Goal: Transaction & Acquisition: Purchase product/service

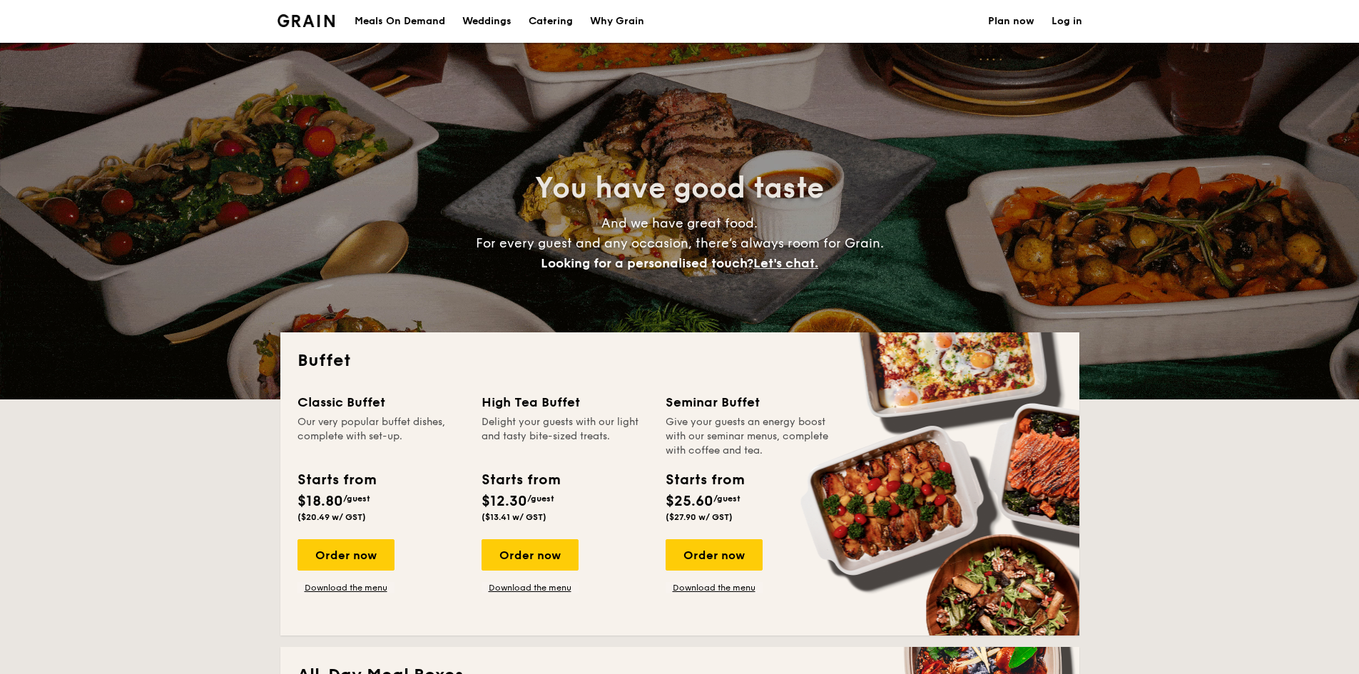
select select
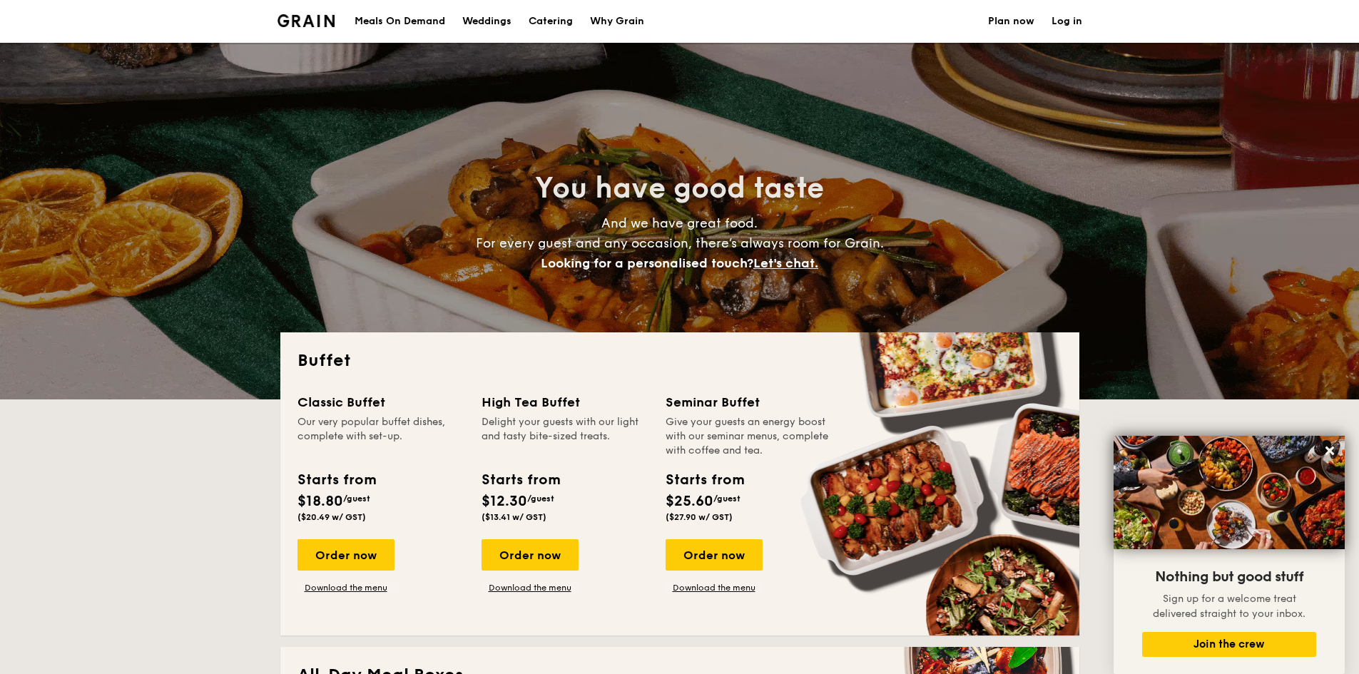
click at [419, 3] on div "Meals On Demand" at bounding box center [400, 21] width 91 height 43
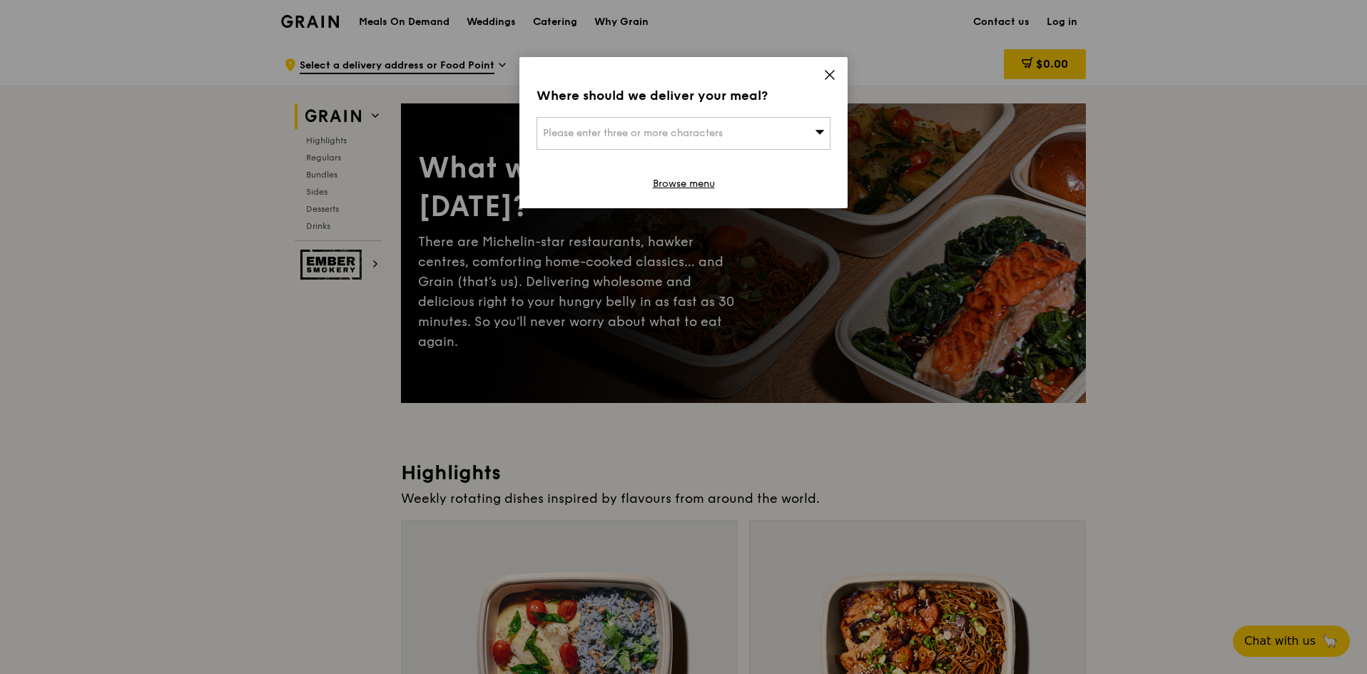
click at [761, 136] on div "Please enter three or more characters" at bounding box center [683, 133] width 294 height 33
click at [761, 136] on input "search" at bounding box center [683, 133] width 292 height 31
type input "761430"
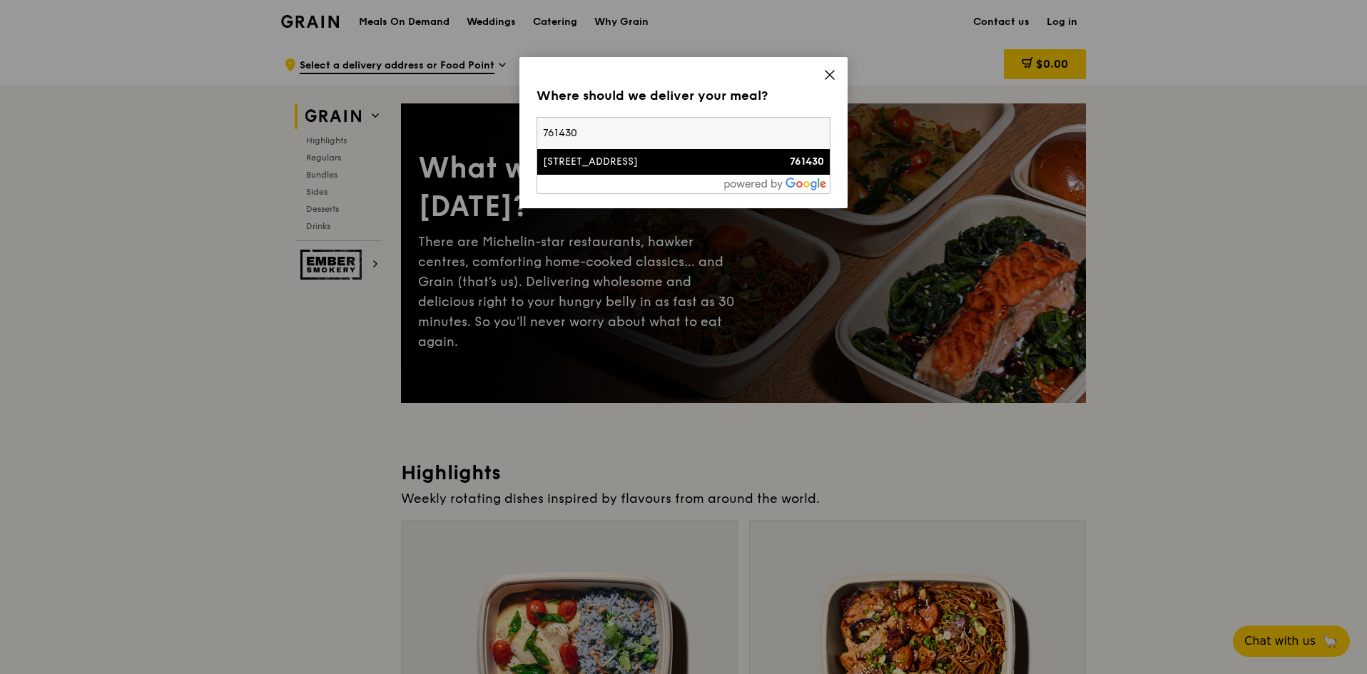
click at [702, 161] on div "430A Yishun Avenue 11" at bounding box center [648, 162] width 211 height 14
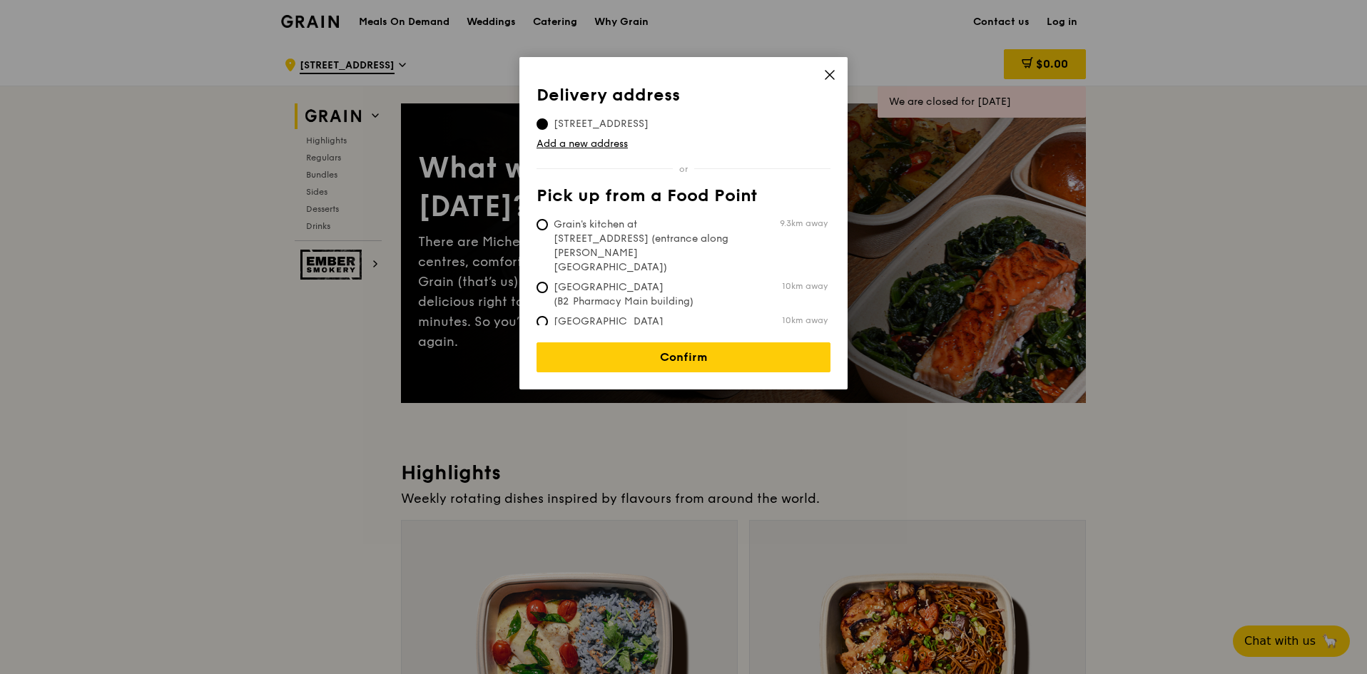
click at [681, 236] on span "Grain's kitchen at 5 Burn Road #05-01 (entrance along Harrison Road)" at bounding box center [642, 246] width 213 height 57
click at [548, 230] on input "Grain's kitchen at 5 Burn Road #05-01 (entrance along Harrison Road) 9.3km away" at bounding box center [541, 224] width 11 height 11
radio input "true"
click at [684, 347] on link "Confirm" at bounding box center [683, 357] width 294 height 30
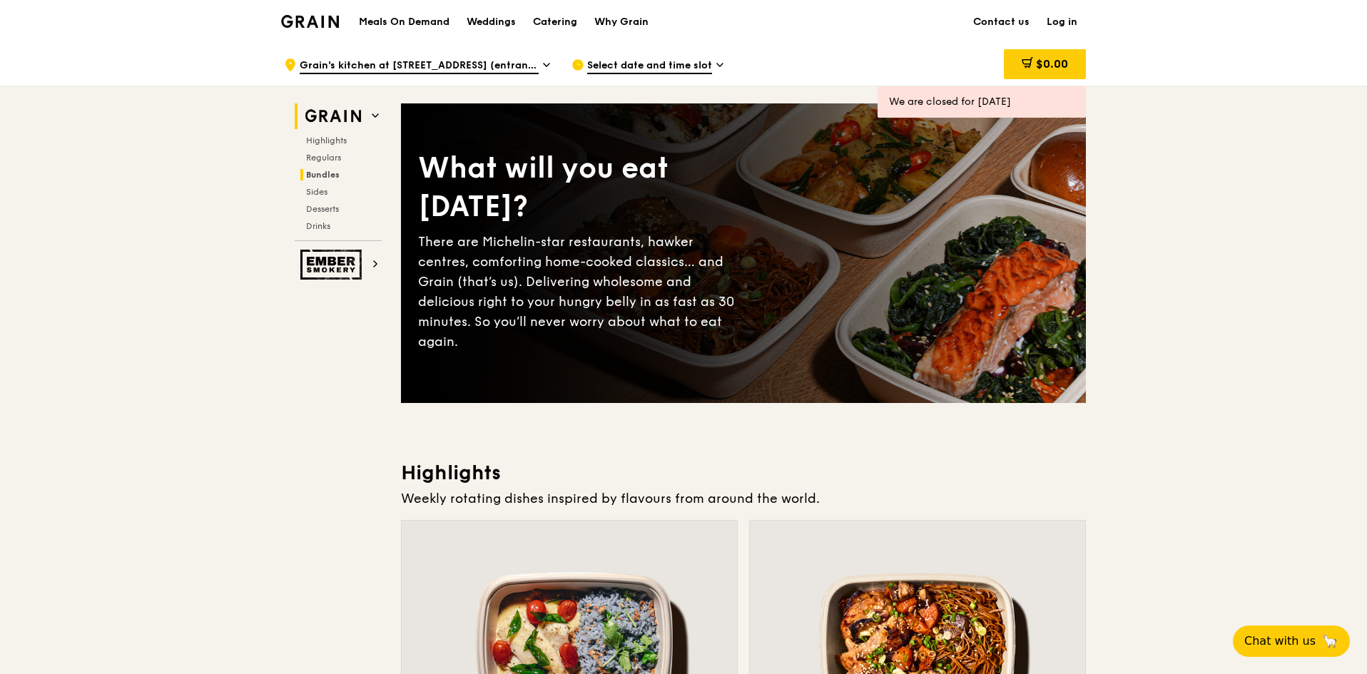
click at [340, 173] on h2 "Bundles" at bounding box center [340, 174] width 81 height 11
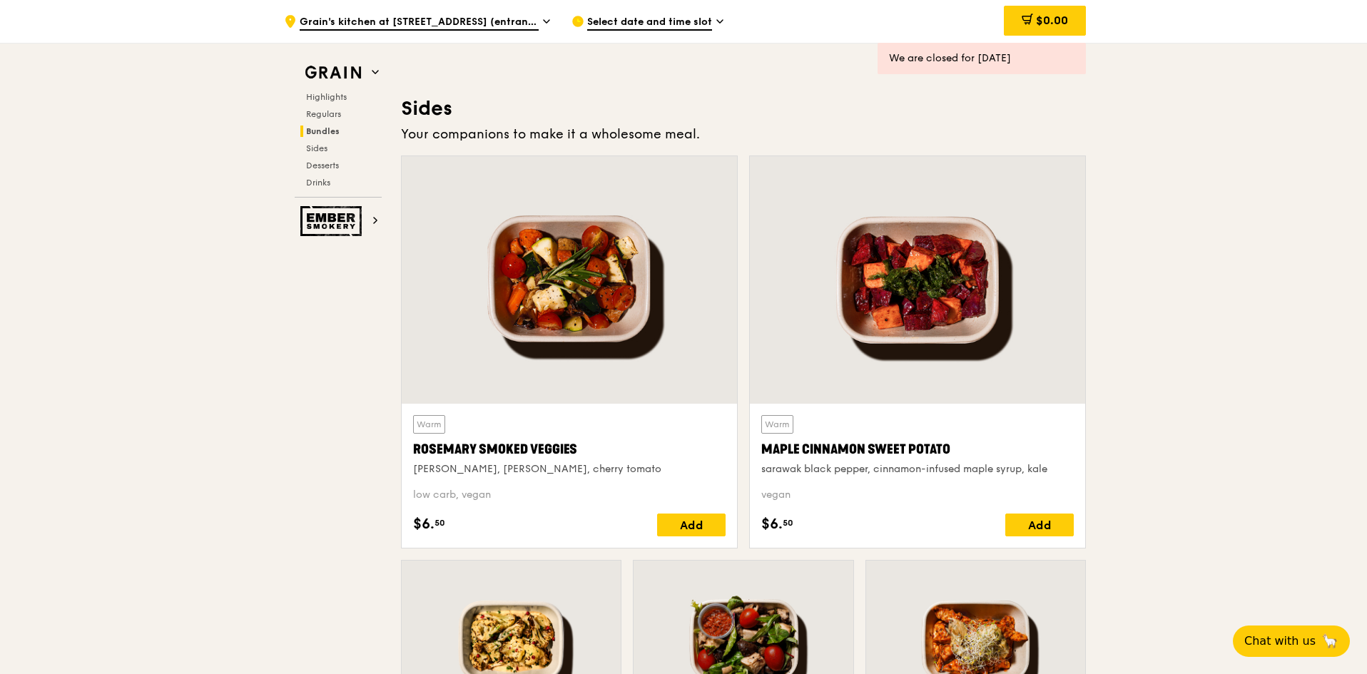
scroll to position [3196, 0]
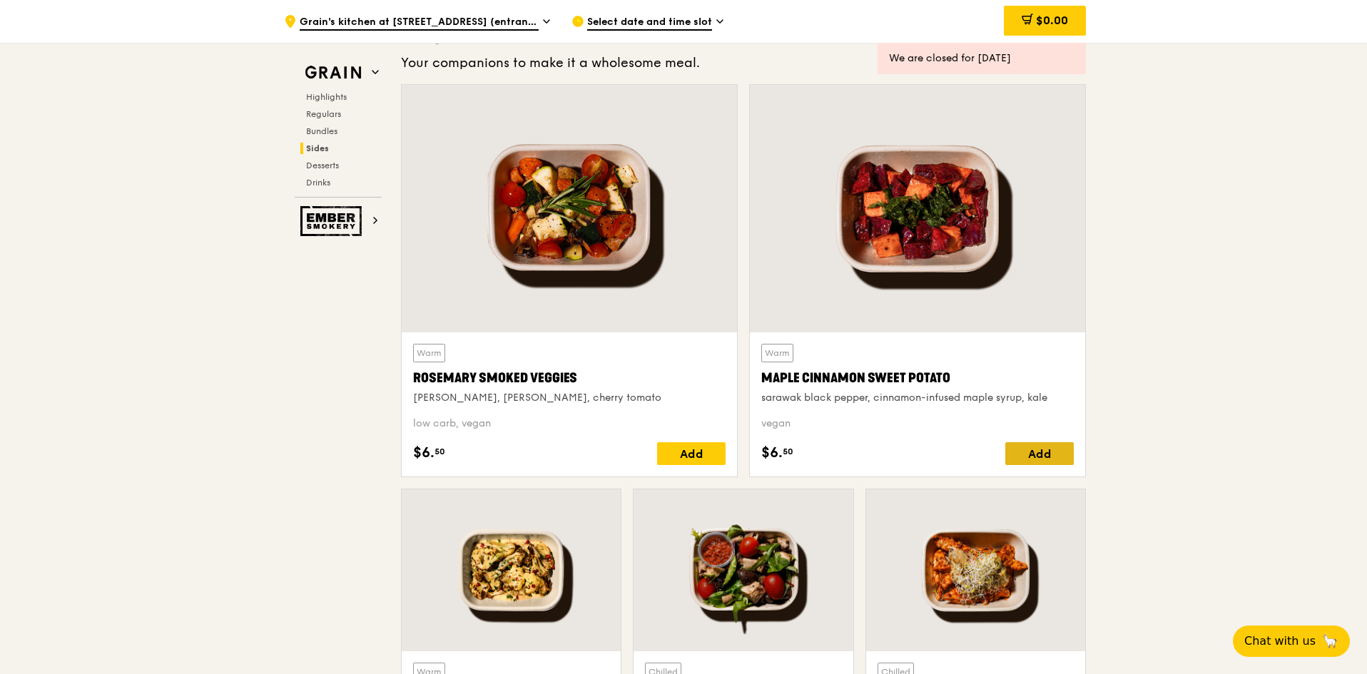
click at [1035, 465] on div "Add" at bounding box center [1039, 453] width 68 height 23
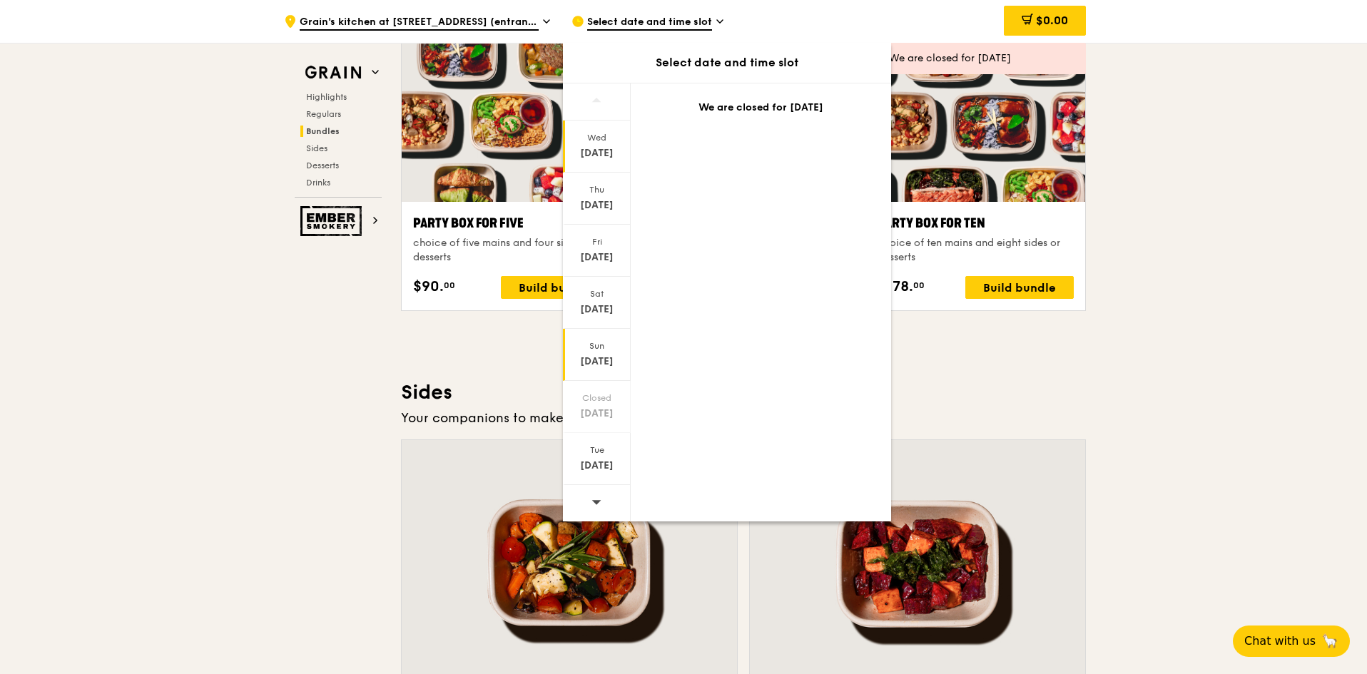
scroll to position [2840, 0]
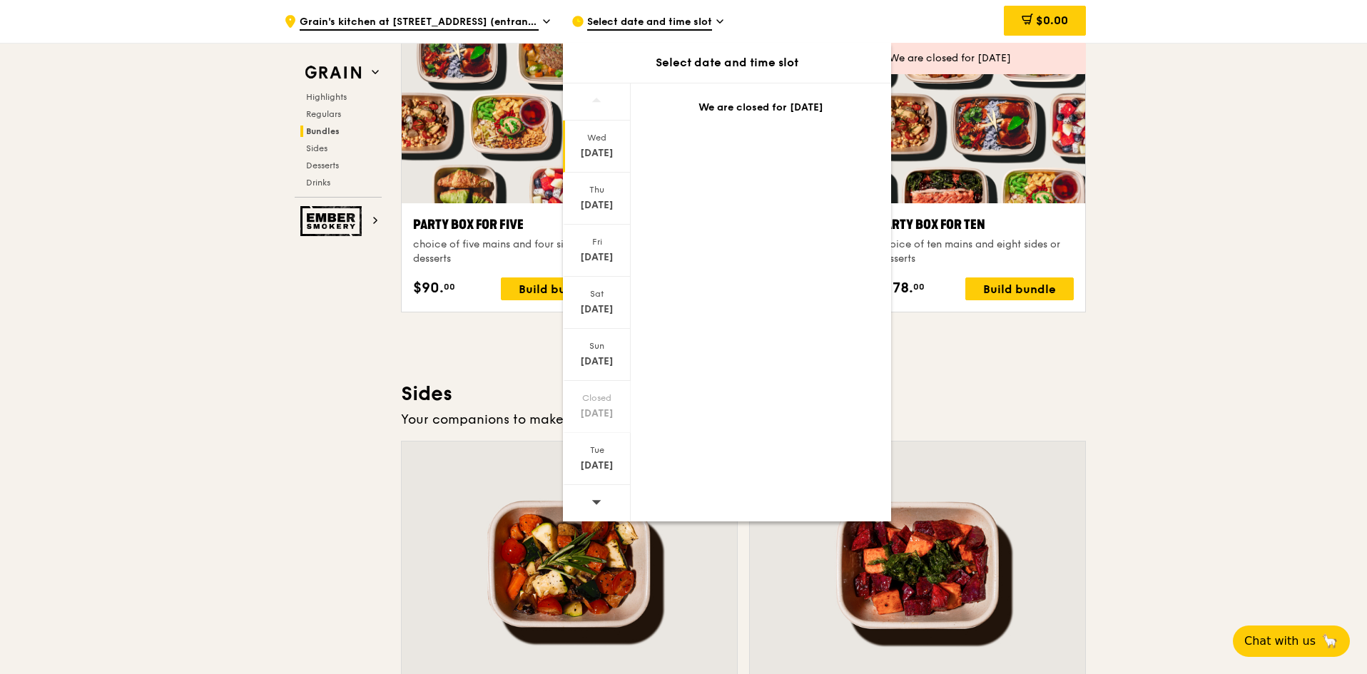
click at [598, 503] on icon at bounding box center [596, 501] width 10 height 11
click at [598, 501] on icon at bounding box center [596, 502] width 9 height 4
click at [1289, 337] on div ".cls-1 { fill: none; stroke: #fff; stroke-linecap: round; stroke-linejoin: roun…" at bounding box center [683, 207] width 1367 height 6009
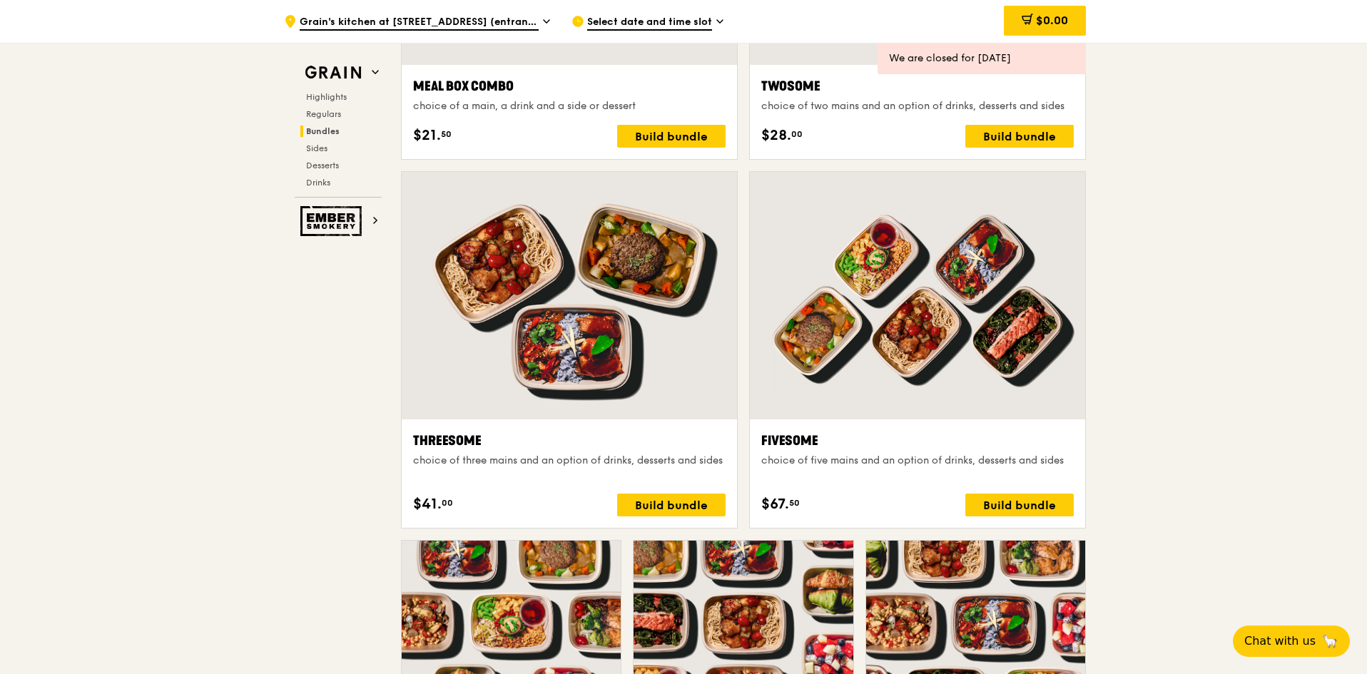
scroll to position [2313, 0]
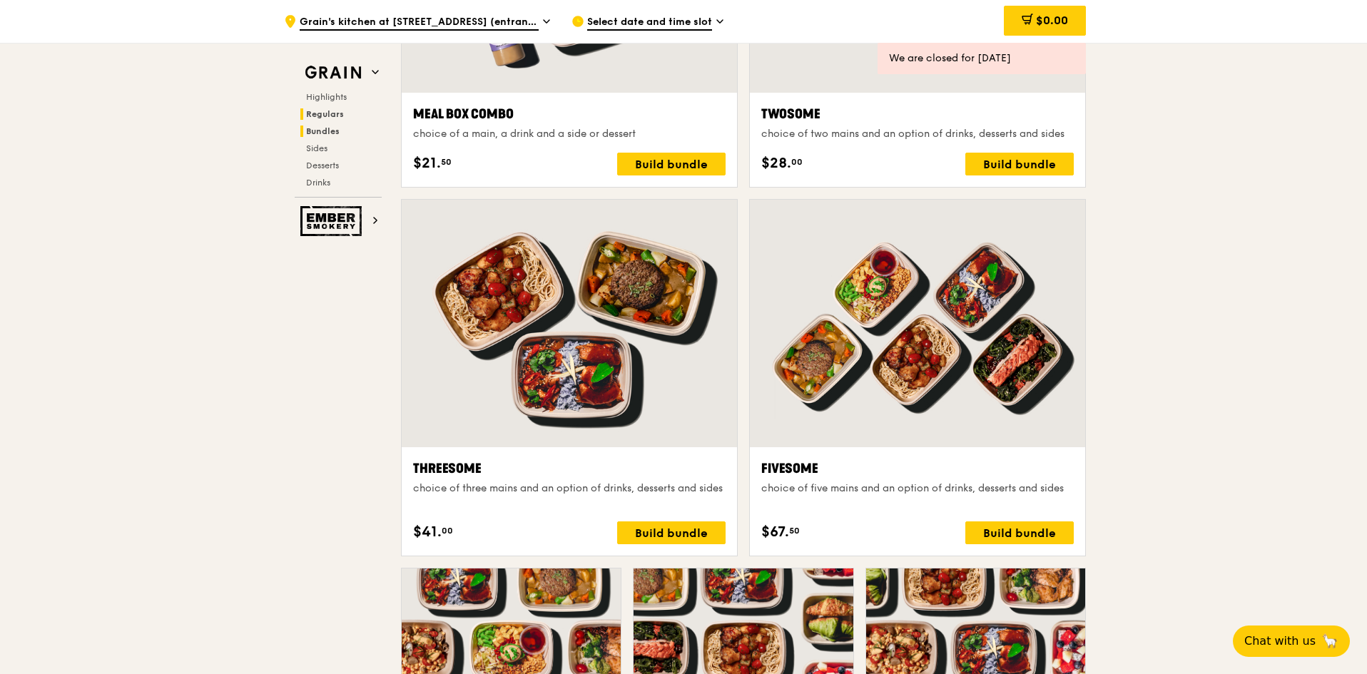
click at [324, 113] on span "Regulars" at bounding box center [325, 114] width 38 height 10
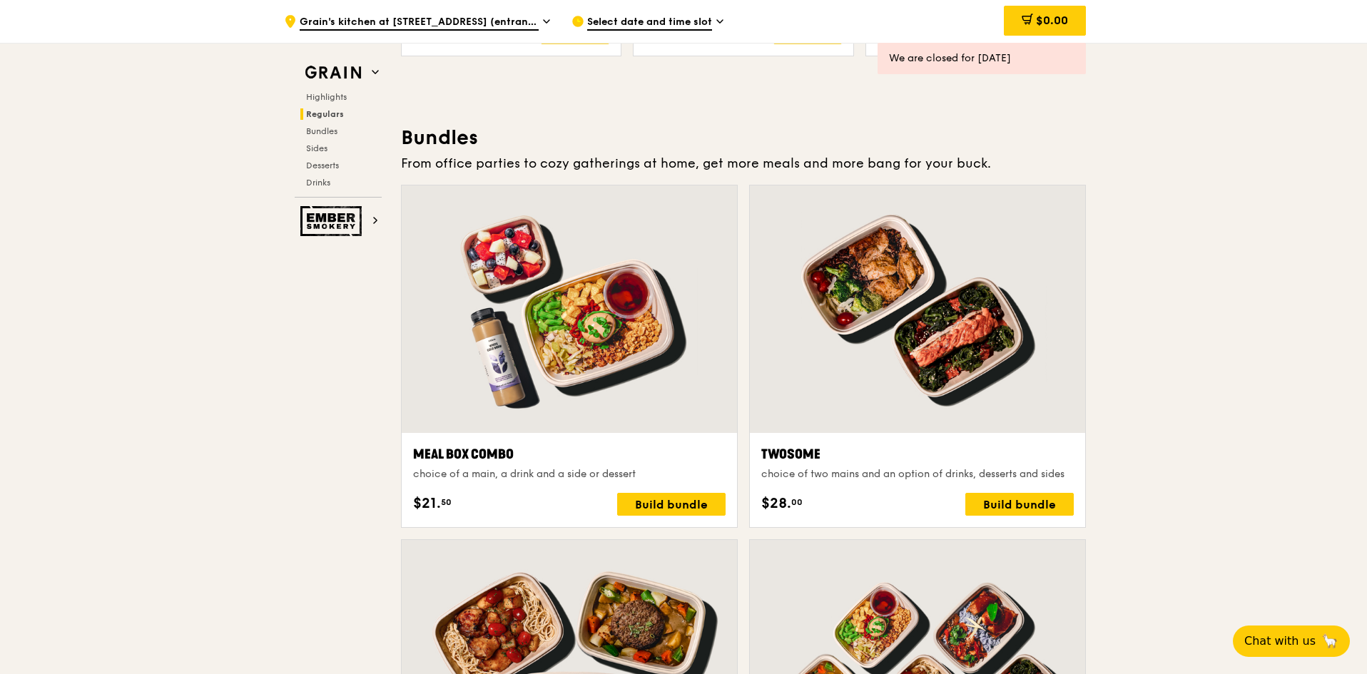
scroll to position [2537, 0]
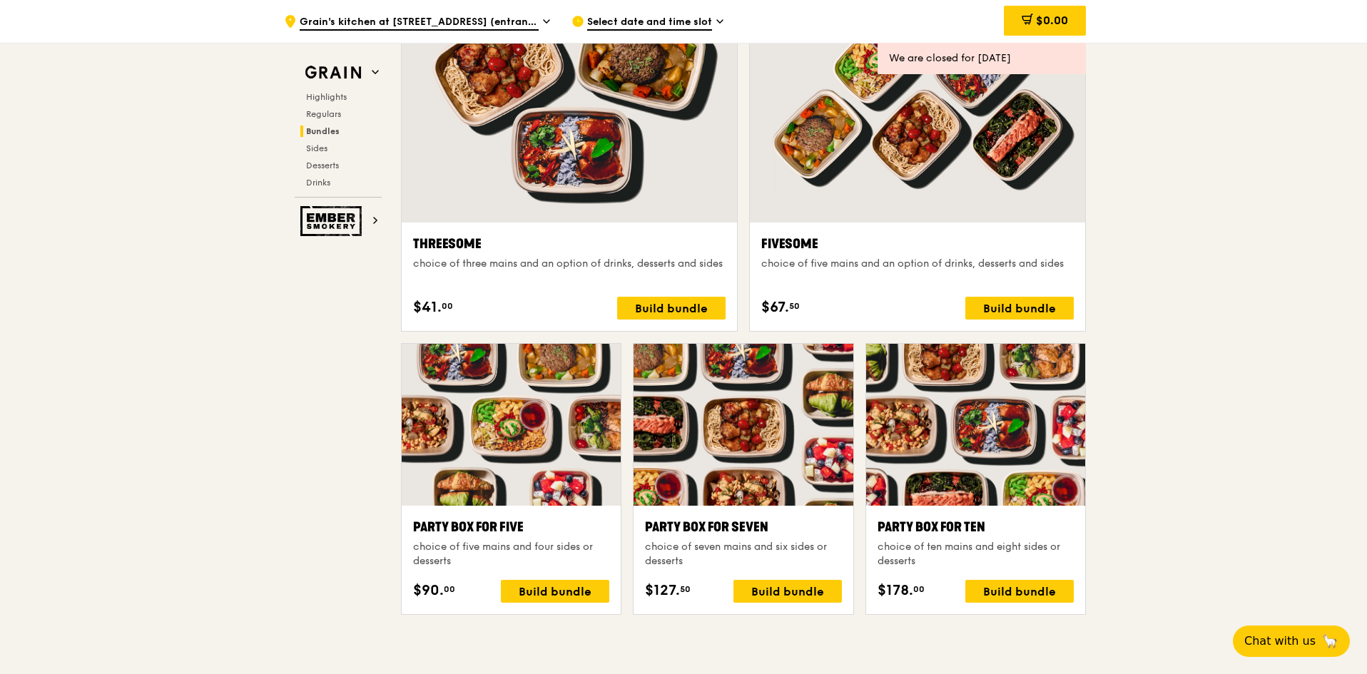
click at [1131, 373] on div ".cls-1 { fill: none; stroke: #fff; stroke-linecap: round; stroke-linejoin: roun…" at bounding box center [683, 510] width 1367 height 6009
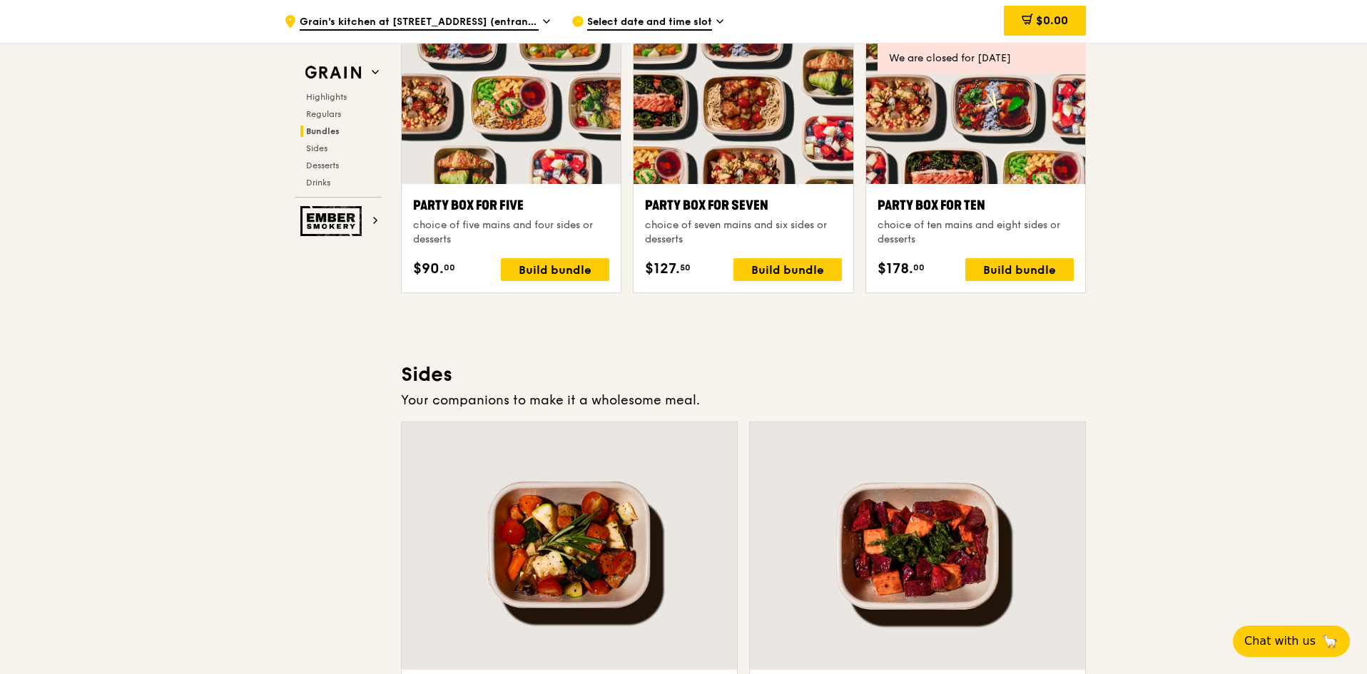
scroll to position [2894, 0]
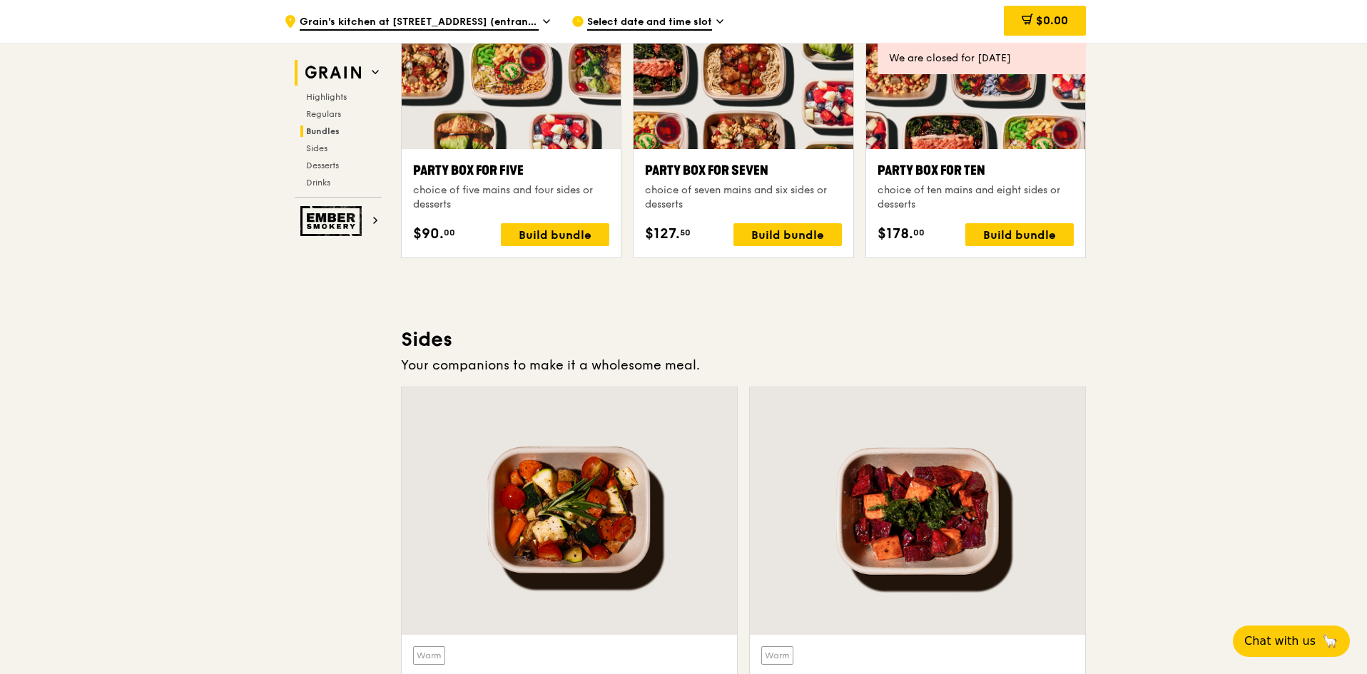
click at [335, 72] on img at bounding box center [333, 73] width 66 height 26
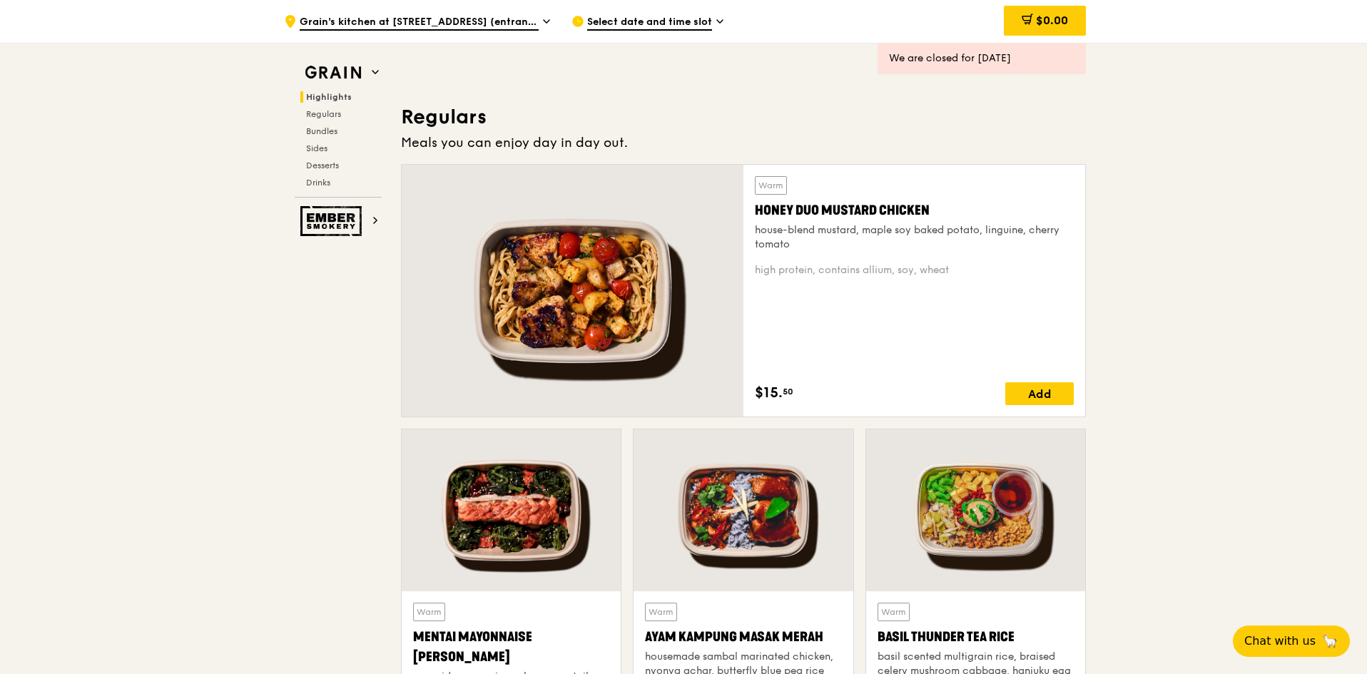
scroll to position [402, 0]
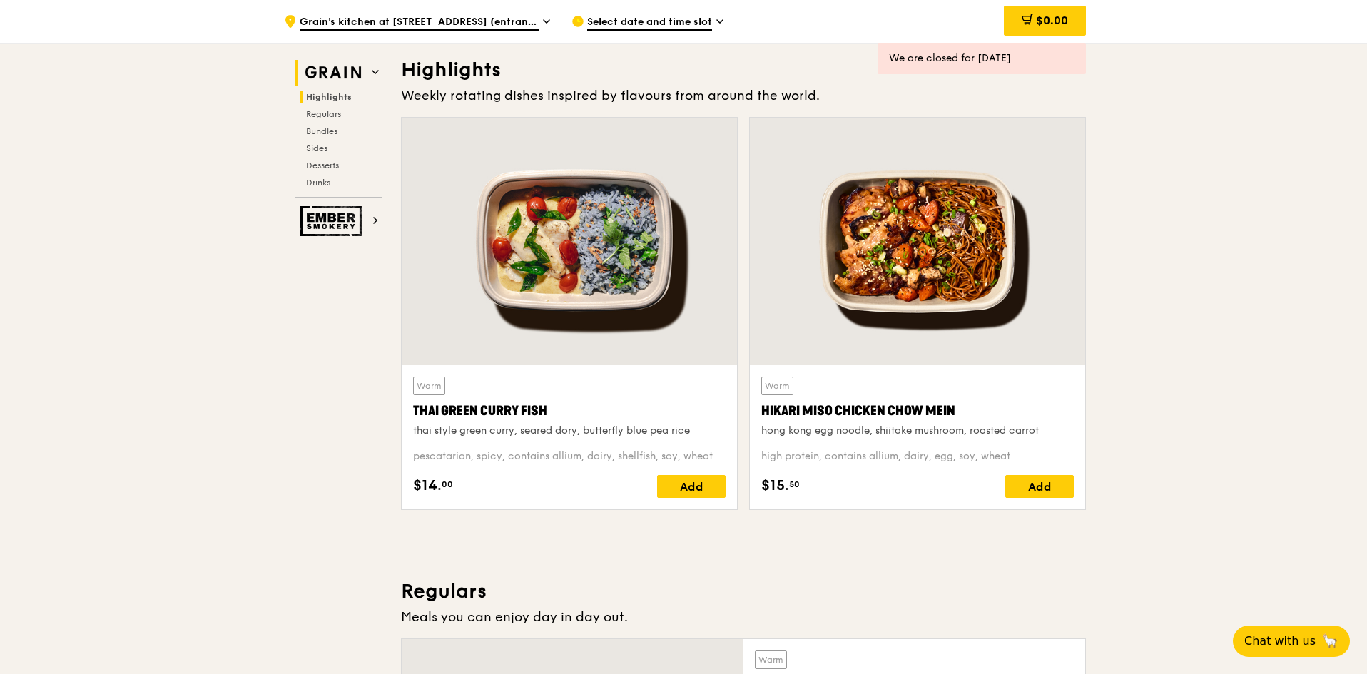
click at [377, 73] on icon at bounding box center [375, 71] width 7 height 7
click at [374, 73] on icon at bounding box center [375, 71] width 7 height 7
click at [345, 222] on img at bounding box center [333, 221] width 66 height 30
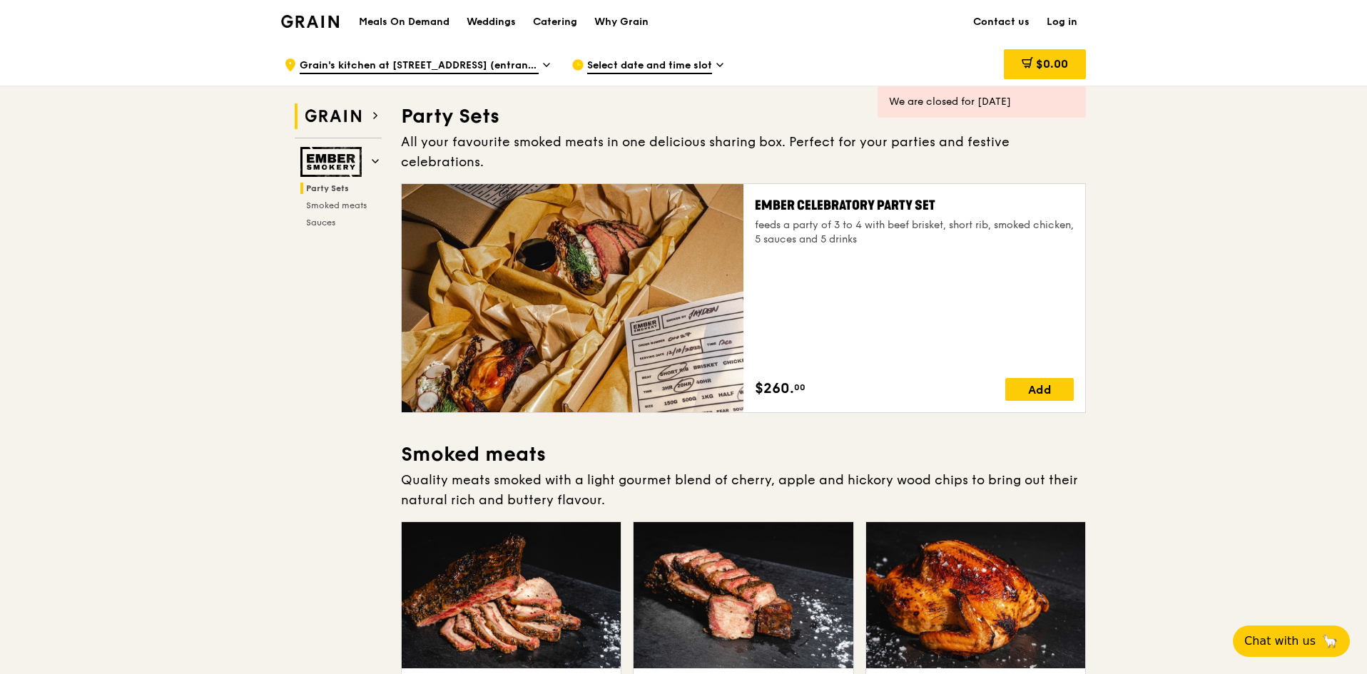
click at [360, 121] on img at bounding box center [333, 116] width 66 height 26
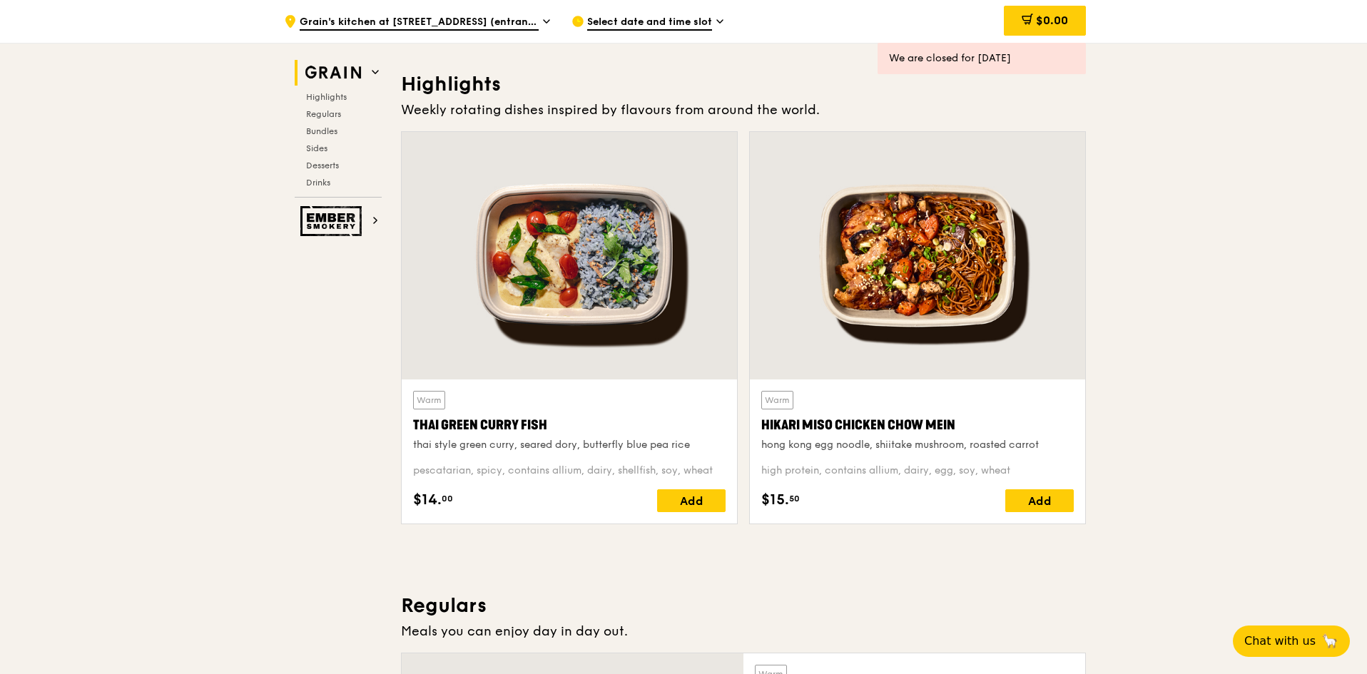
scroll to position [403, 0]
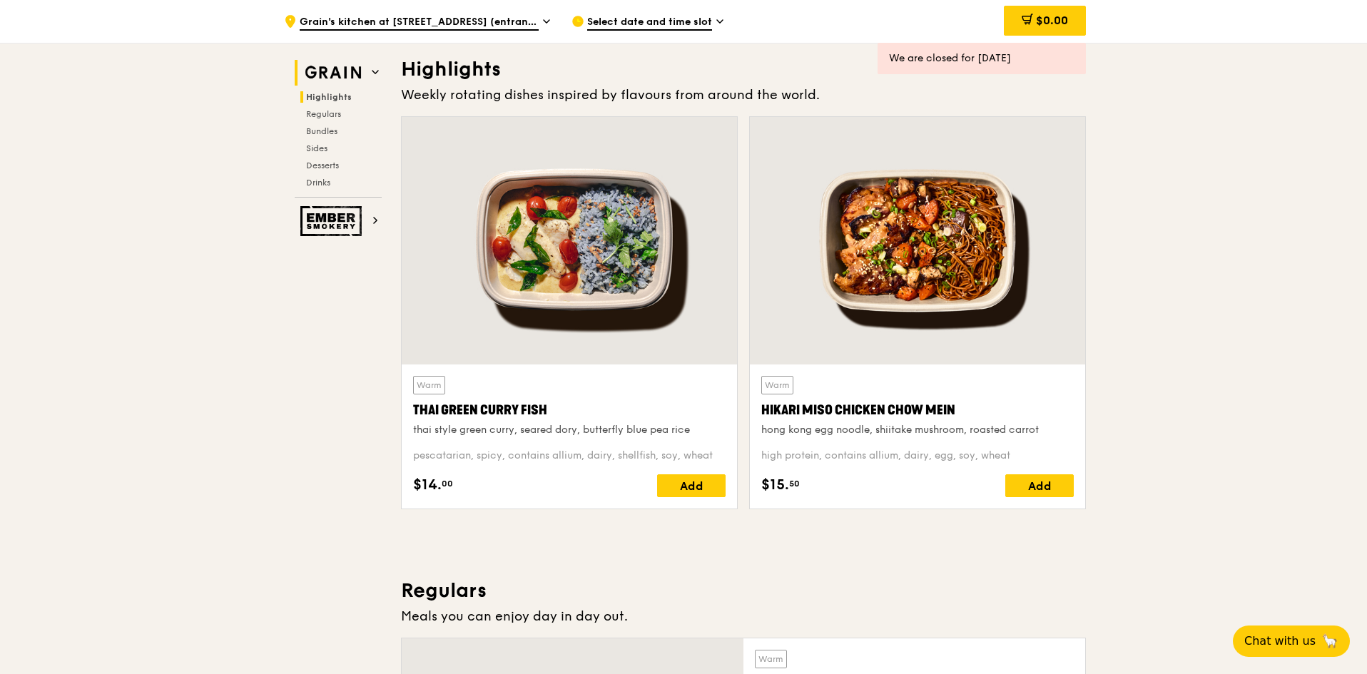
click at [365, 71] on img at bounding box center [333, 73] width 66 height 26
click at [372, 69] on icon at bounding box center [375, 71] width 7 height 7
click at [377, 70] on icon at bounding box center [375, 71] width 7 height 7
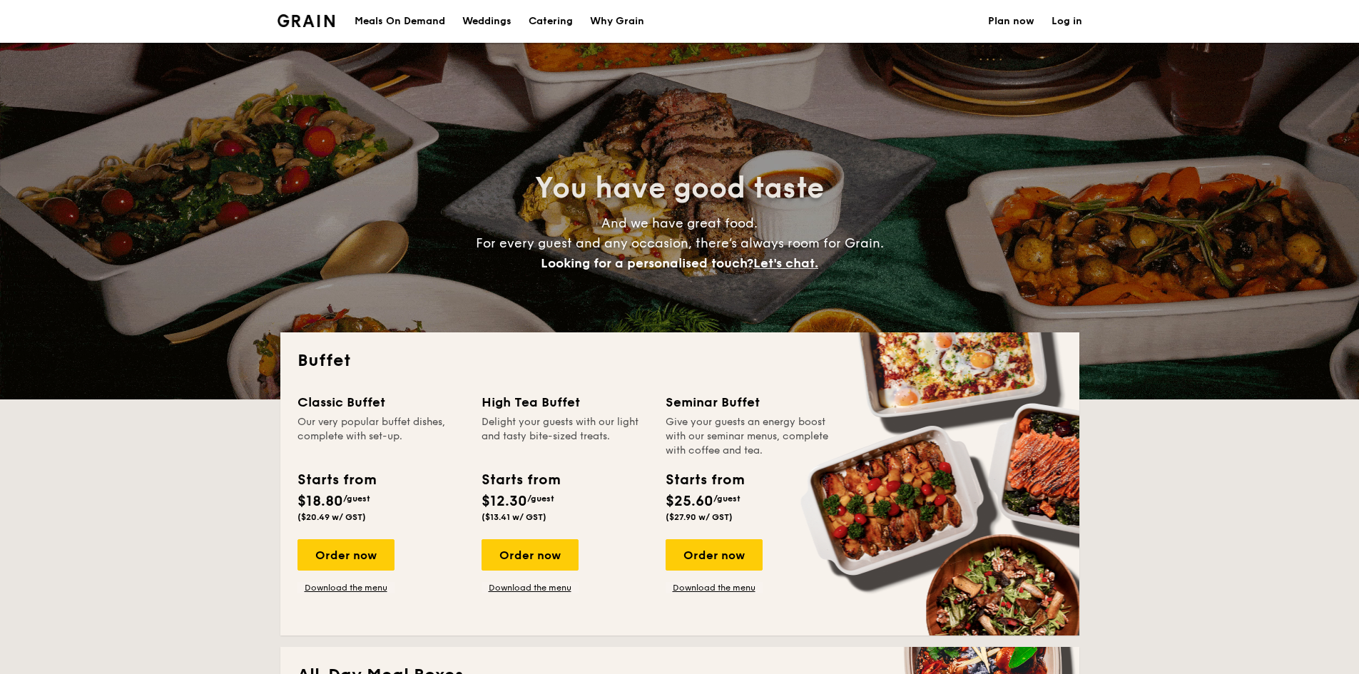
select select
click at [322, 21] on img at bounding box center [306, 20] width 58 height 13
select select
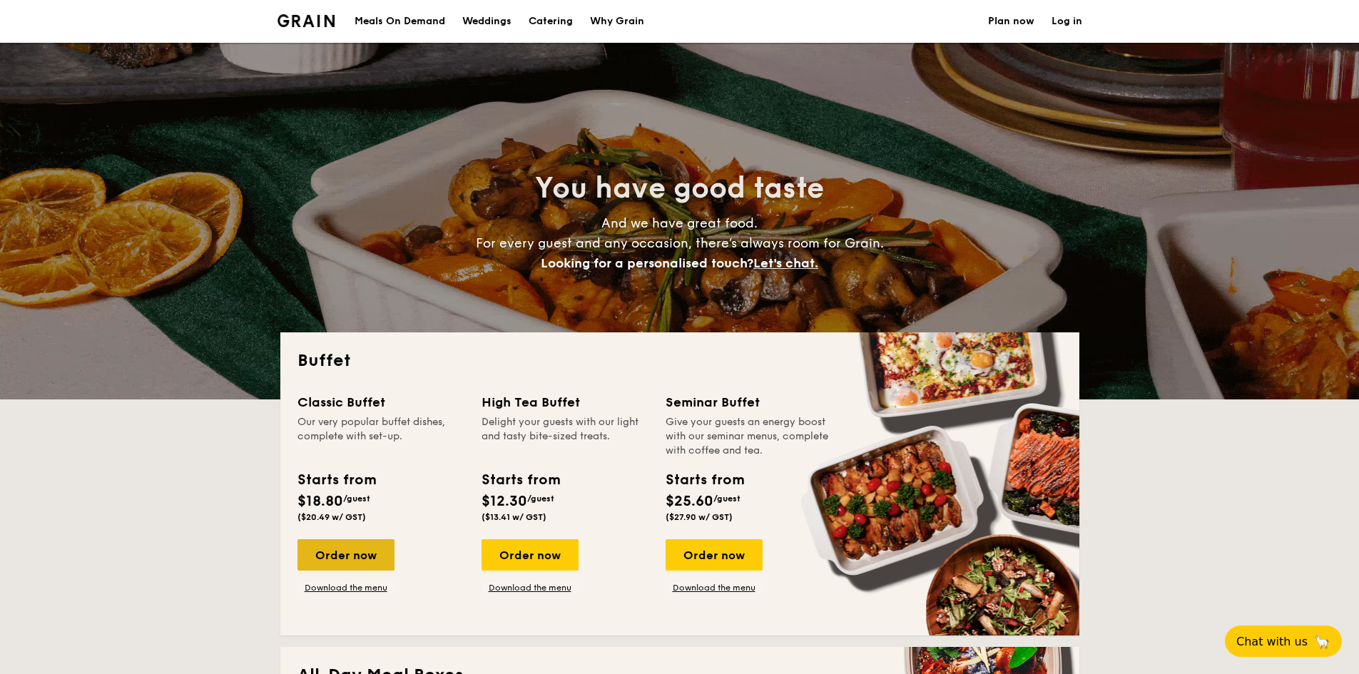
click at [353, 552] on div "Order now" at bounding box center [345, 554] width 97 height 31
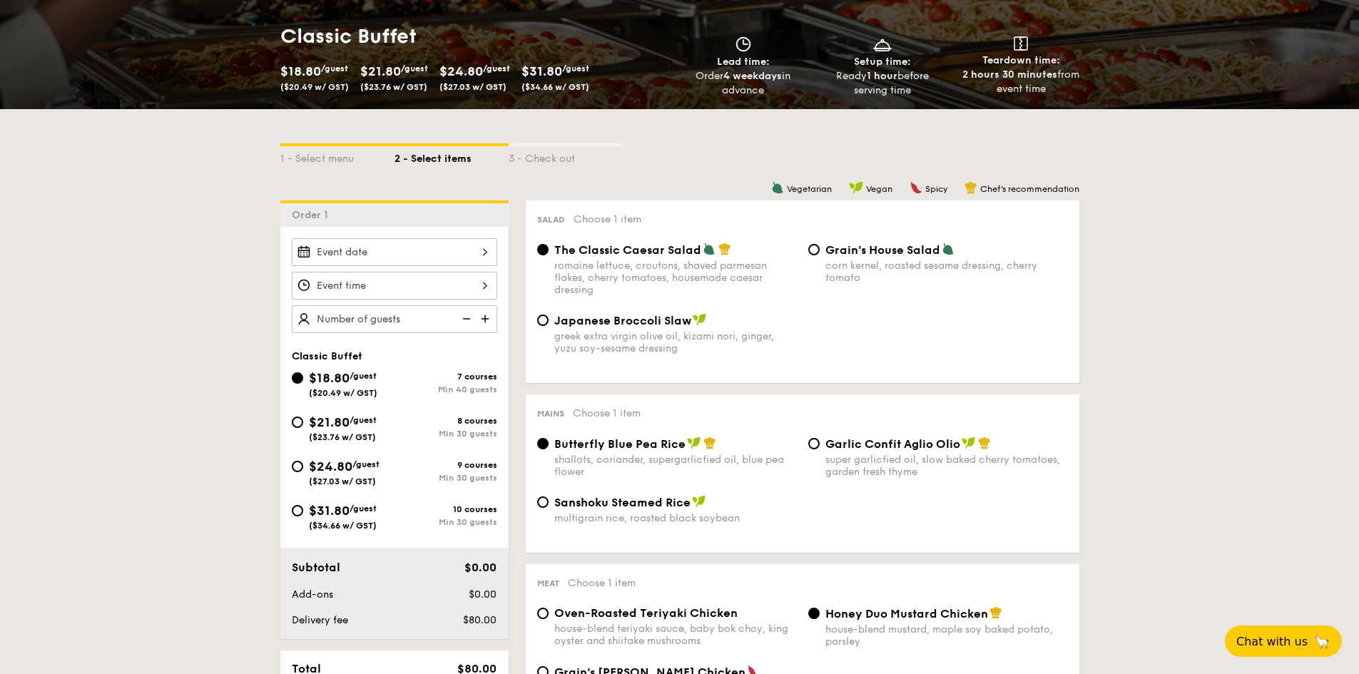
scroll to position [205, 0]
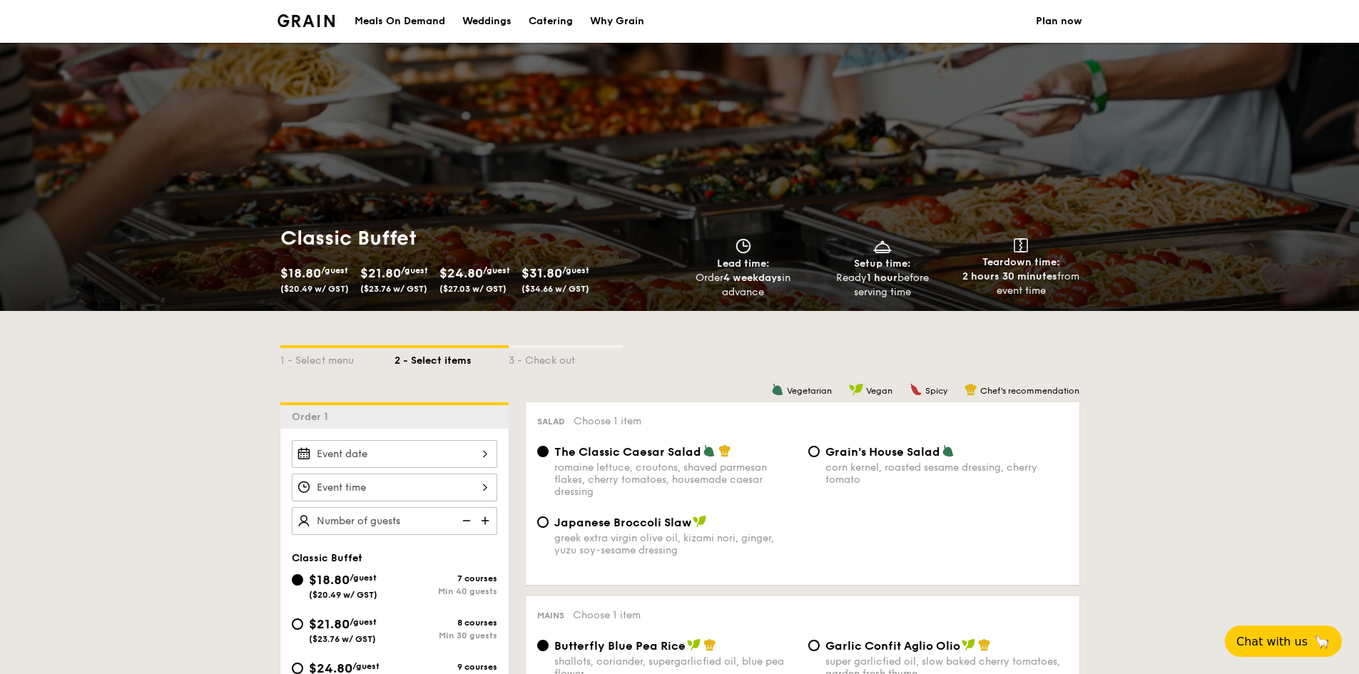
select select
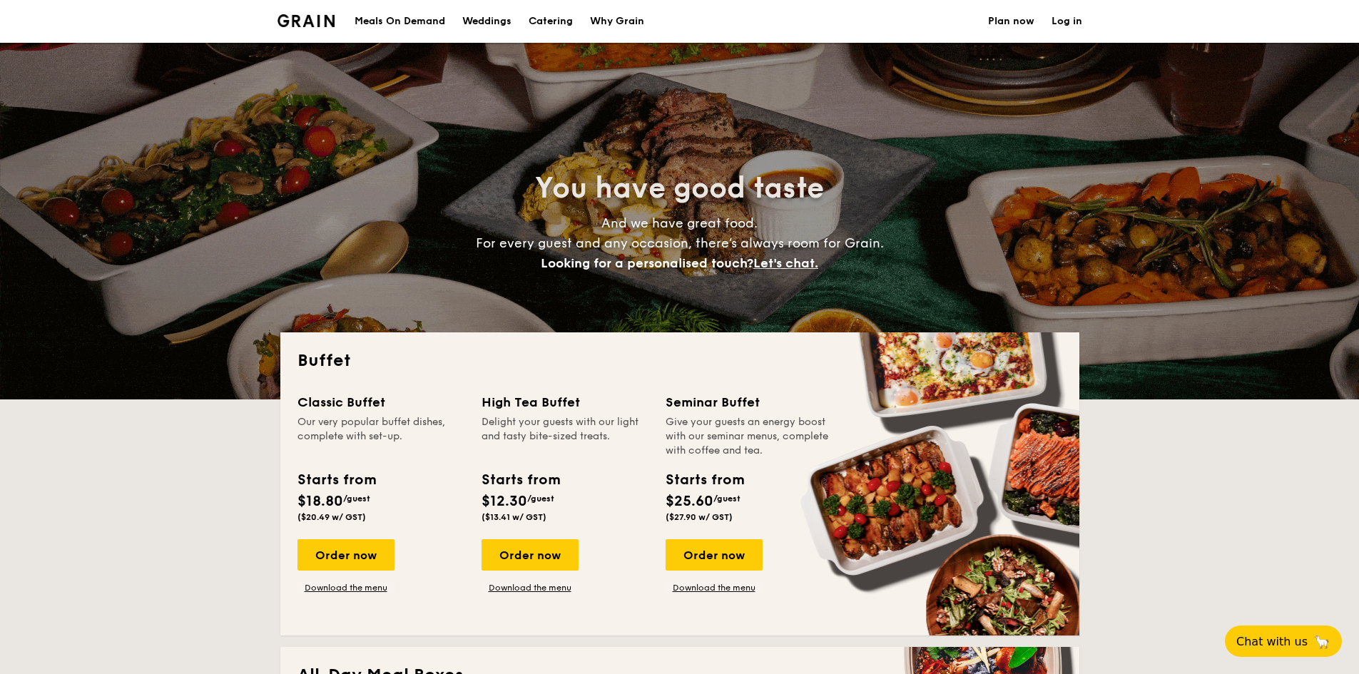
click at [410, 16] on div "Meals On Demand" at bounding box center [400, 21] width 91 height 43
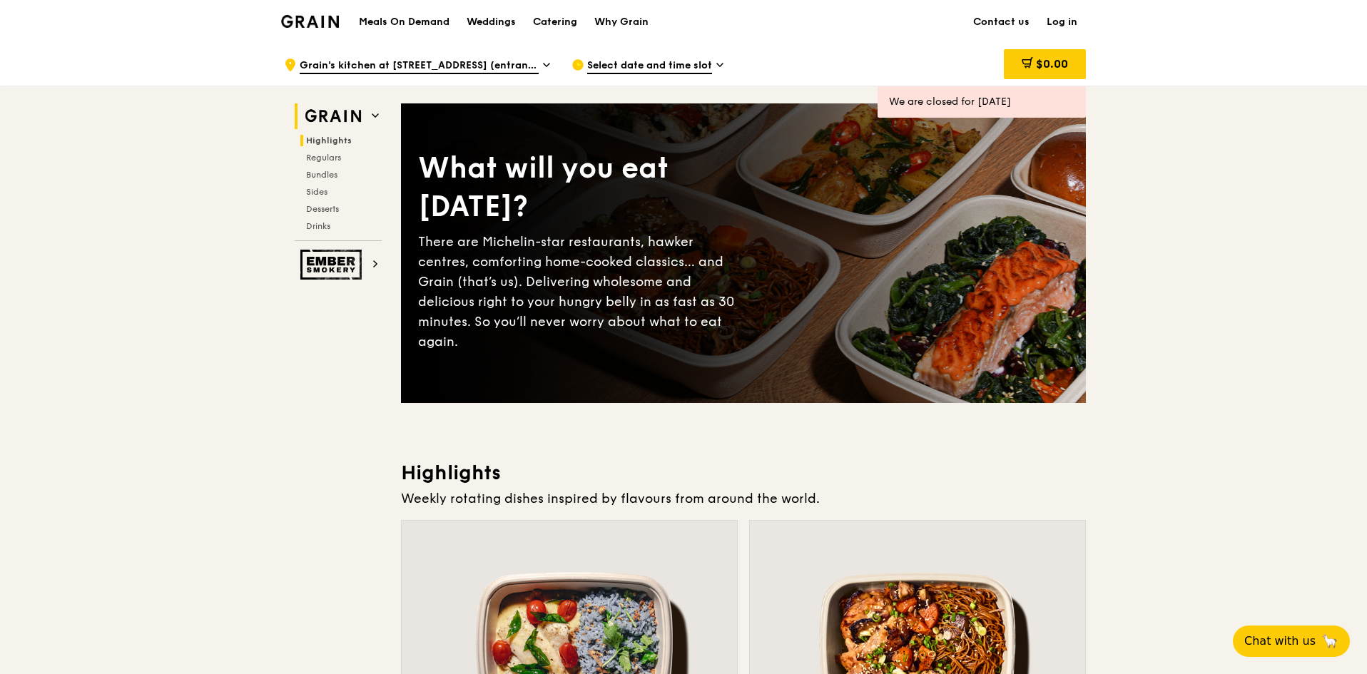
click at [329, 140] on span "Highlights" at bounding box center [329, 141] width 46 height 10
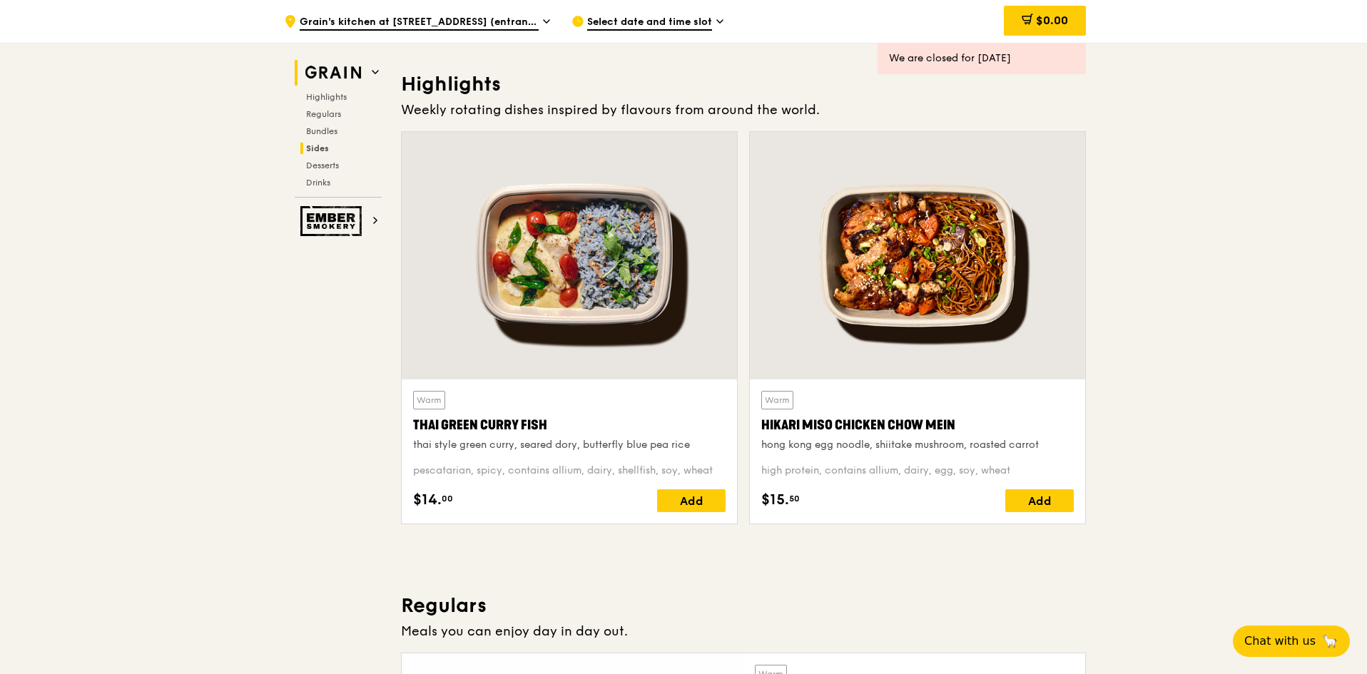
scroll to position [403, 0]
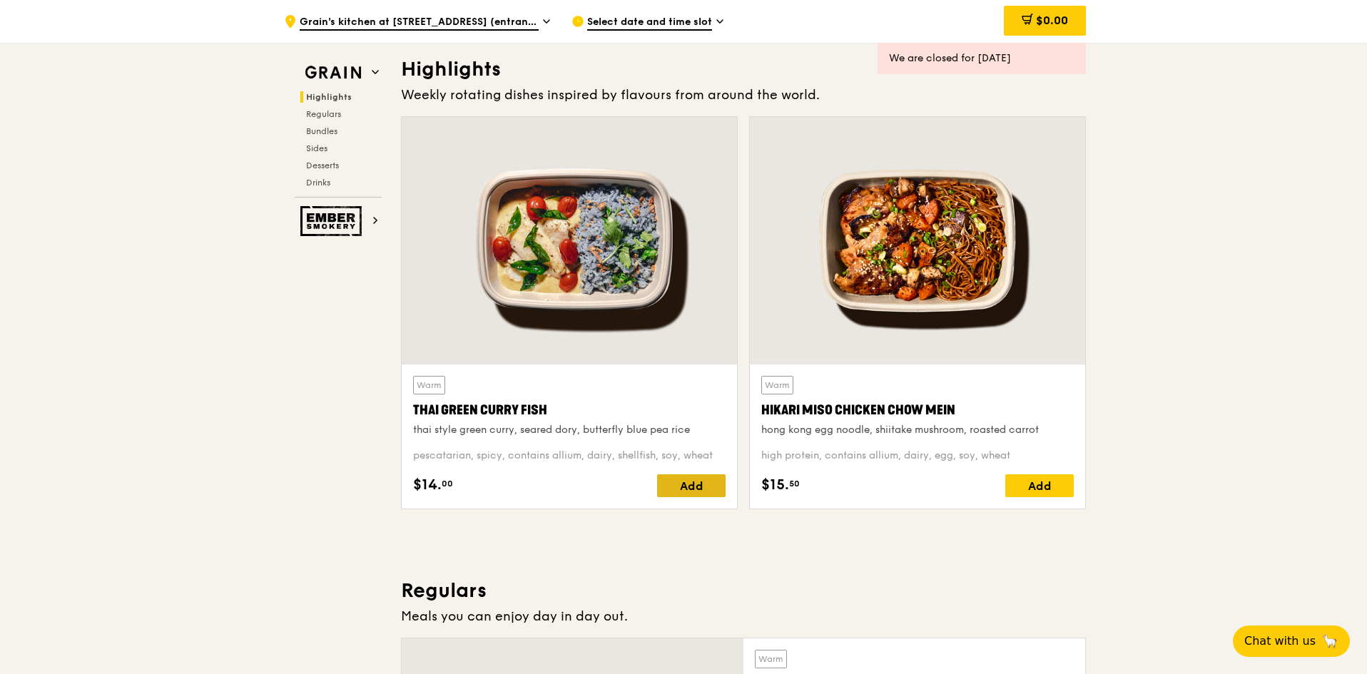
click at [697, 491] on div "Add" at bounding box center [691, 485] width 68 height 23
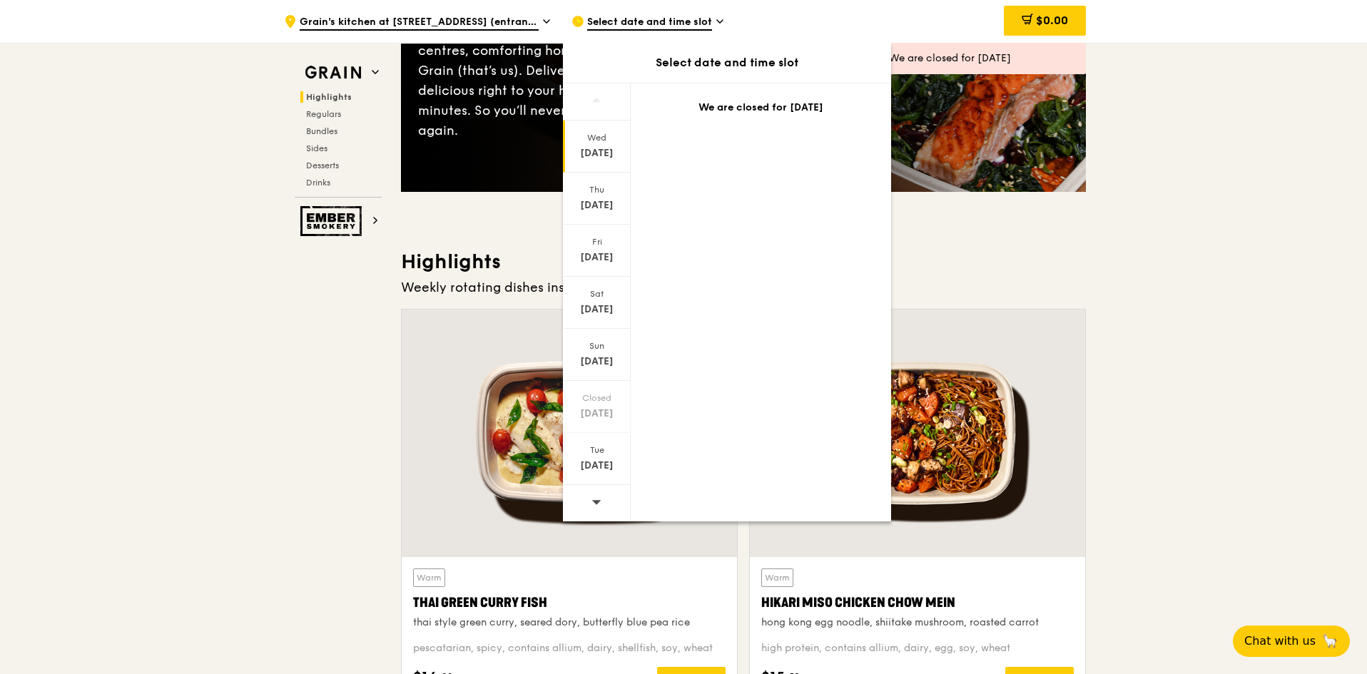
scroll to position [189, 0]
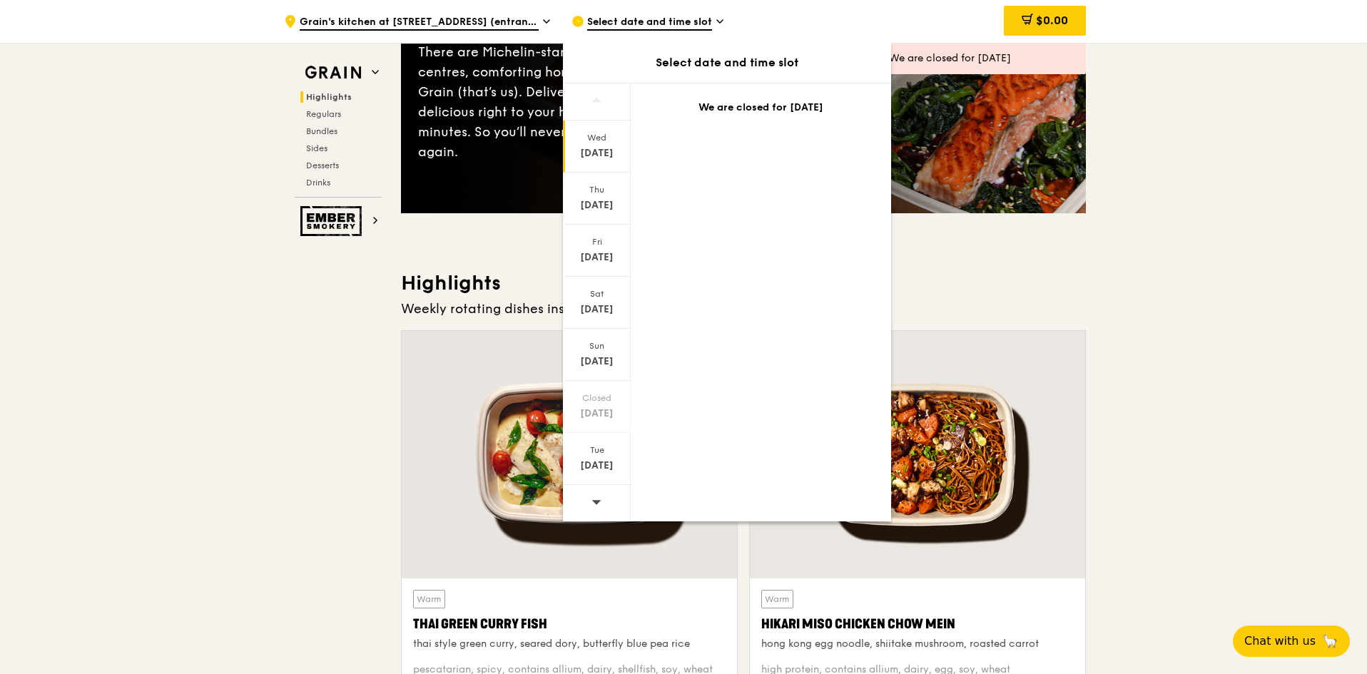
click at [591, 504] on icon at bounding box center [596, 501] width 10 height 11
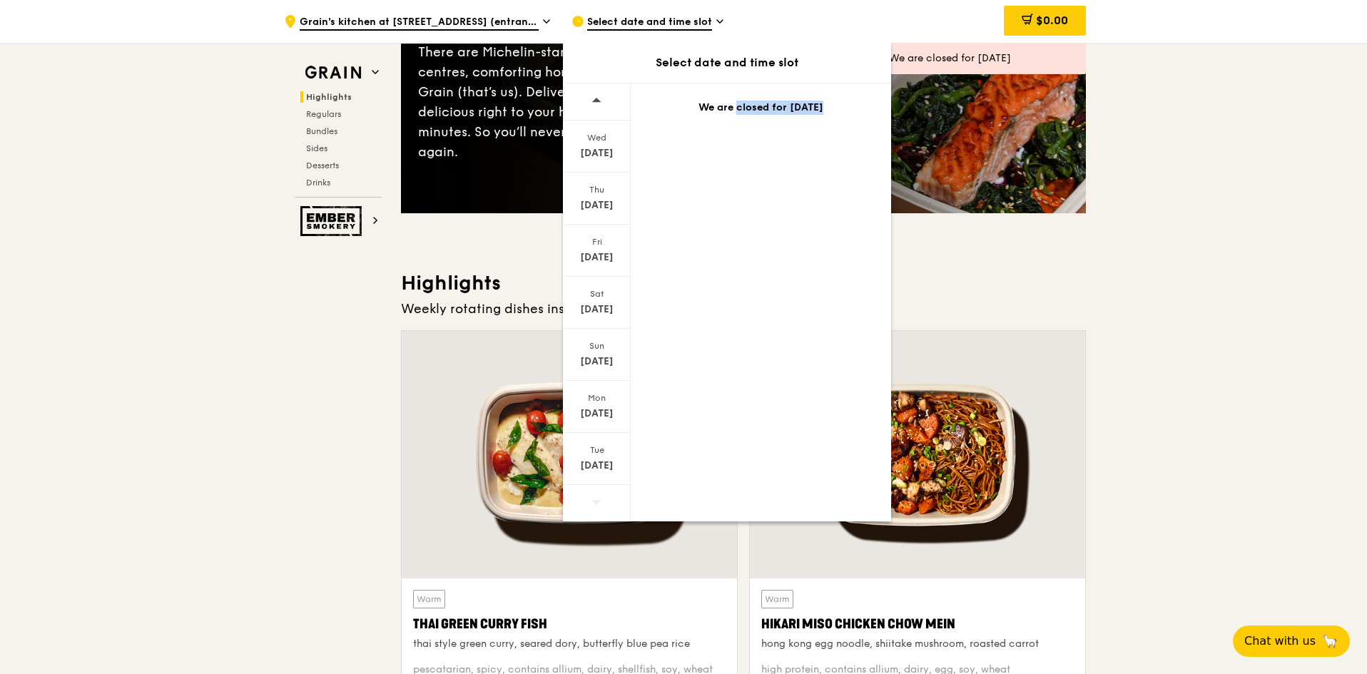
click at [591, 504] on icon at bounding box center [596, 501] width 10 height 11
click at [594, 462] on div "Oct 28" at bounding box center [596, 466] width 63 height 14
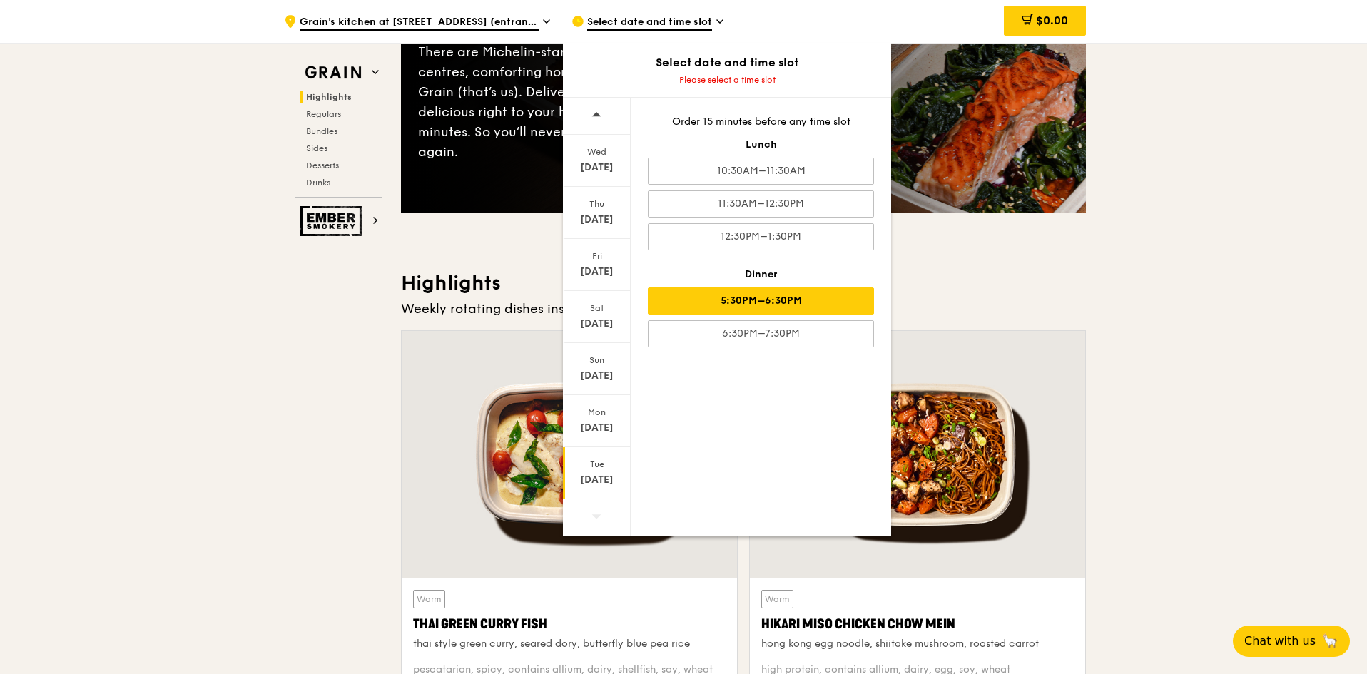
click at [814, 300] on div "5:30PM–6:30PM" at bounding box center [761, 300] width 226 height 27
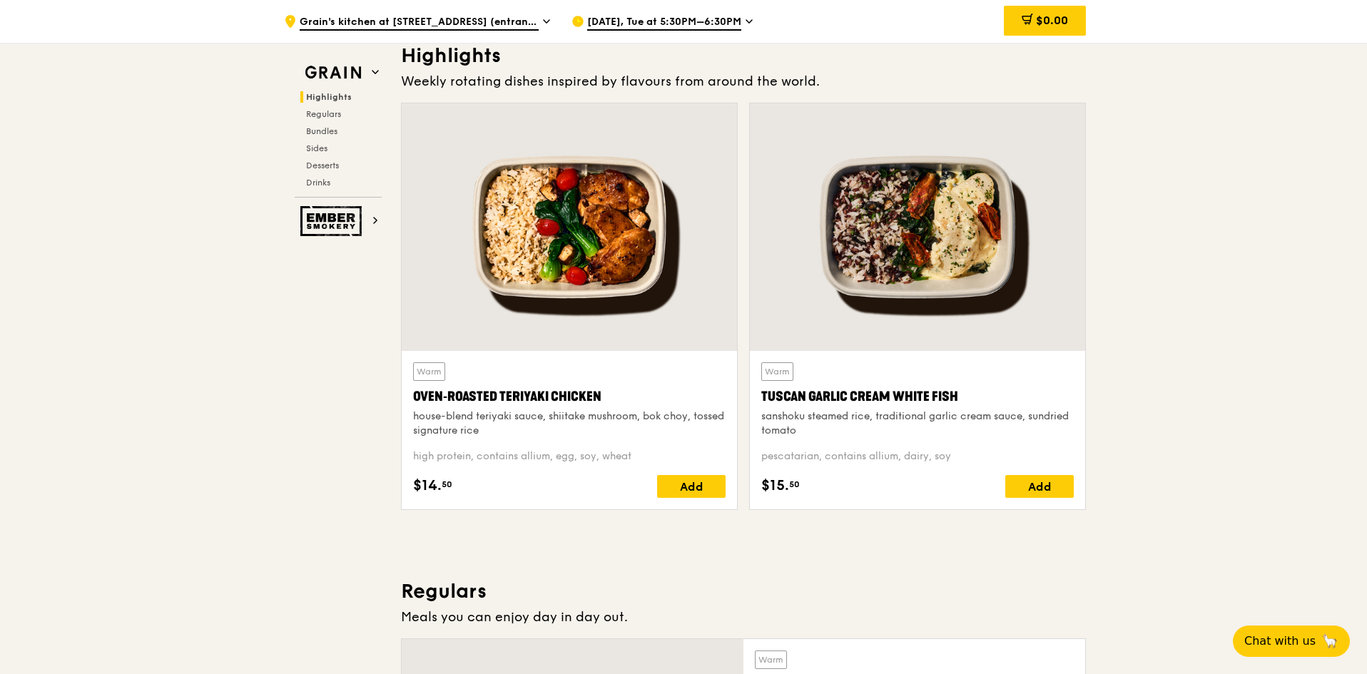
scroll to position [428, 0]
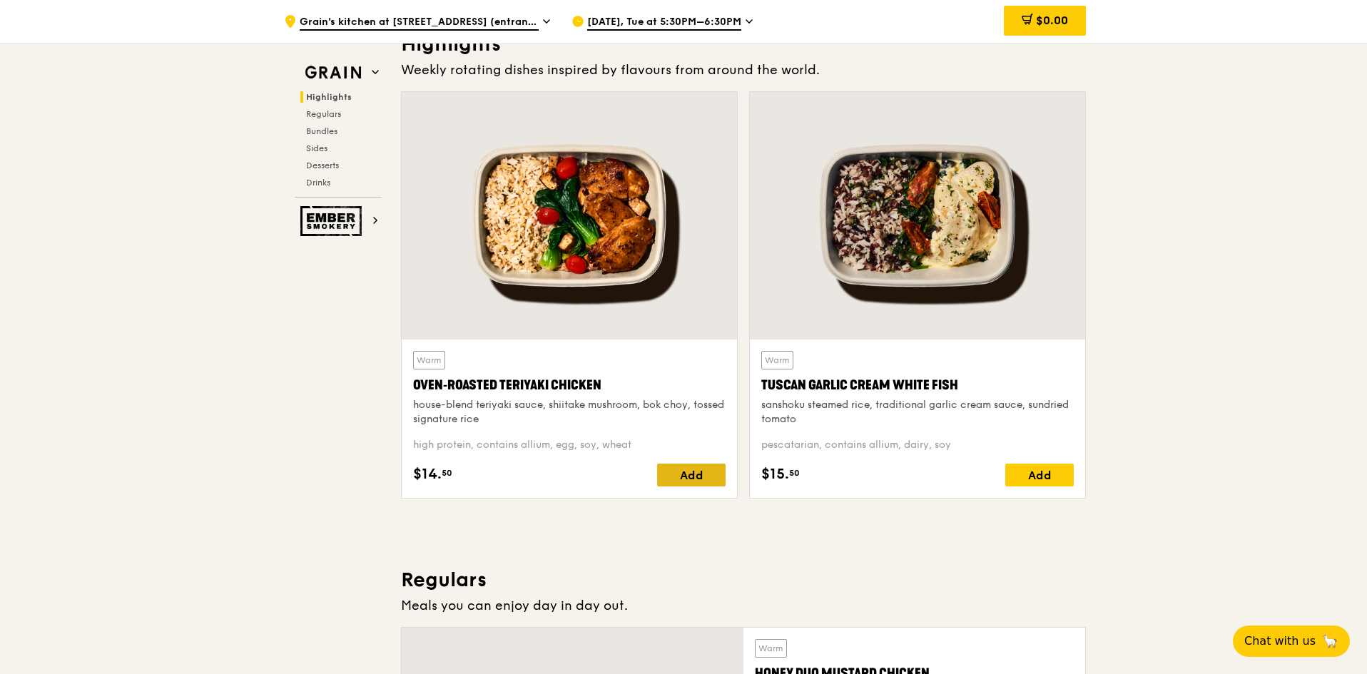
click at [694, 475] on div "Add" at bounding box center [691, 475] width 68 height 23
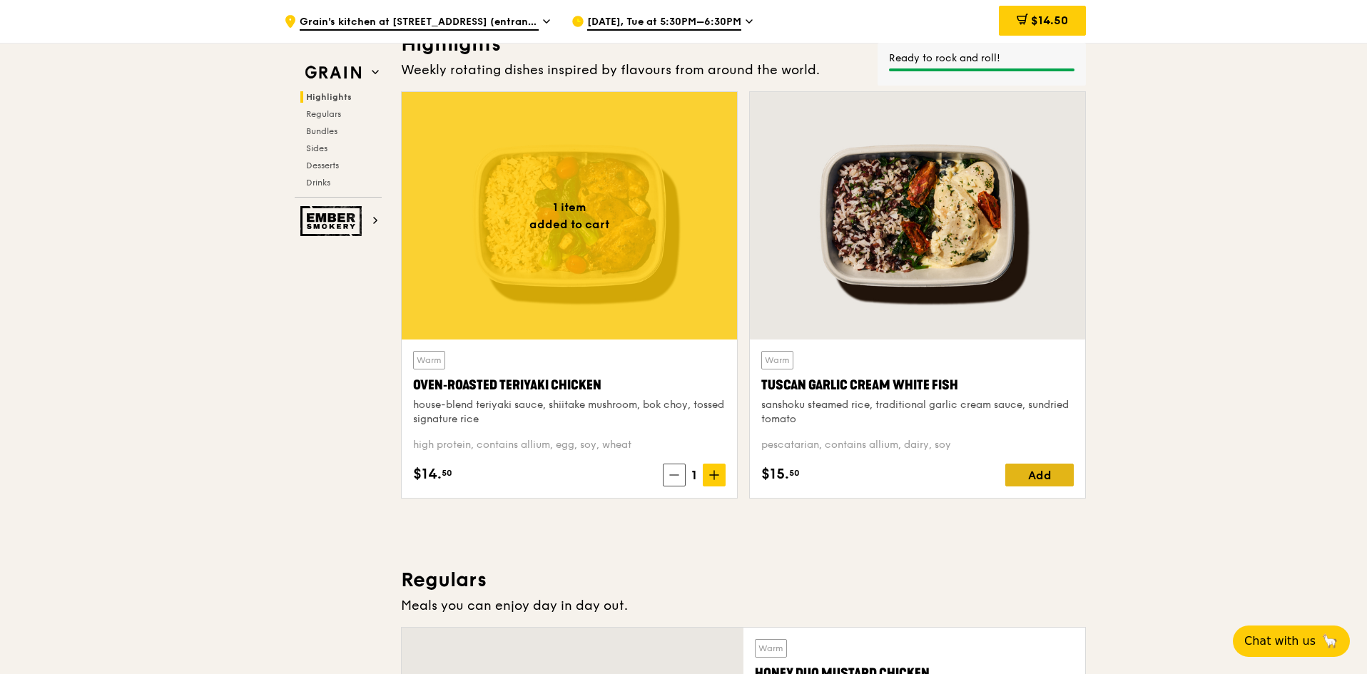
click at [1043, 475] on div "Add" at bounding box center [1039, 475] width 68 height 23
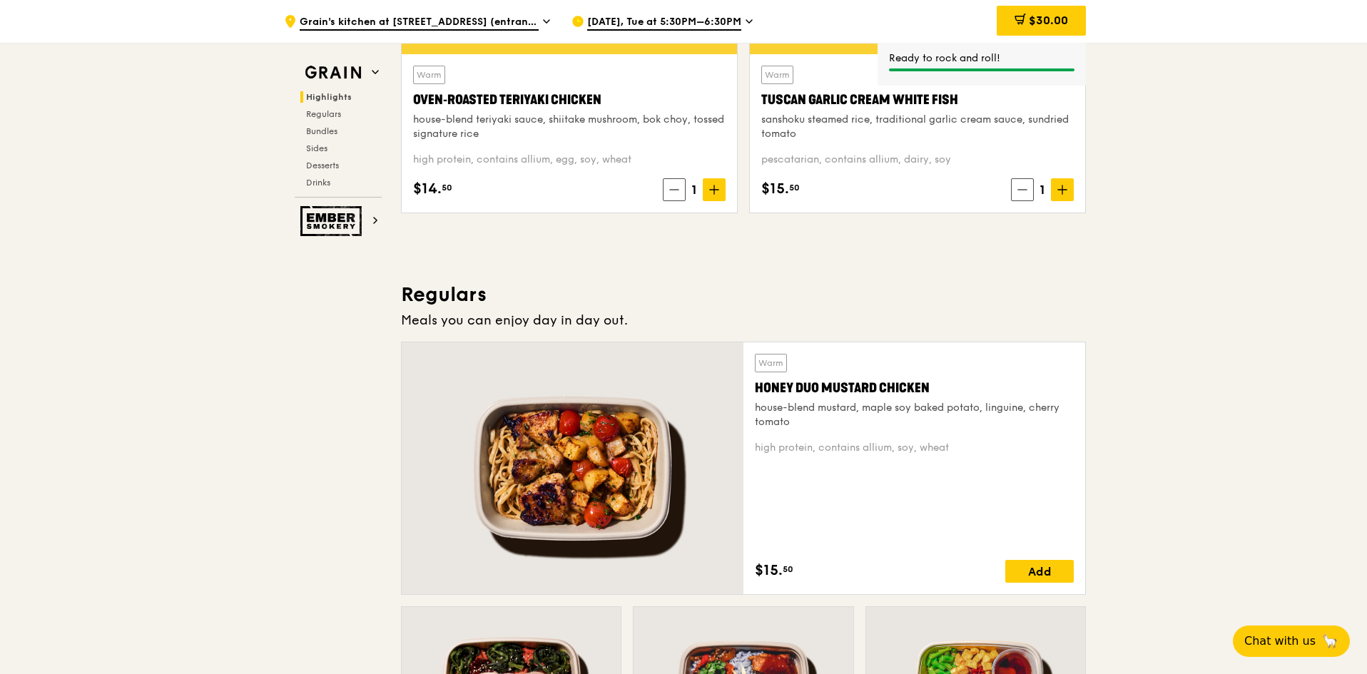
scroll to position [785, 0]
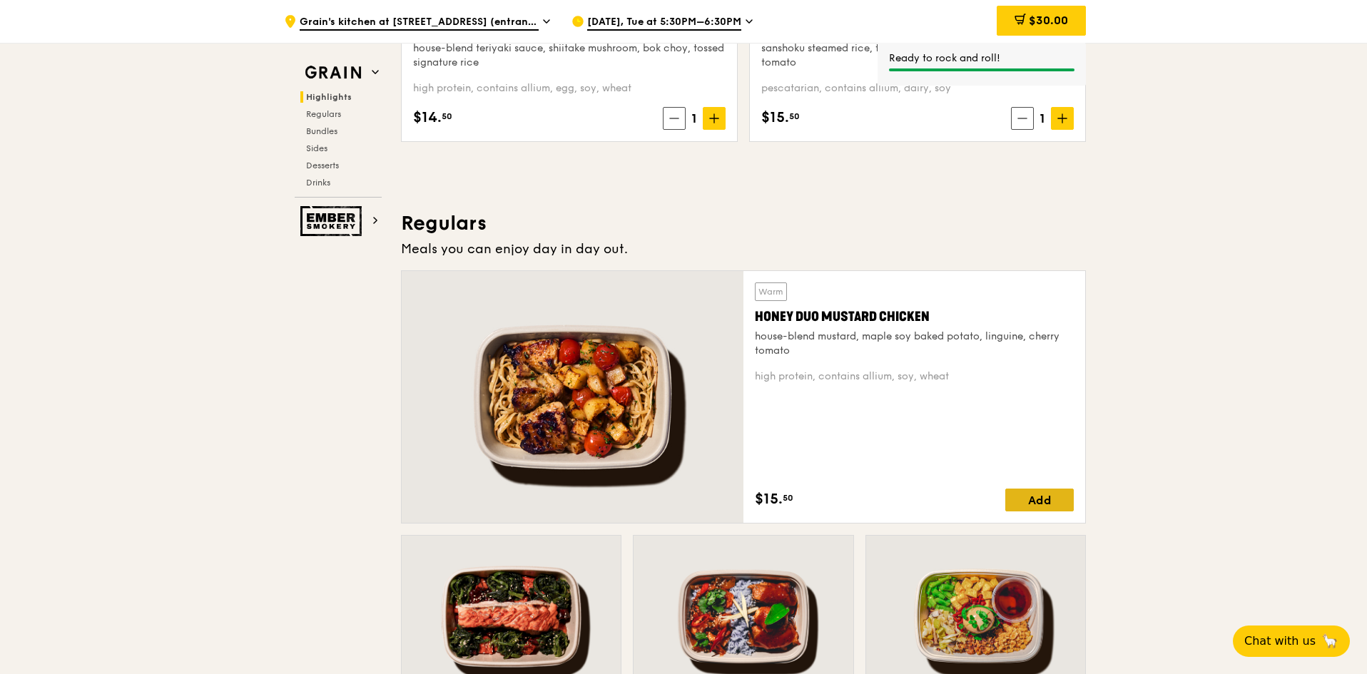
click at [1051, 493] on div "Add" at bounding box center [1039, 500] width 68 height 23
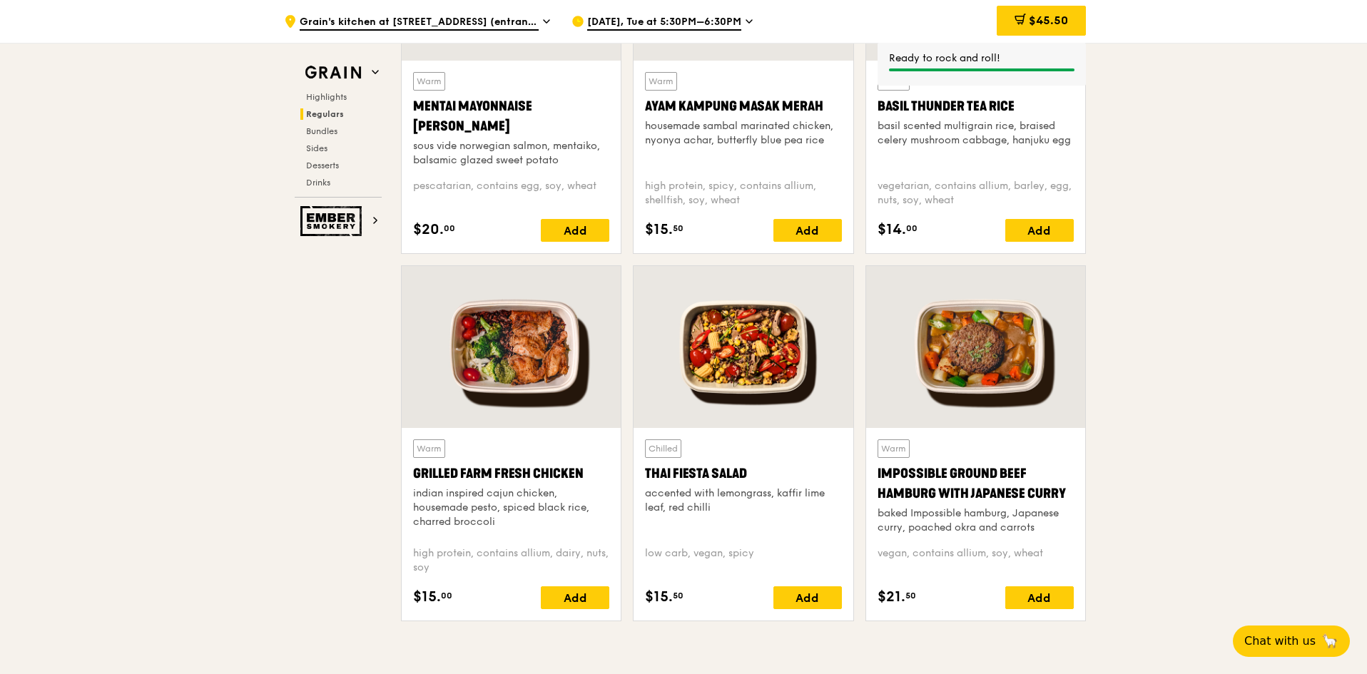
scroll to position [1427, 0]
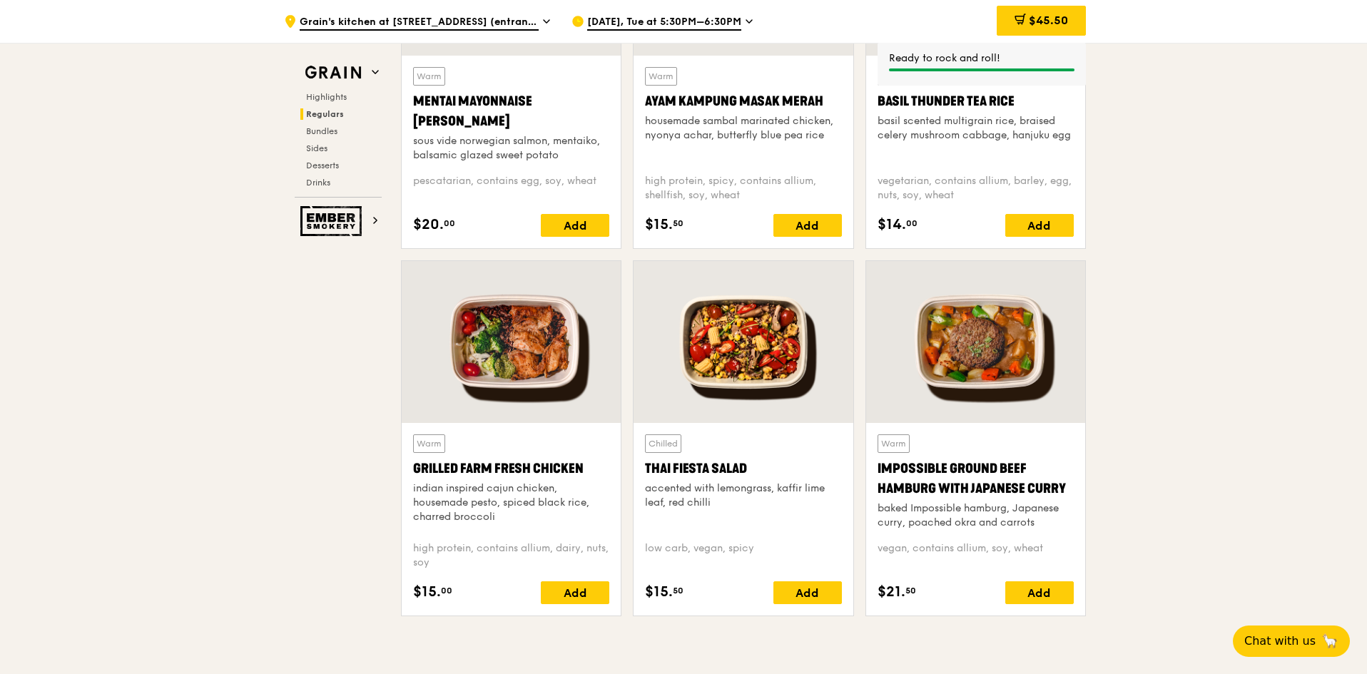
click at [325, 123] on div "Highlights Regulars Bundles Sides Desserts Drinks" at bounding box center [338, 139] width 87 height 97
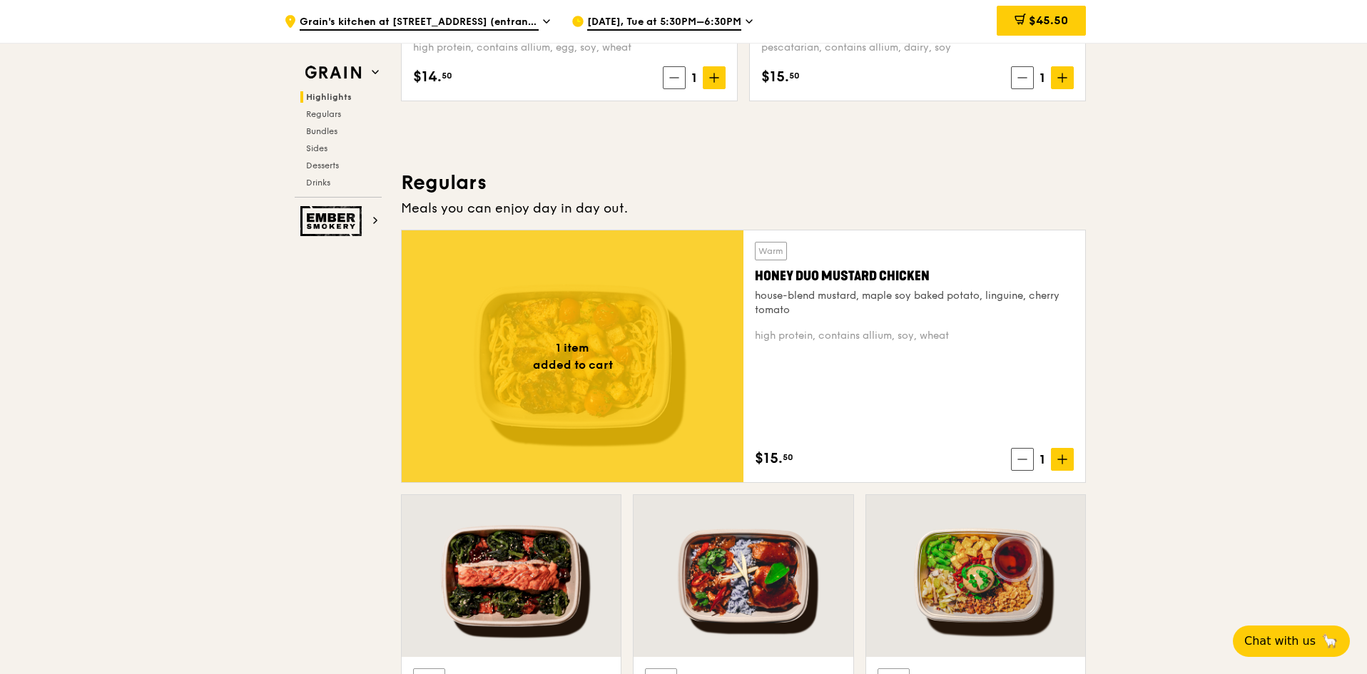
scroll to position [785, 0]
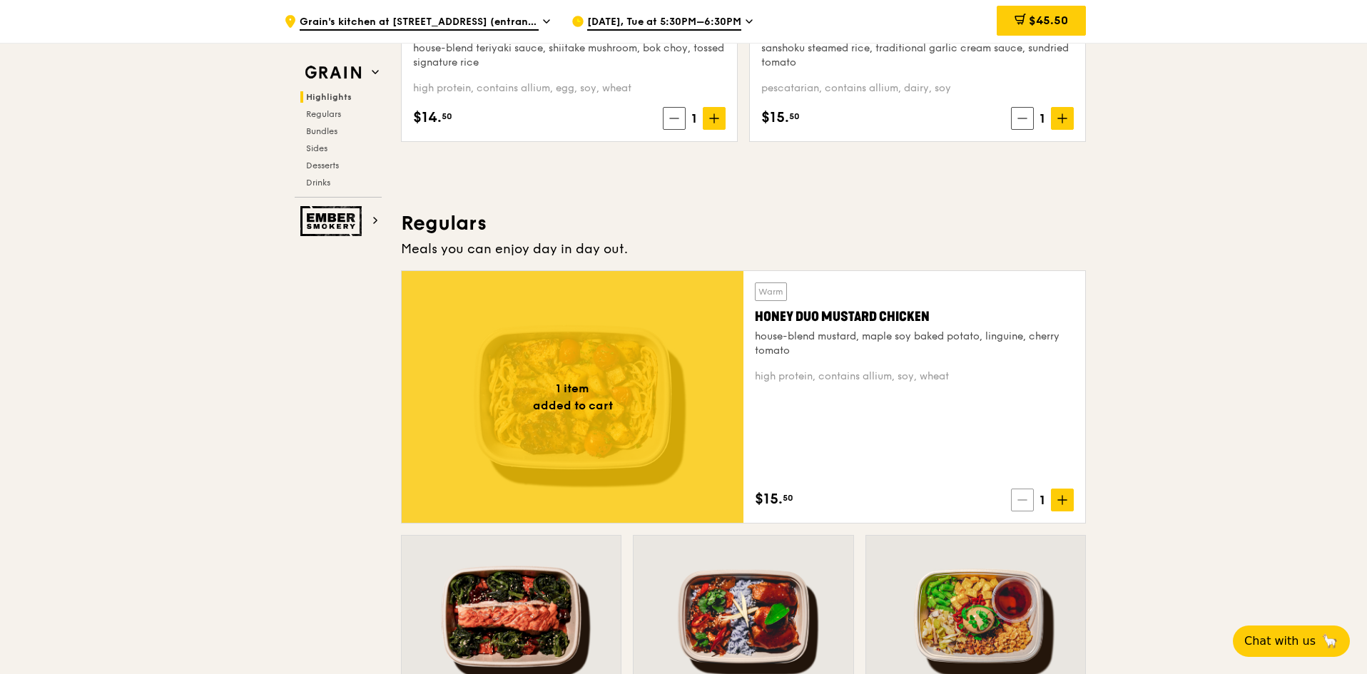
click at [1029, 505] on span at bounding box center [1022, 500] width 23 height 23
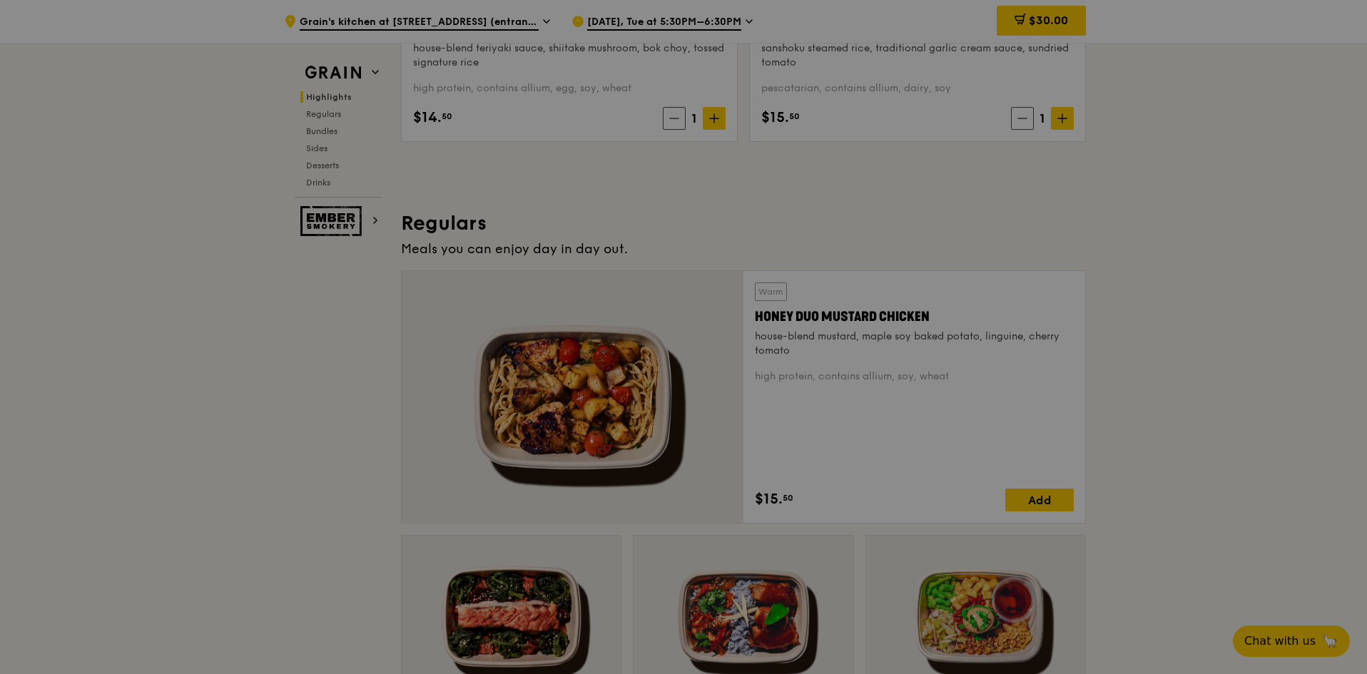
click at [1023, 121] on div at bounding box center [683, 337] width 1367 height 674
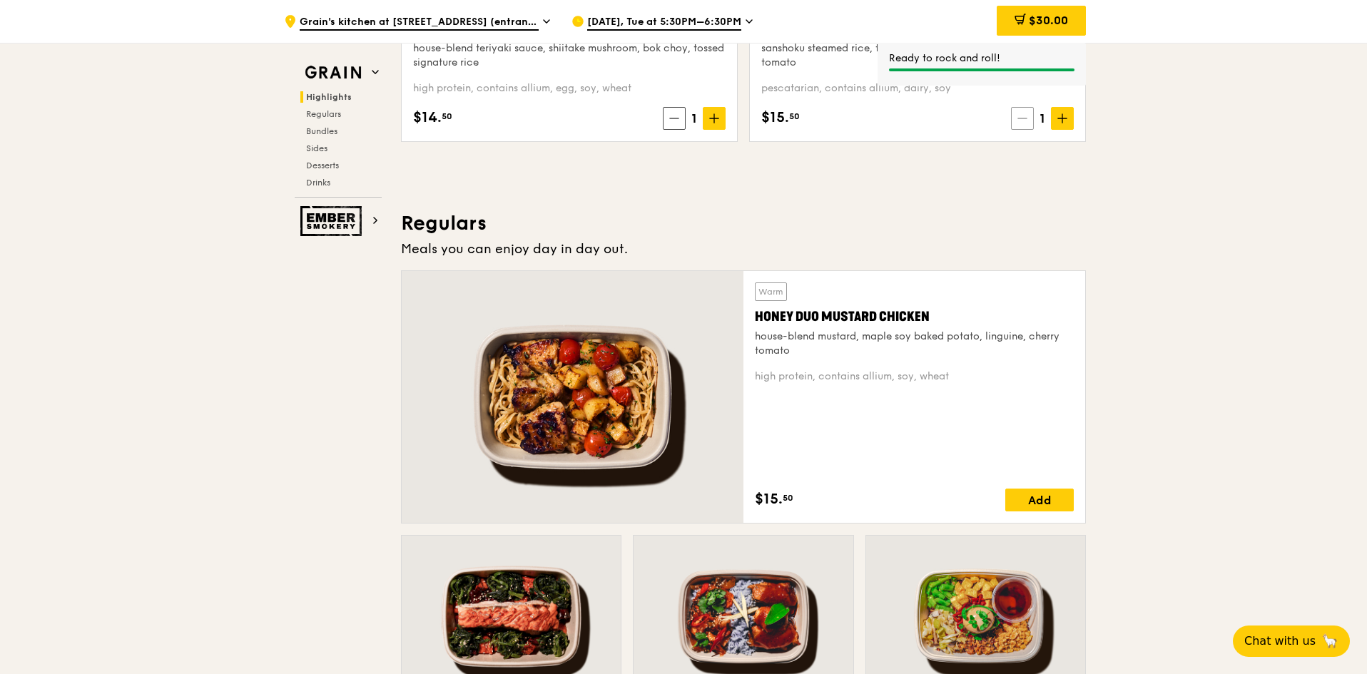
click at [1019, 116] on icon at bounding box center [1022, 118] width 10 height 10
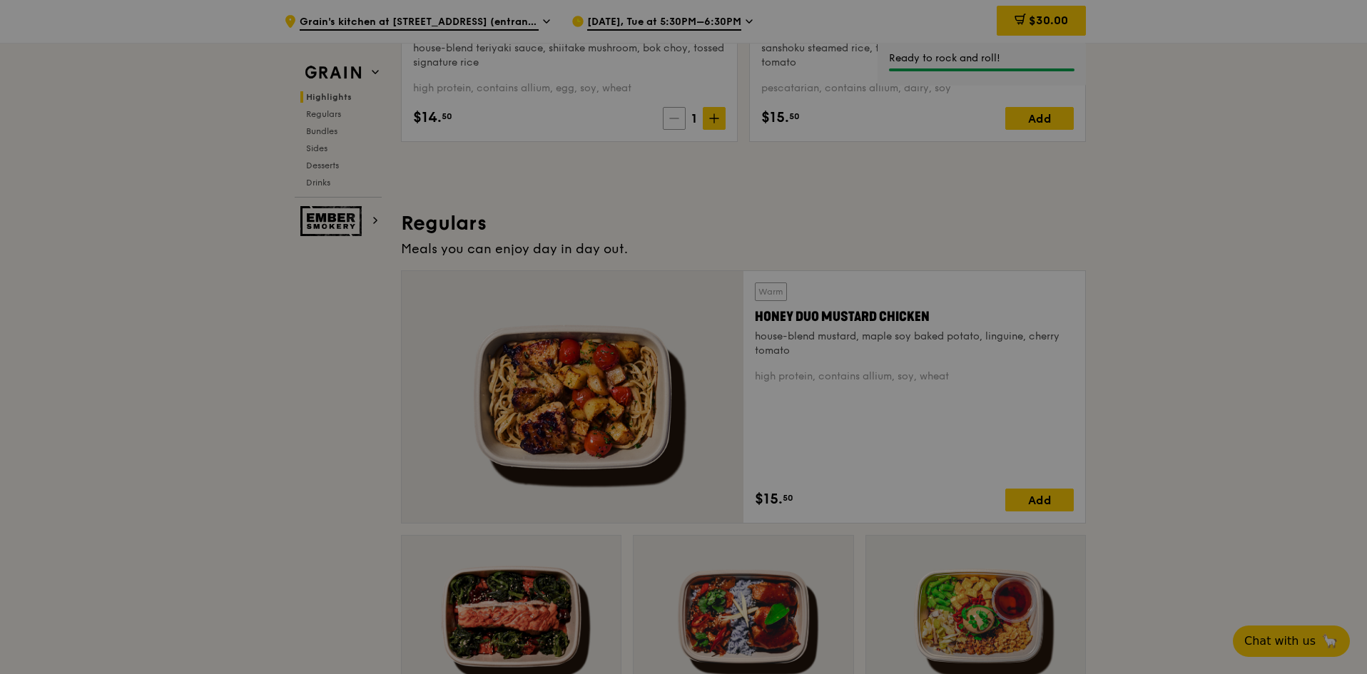
click at [671, 112] on div at bounding box center [683, 337] width 1367 height 674
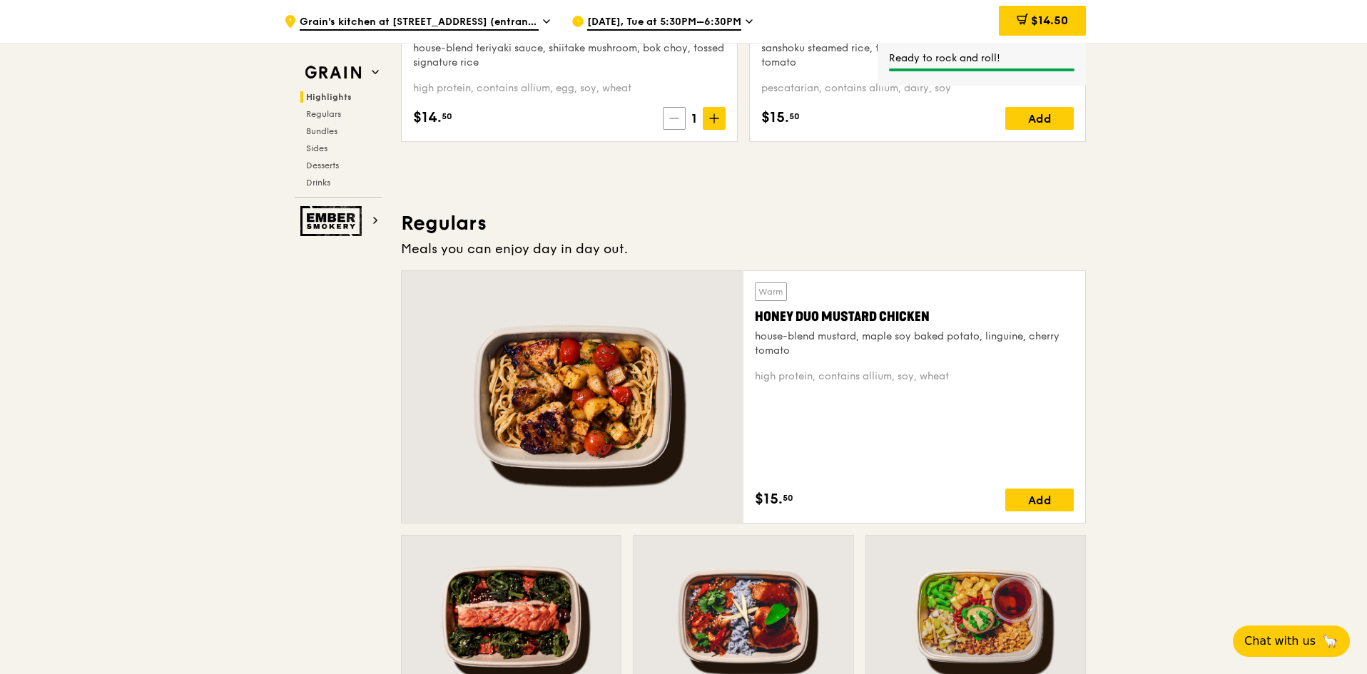
click at [671, 116] on icon at bounding box center [674, 118] width 10 height 10
click at [344, 128] on h2 "Bundles" at bounding box center [340, 131] width 81 height 11
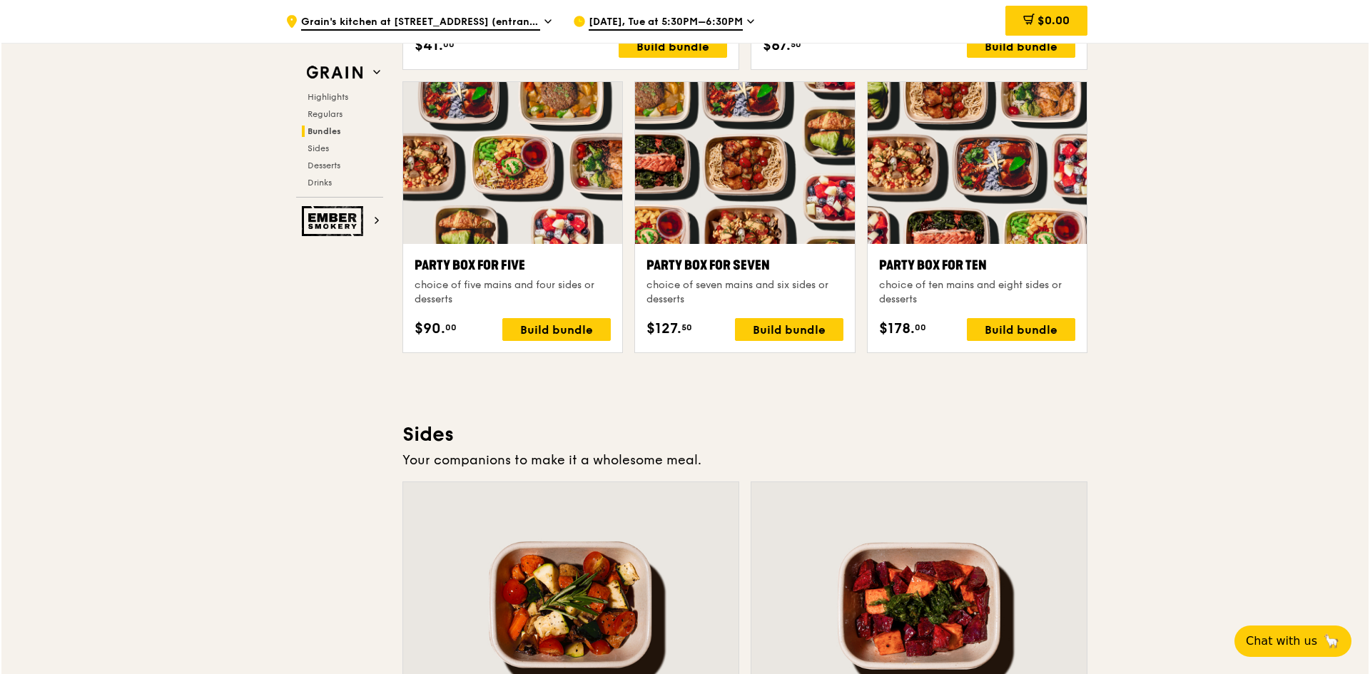
scroll to position [2839, 0]
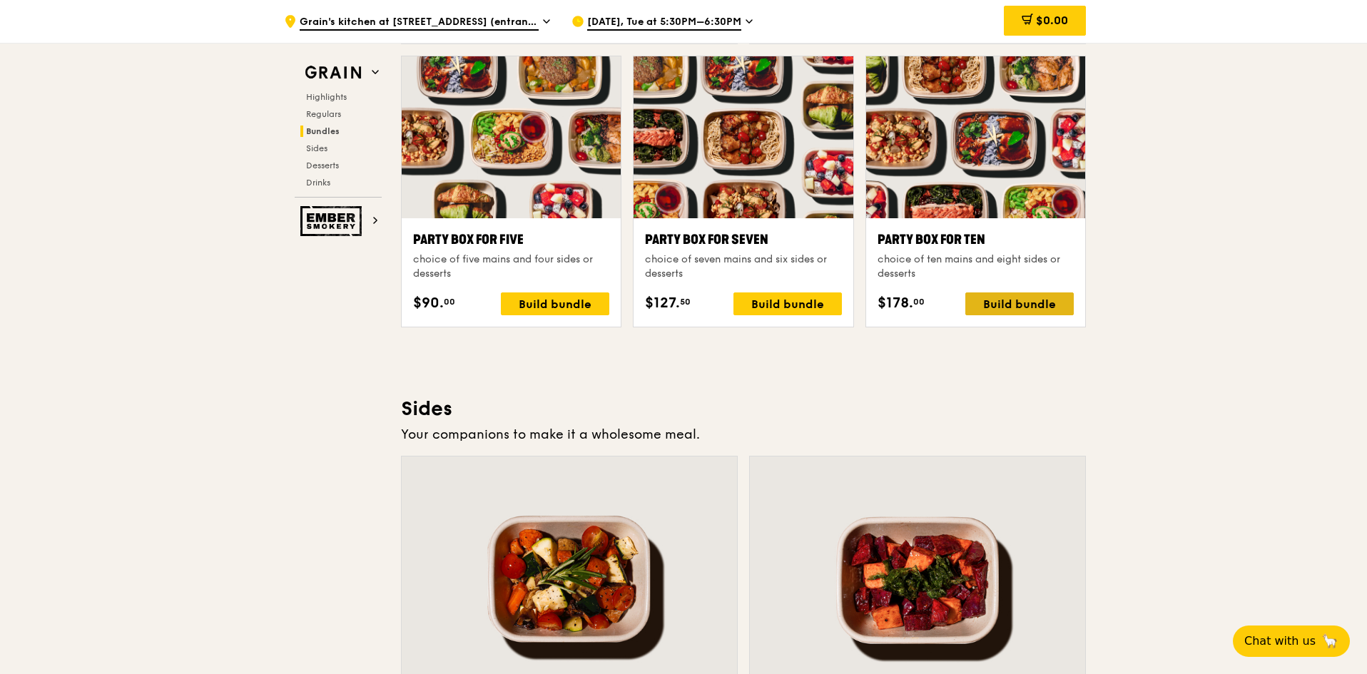
click at [1016, 305] on div "Build bundle" at bounding box center [1019, 303] width 108 height 23
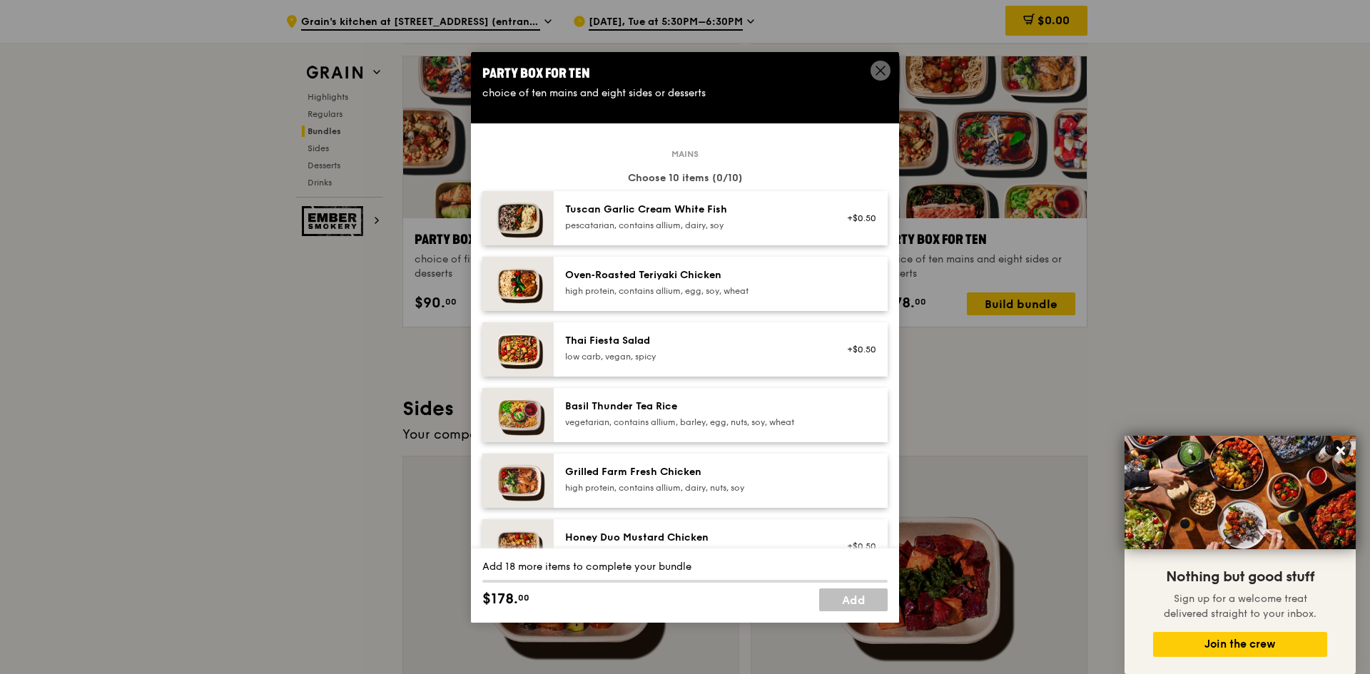
click at [746, 208] on div "Tuscan Garlic Cream White Fish" at bounding box center [693, 210] width 256 height 14
click at [748, 258] on div "Oven‑Roasted Teriyaki Chicken high protein, contains allium, egg, soy, wheat" at bounding box center [721, 284] width 334 height 54
click at [751, 321] on div "Mains Choose 10 items (2/10) 1x Tuscan Garlic Cream White Fish pescatarian, con…" at bounding box center [684, 483] width 405 height 660
click at [756, 355] on div "low carb, vegan, spicy" at bounding box center [693, 356] width 256 height 11
click at [751, 415] on div "Basil Thunder Tea Rice vegetarian, contains allium, barley, egg, nuts, soy, whe…" at bounding box center [693, 413] width 256 height 29
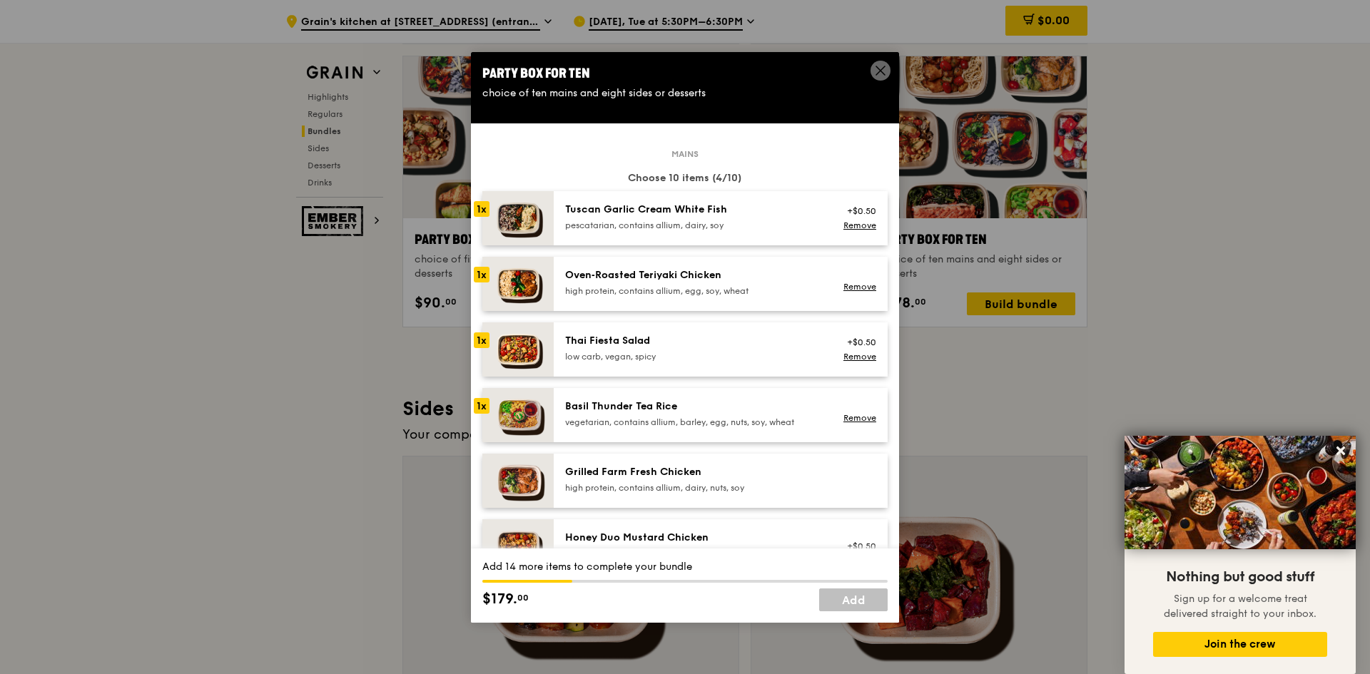
click at [753, 465] on div "Grilled Farm Fresh Chicken" at bounding box center [693, 472] width 256 height 14
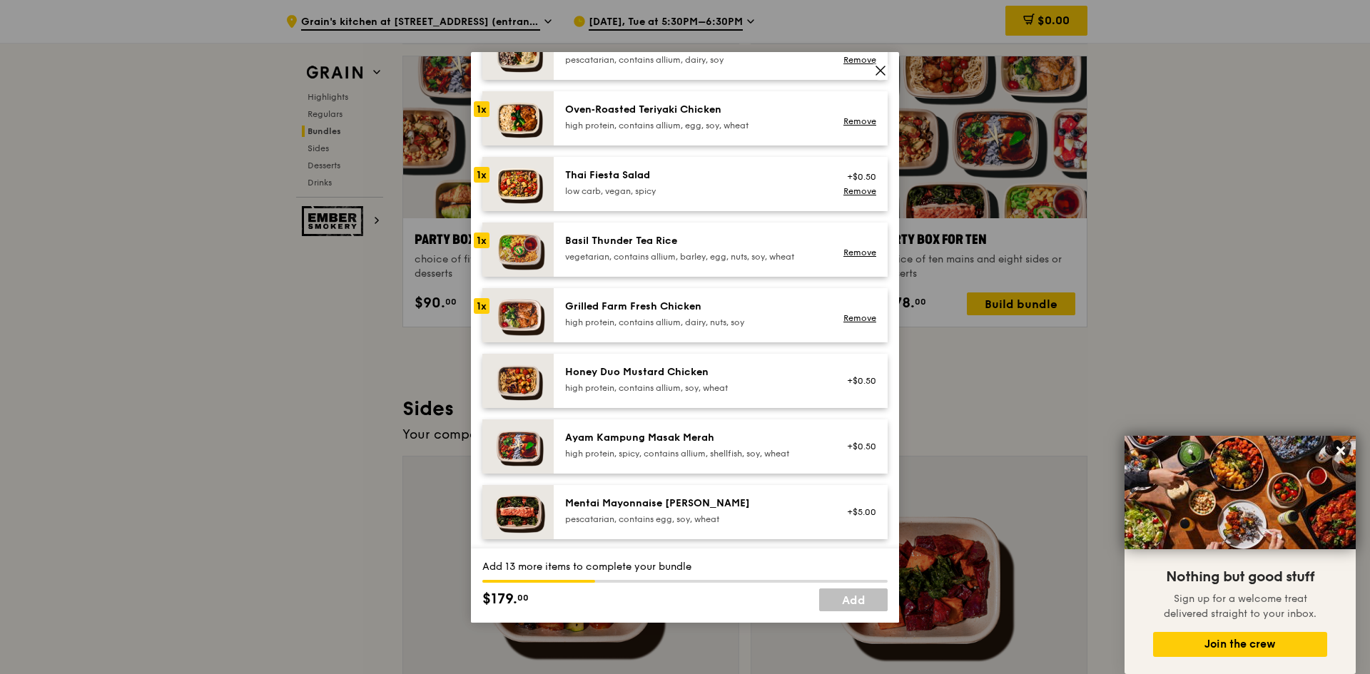
scroll to position [214, 0]
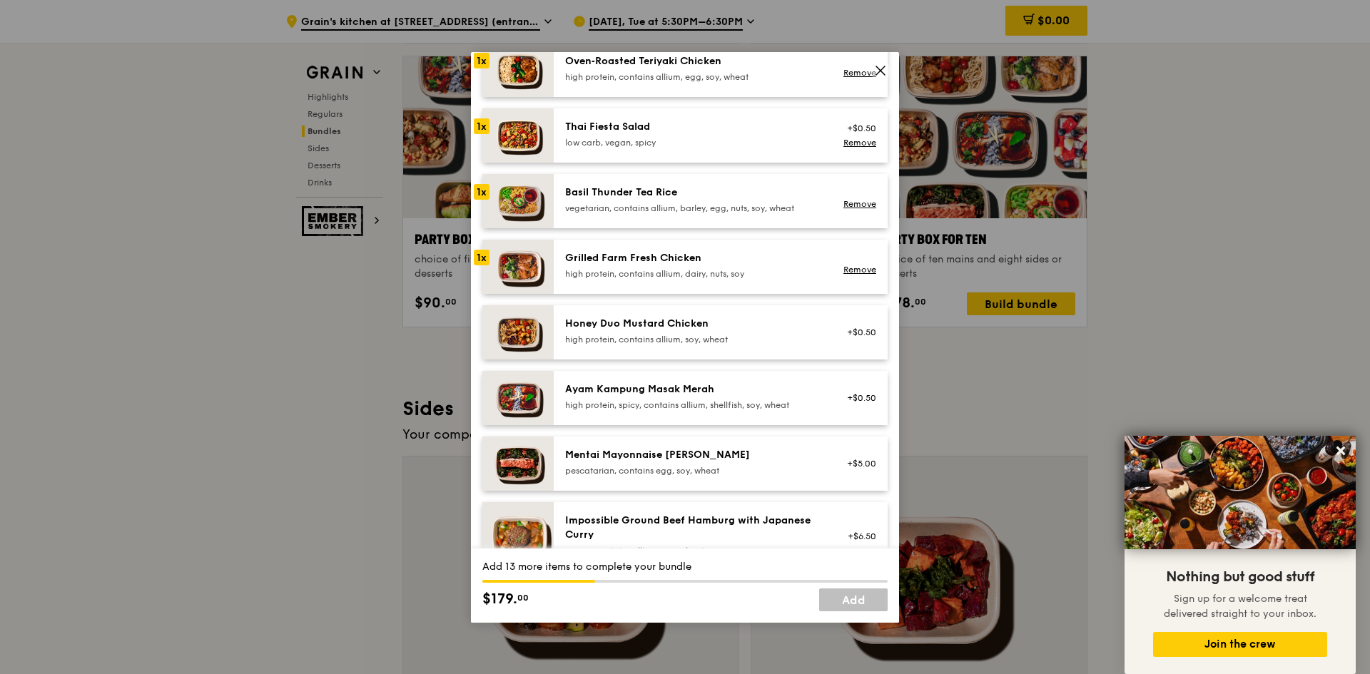
click at [767, 335] on div "high protein, contains allium, soy, wheat" at bounding box center [693, 339] width 256 height 11
click at [775, 389] on div "Ayam Kampung Masak Merah" at bounding box center [693, 389] width 256 height 14
click at [775, 452] on div "Mentai Mayonnaise [PERSON_NAME]" at bounding box center [693, 455] width 256 height 14
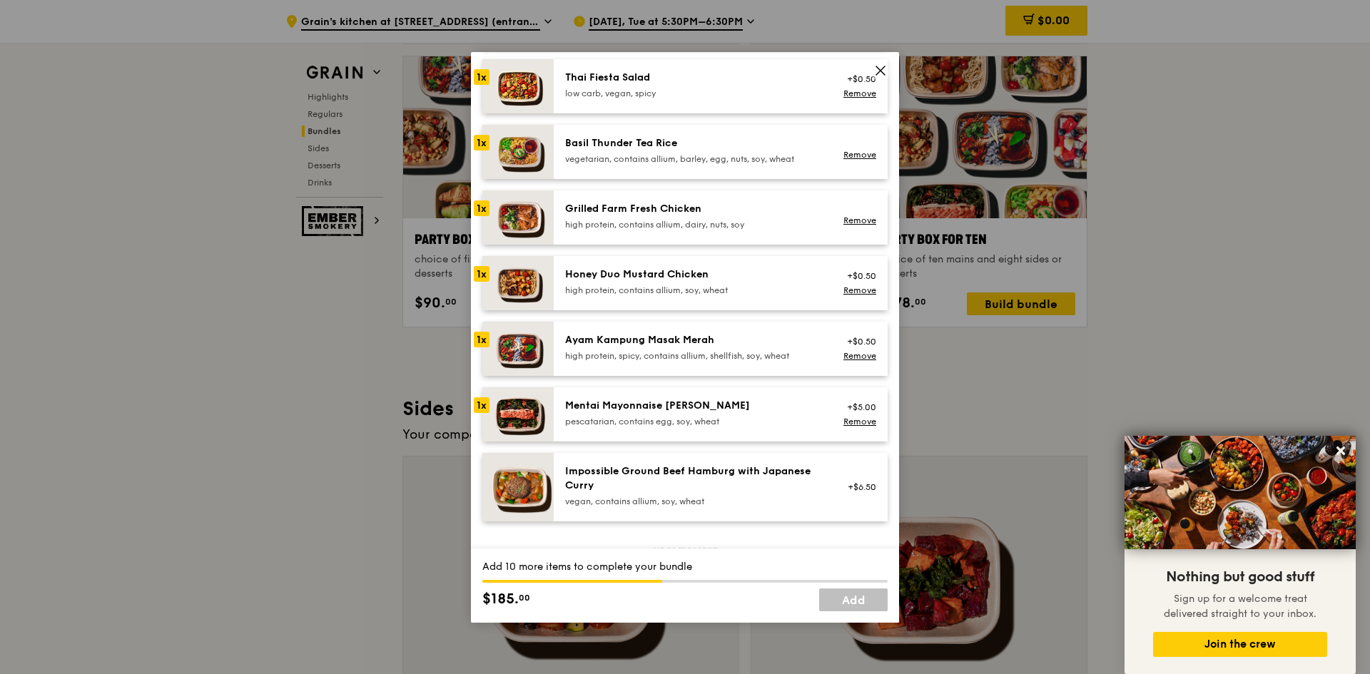
scroll to position [285, 0]
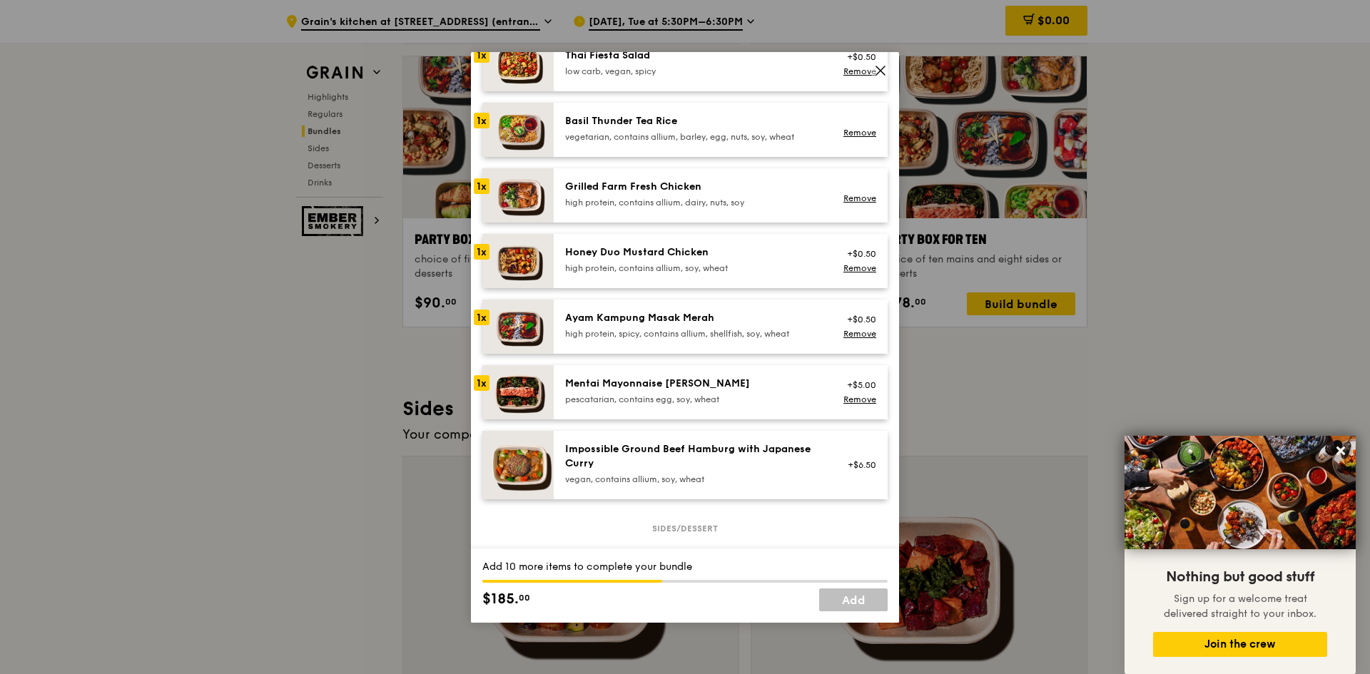
click at [782, 476] on div "vegan, contains allium, soy, wheat" at bounding box center [693, 479] width 256 height 11
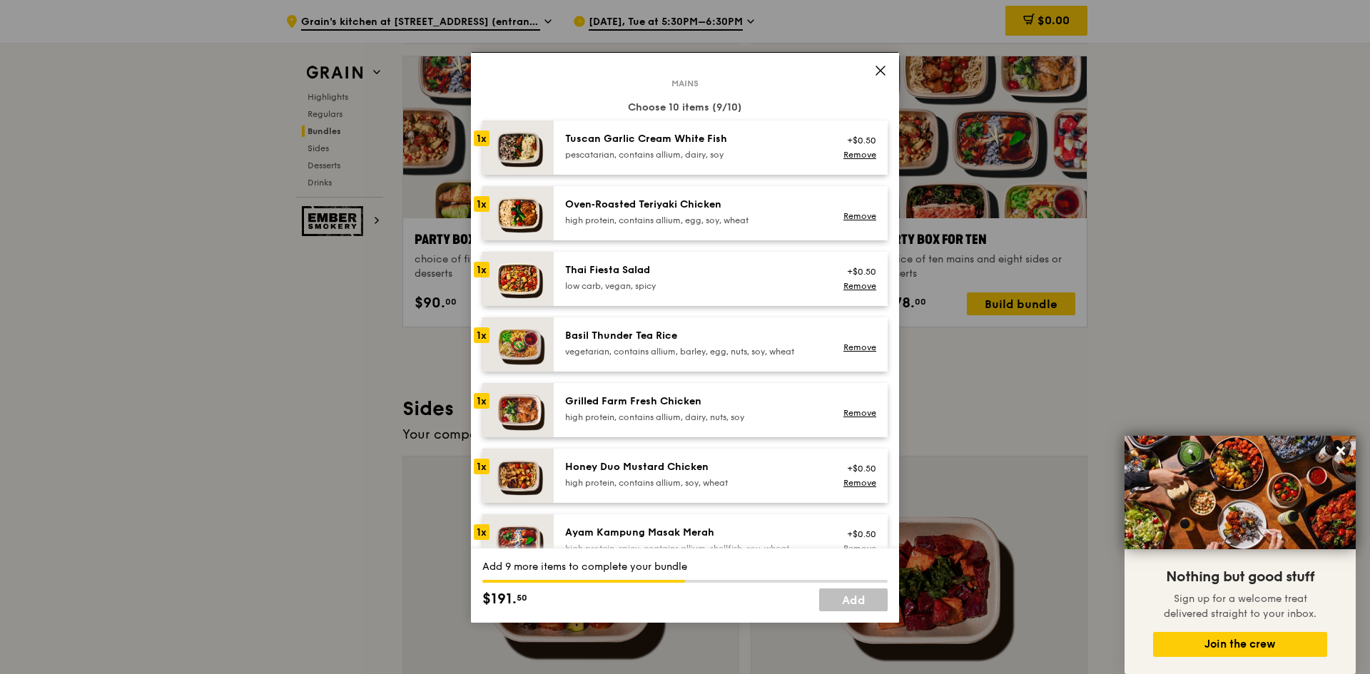
scroll to position [71, 0]
click at [740, 266] on div "Thai Fiesta Salad" at bounding box center [693, 269] width 256 height 14
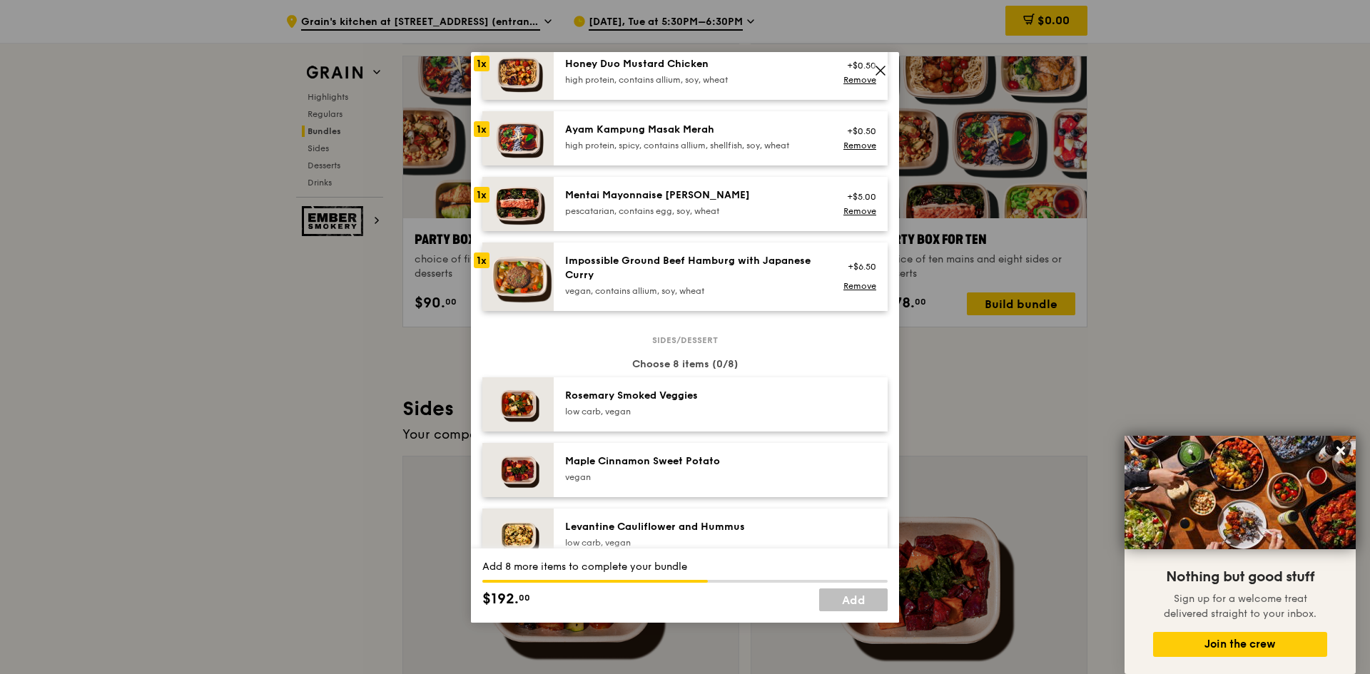
scroll to position [499, 0]
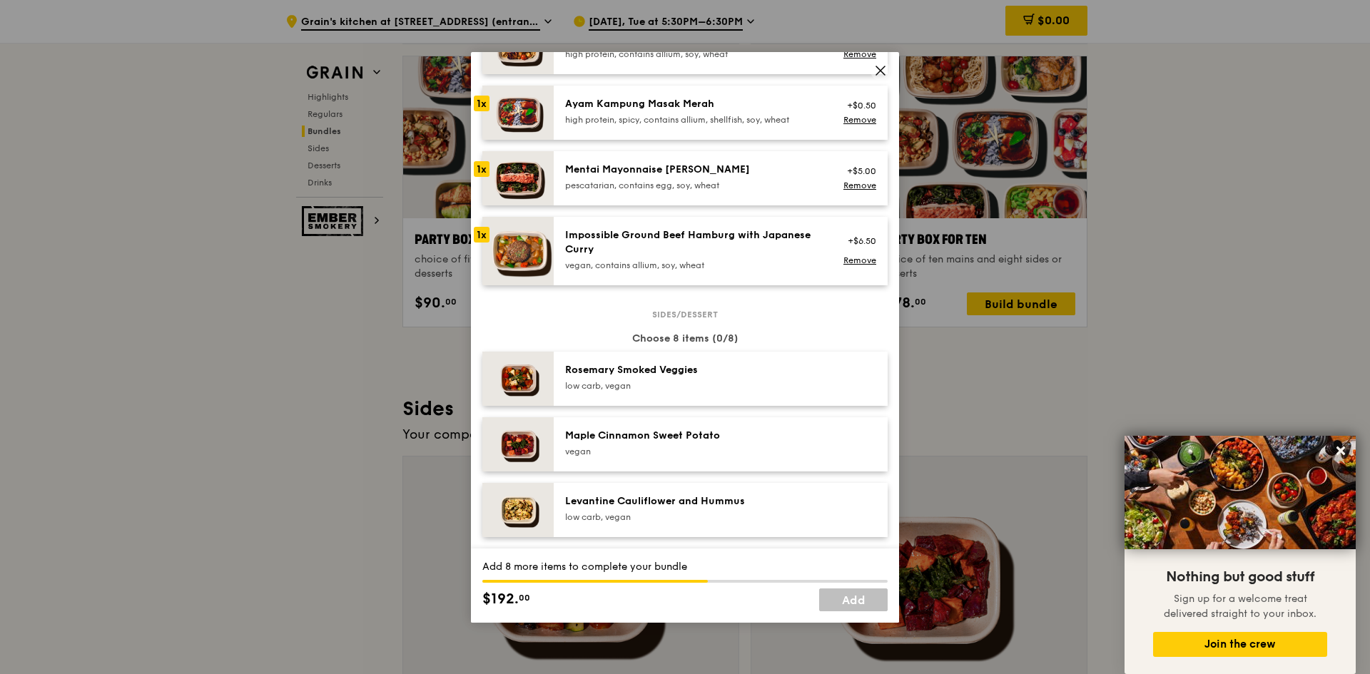
click at [761, 380] on div "low carb, vegan" at bounding box center [693, 385] width 256 height 11
click at [762, 432] on div "Maple Cinnamon Sweet Potato" at bounding box center [693, 436] width 256 height 14
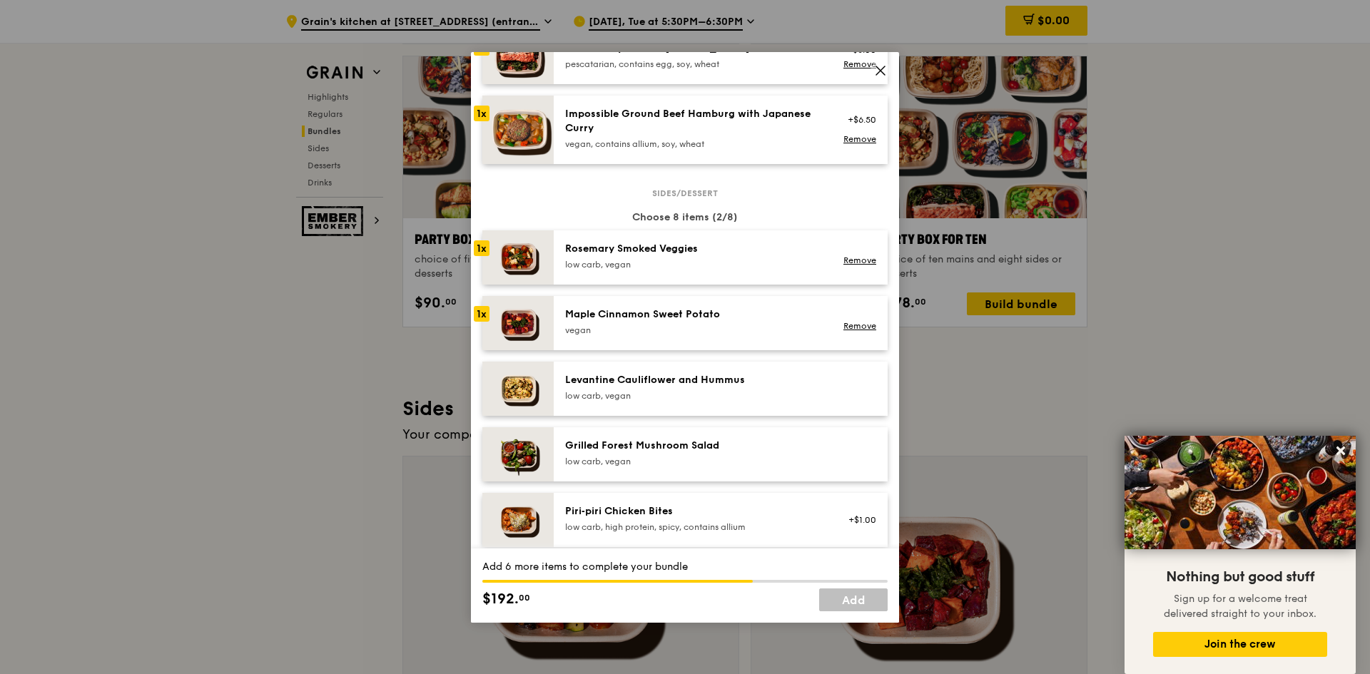
scroll to position [642, 0]
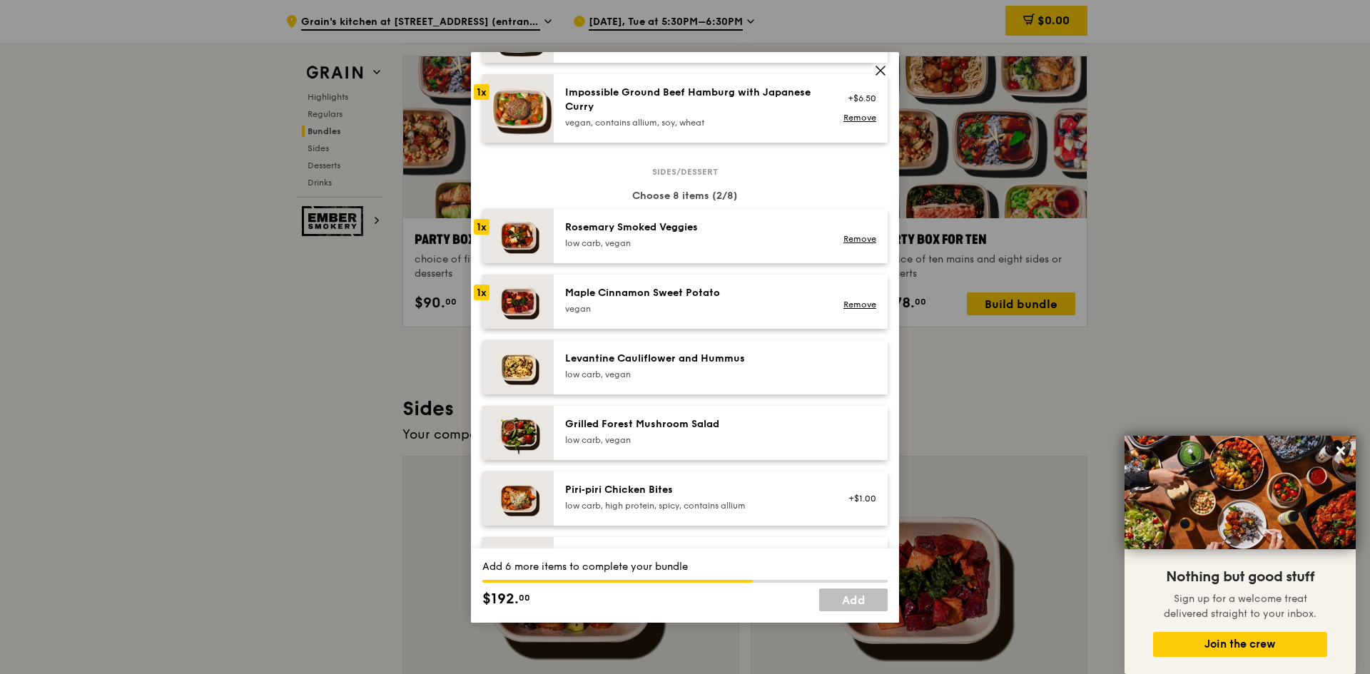
click at [753, 360] on div "Levantine Cauliflower and Hummus" at bounding box center [693, 359] width 256 height 14
click at [756, 432] on div "Grilled Forest Mushroom Salad low carb, vegan" at bounding box center [693, 431] width 256 height 29
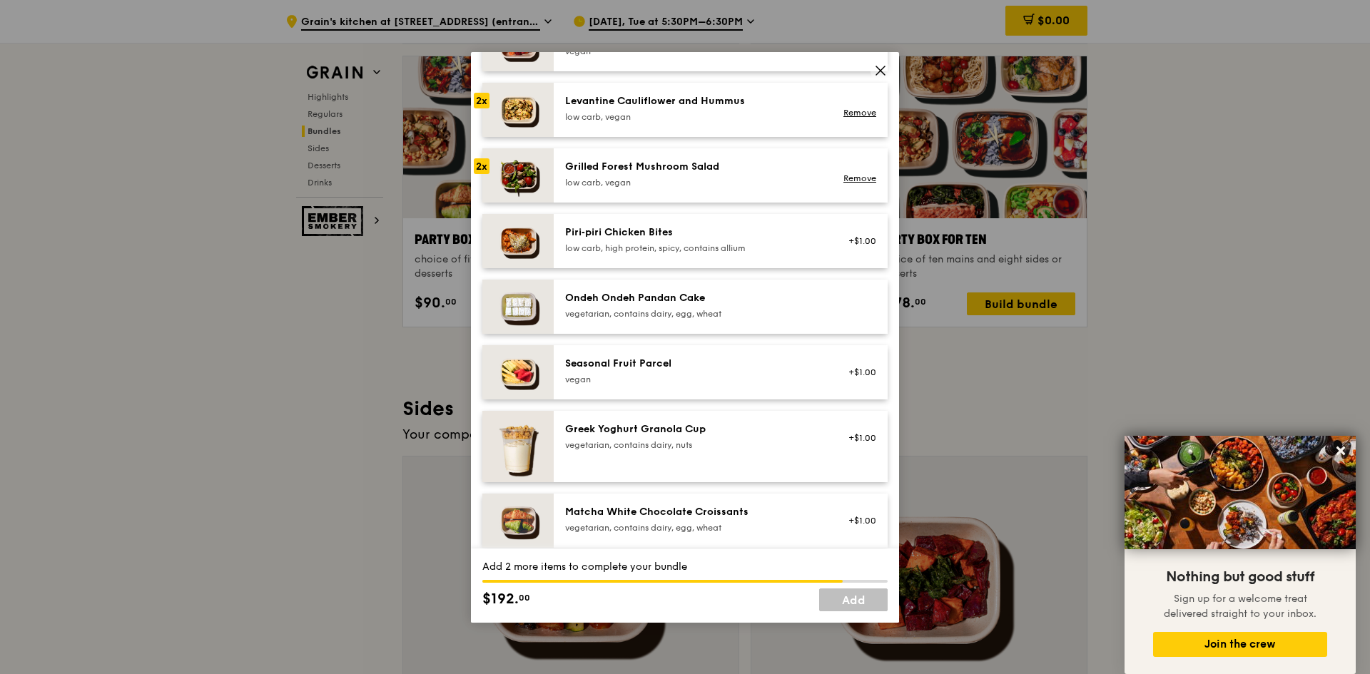
scroll to position [927, 0]
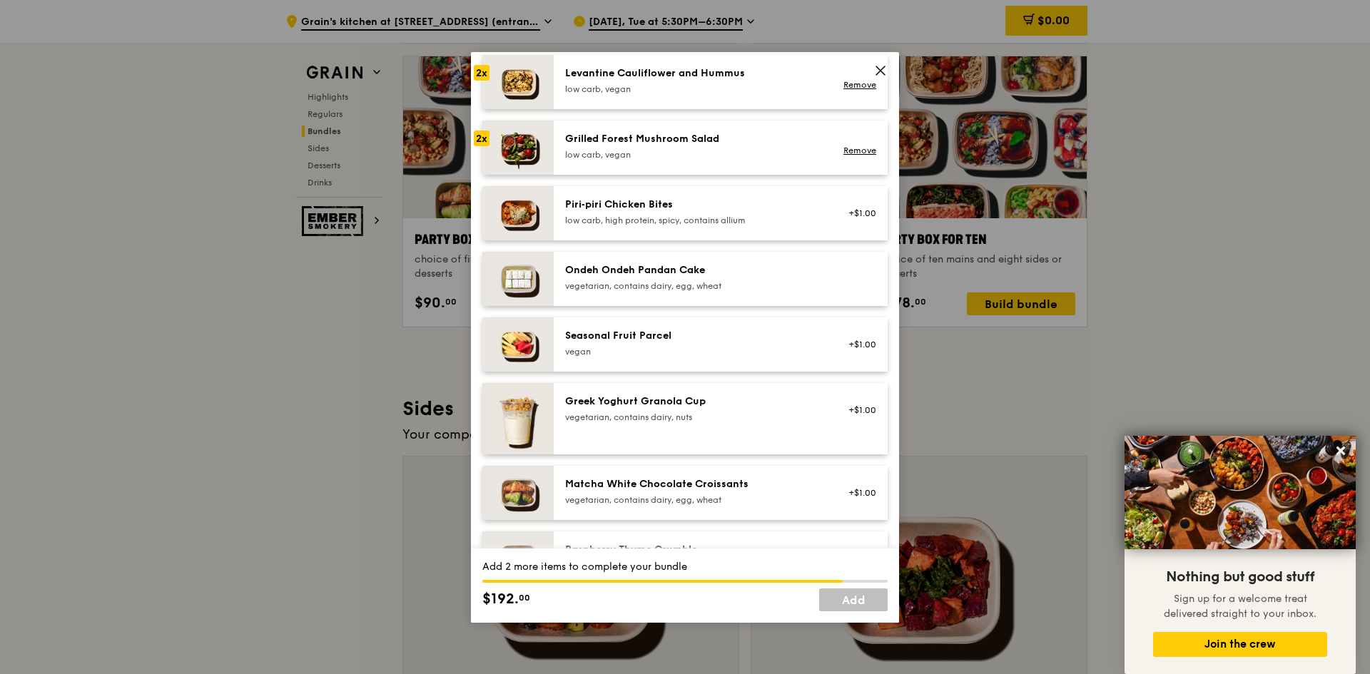
click at [740, 206] on div "Piri‑piri Chicken Bites" at bounding box center [693, 205] width 256 height 14
click at [748, 283] on div "vegetarian, contains dairy, egg, wheat" at bounding box center [693, 285] width 256 height 11
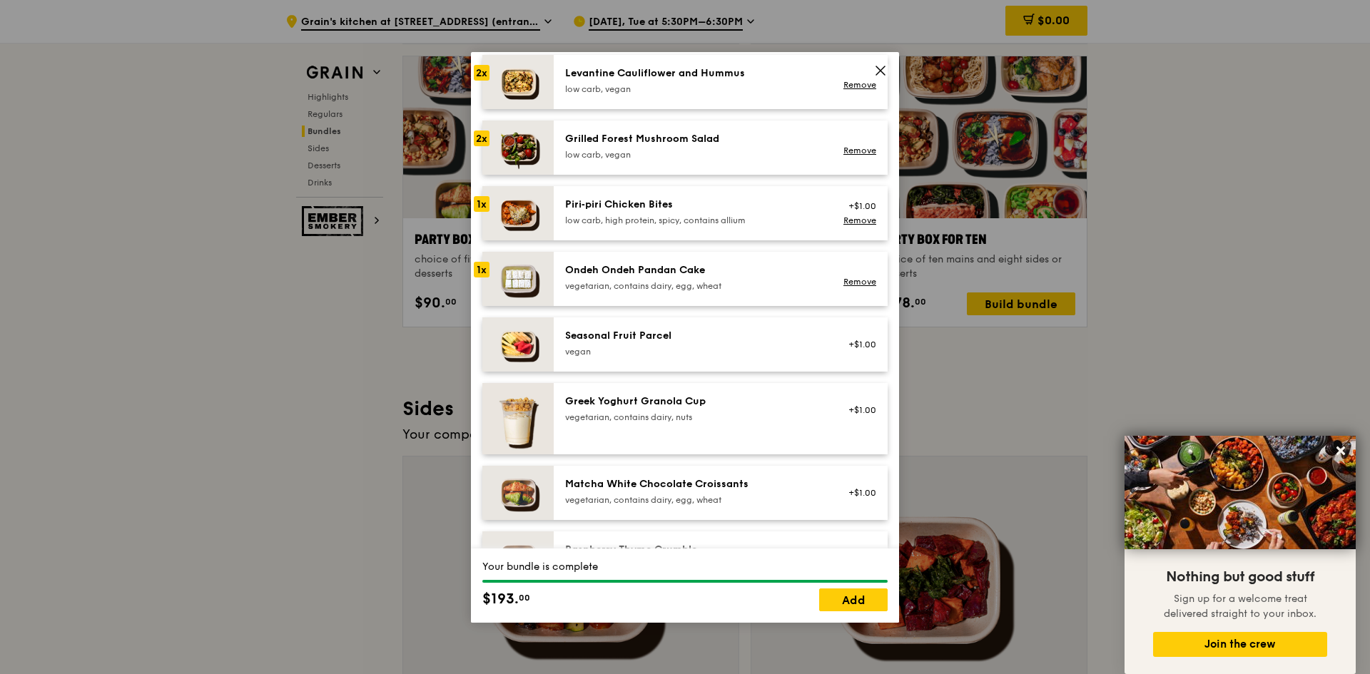
click at [742, 345] on div "Seasonal Fruit Parcel vegan" at bounding box center [693, 343] width 256 height 29
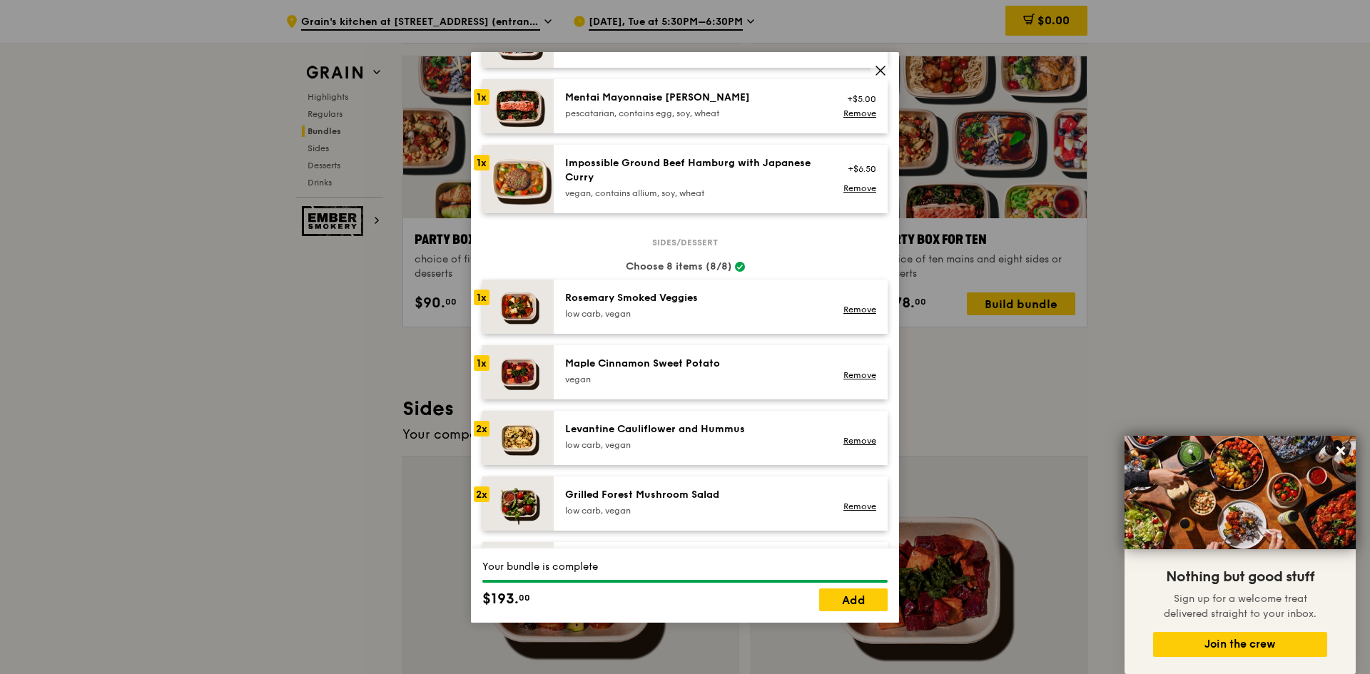
scroll to position [499, 0]
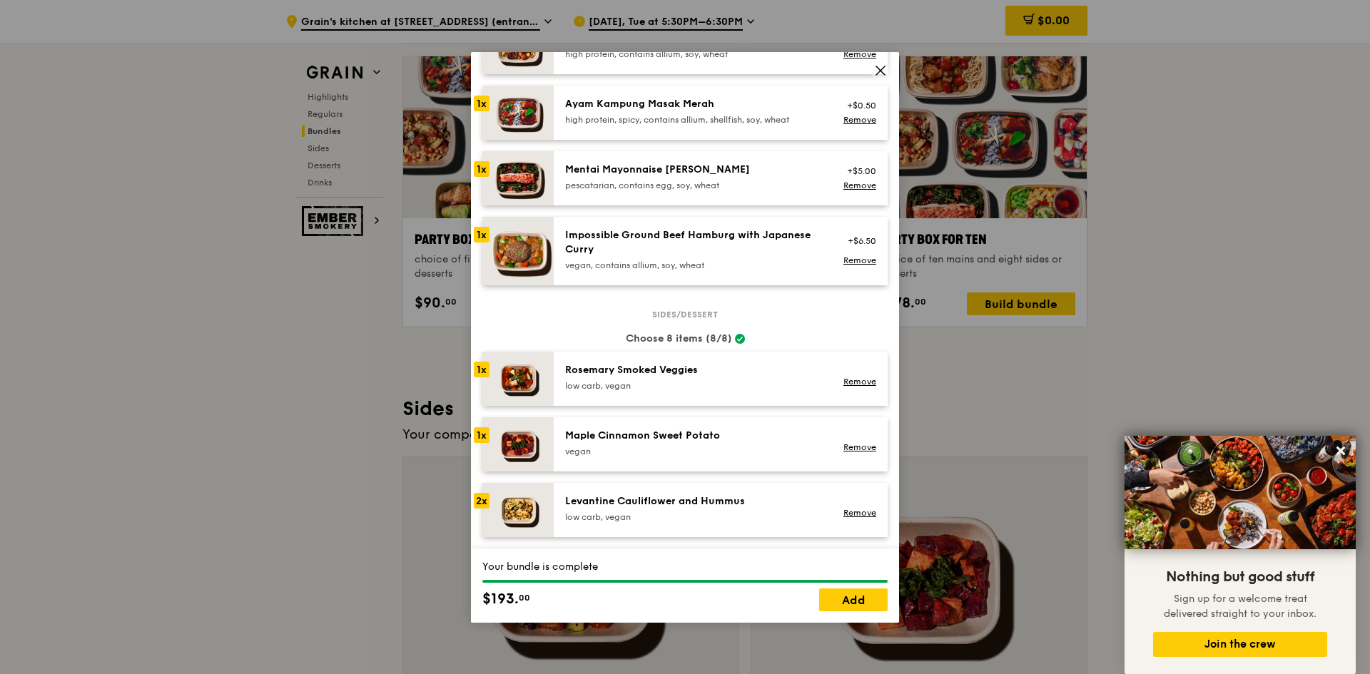
click at [753, 499] on div "Levantine Cauliflower and Hummus" at bounding box center [693, 501] width 256 height 14
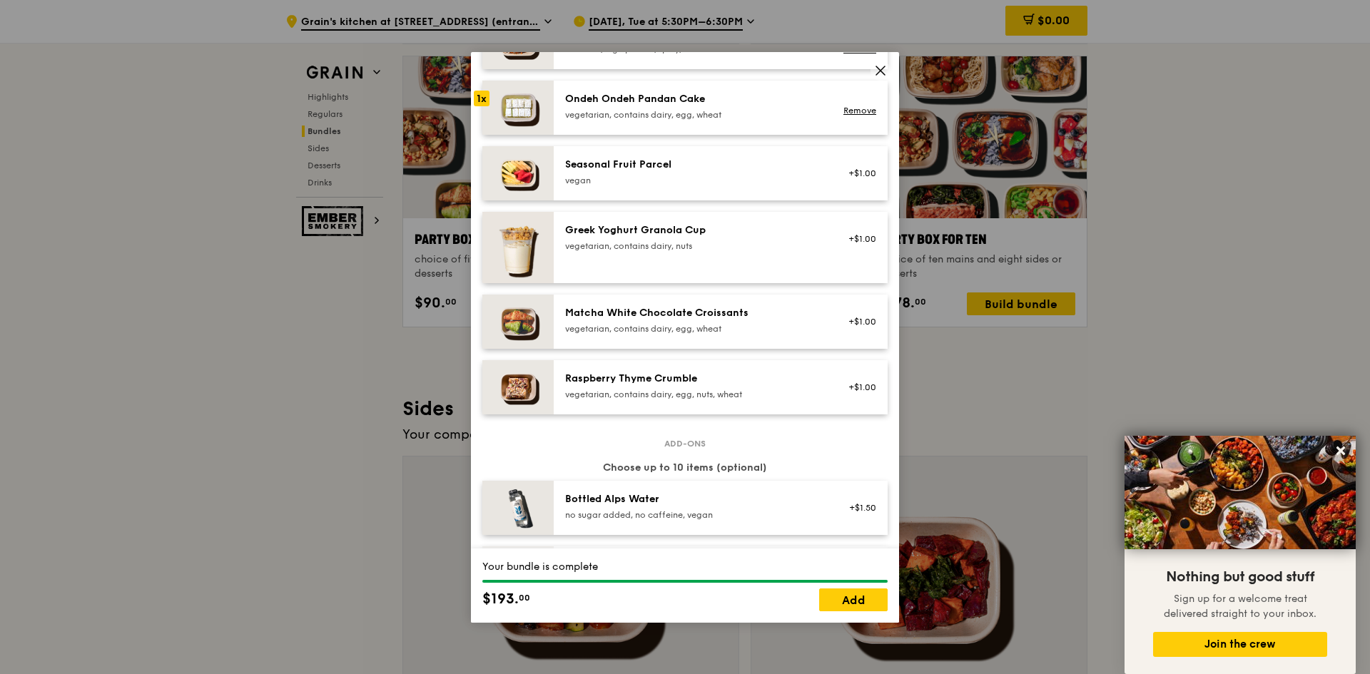
scroll to position [1087, 0]
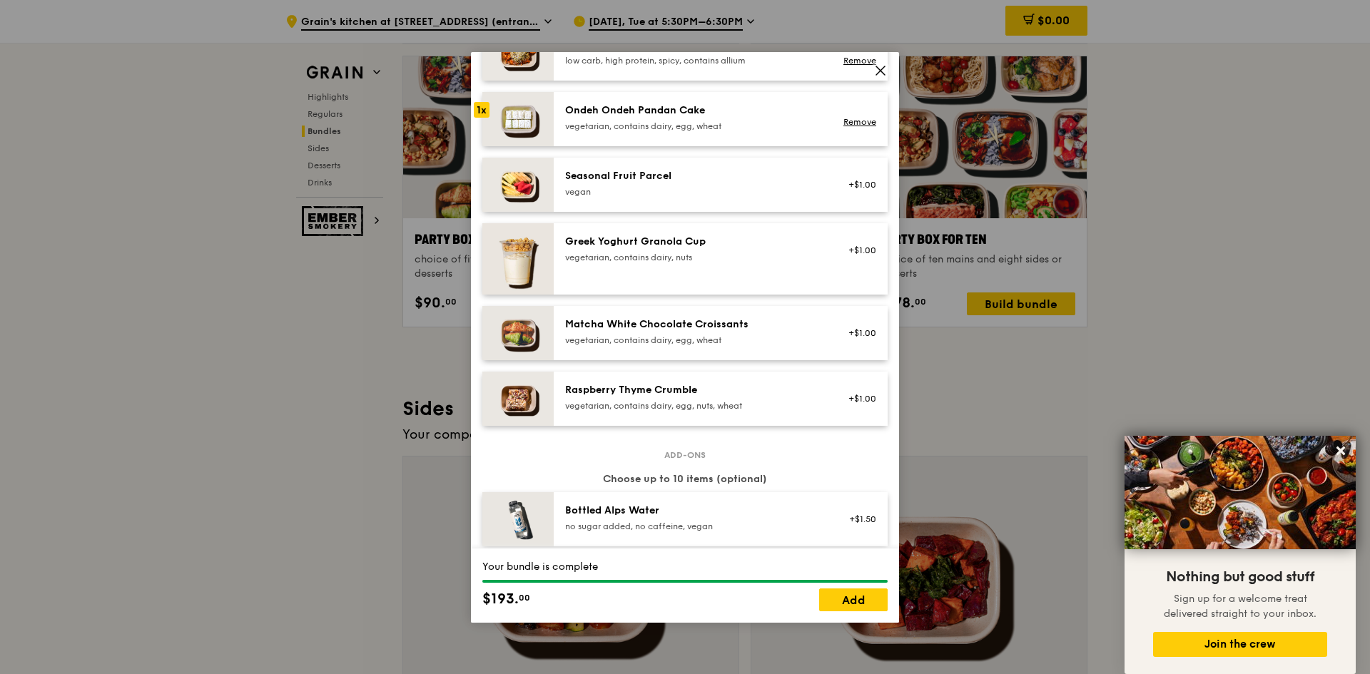
click at [762, 400] on div "vegetarian, contains dairy, egg, nuts, wheat" at bounding box center [693, 405] width 256 height 11
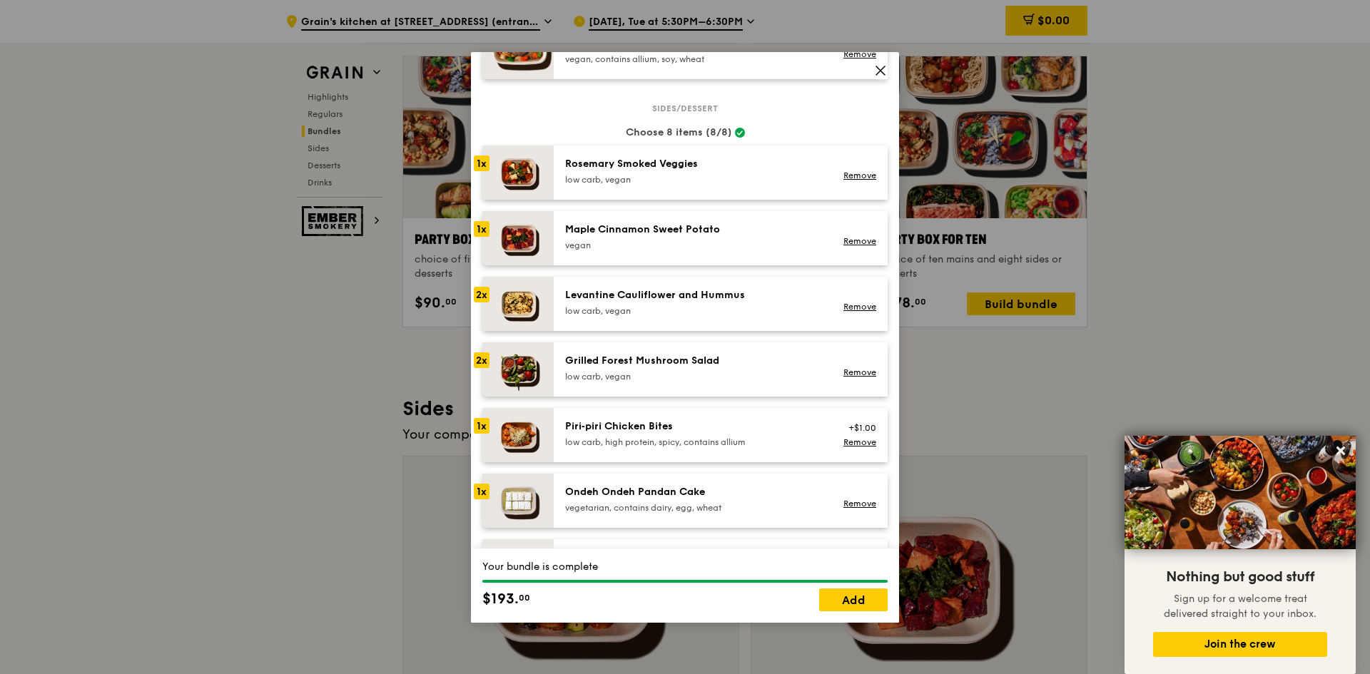
scroll to position [699, 0]
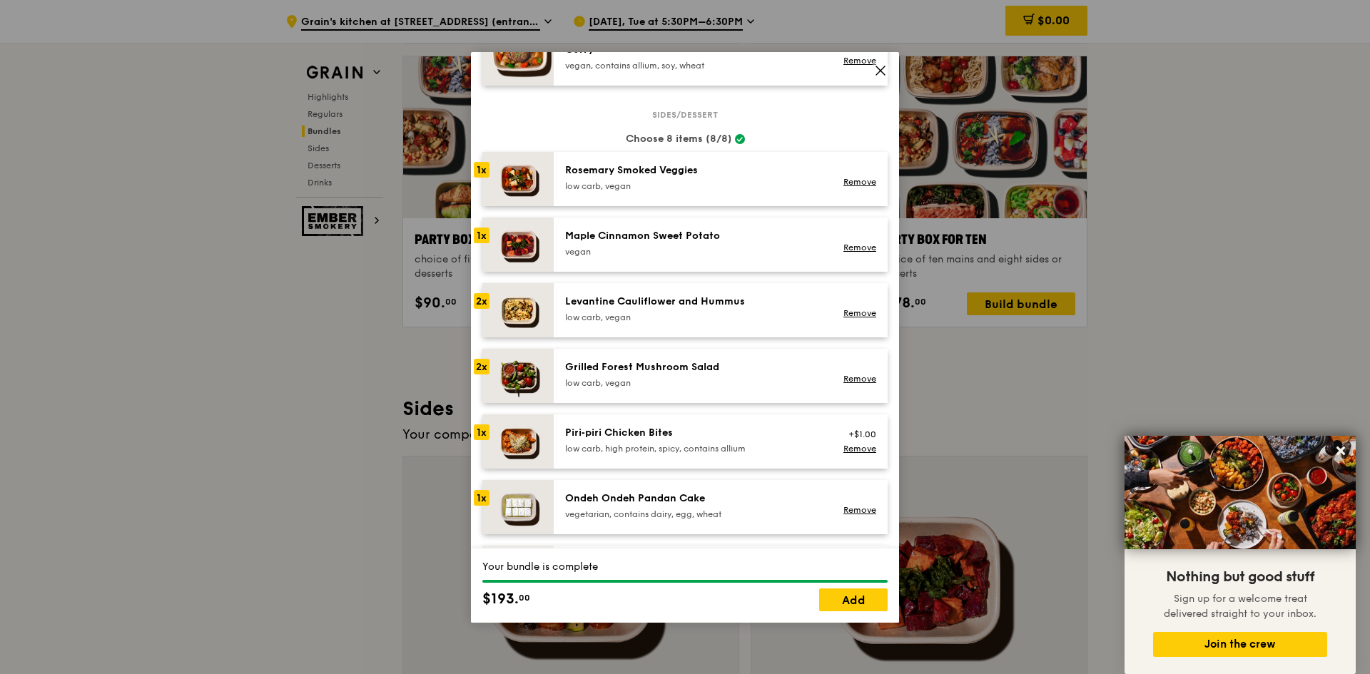
click at [715, 186] on div "low carb, vegan" at bounding box center [693, 185] width 256 height 11
click at [706, 245] on div "Maple Cinnamon Sweet Potato vegan" at bounding box center [693, 243] width 256 height 29
click at [860, 250] on link "Remove" at bounding box center [859, 248] width 33 height 10
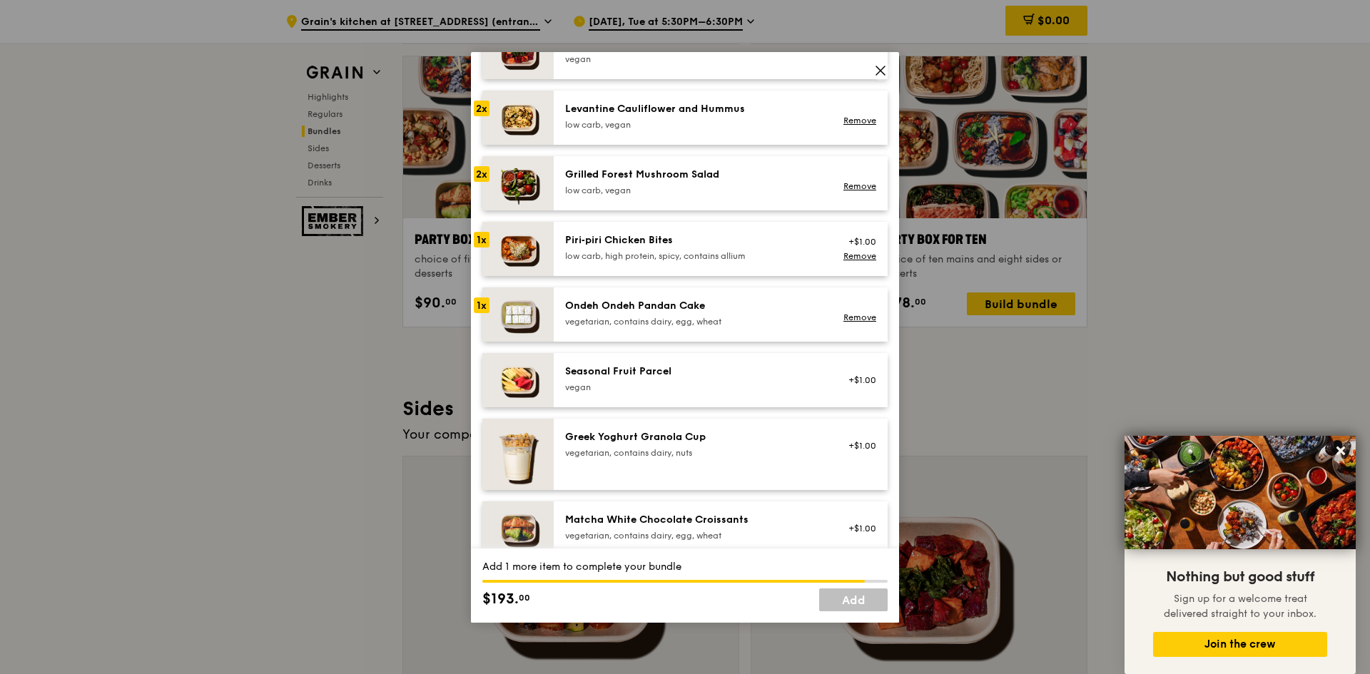
scroll to position [1029, 0]
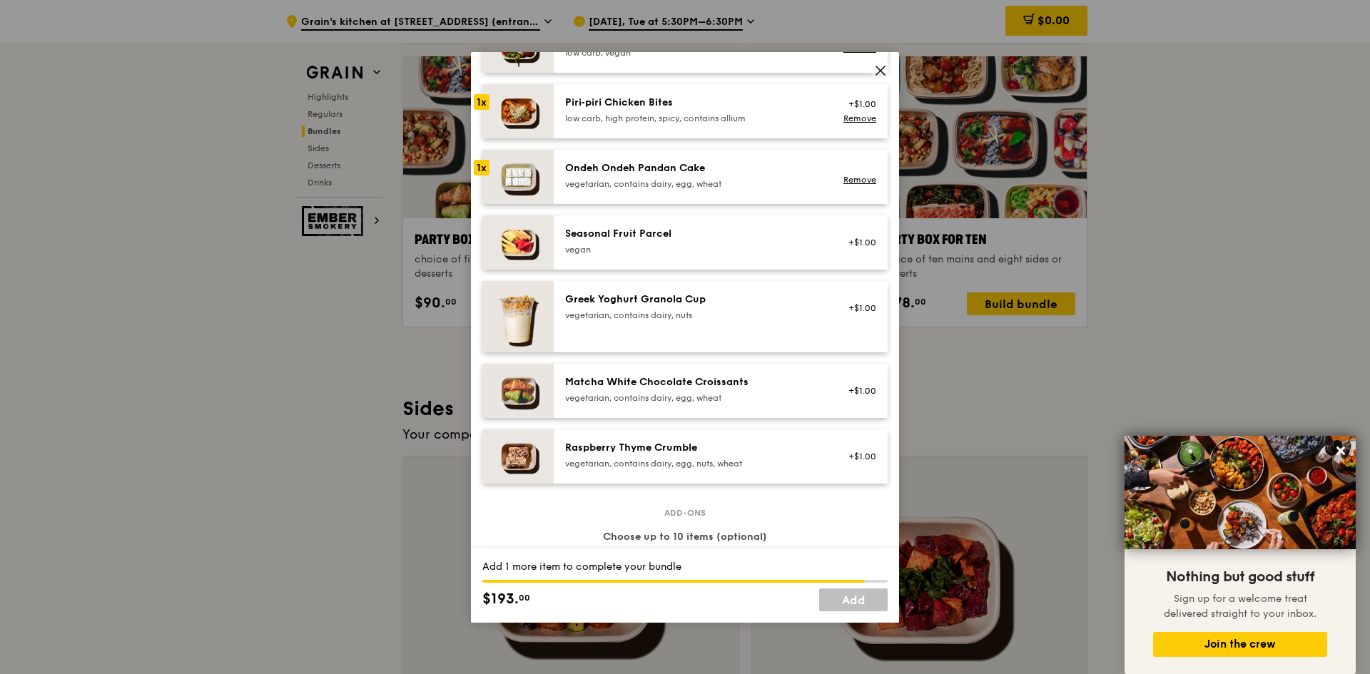
click at [766, 464] on div "vegetarian, contains dairy, egg, nuts, wheat" at bounding box center [693, 463] width 256 height 11
click at [786, 392] on div "vegetarian, contains dairy, egg, wheat" at bounding box center [693, 397] width 256 height 11
click at [727, 385] on div "Matcha White Chocolate Croissants" at bounding box center [693, 382] width 256 height 14
click at [648, 389] on div "Matcha White Chocolate Croissants" at bounding box center [693, 382] width 256 height 14
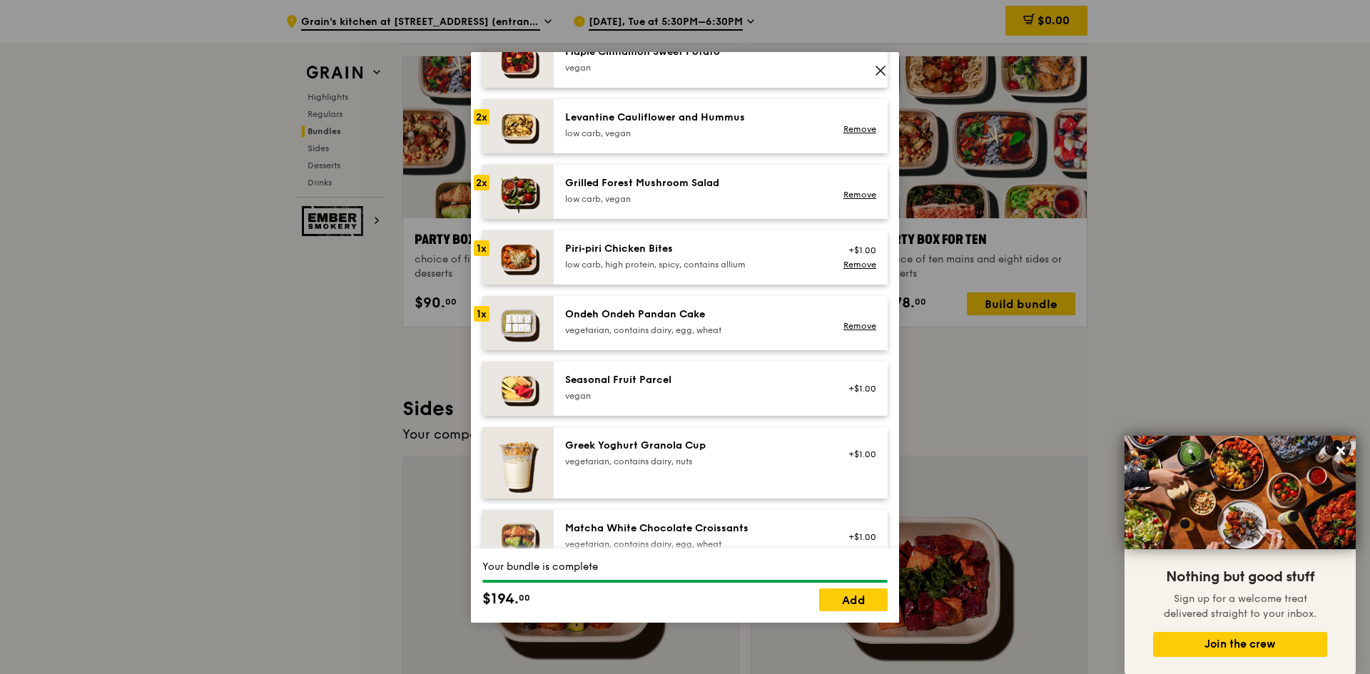
scroll to position [857, 0]
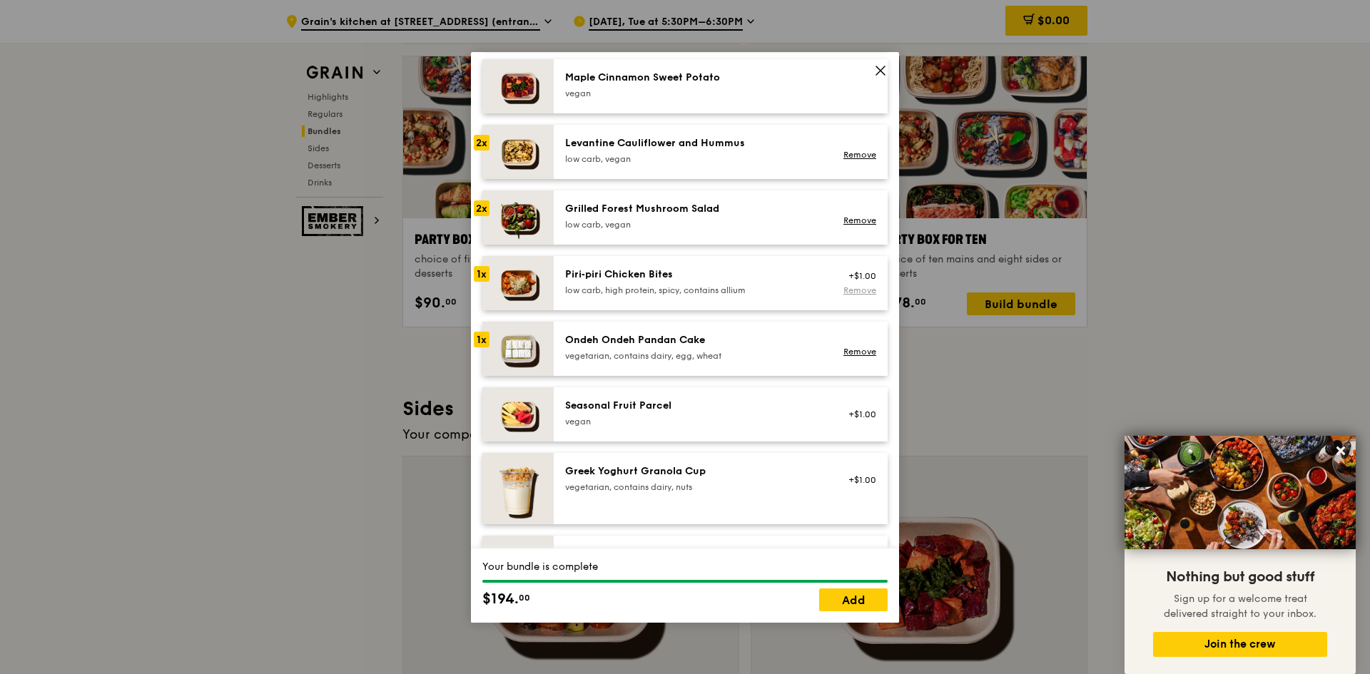
click at [850, 290] on link "Remove" at bounding box center [859, 290] width 33 height 10
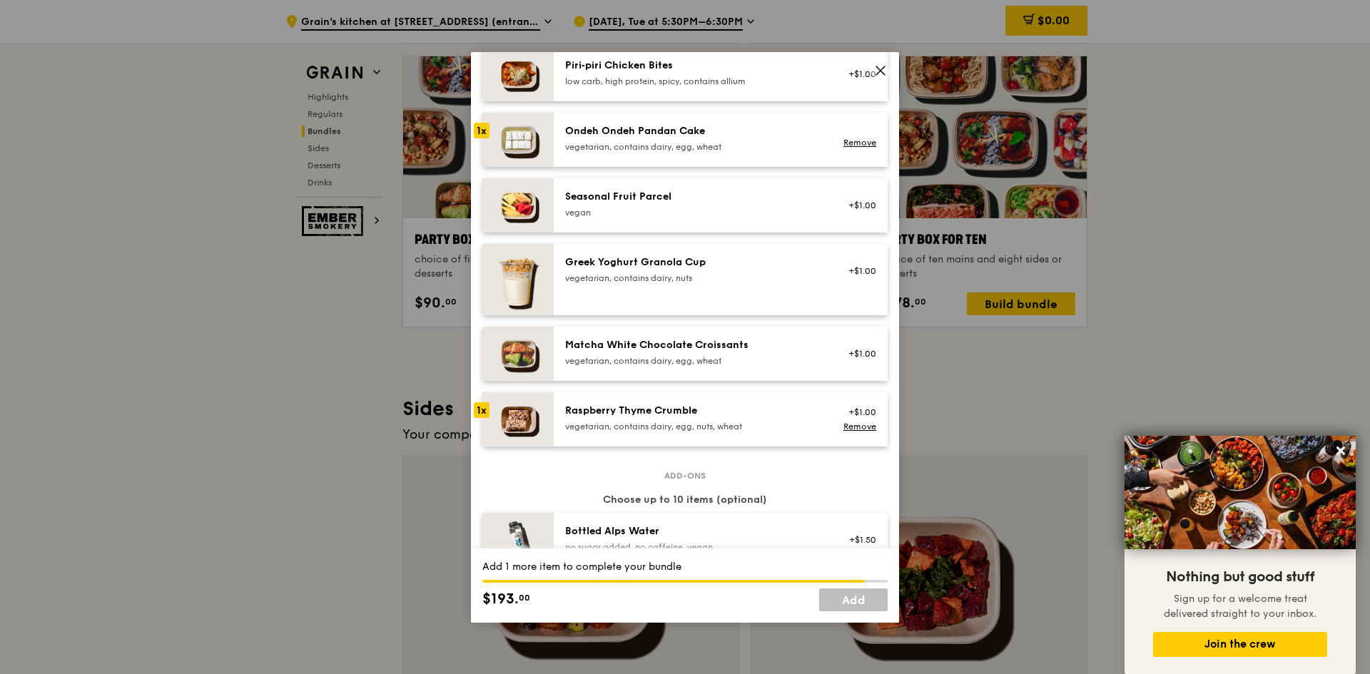
scroll to position [1096, 0]
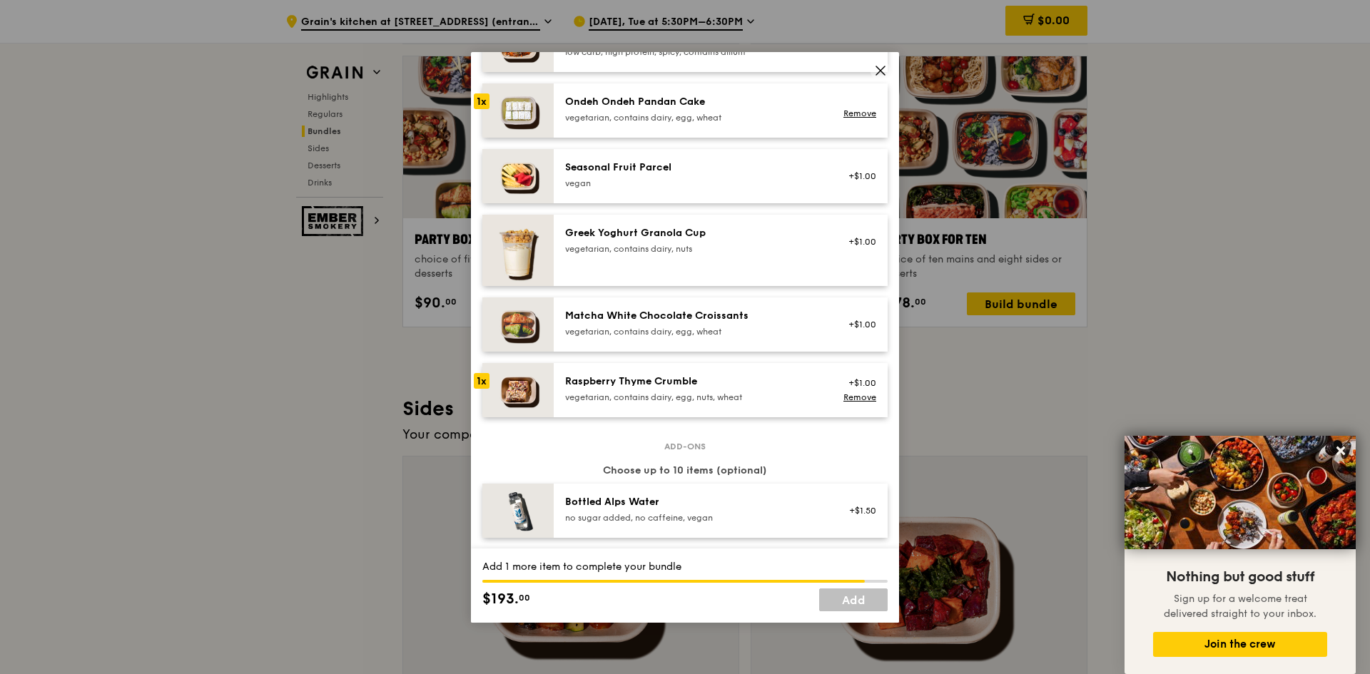
click at [819, 326] on div "Matcha White Chocolate Croissants vegetarian, contains dairy, egg, wheat" at bounding box center [692, 324] width 273 height 31
click at [843, 330] on link "Remove" at bounding box center [859, 332] width 33 height 10
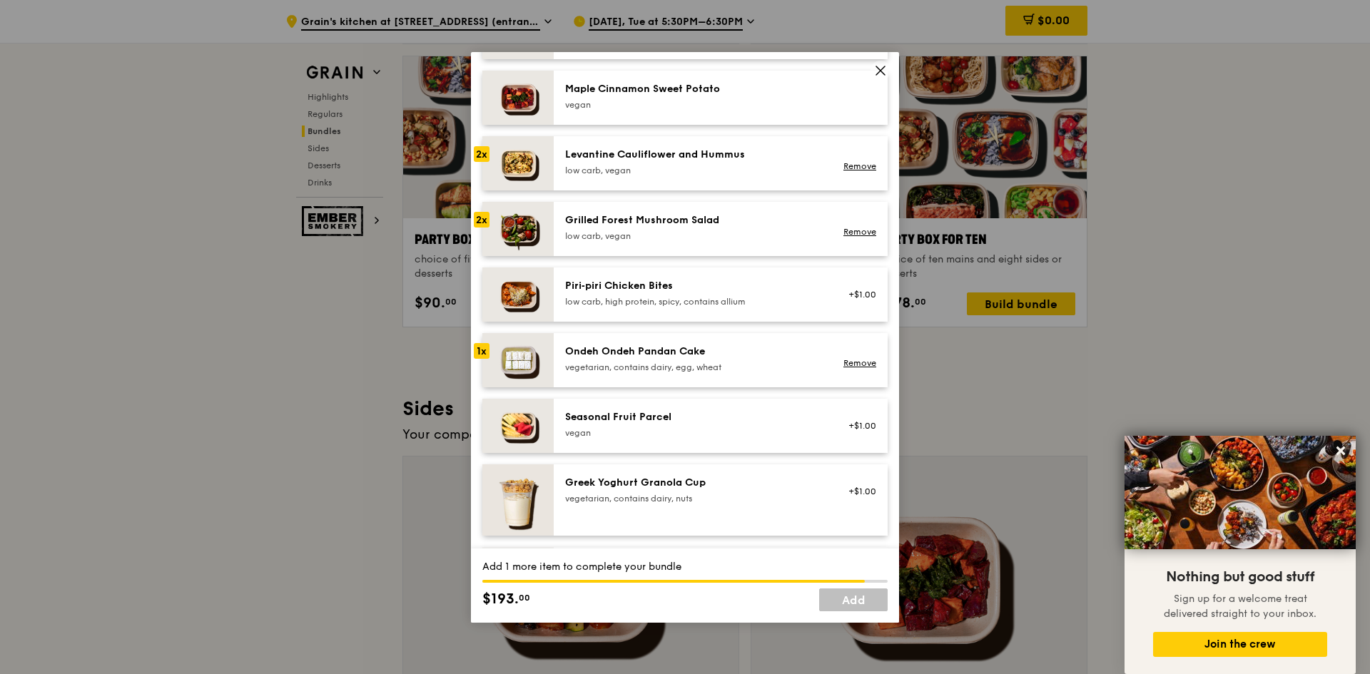
scroll to position [840, 0]
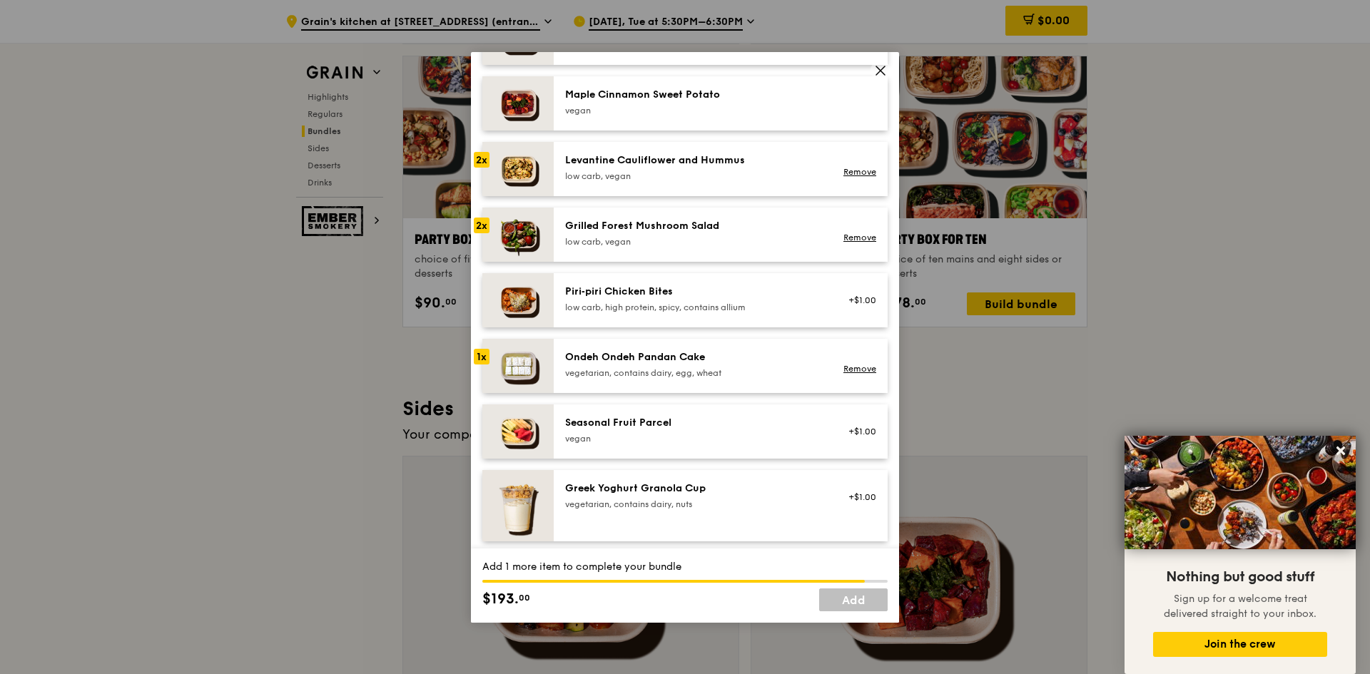
click at [830, 285] on div "+$1.00" at bounding box center [857, 300] width 55 height 31
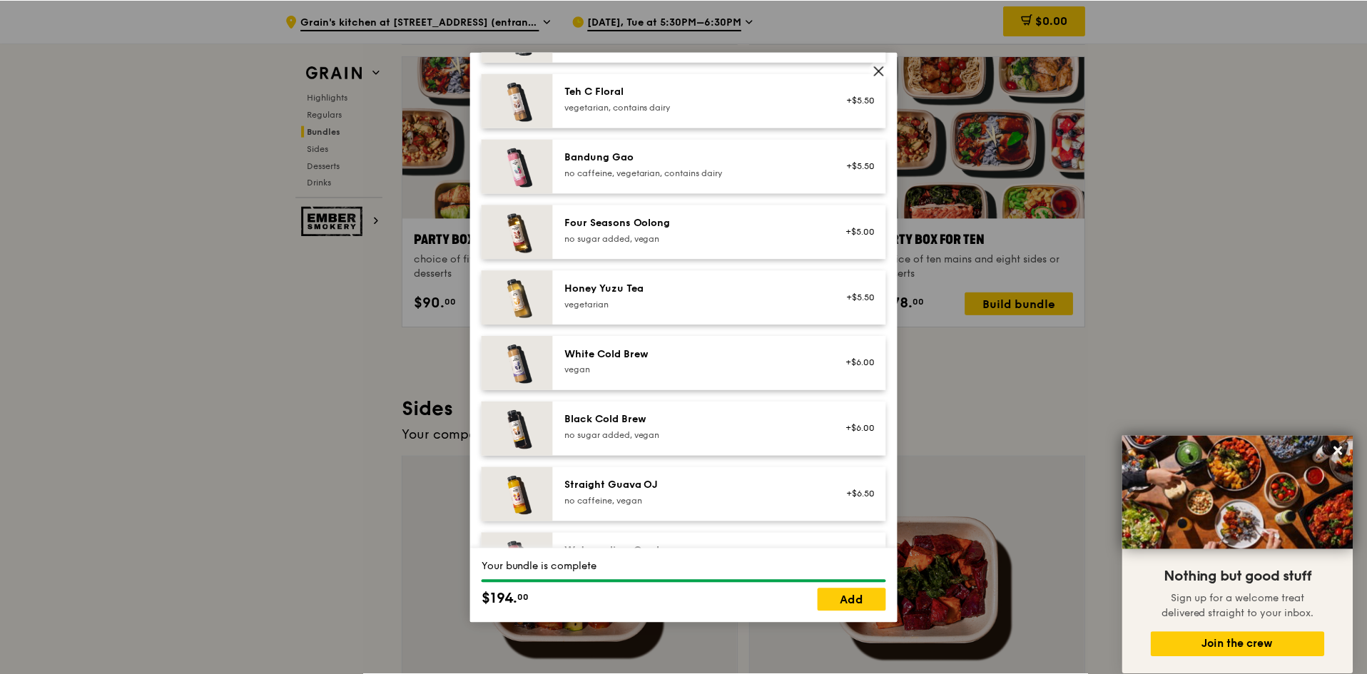
scroll to position [1621, 0]
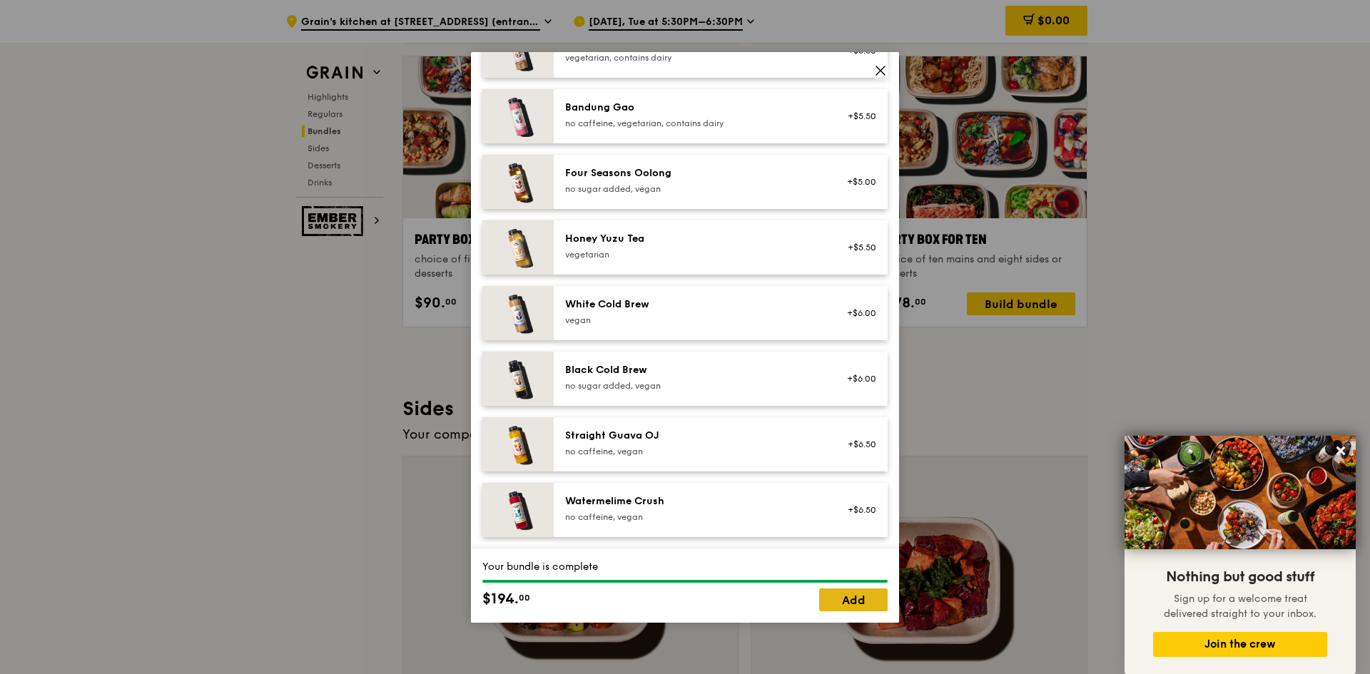
click at [862, 603] on link "Add" at bounding box center [853, 599] width 68 height 23
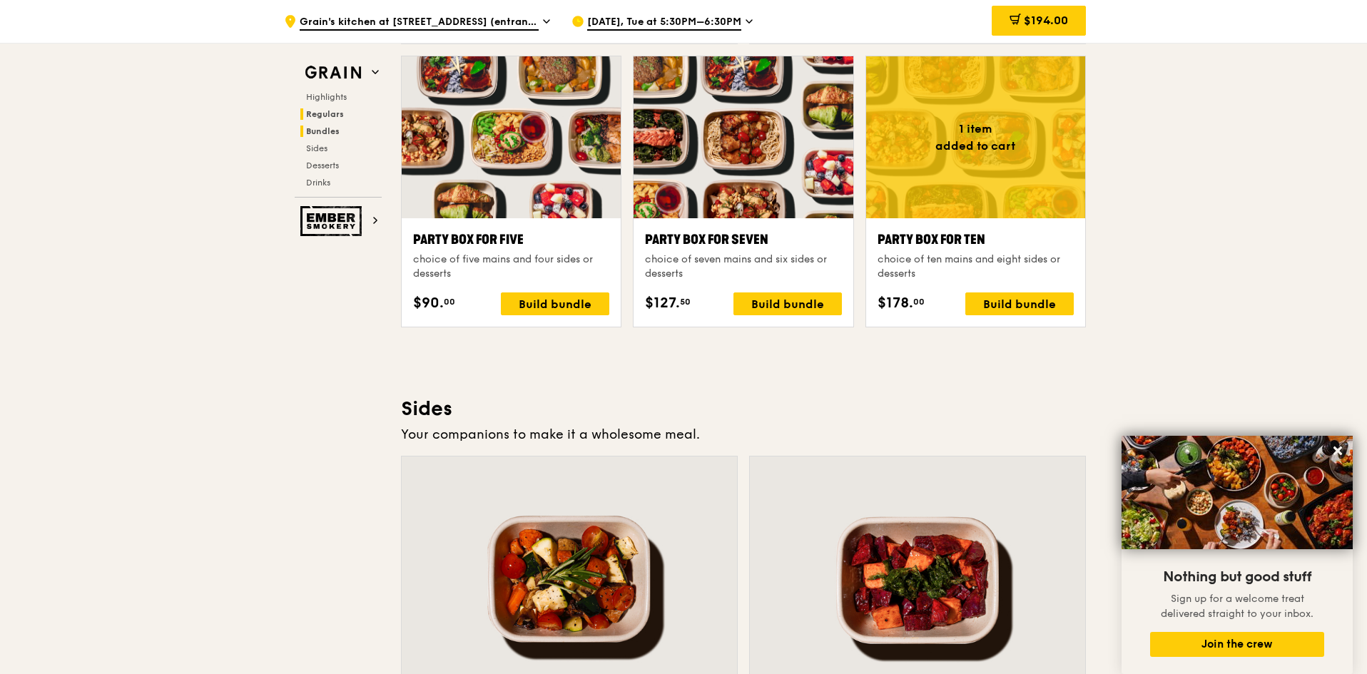
click at [324, 110] on span "Regulars" at bounding box center [325, 114] width 38 height 10
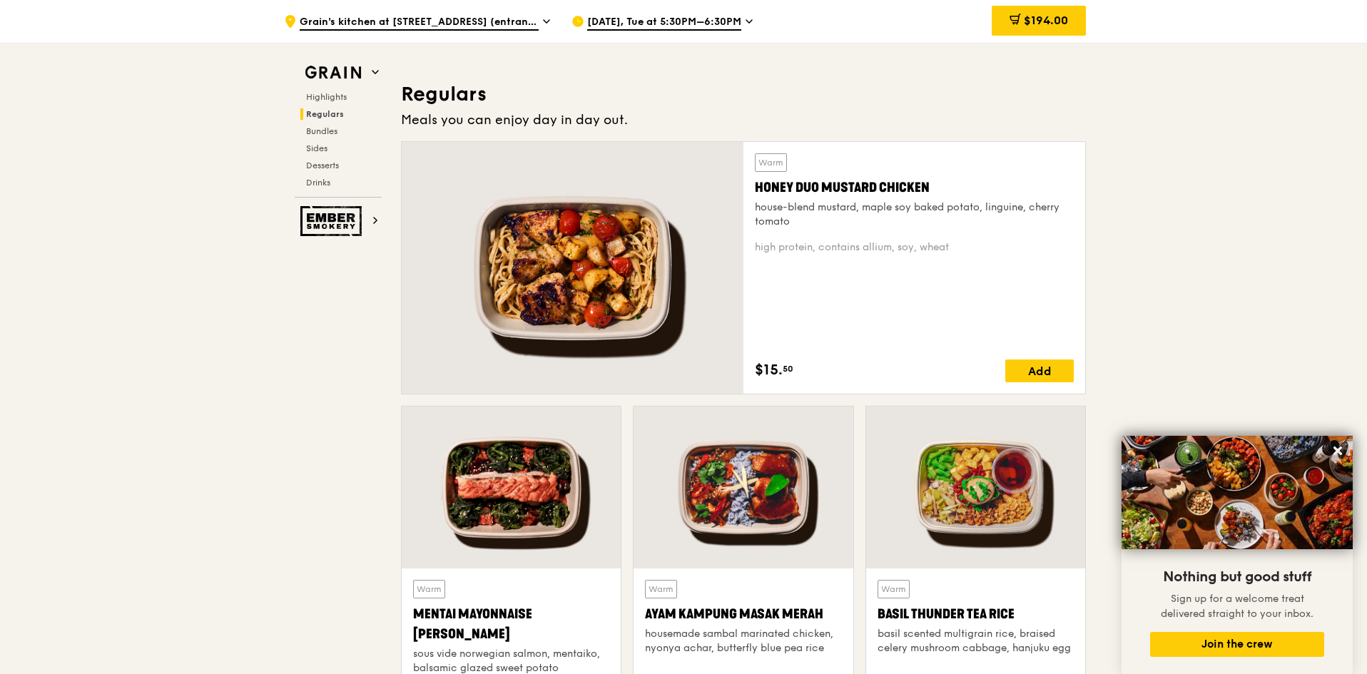
scroll to position [938, 0]
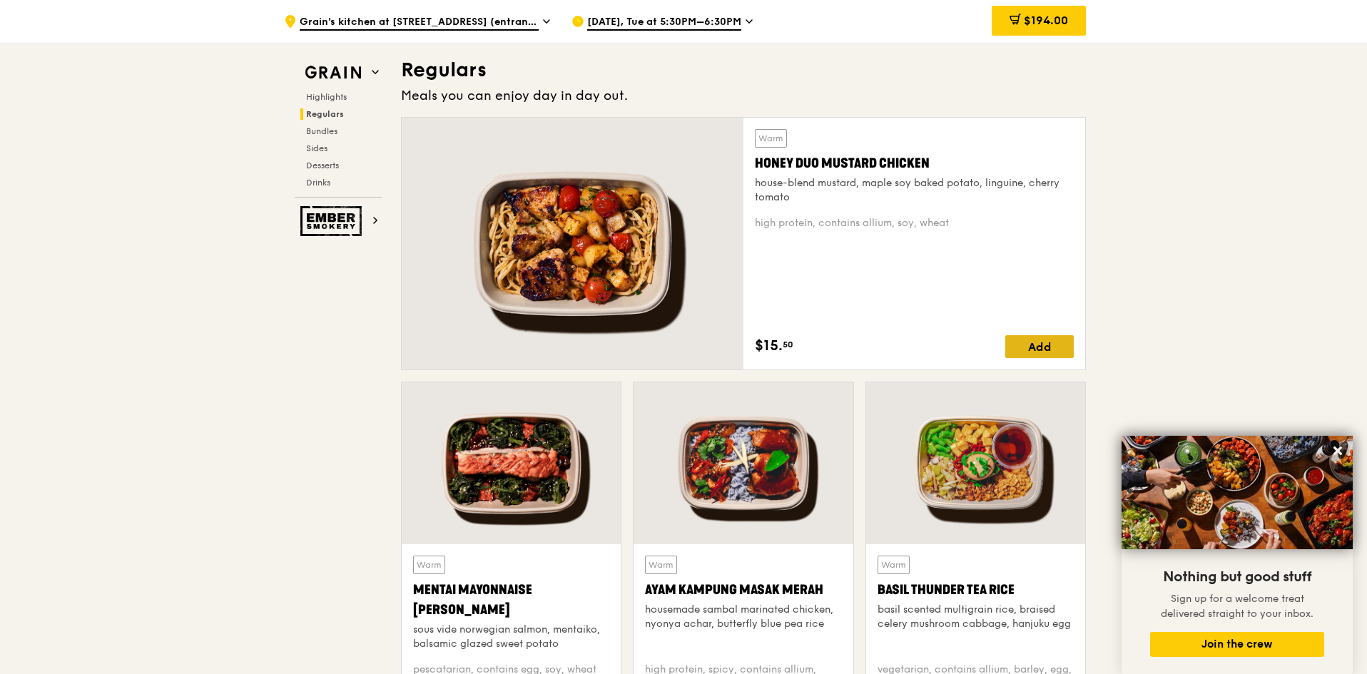
click at [1046, 349] on div "Add" at bounding box center [1039, 346] width 68 height 23
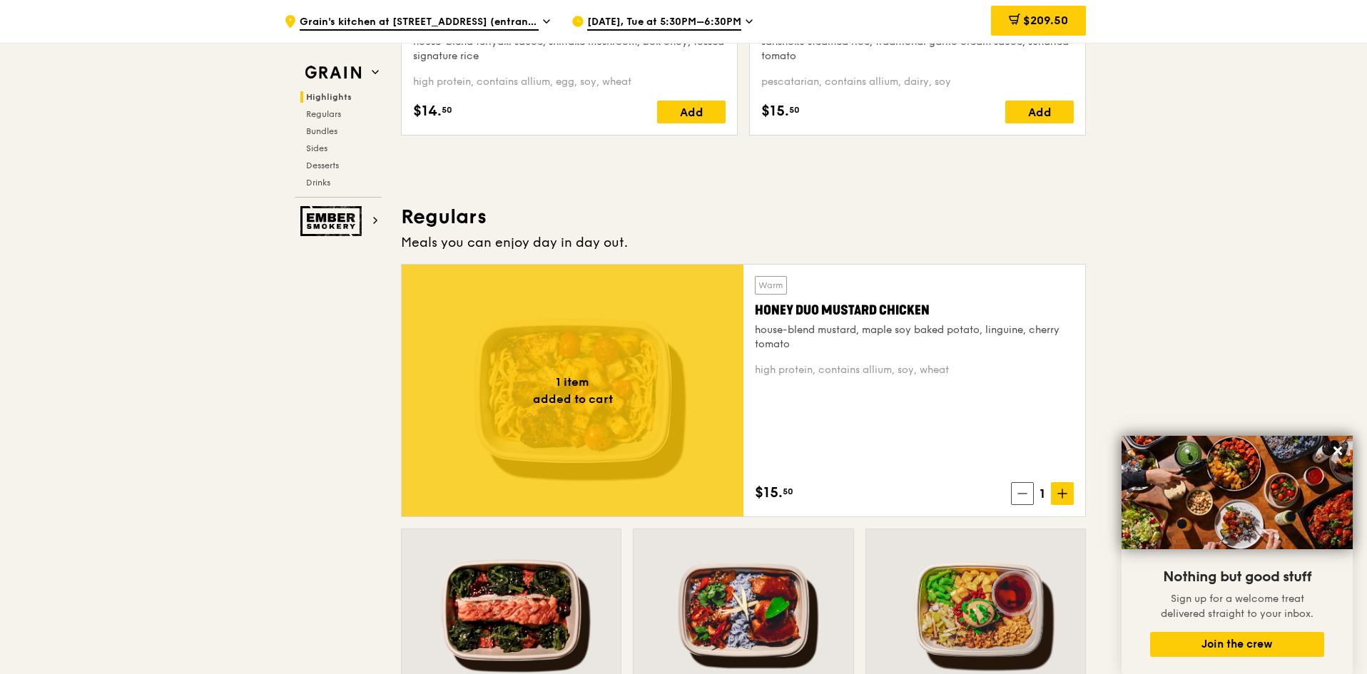
scroll to position [653, 0]
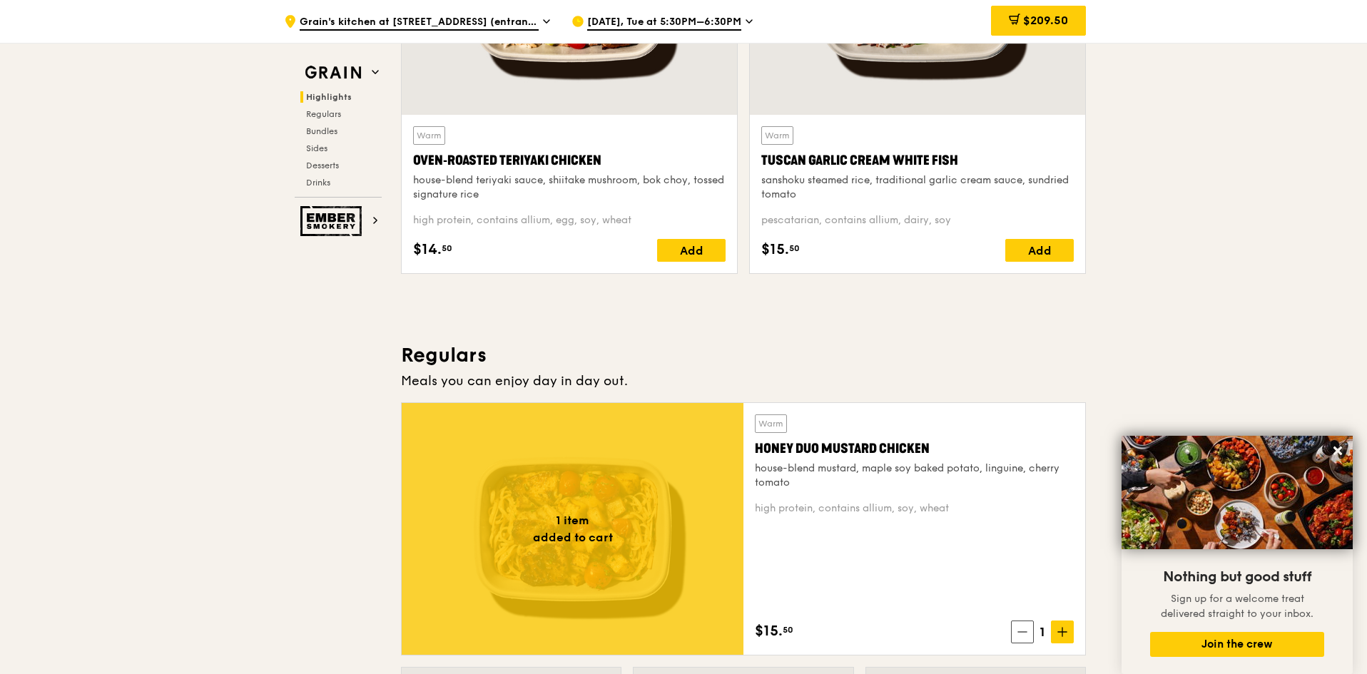
click at [1039, 6] on div "$209.50" at bounding box center [1038, 21] width 95 height 30
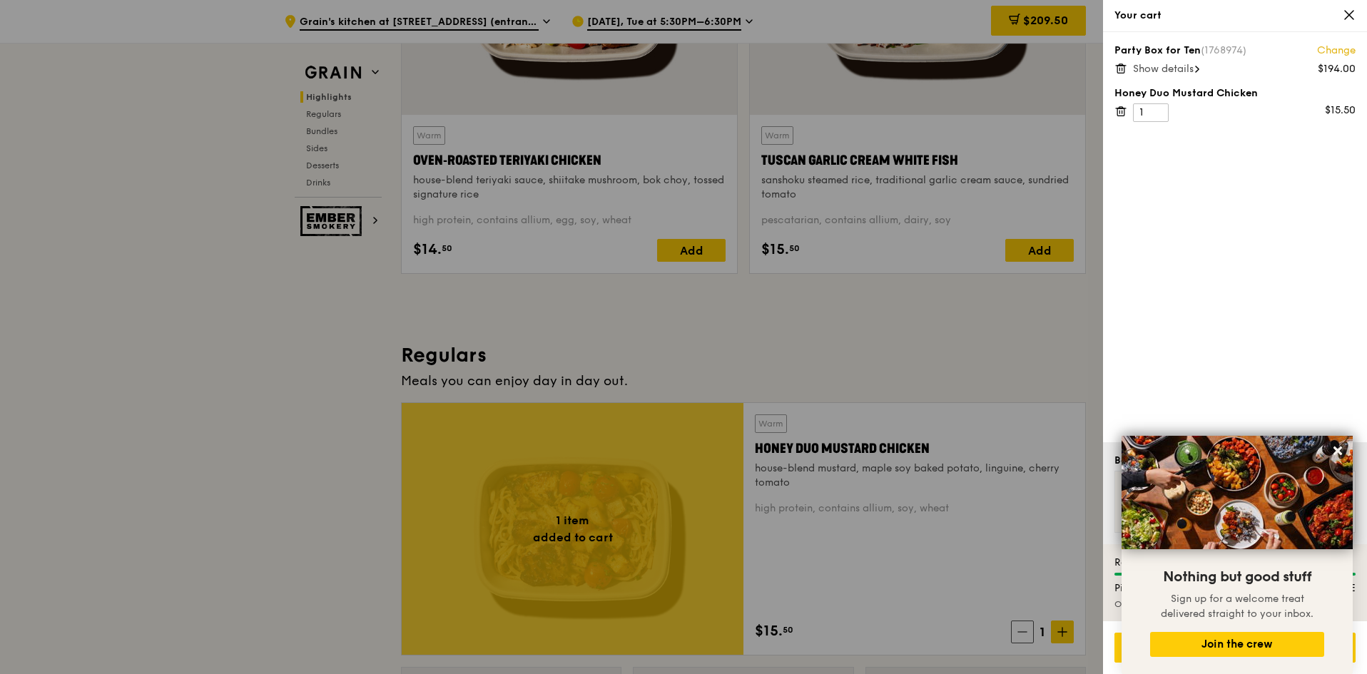
click at [1161, 71] on span "Show details" at bounding box center [1163, 69] width 61 height 12
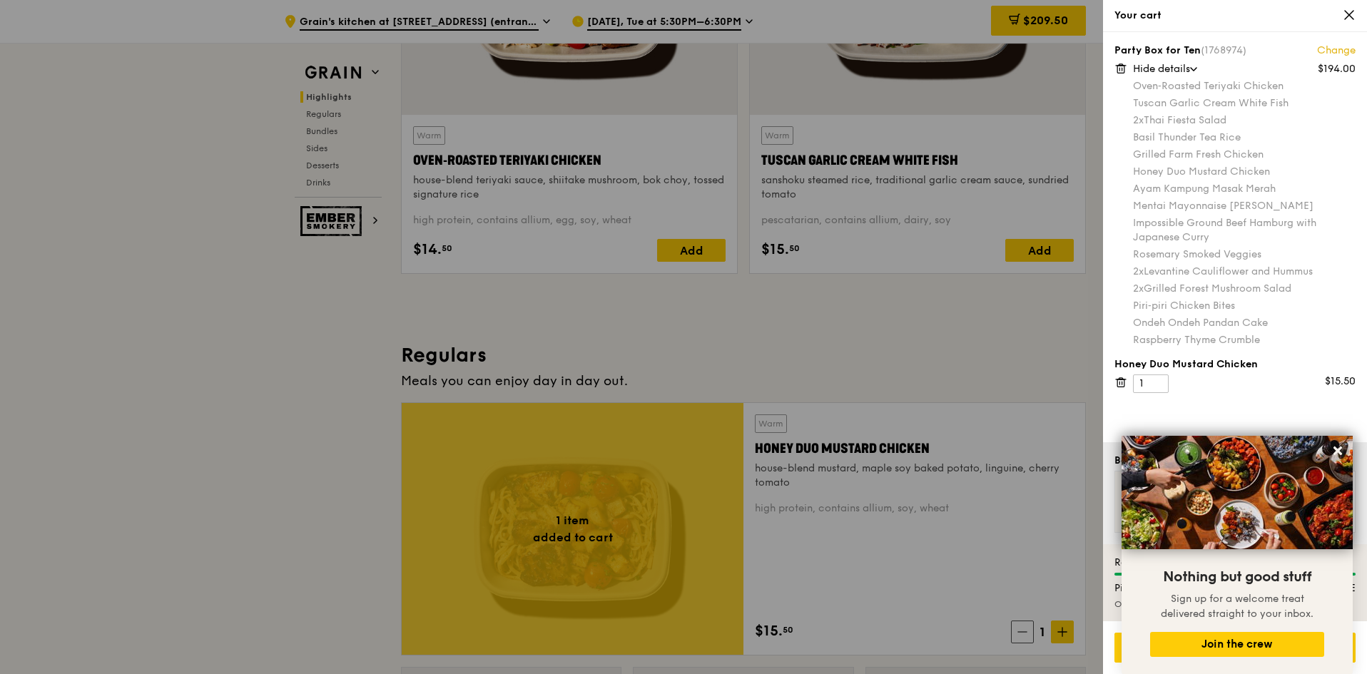
click at [986, 420] on div at bounding box center [683, 337] width 1367 height 674
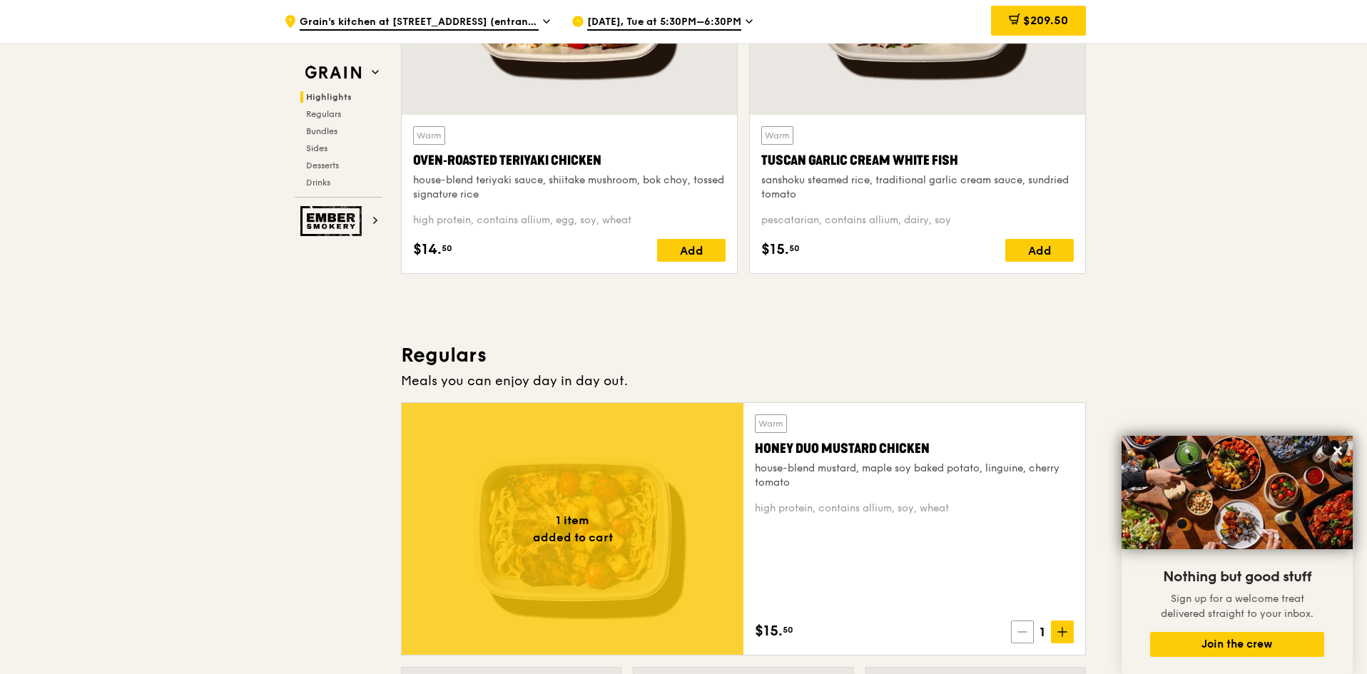
click at [1027, 627] on span at bounding box center [1022, 632] width 23 height 23
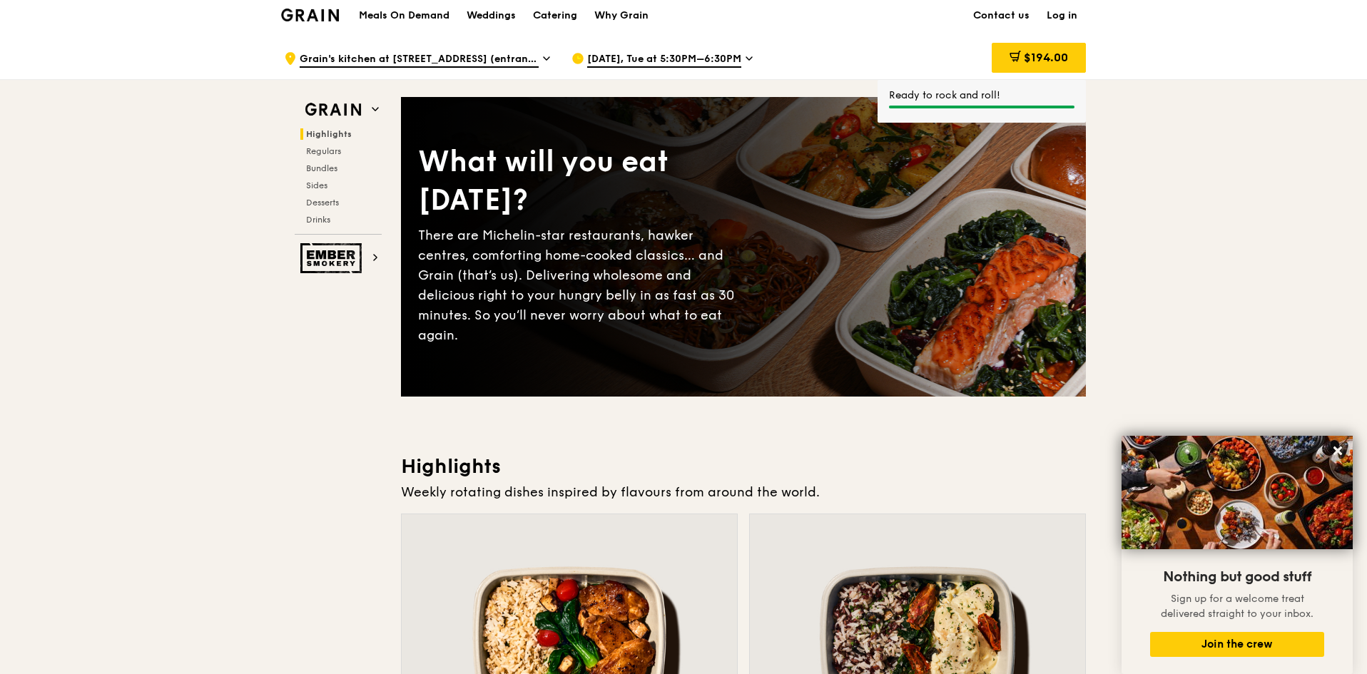
scroll to position [0, 0]
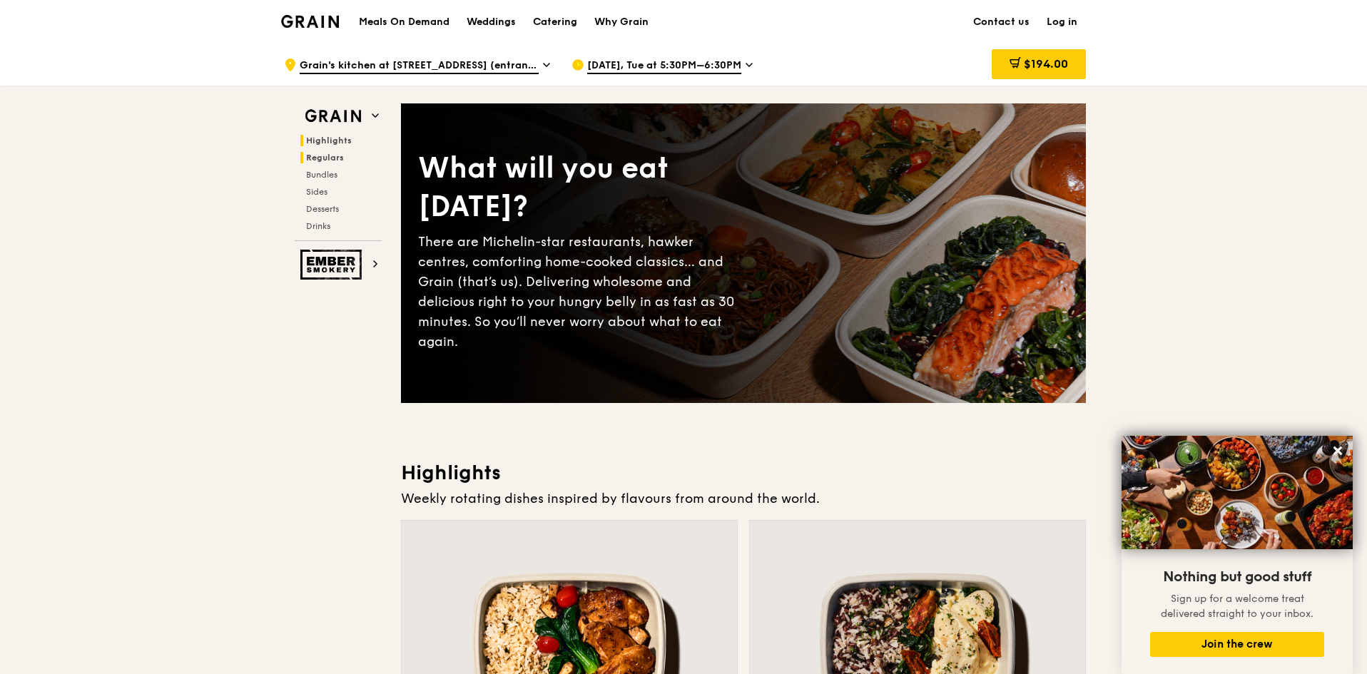
click at [327, 158] on span "Regulars" at bounding box center [325, 158] width 38 height 10
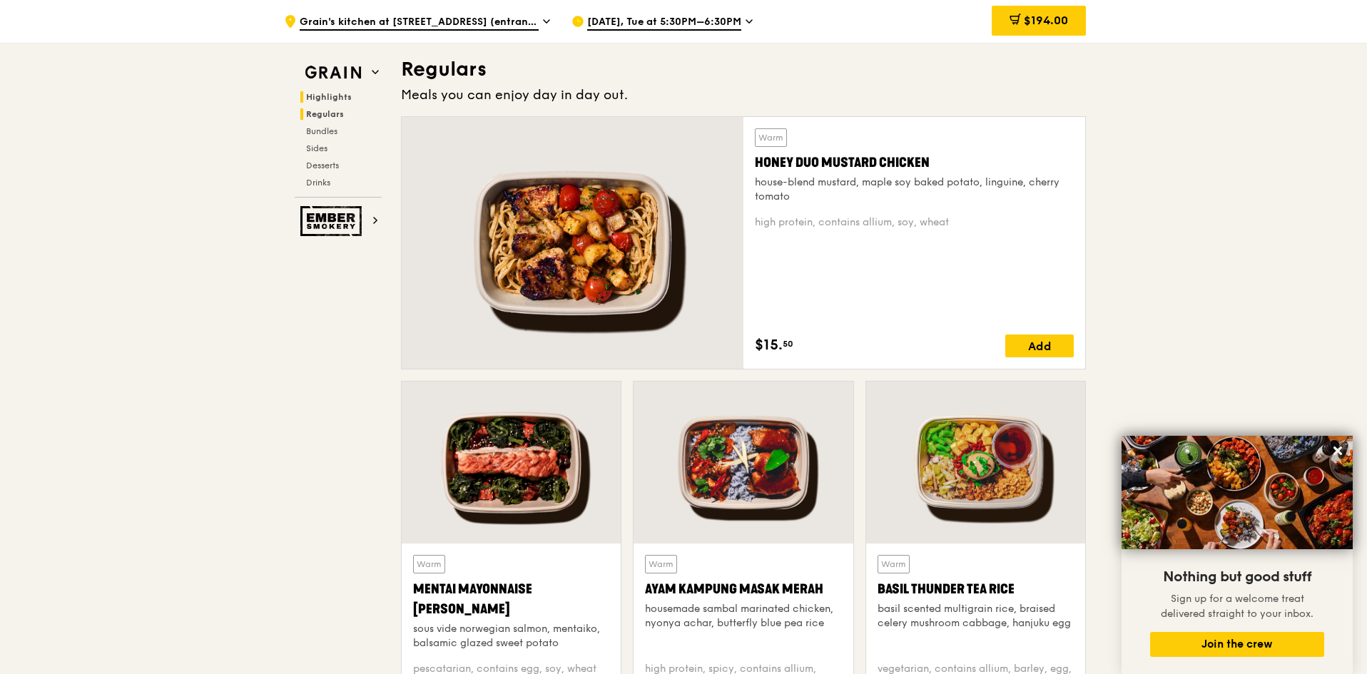
click at [338, 95] on span "Highlights" at bounding box center [329, 97] width 46 height 10
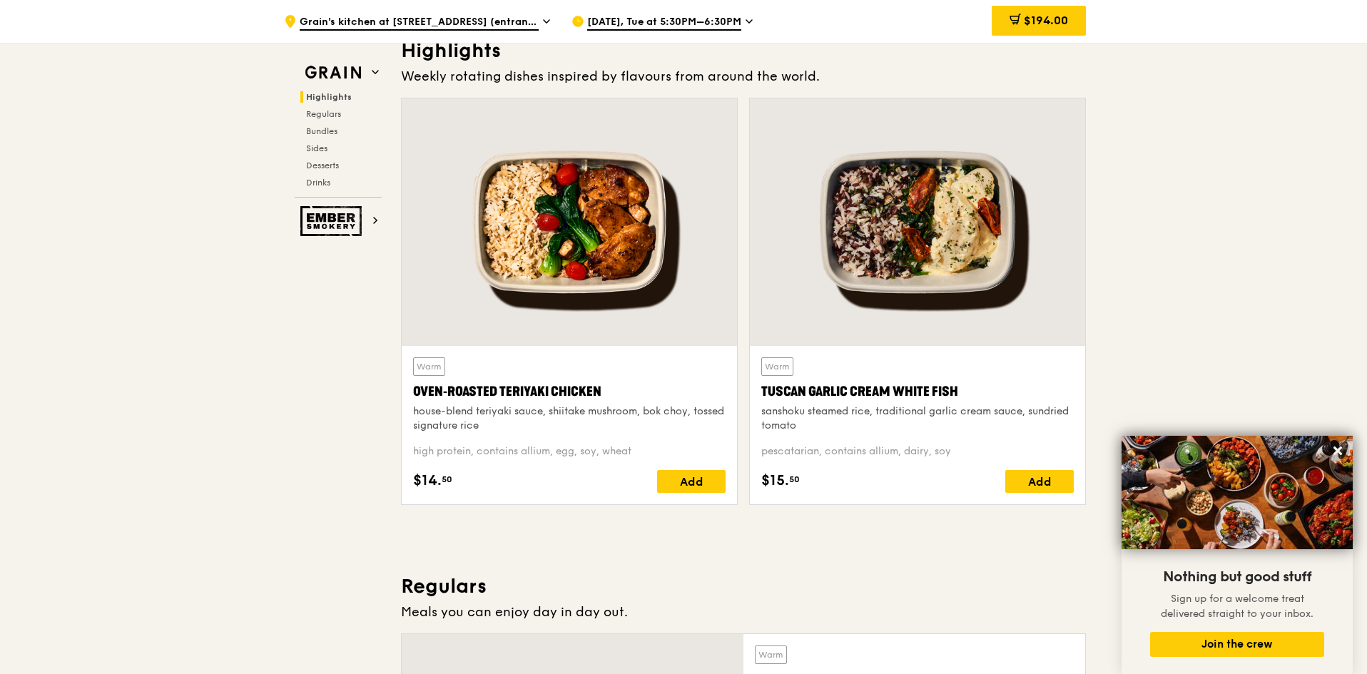
scroll to position [402, 0]
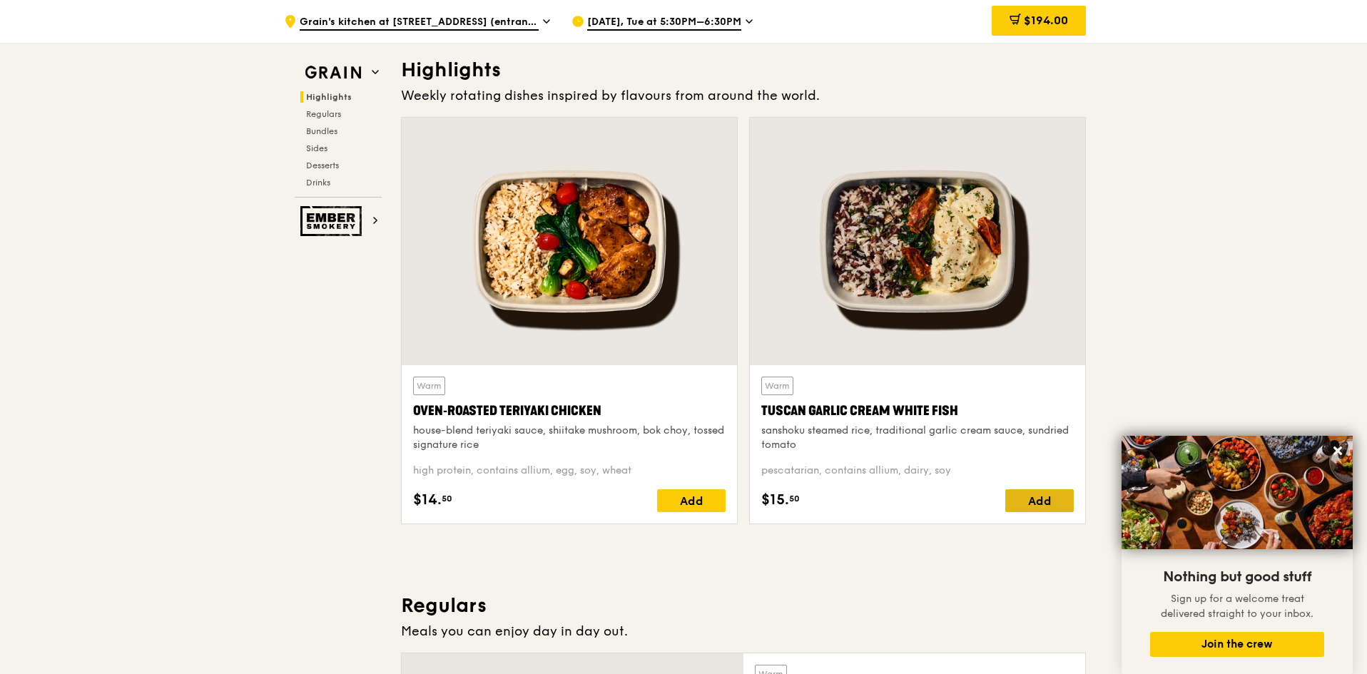
click at [1030, 498] on div "Add" at bounding box center [1039, 500] width 68 height 23
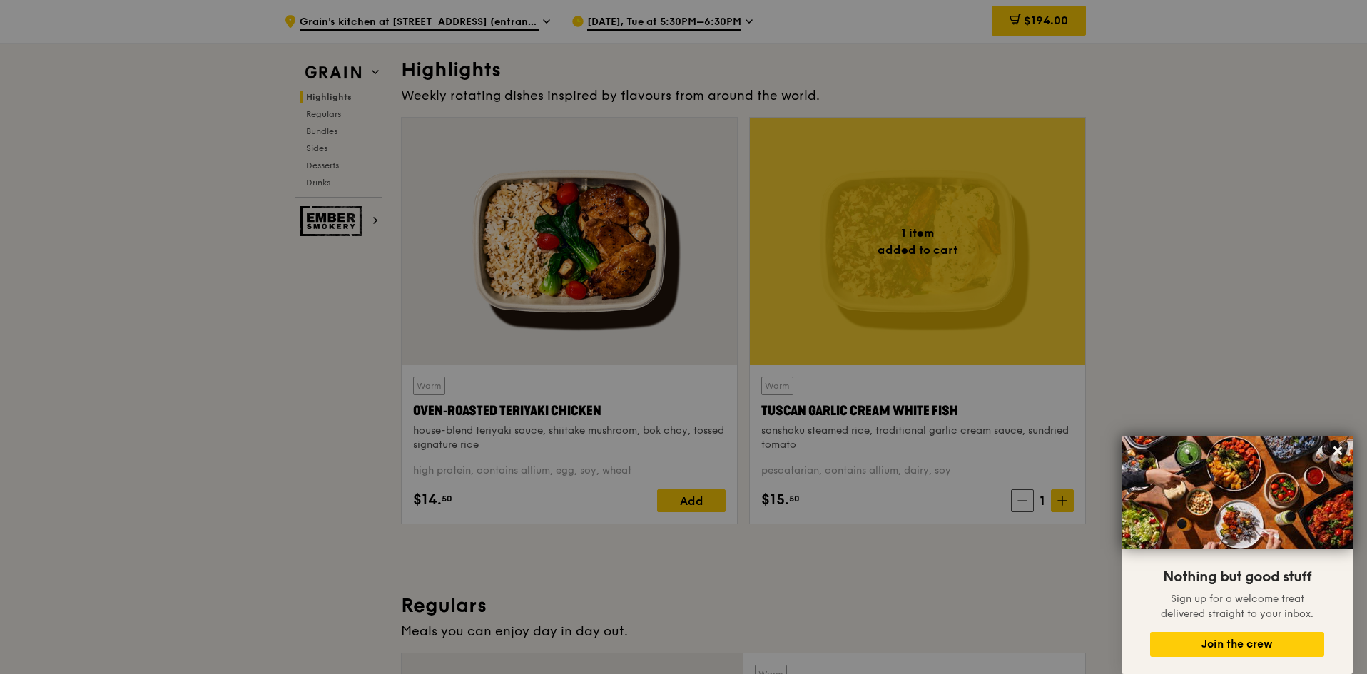
click at [696, 506] on div at bounding box center [683, 337] width 1367 height 674
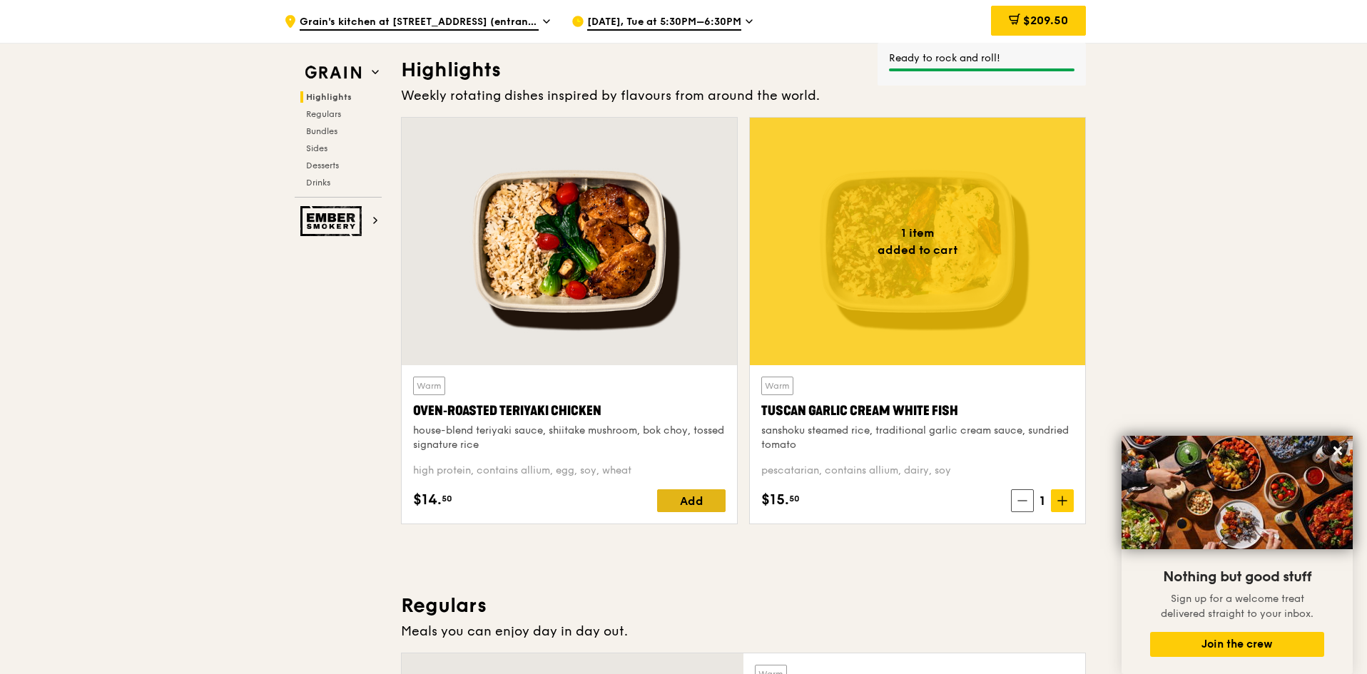
click at [698, 502] on div "Add" at bounding box center [691, 500] width 68 height 23
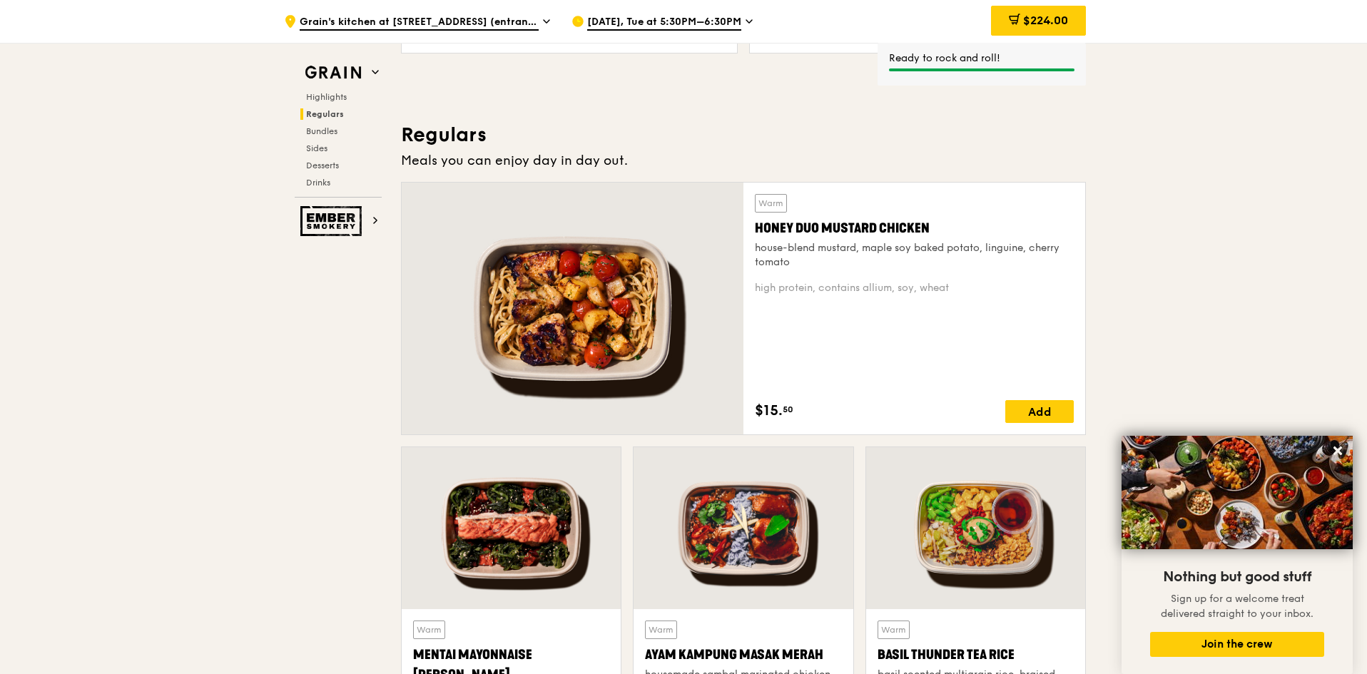
scroll to position [1044, 0]
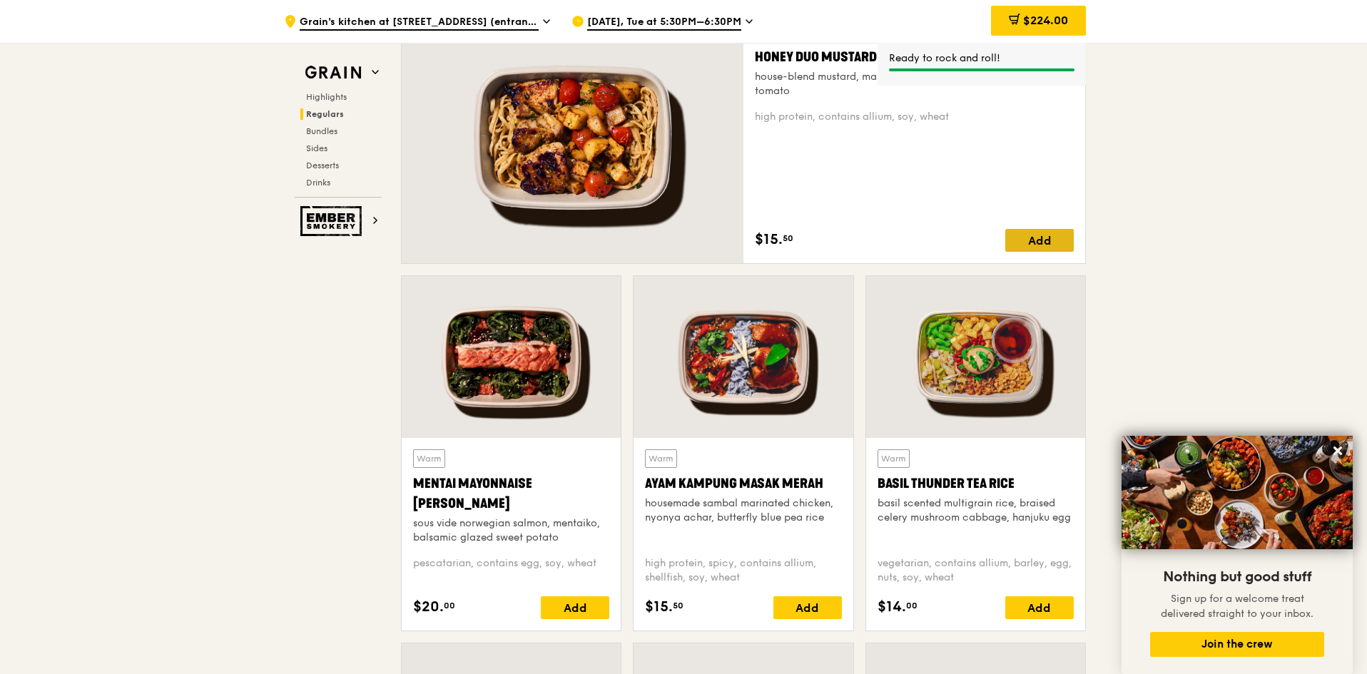
click at [1024, 246] on div "Add" at bounding box center [1039, 240] width 68 height 23
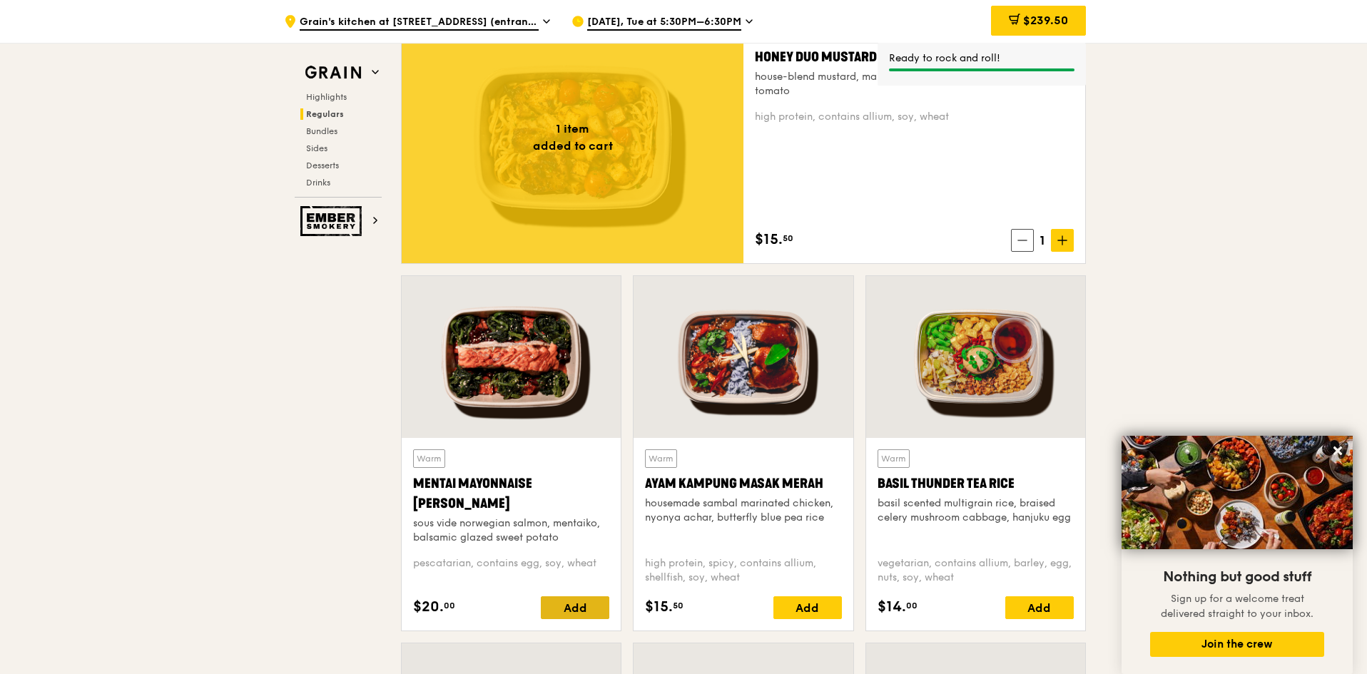
click at [555, 603] on div "Add" at bounding box center [575, 607] width 68 height 23
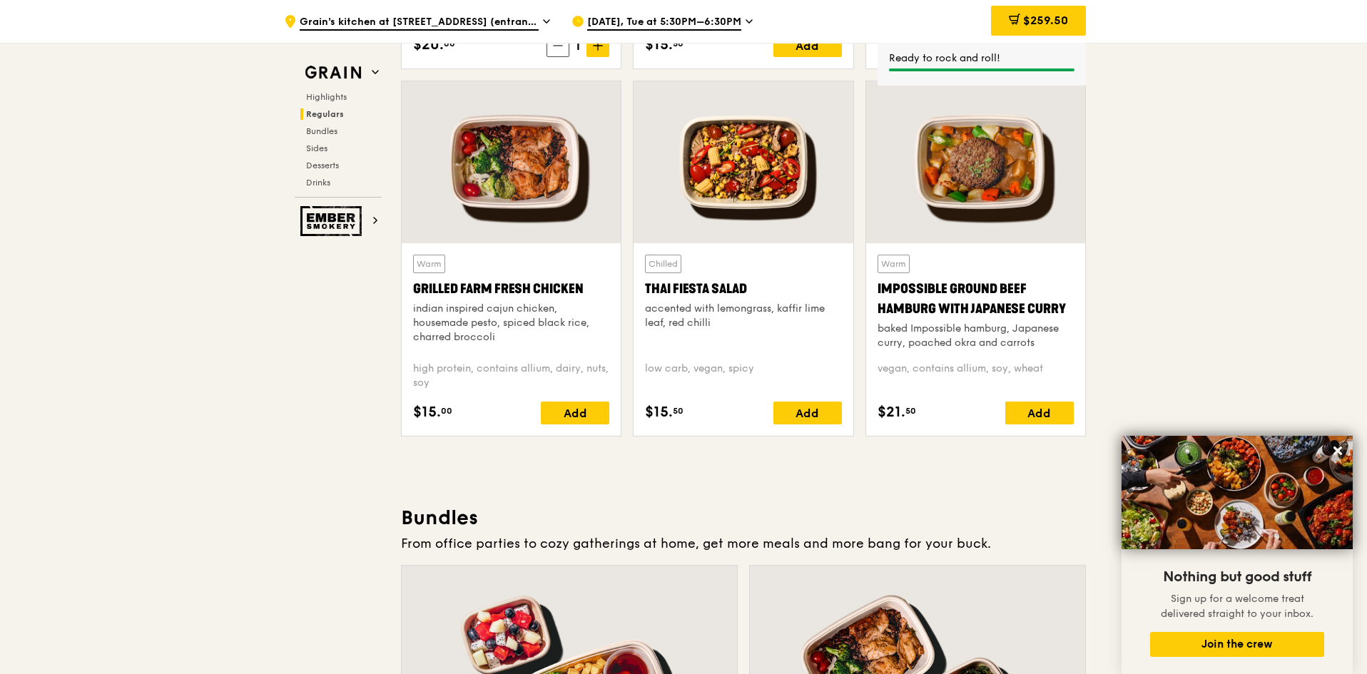
scroll to position [1615, 0]
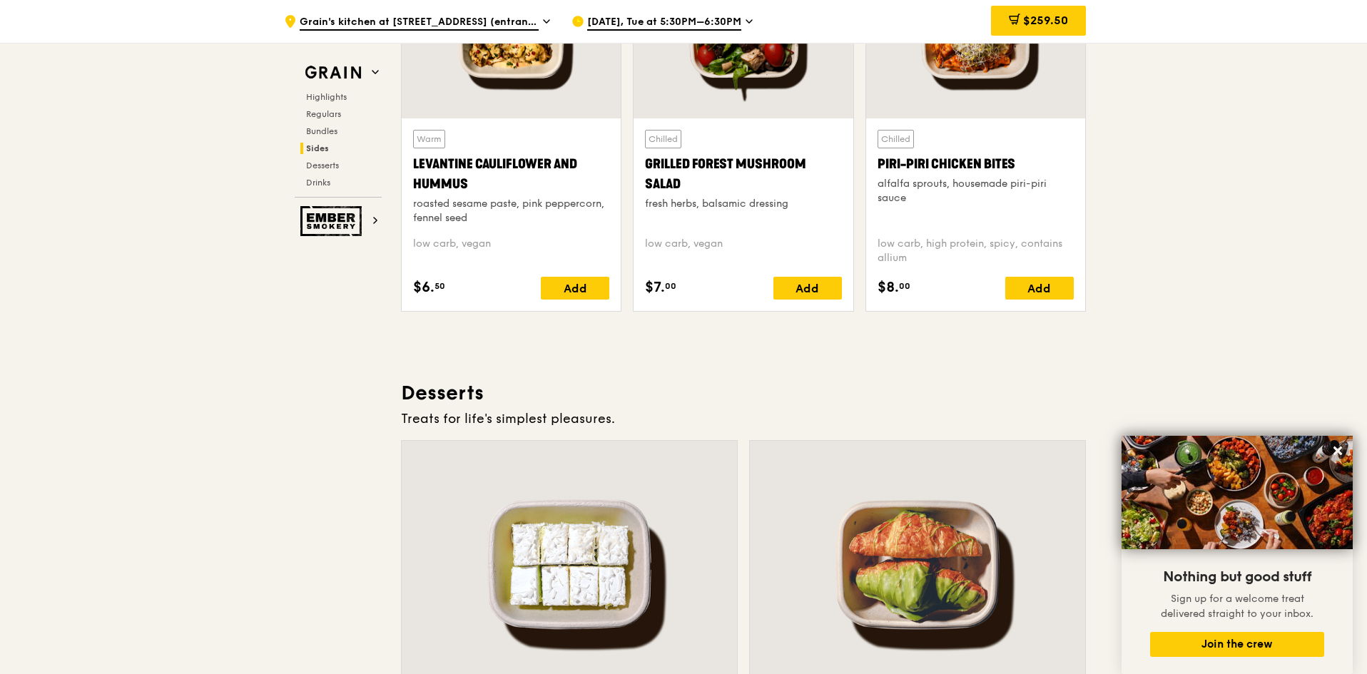
scroll to position [3546, 0]
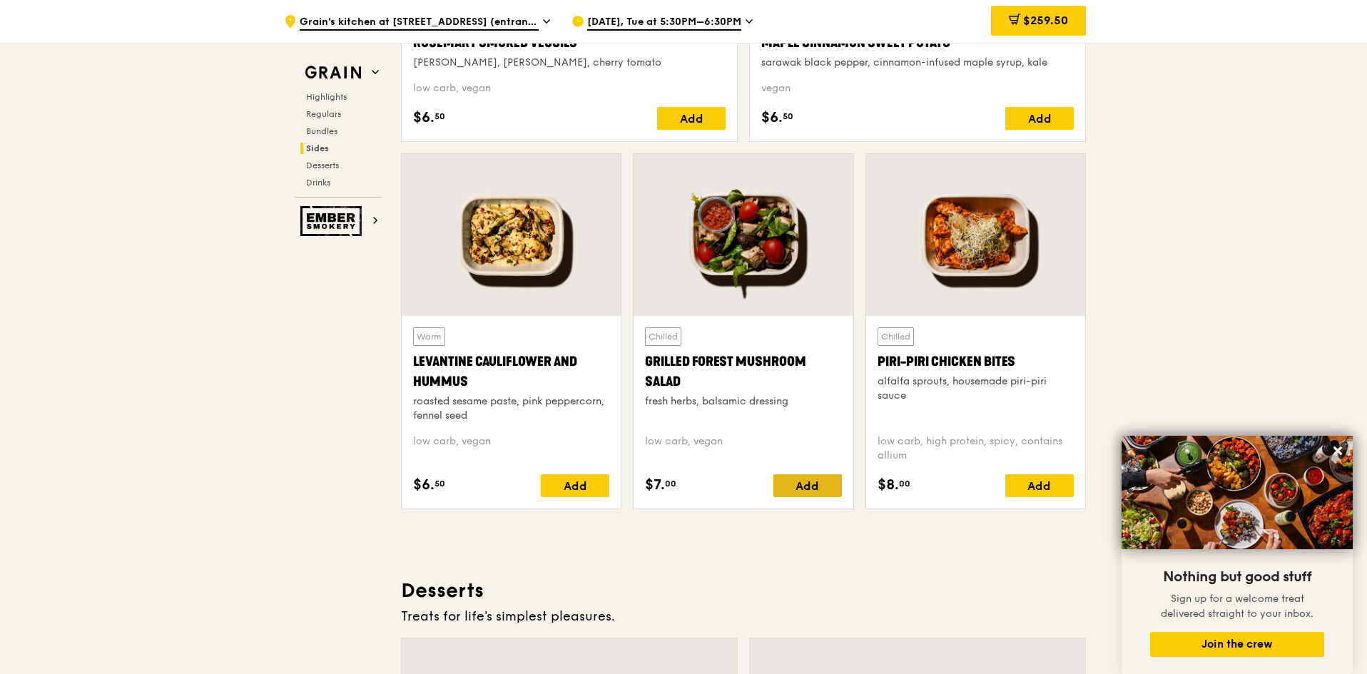
click at [827, 480] on div "Add" at bounding box center [807, 485] width 68 height 23
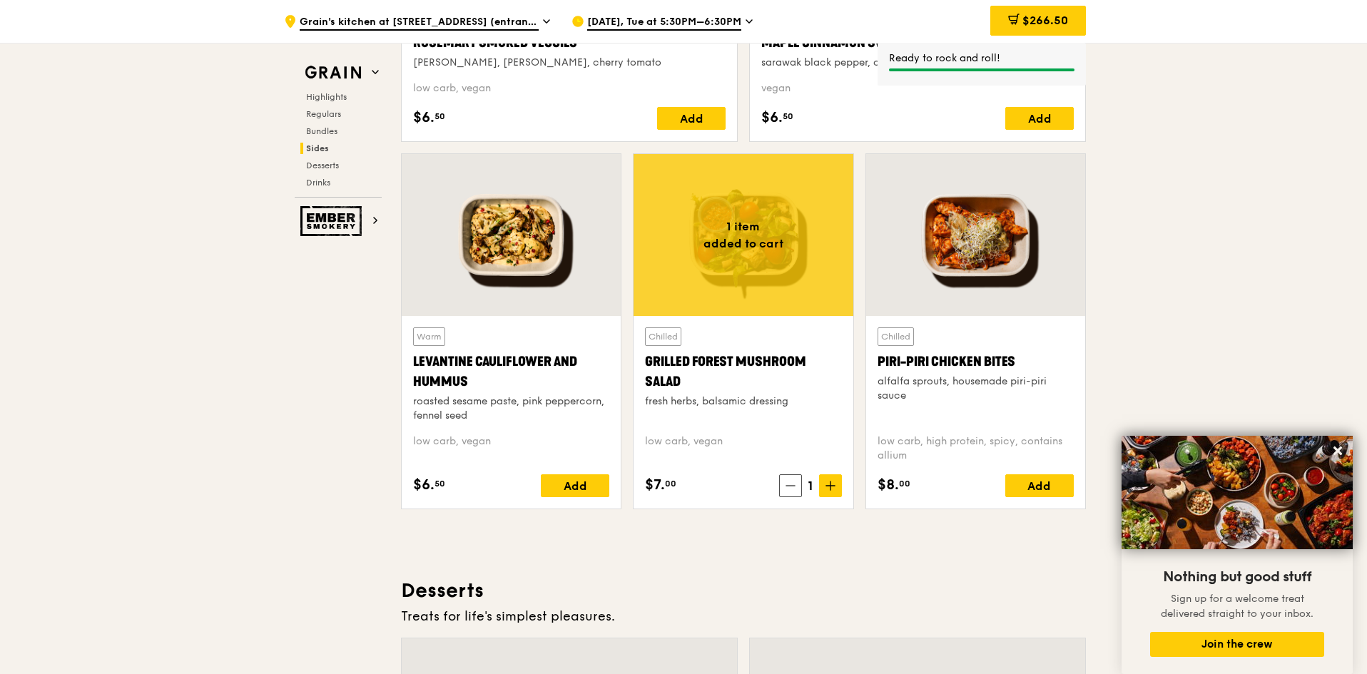
drag, startPoint x: 1366, startPoint y: 387, endPoint x: 1366, endPoint y: 414, distance: 27.1
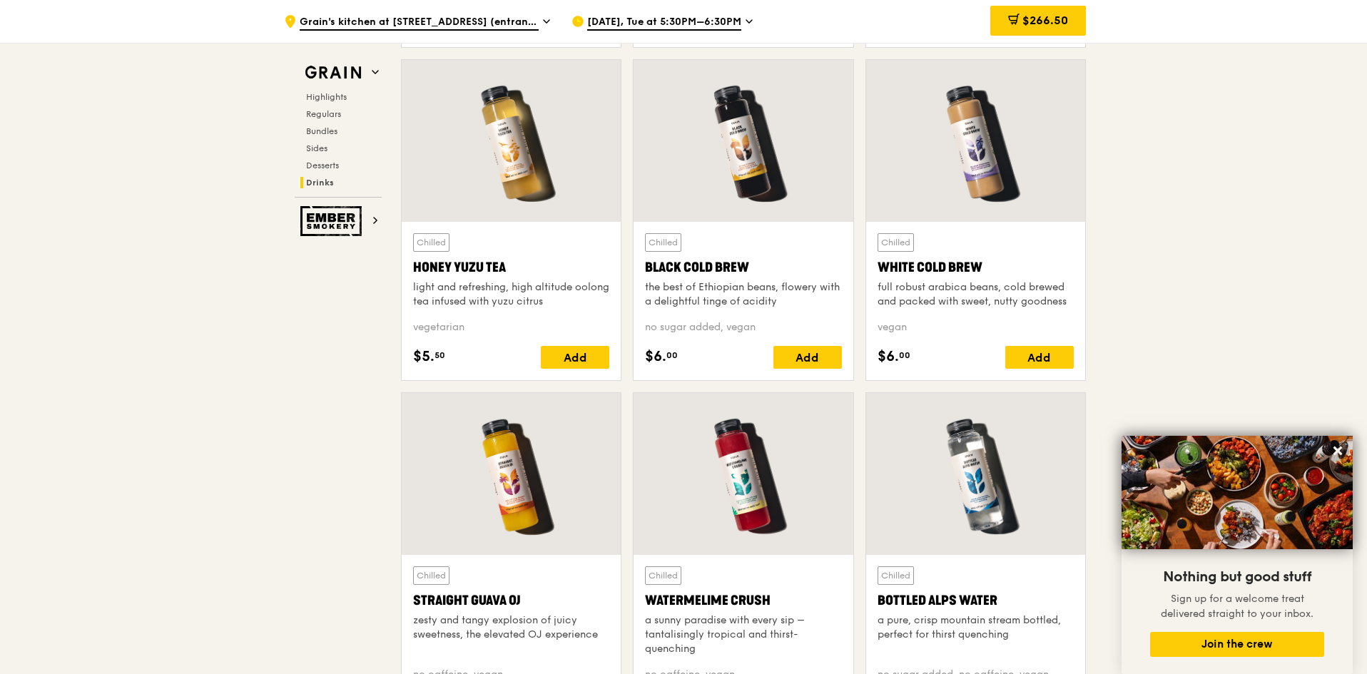
scroll to position [5298, 0]
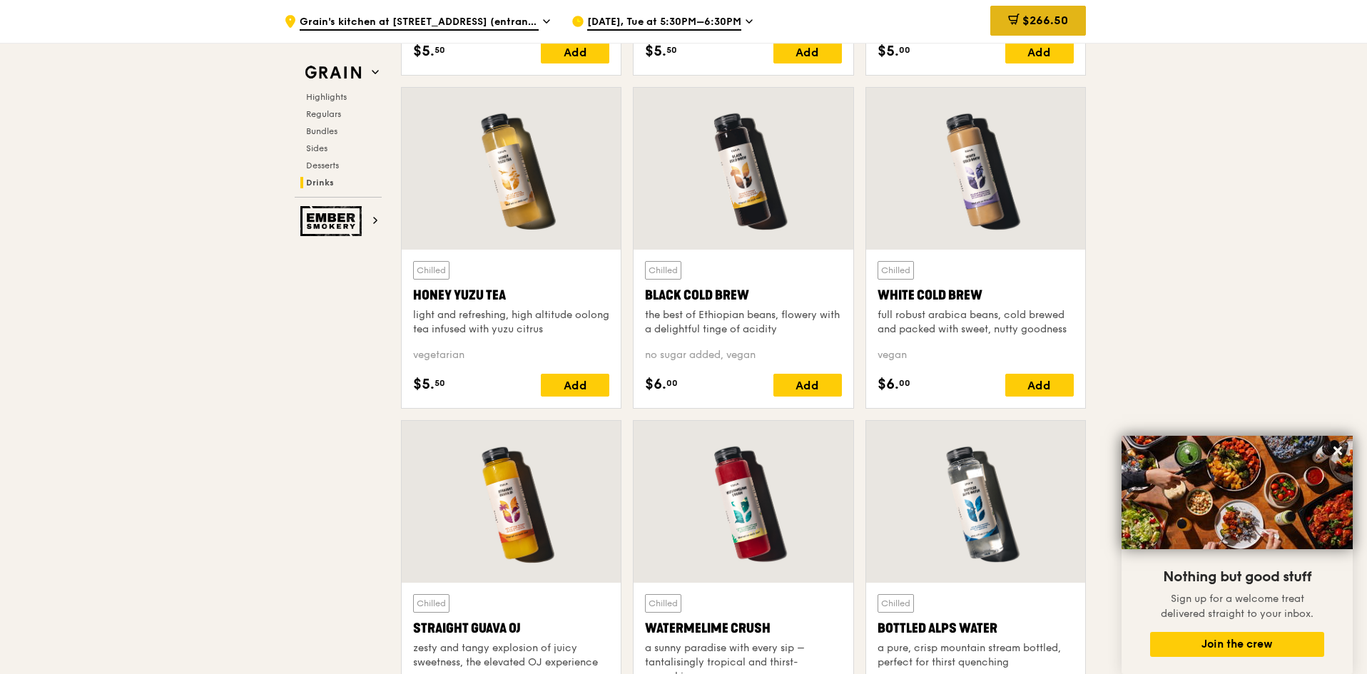
click at [1030, 12] on div "$266.50" at bounding box center [1038, 21] width 96 height 30
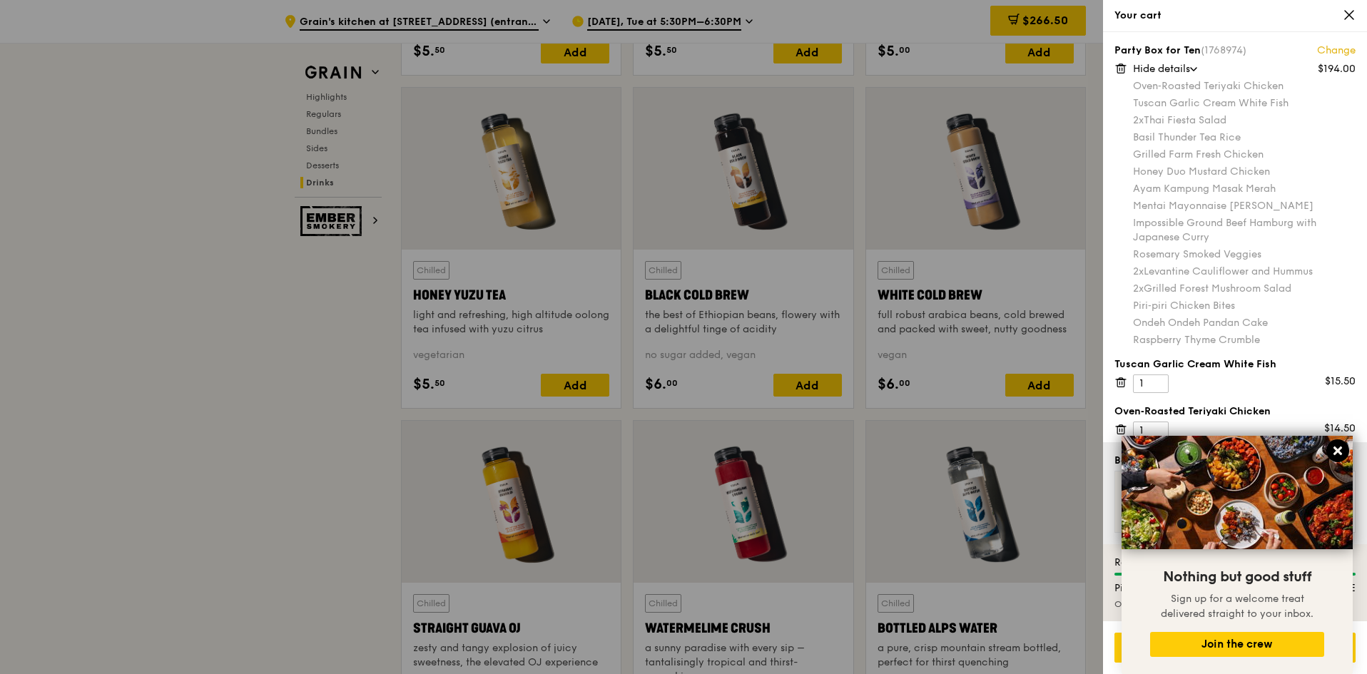
click at [1337, 452] on icon at bounding box center [1337, 451] width 9 height 9
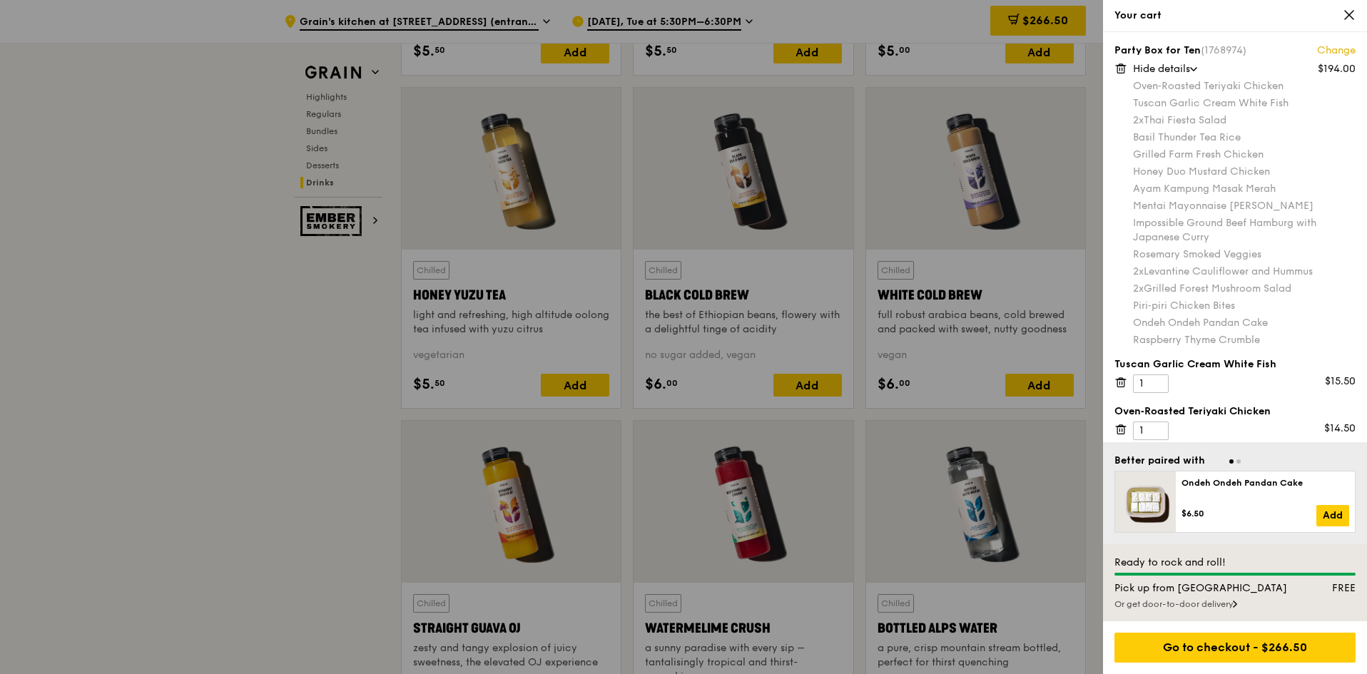
click at [1234, 460] on div at bounding box center [1234, 461] width 241 height 14
click at [1325, 514] on link "Add" at bounding box center [1332, 515] width 33 height 21
click at [1277, 447] on div "Better paired with Four Seasons Oolong $5.00 Add" at bounding box center [1235, 493] width 264 height 102
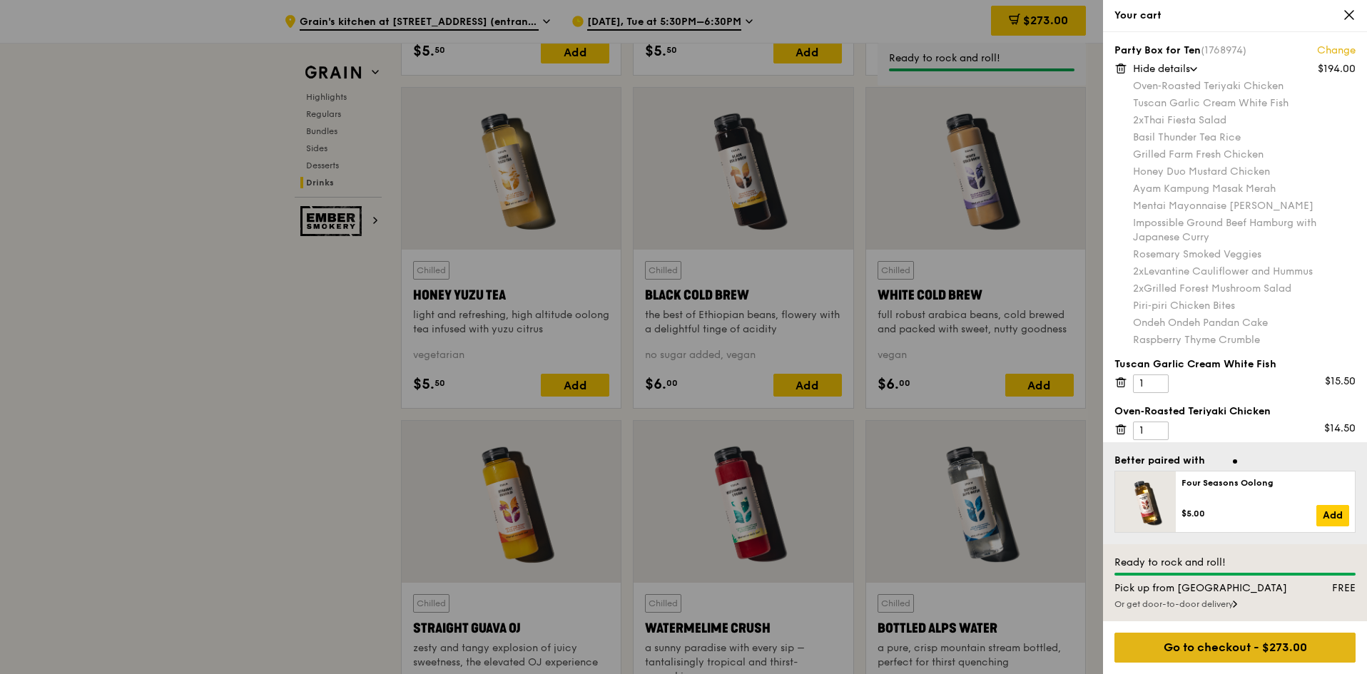
click at [1248, 641] on div "Go to checkout - $273.00" at bounding box center [1234, 648] width 241 height 30
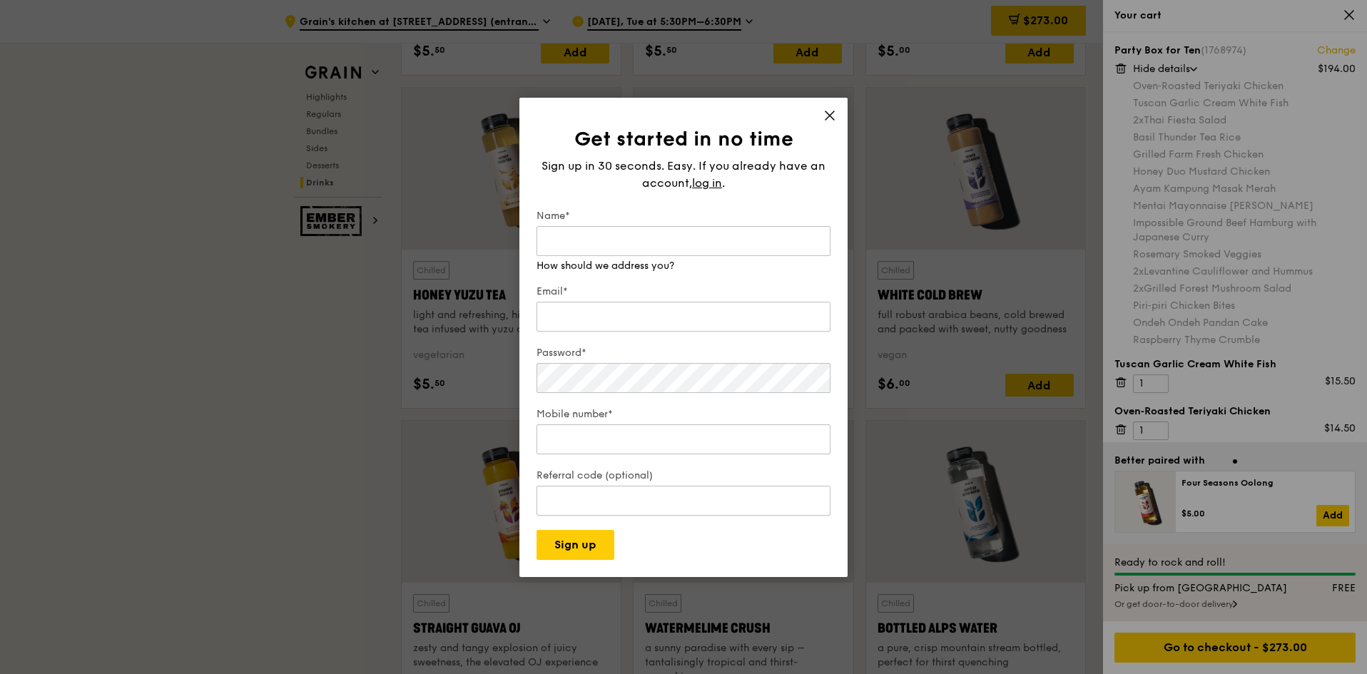
click at [829, 116] on icon at bounding box center [829, 115] width 13 height 13
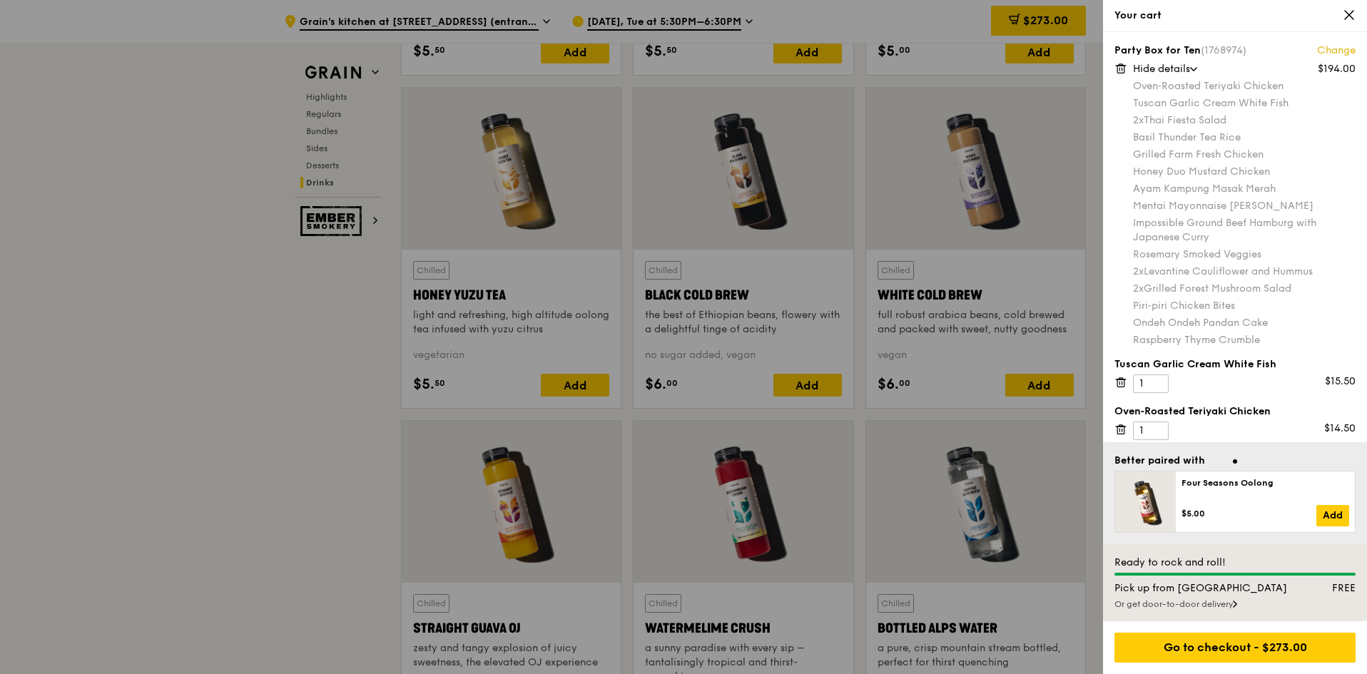
click at [1212, 604] on div "Or get door-to-door delivery" at bounding box center [1234, 603] width 241 height 11
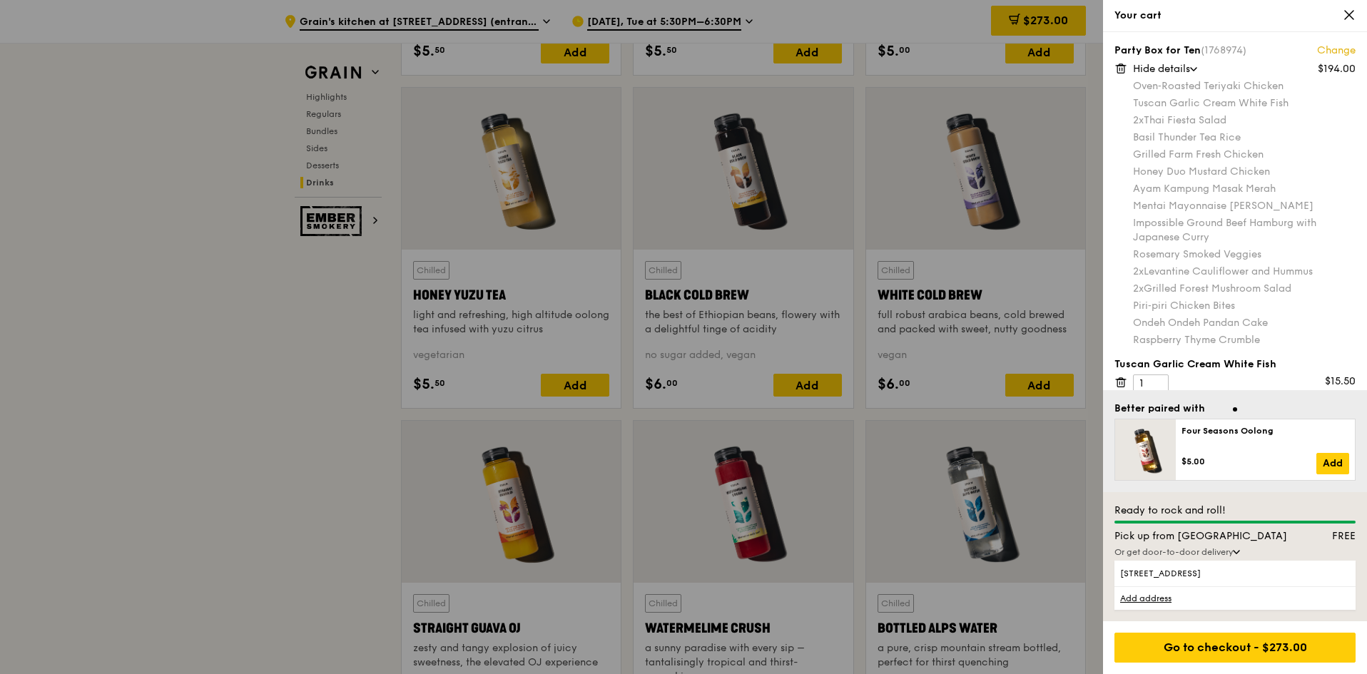
click at [1238, 402] on div at bounding box center [1234, 409] width 241 height 14
click at [1230, 547] on div "Or get door-to-door delivery" at bounding box center [1234, 551] width 241 height 11
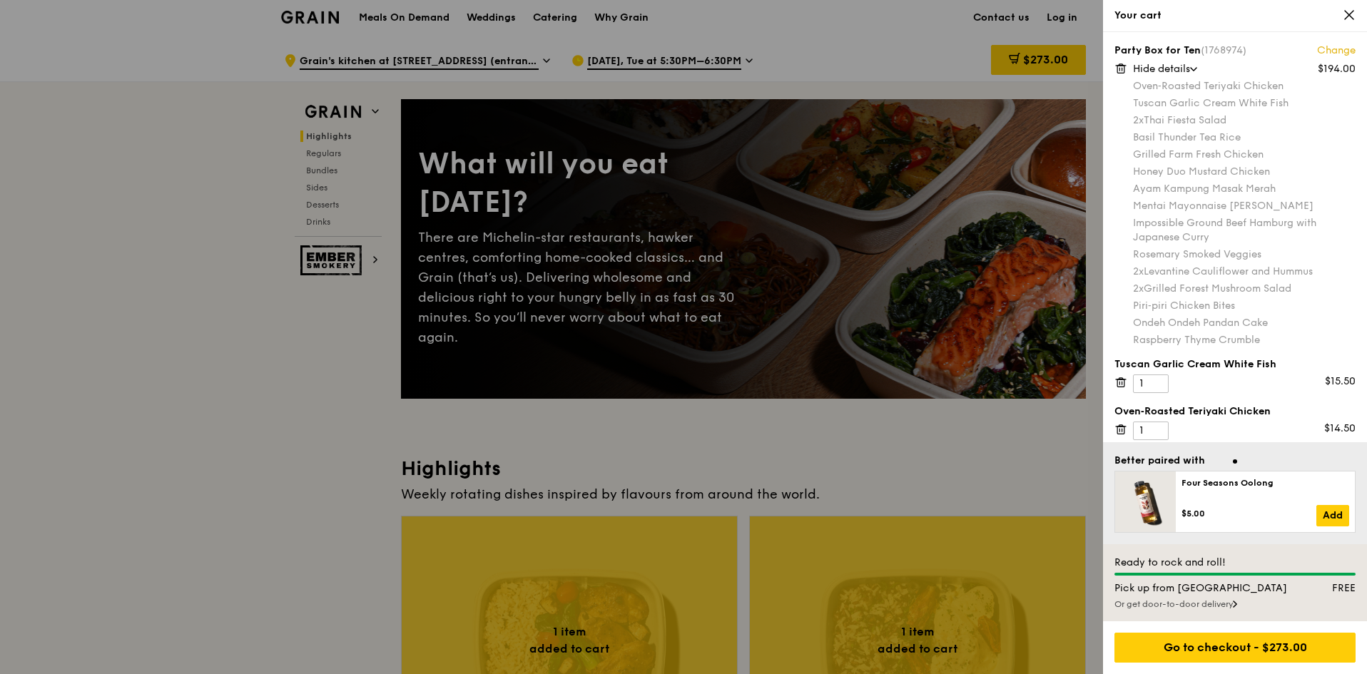
scroll to position [0, 0]
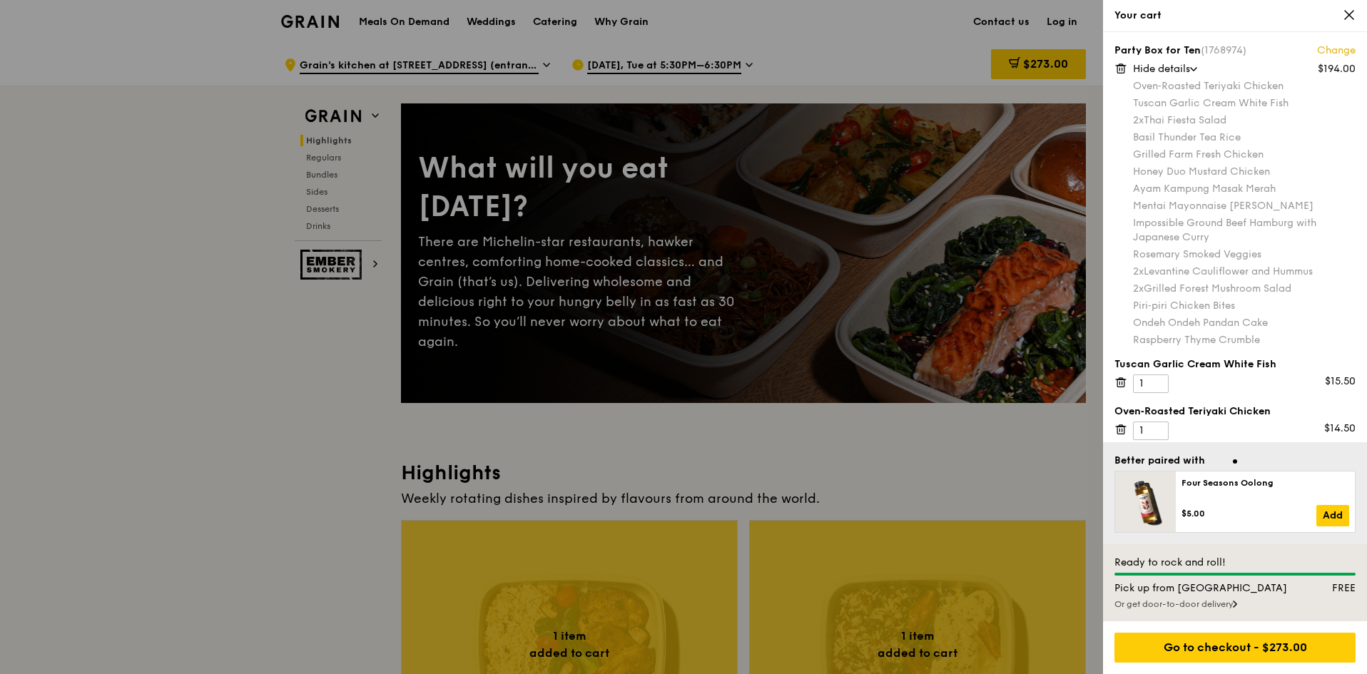
click at [324, 170] on div at bounding box center [683, 337] width 1367 height 674
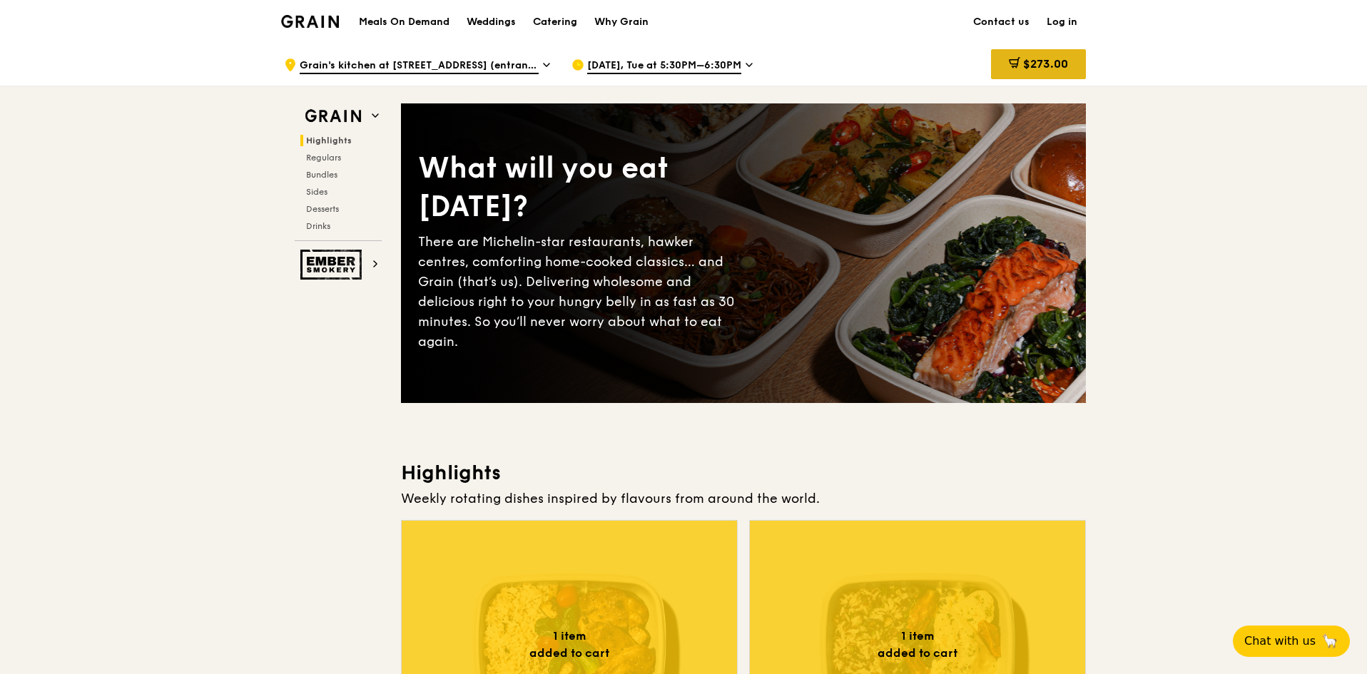
click at [1034, 71] on div "$273.00" at bounding box center [1038, 64] width 95 height 30
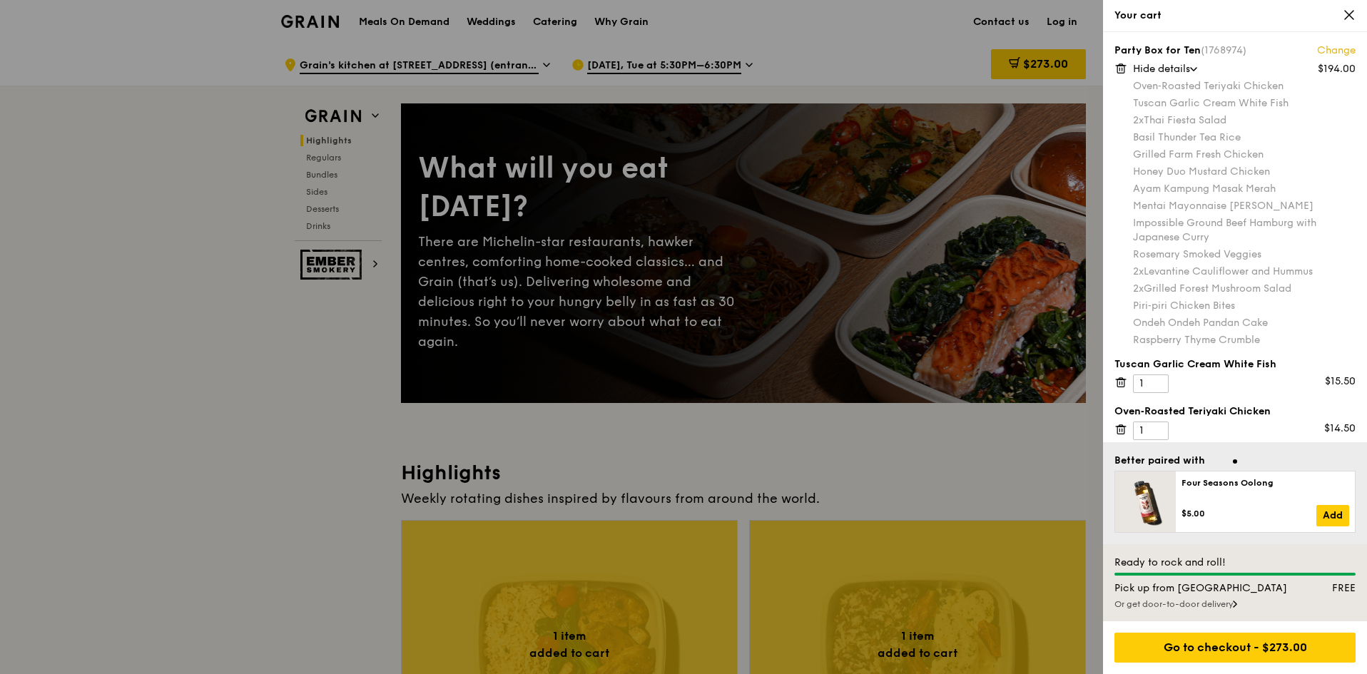
click at [1119, 380] on icon at bounding box center [1120, 382] width 13 height 13
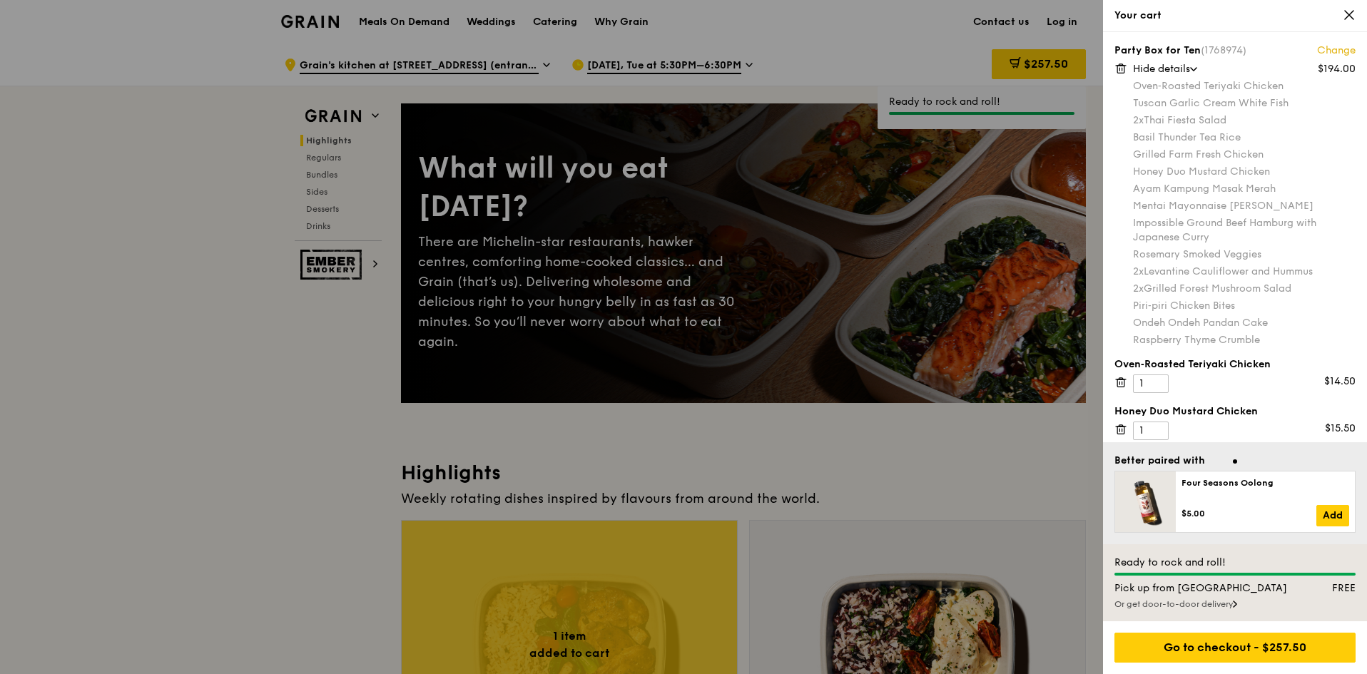
click at [1120, 383] on icon at bounding box center [1120, 382] width 13 height 13
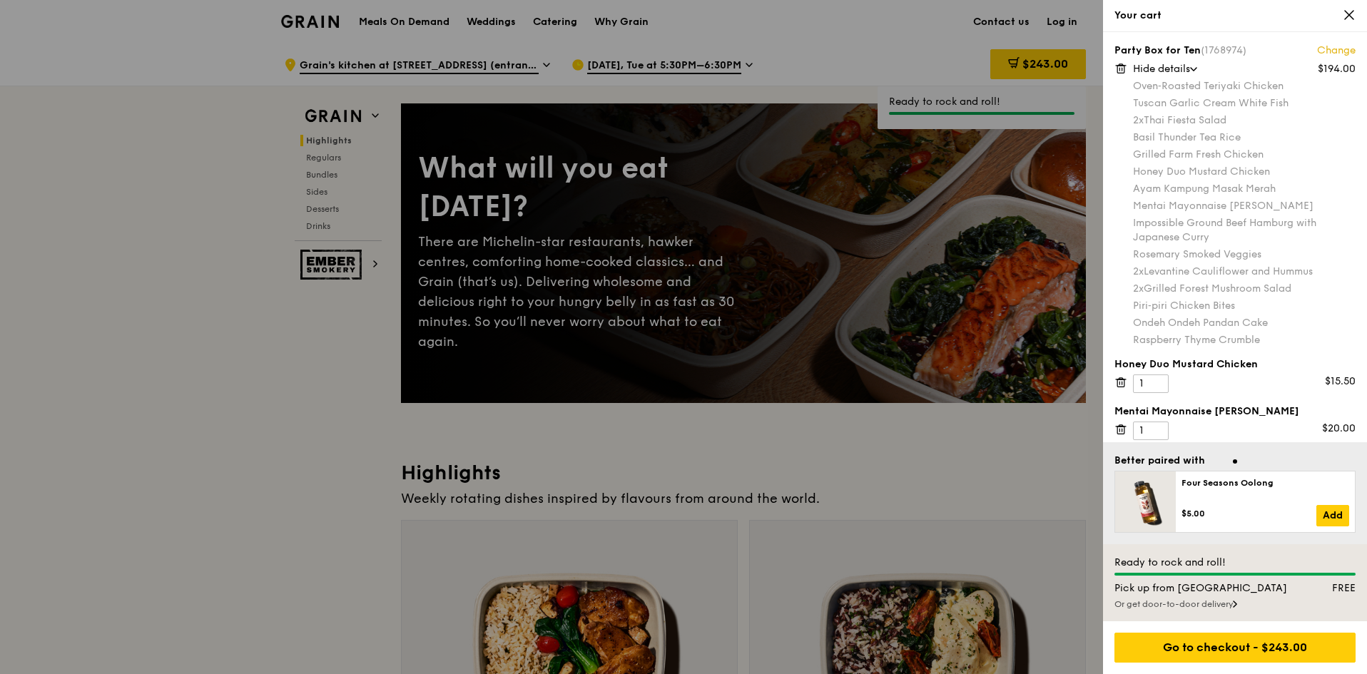
click at [1120, 383] on icon at bounding box center [1120, 382] width 13 height 13
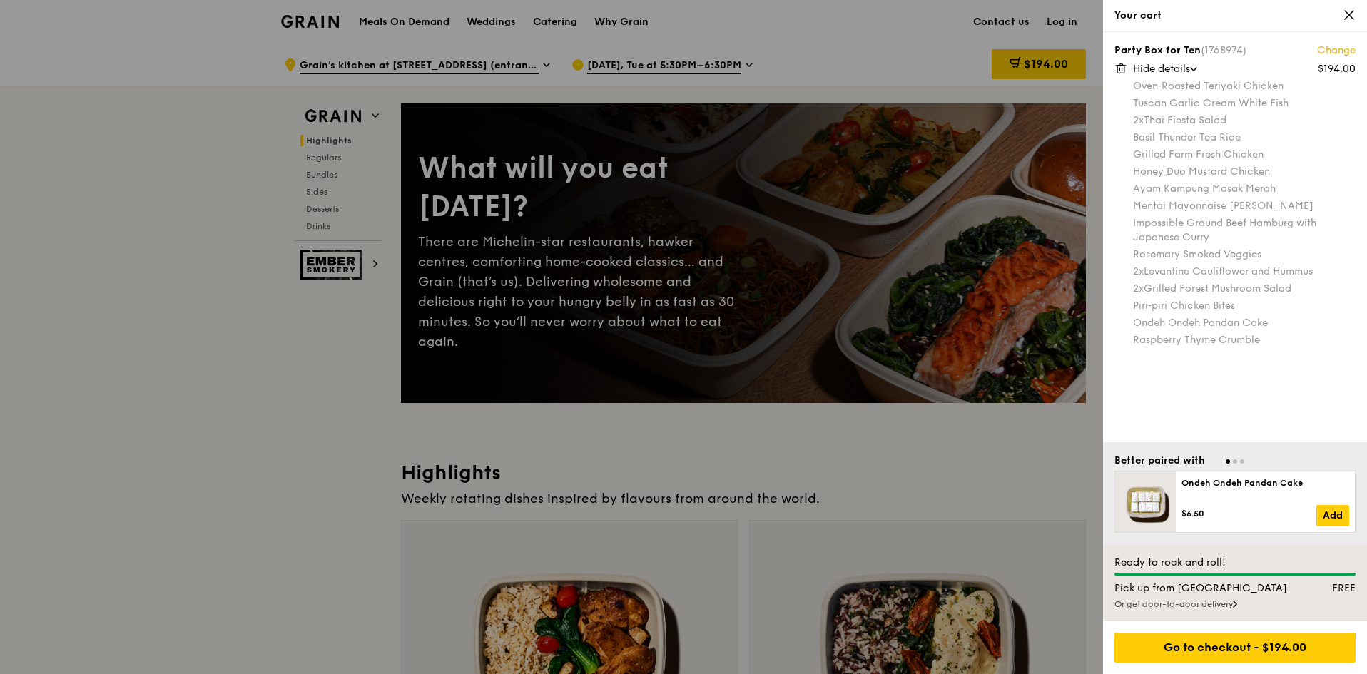
click at [327, 173] on div at bounding box center [683, 337] width 1367 height 674
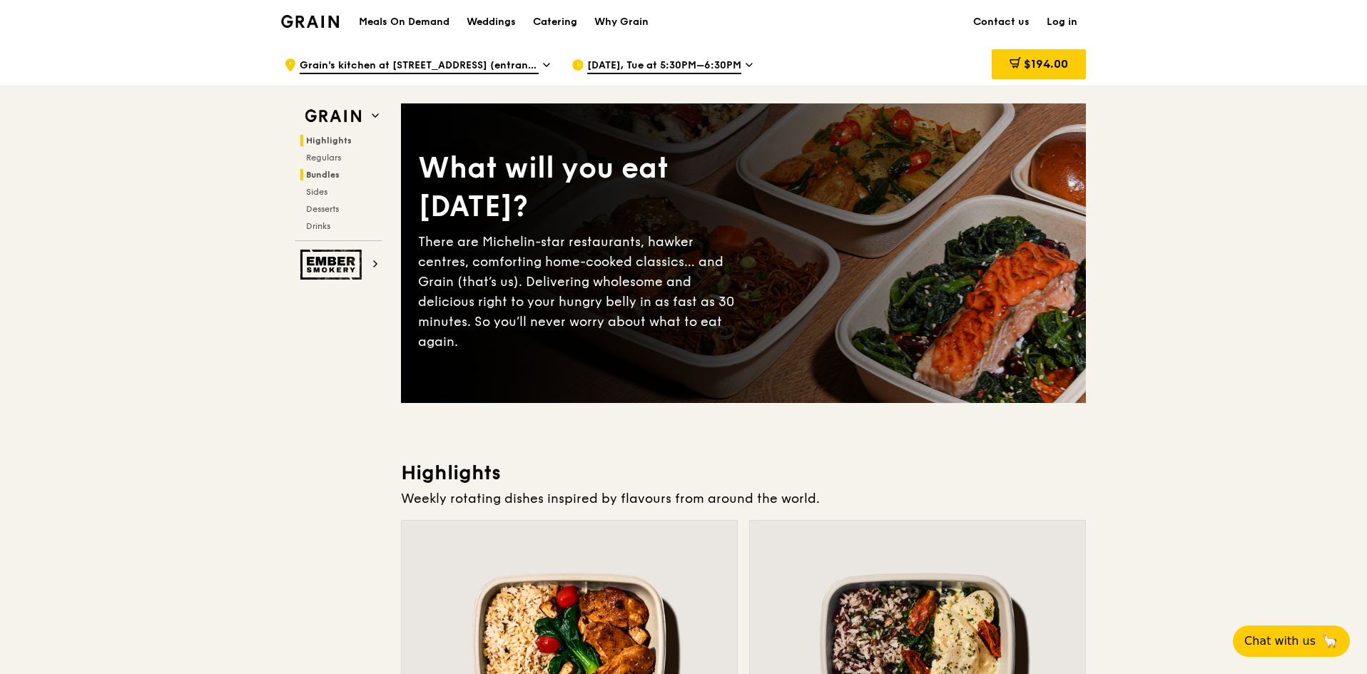
click at [327, 175] on span "Bundles" at bounding box center [323, 175] width 34 height 10
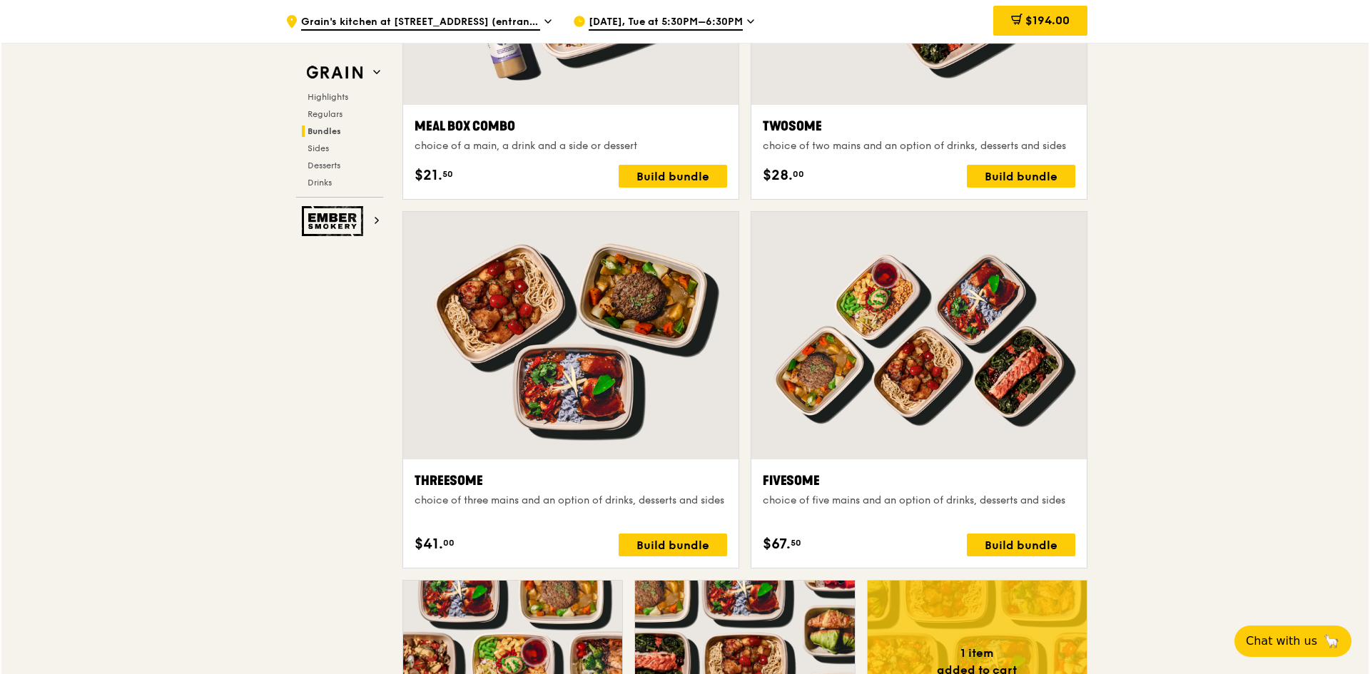
scroll to position [2340, 0]
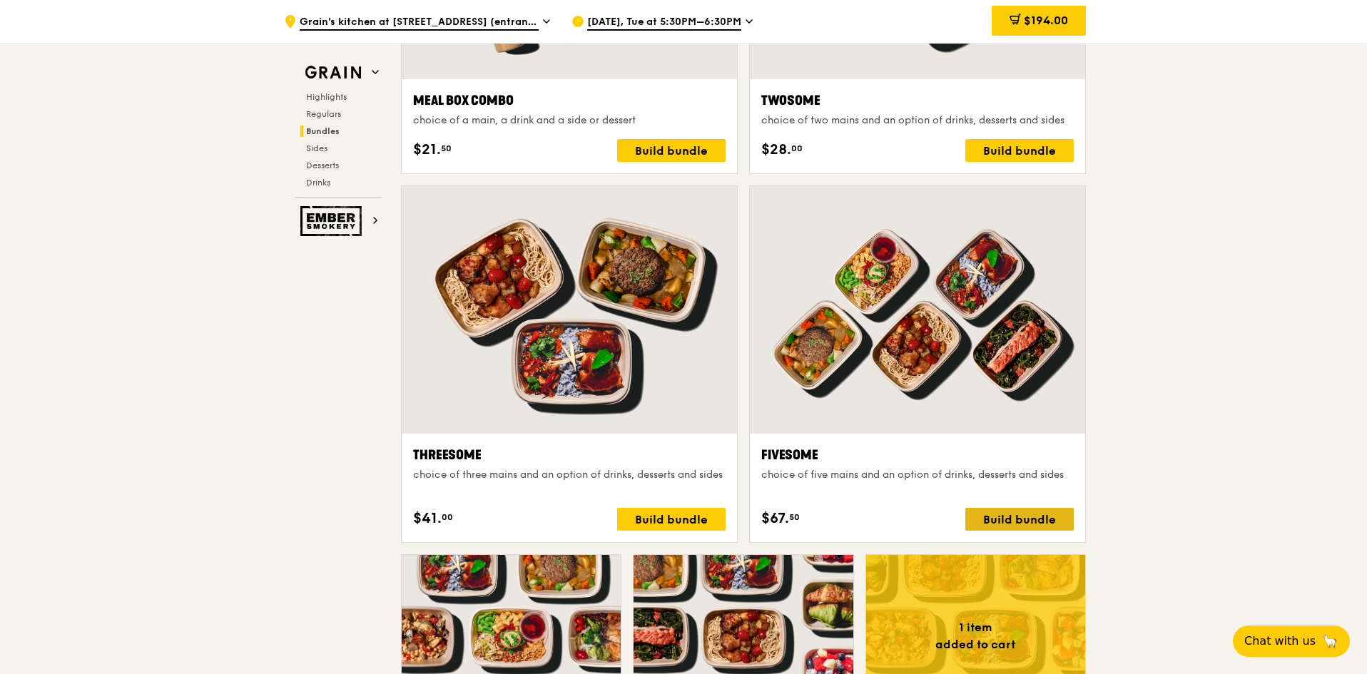
click at [1040, 522] on div "Build bundle" at bounding box center [1019, 519] width 108 height 23
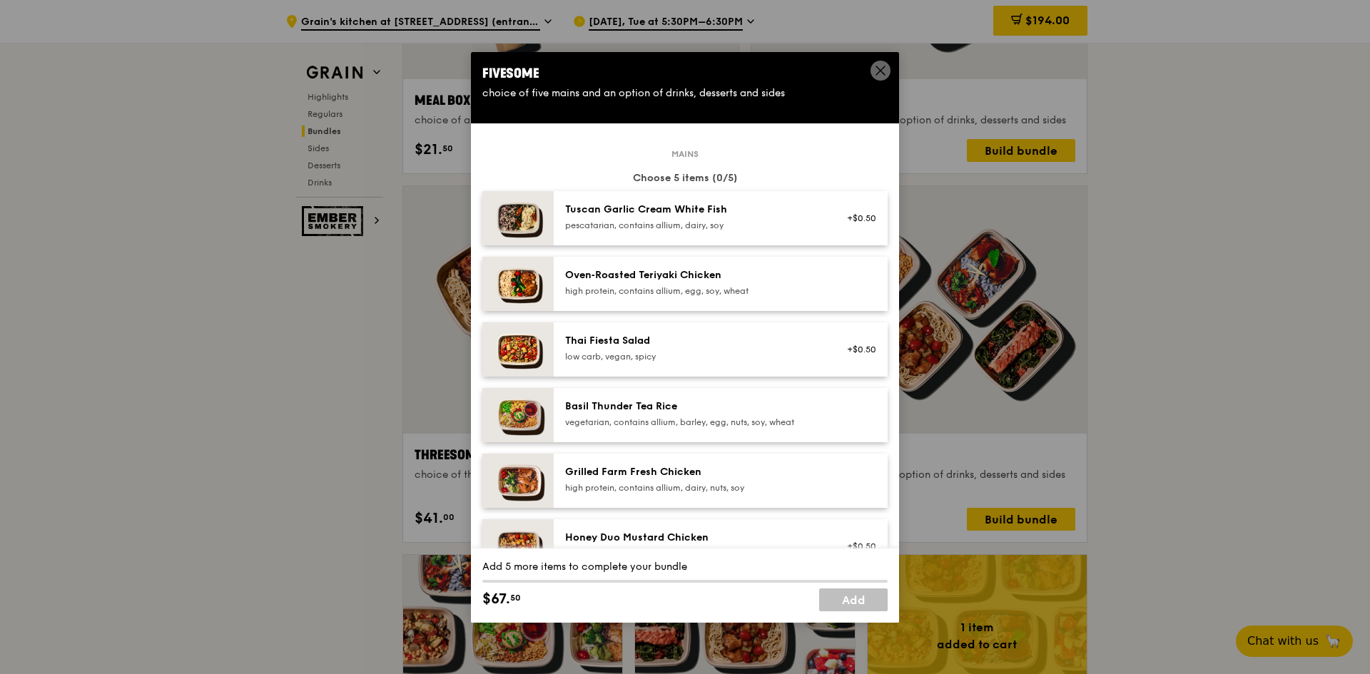
click at [741, 223] on div "pescatarian, contains allium, dairy, soy" at bounding box center [693, 225] width 256 height 11
click at [750, 271] on div "Oven‑Roasted Teriyaki Chicken" at bounding box center [693, 275] width 256 height 14
click at [753, 464] on div "Grilled Farm Fresh Chicken high protein, contains allium, dairy, nuts, soy" at bounding box center [721, 481] width 334 height 54
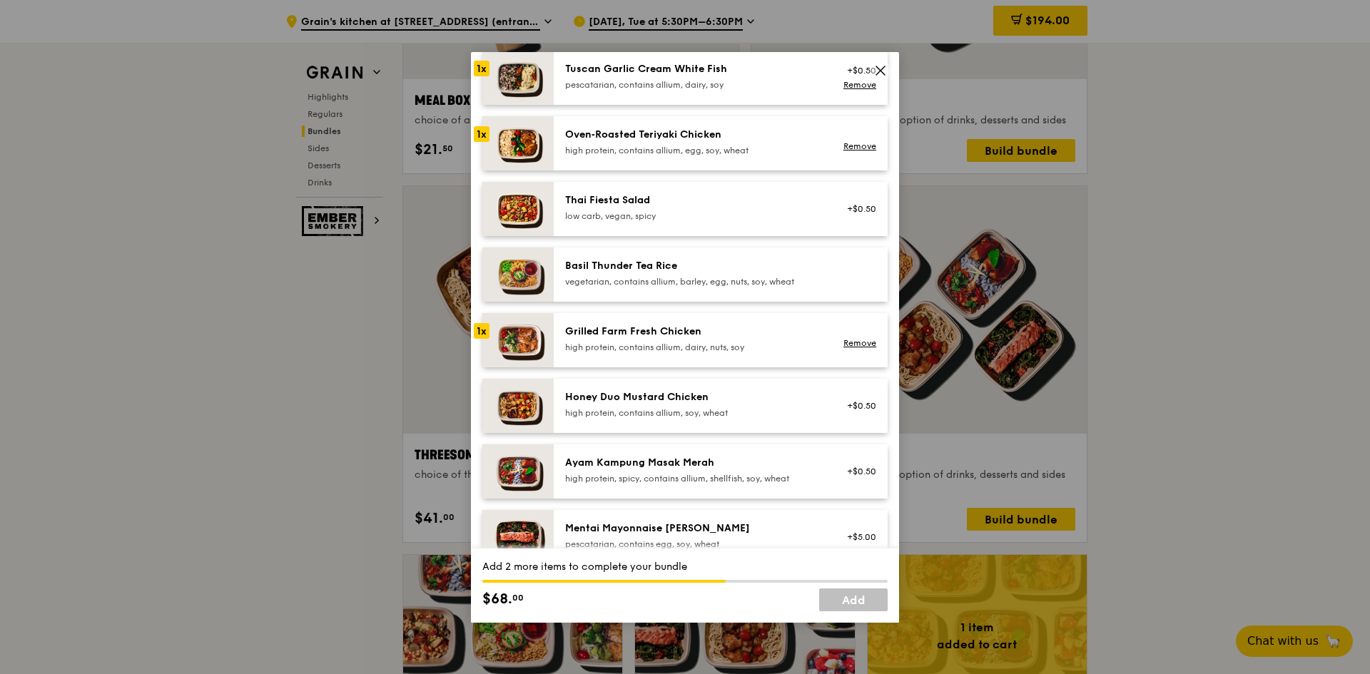
scroll to position [143, 0]
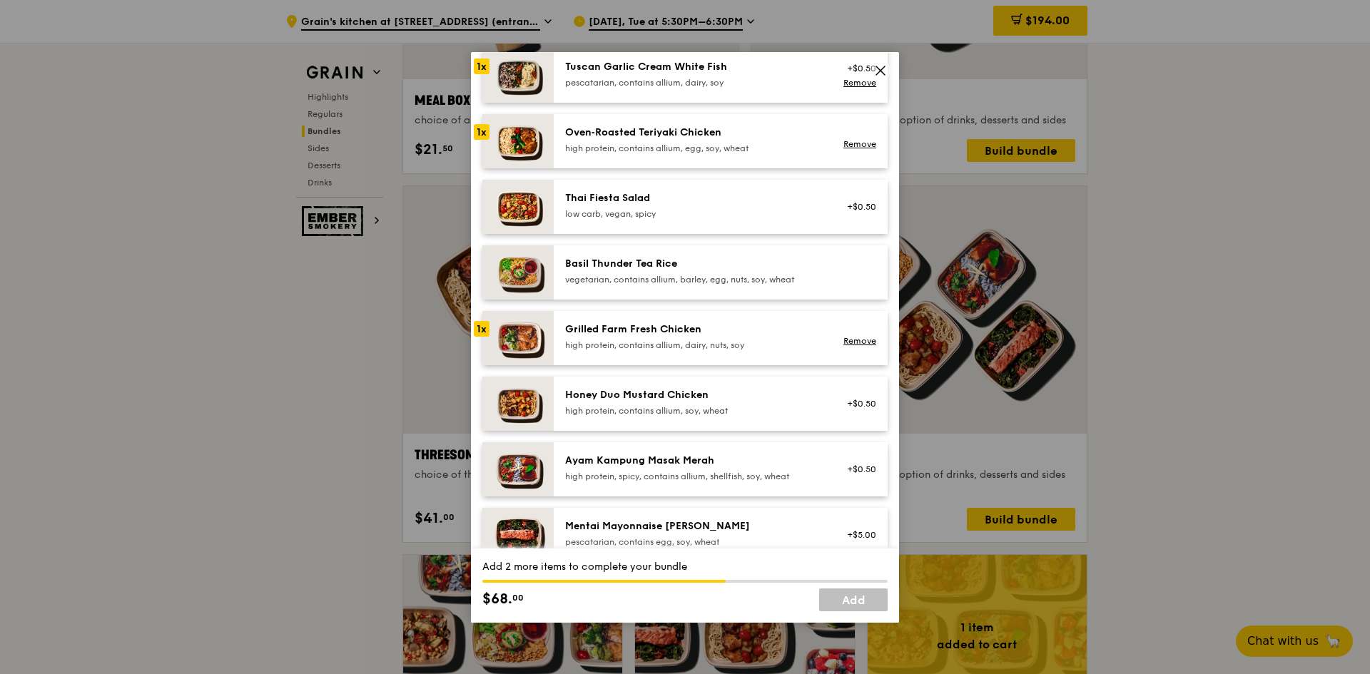
click at [751, 403] on div "Honey Duo Mustard Chicken high protein, contains allium, soy, wheat" at bounding box center [693, 402] width 256 height 29
click at [773, 515] on div "Mentai Mayonnaise Aburi Salmon pescatarian, contains egg, soy, wheat +$5.00" at bounding box center [721, 535] width 334 height 54
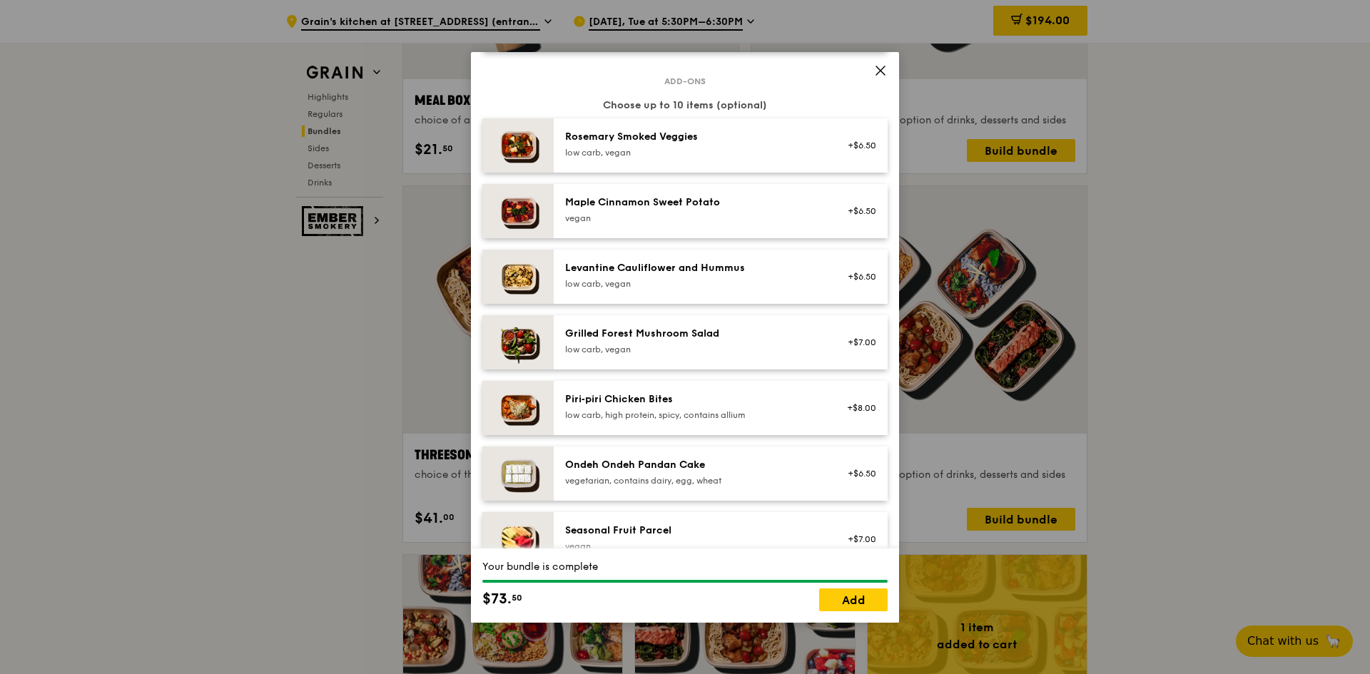
scroll to position [785, 0]
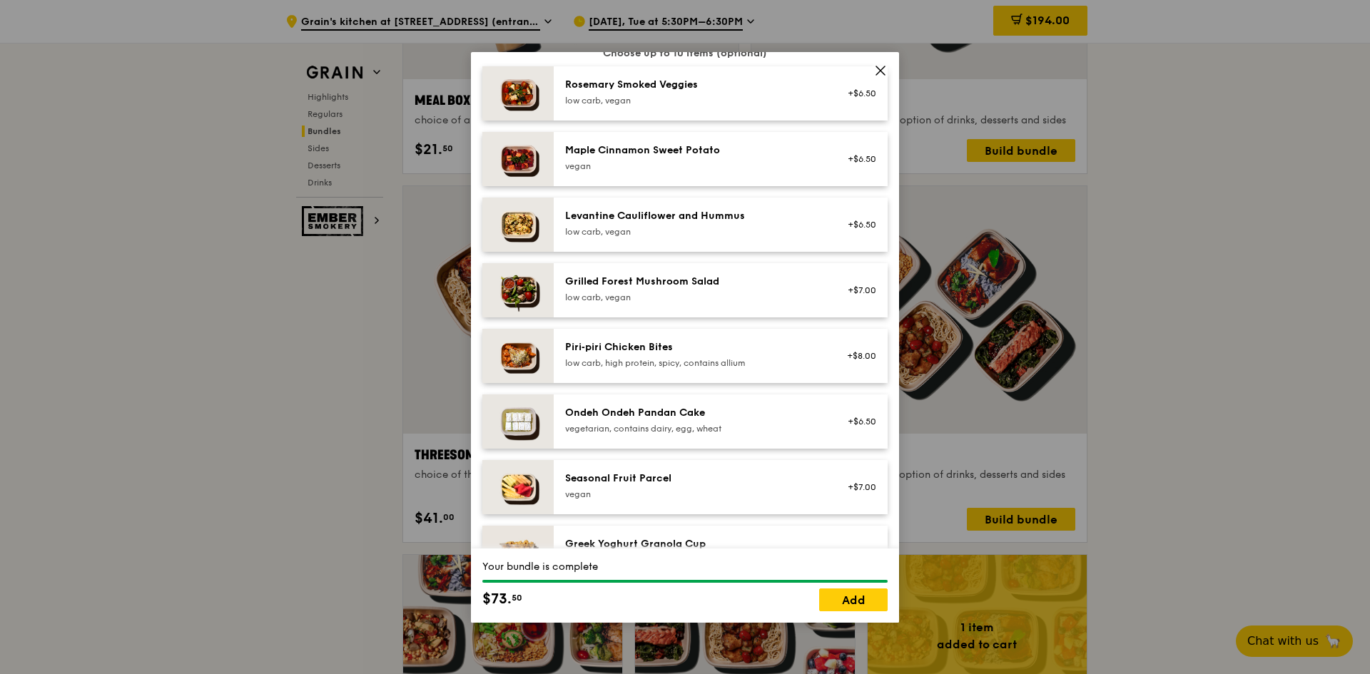
click at [728, 240] on div "Levantine Cauliflower and Hummus low carb, vegan +$6.50" at bounding box center [721, 225] width 334 height 54
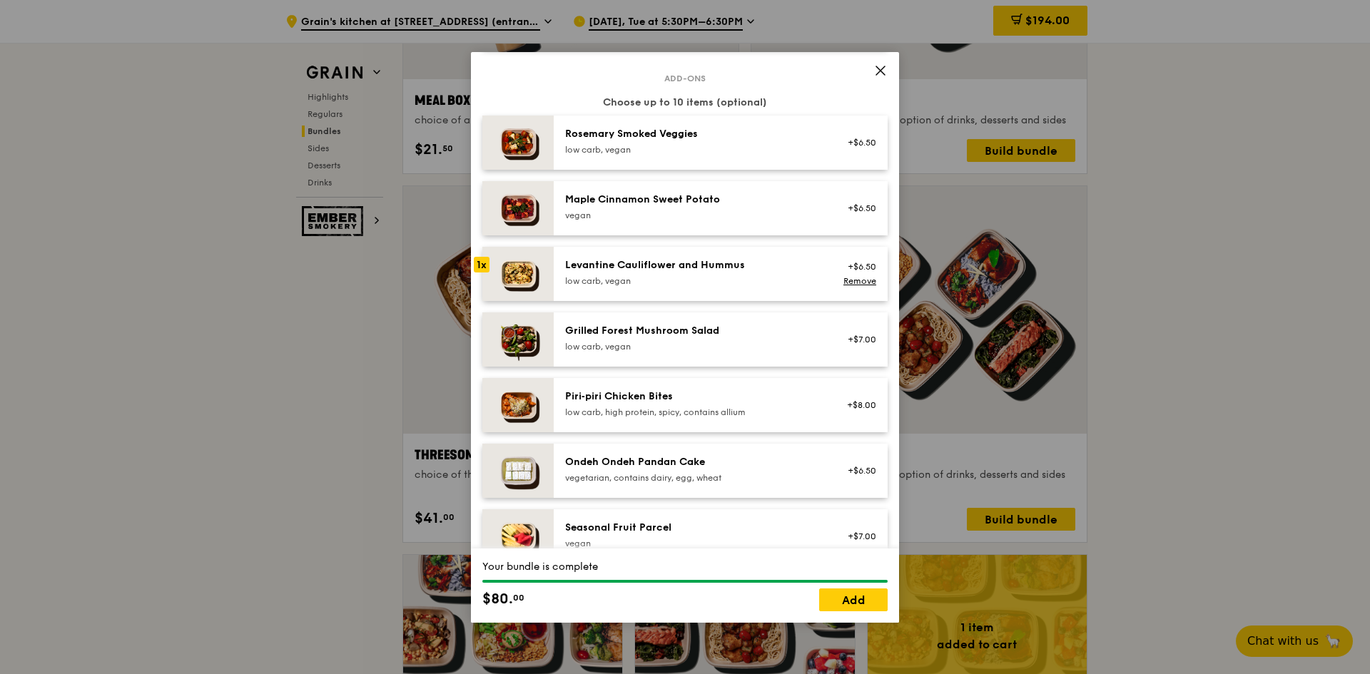
scroll to position [713, 0]
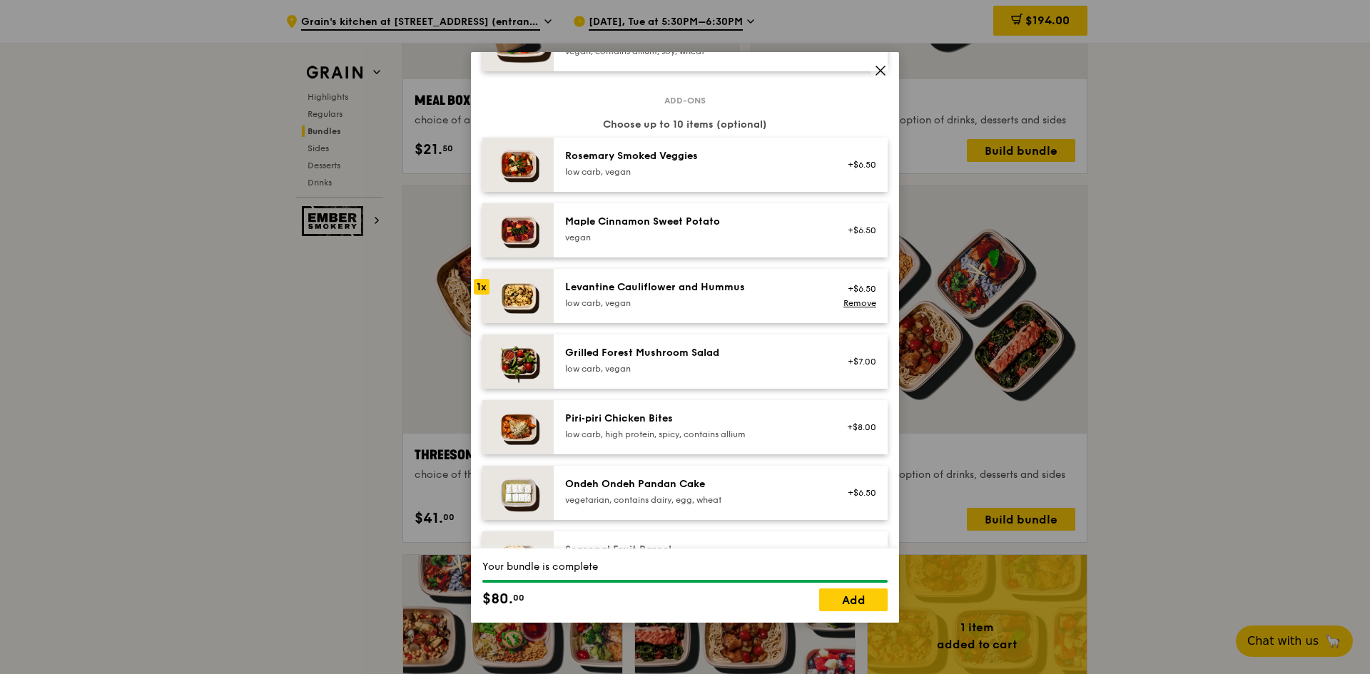
click at [753, 156] on div "Rosemary Smoked Veggies" at bounding box center [693, 156] width 256 height 14
click at [753, 220] on div "Maple Cinnamon Sweet Potato" at bounding box center [693, 222] width 256 height 14
click at [755, 393] on div "Add-ons Choose up to 10 items (optional) 1x Rosemary Smoked Veggies low carb, v…" at bounding box center [684, 464] width 405 height 728
click at [756, 449] on div "Piri‑piri Chicken Bites low carb, high protein, spicy, contains allium +$8.00" at bounding box center [721, 427] width 334 height 54
click at [757, 381] on div "Grilled Forest Mushroom Salad low carb, vegan +$7.00" at bounding box center [721, 362] width 334 height 54
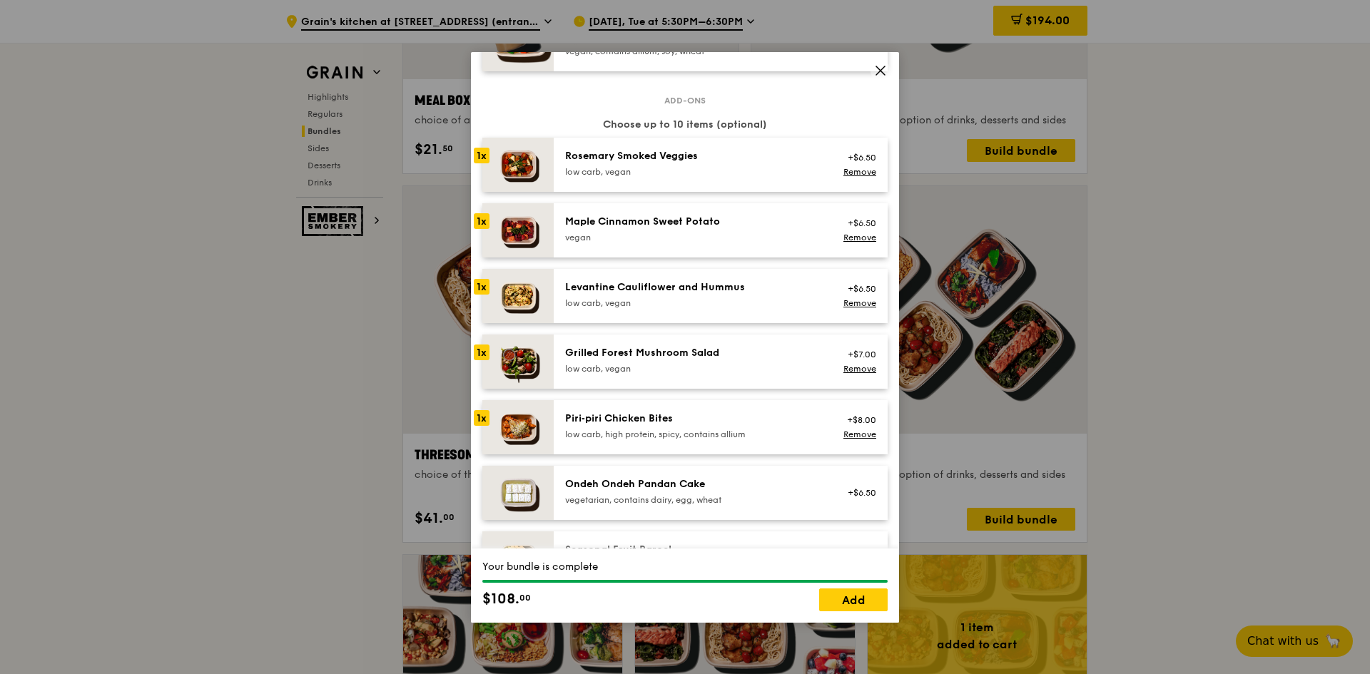
click at [758, 429] on div "low carb, high protein, spicy, contains allium" at bounding box center [693, 434] width 256 height 11
click at [861, 434] on link "Remove" at bounding box center [859, 434] width 33 height 10
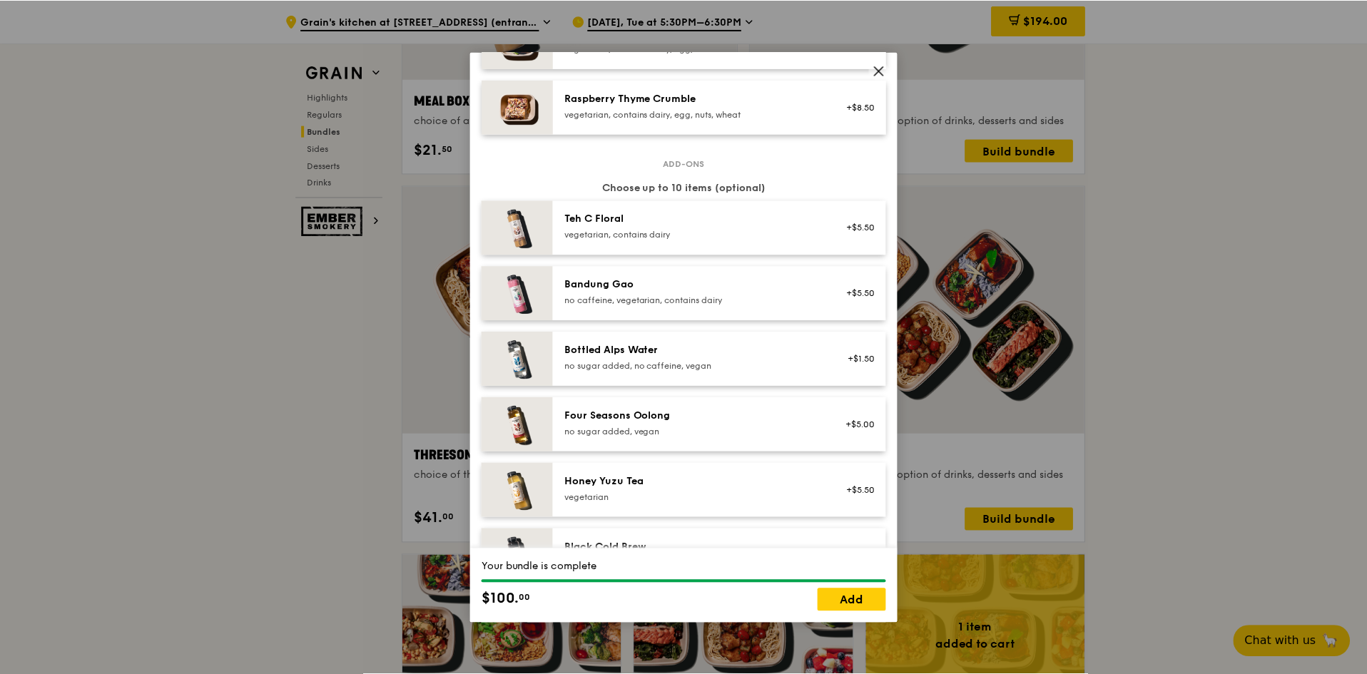
scroll to position [1284, 0]
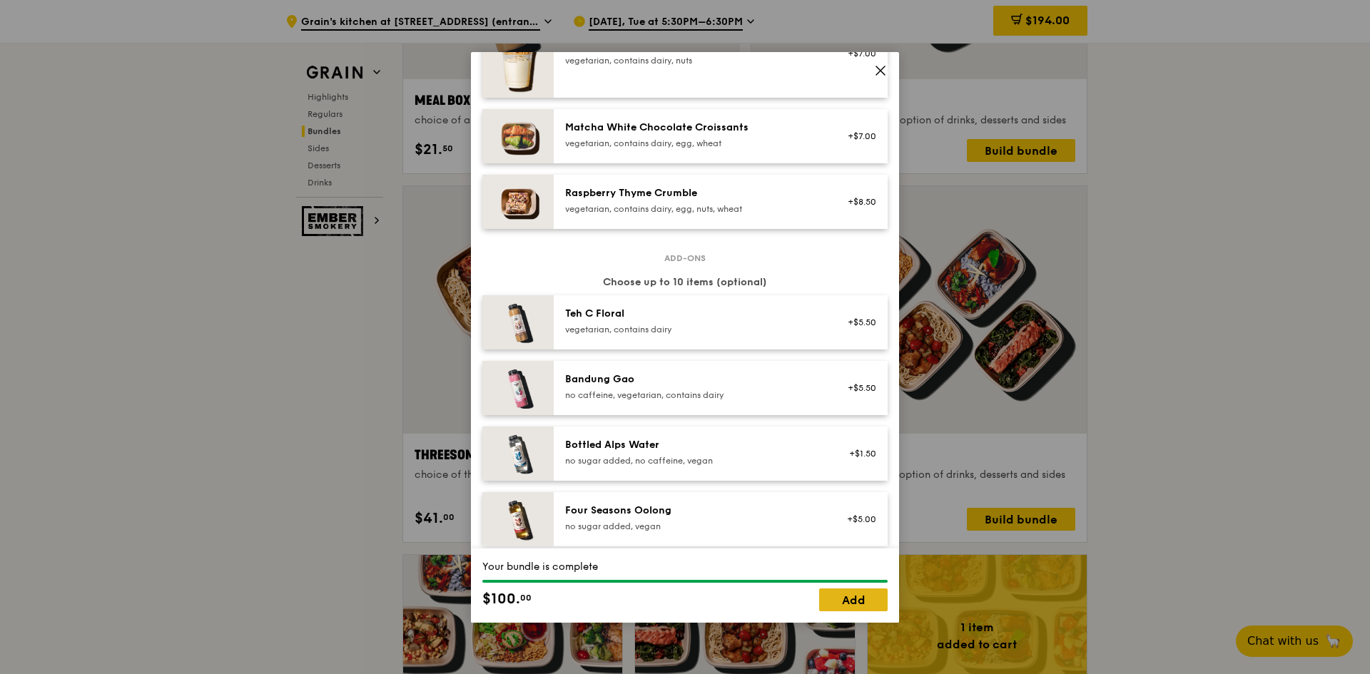
click at [855, 605] on link "Add" at bounding box center [853, 599] width 68 height 23
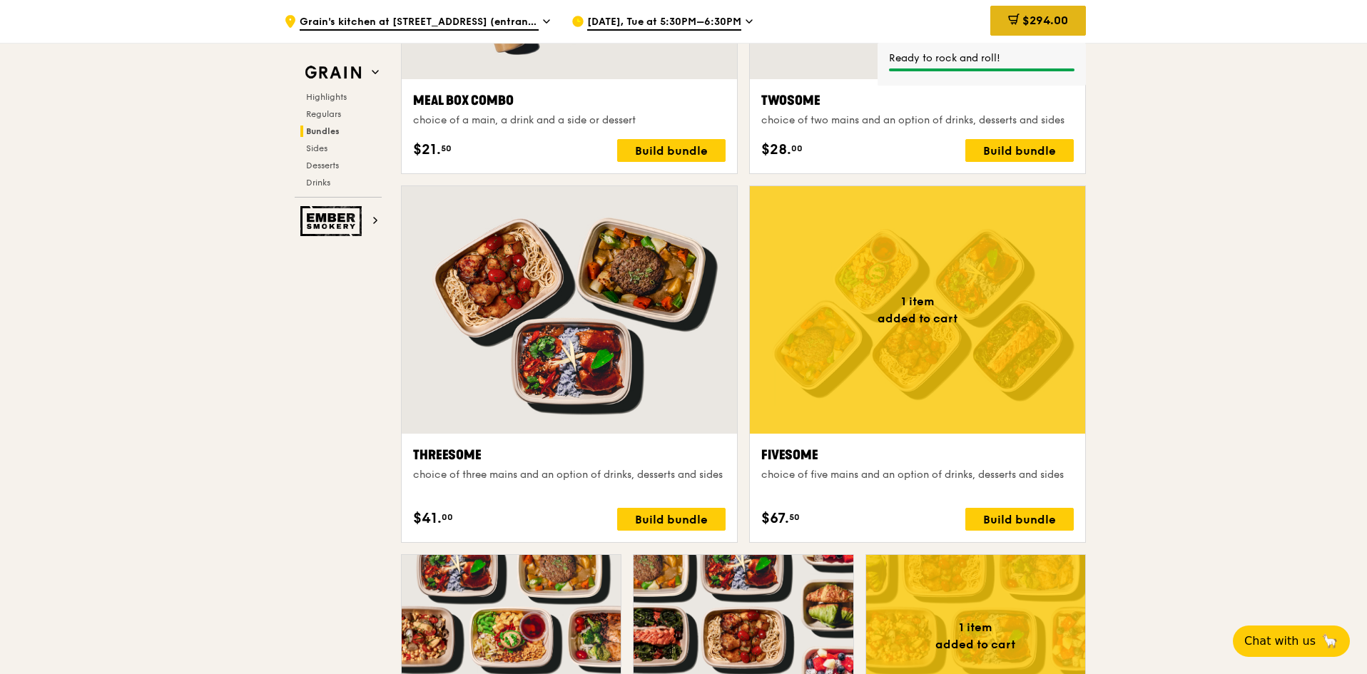
click at [1048, 21] on span "$294.00" at bounding box center [1045, 21] width 46 height 14
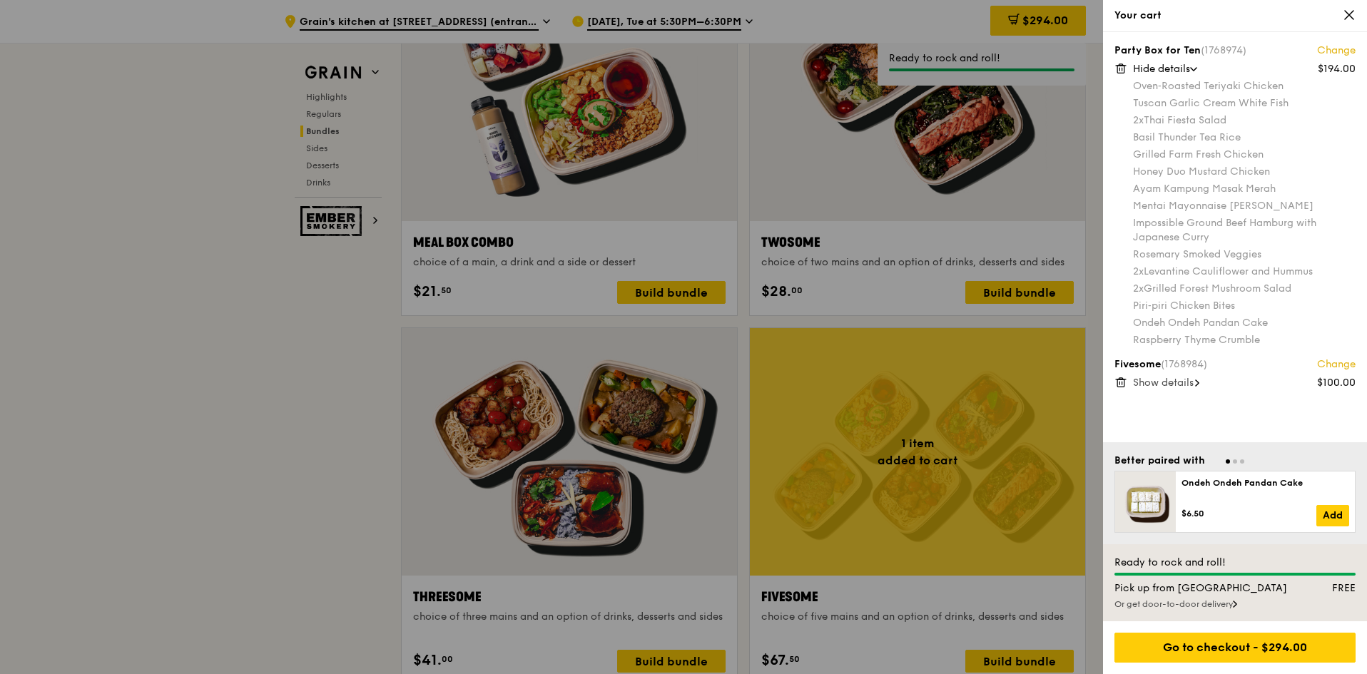
scroll to position [2198, 0]
click at [1198, 71] on div "Hide details" at bounding box center [1244, 69] width 223 height 14
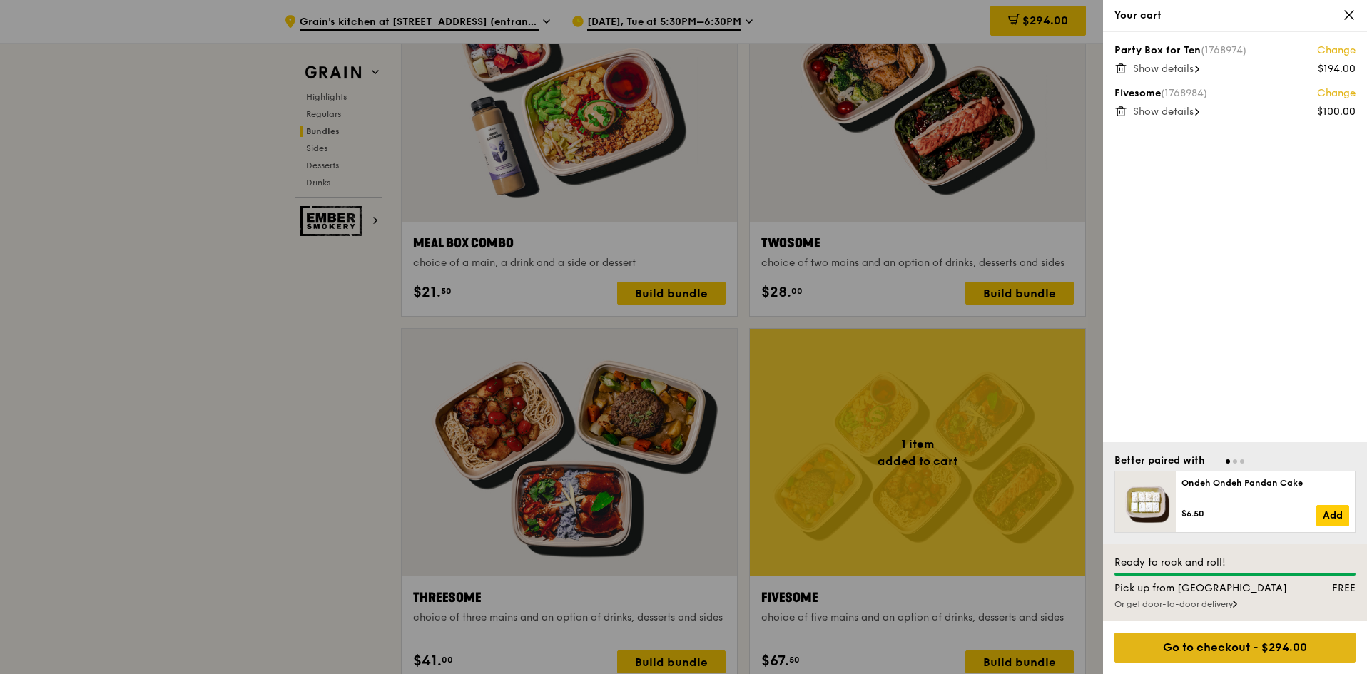
click at [1275, 646] on div "Go to checkout - $294.00" at bounding box center [1234, 648] width 241 height 30
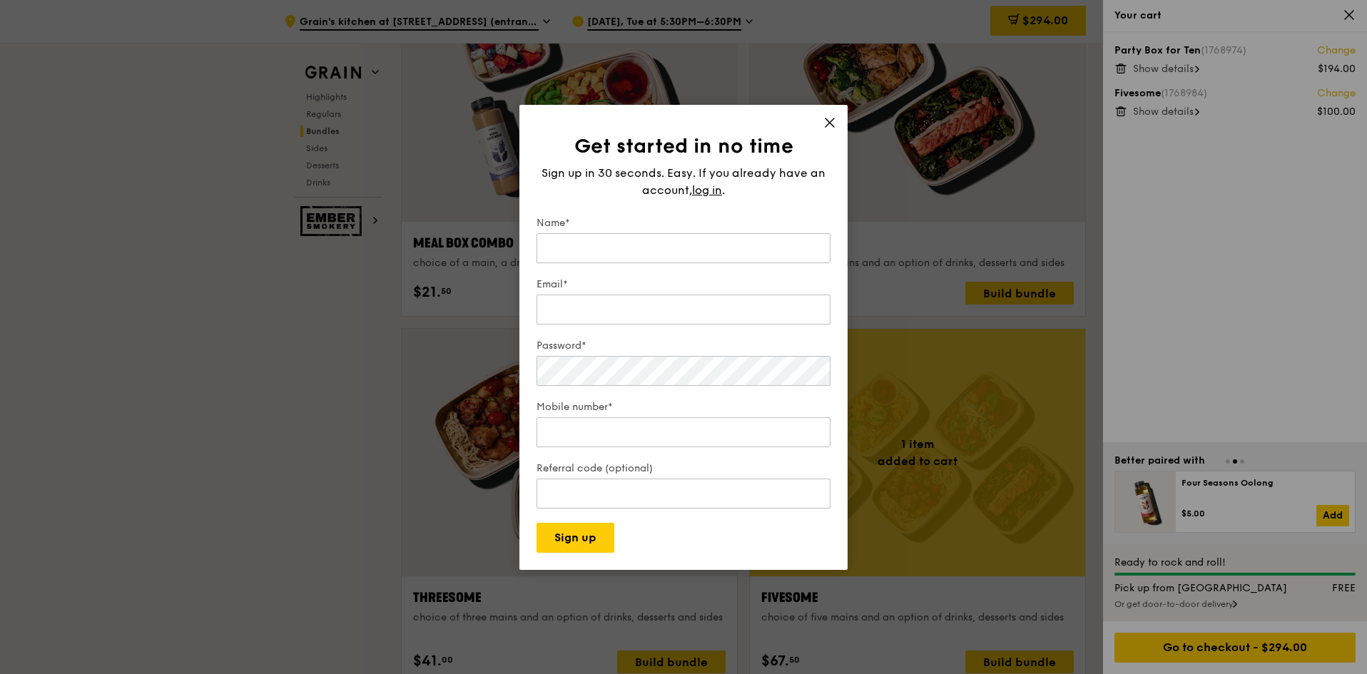
click at [834, 113] on div "Get started in no time Sign up in 30 seconds. Easy. If you already have an acco…" at bounding box center [683, 337] width 328 height 465
click at [830, 116] on icon at bounding box center [829, 122] width 13 height 13
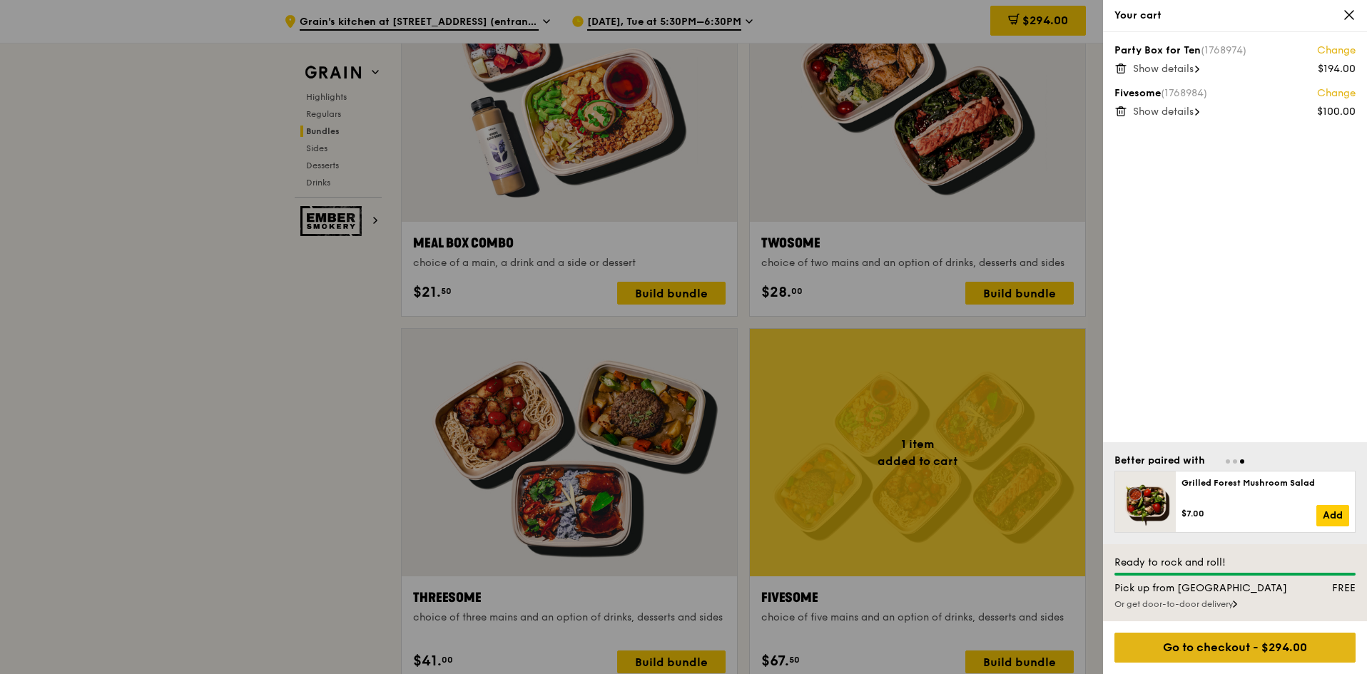
click at [1223, 646] on div "Go to checkout - $294.00" at bounding box center [1234, 648] width 241 height 30
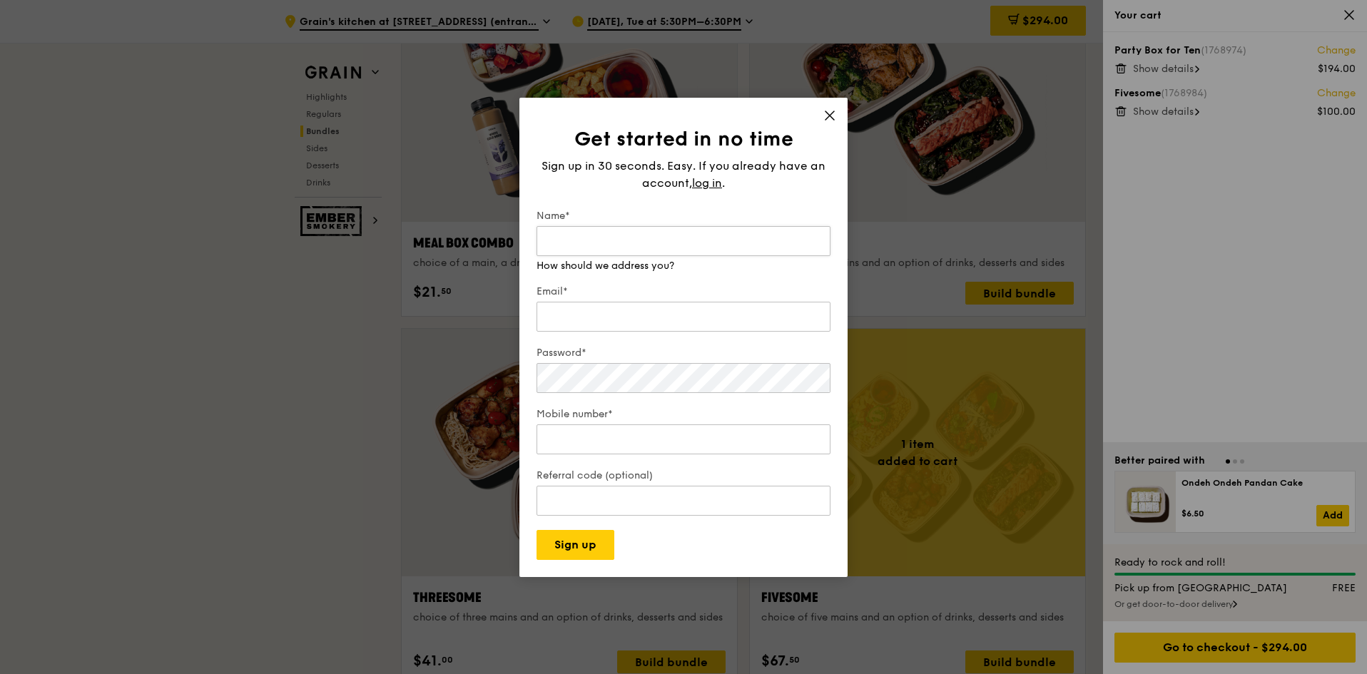
click at [665, 241] on input "Name*" at bounding box center [683, 241] width 294 height 30
click at [658, 496] on input "Referral code (optional)" at bounding box center [683, 501] width 294 height 30
paste input "RF277205"
type input "RF277205"
click at [735, 523] on form "Name* Email* Password* Mobile number* Referral code (optional) RF277205 Enter y…" at bounding box center [683, 384] width 294 height 351
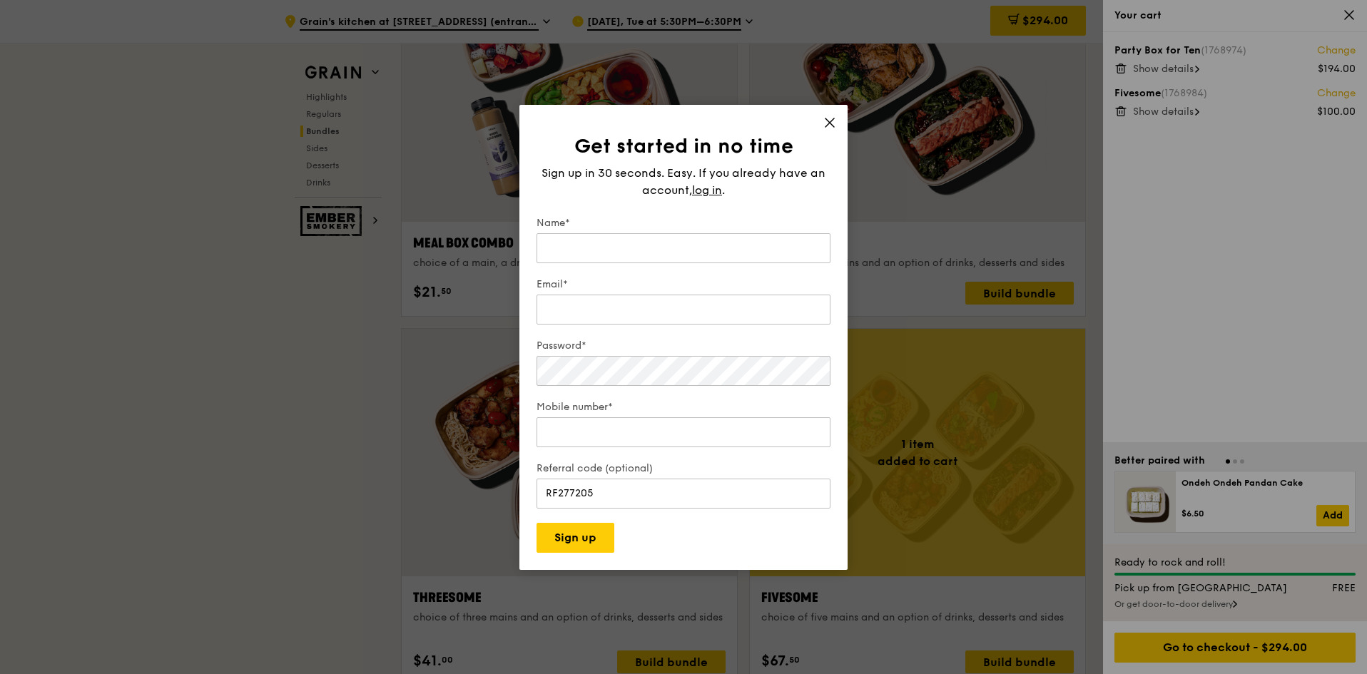
click at [710, 448] on div "Mobile number*" at bounding box center [683, 425] width 294 height 50
click at [710, 433] on input "Mobile number*" at bounding box center [683, 432] width 294 height 30
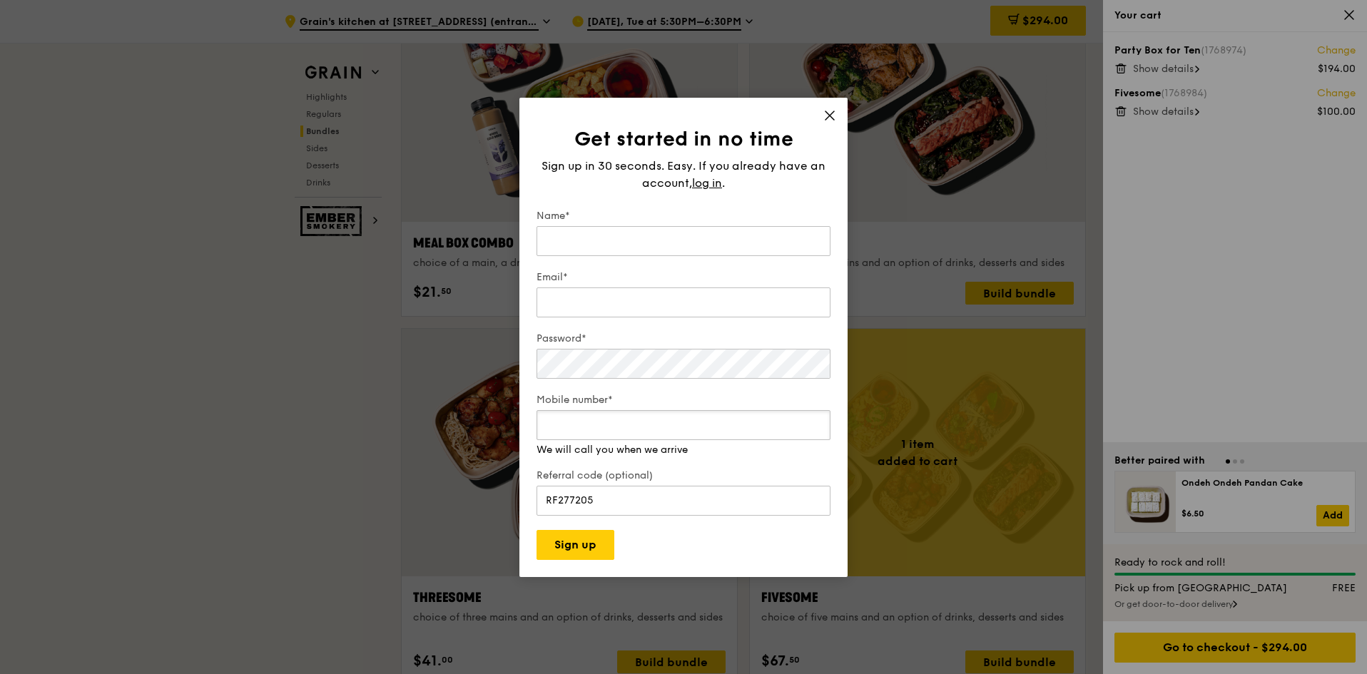
type input "98318582"
click at [659, 292] on input "Email*" at bounding box center [683, 302] width 294 height 30
drag, startPoint x: 656, startPoint y: 305, endPoint x: 459, endPoint y: 295, distance: 197.8
click at [459, 295] on div "Get started in no time Sign up in 30 seconds. Easy. If you already have an acco…" at bounding box center [683, 337] width 1367 height 674
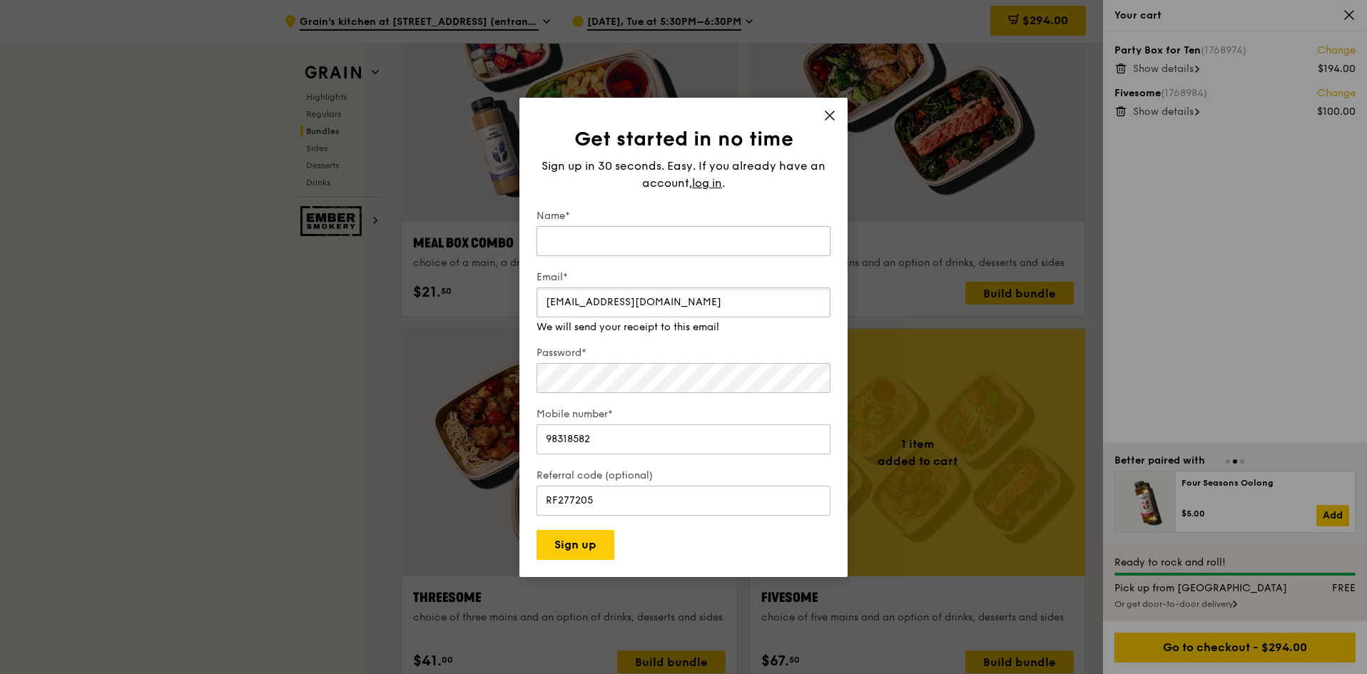
type input "likkylls@gmail.com"
click at [544, 240] on input "Name*" at bounding box center [683, 241] width 294 height 30
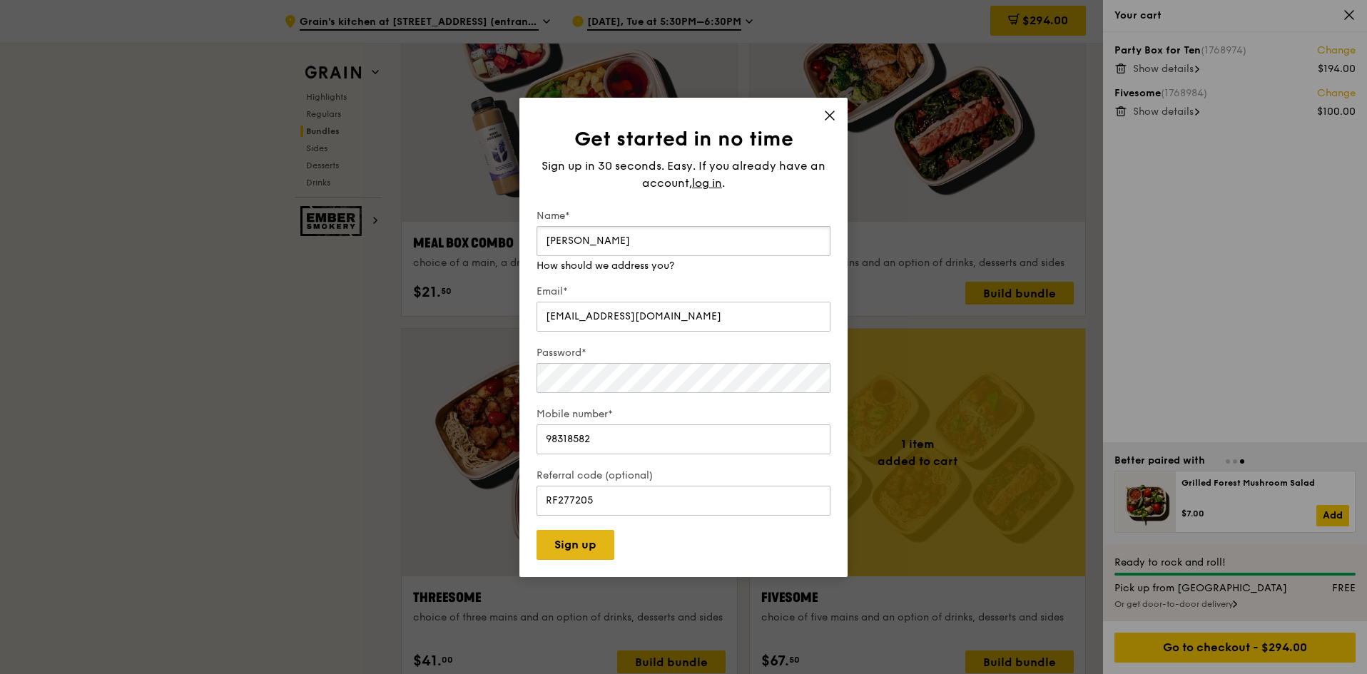
type input "Andrew Lau"
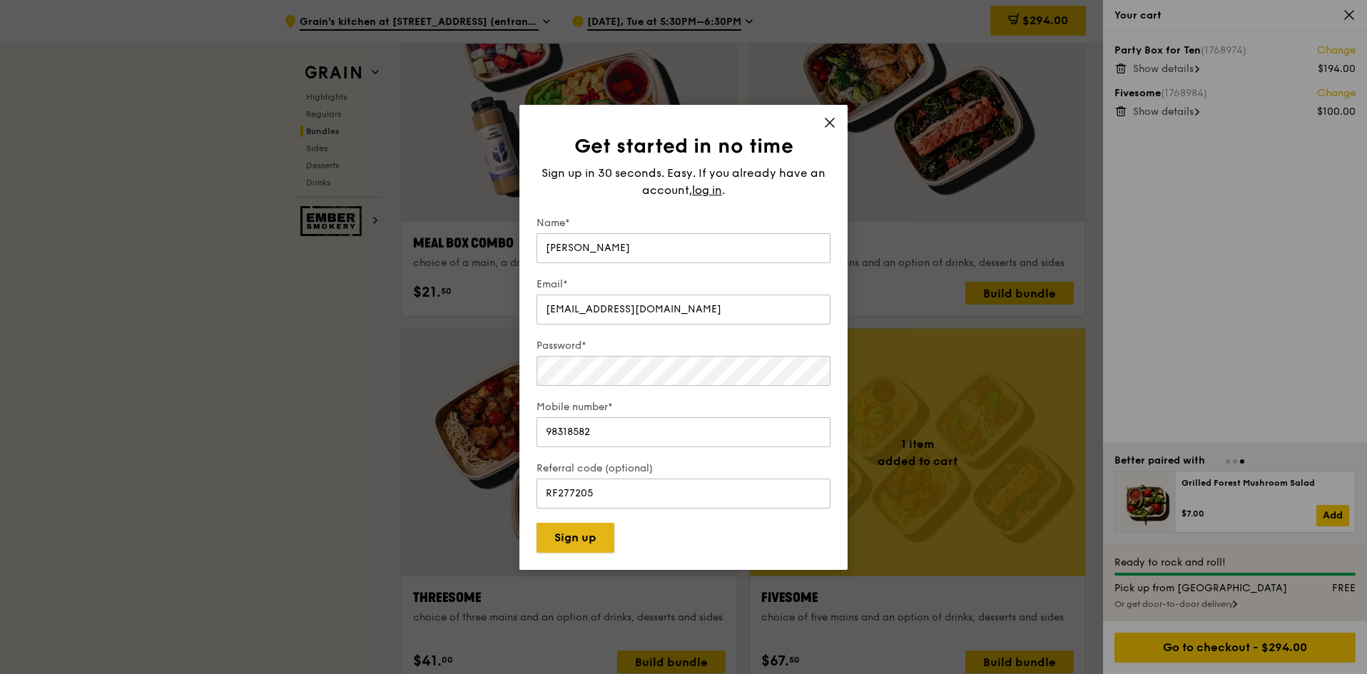
click at [590, 544] on button "Sign up" at bounding box center [575, 538] width 78 height 30
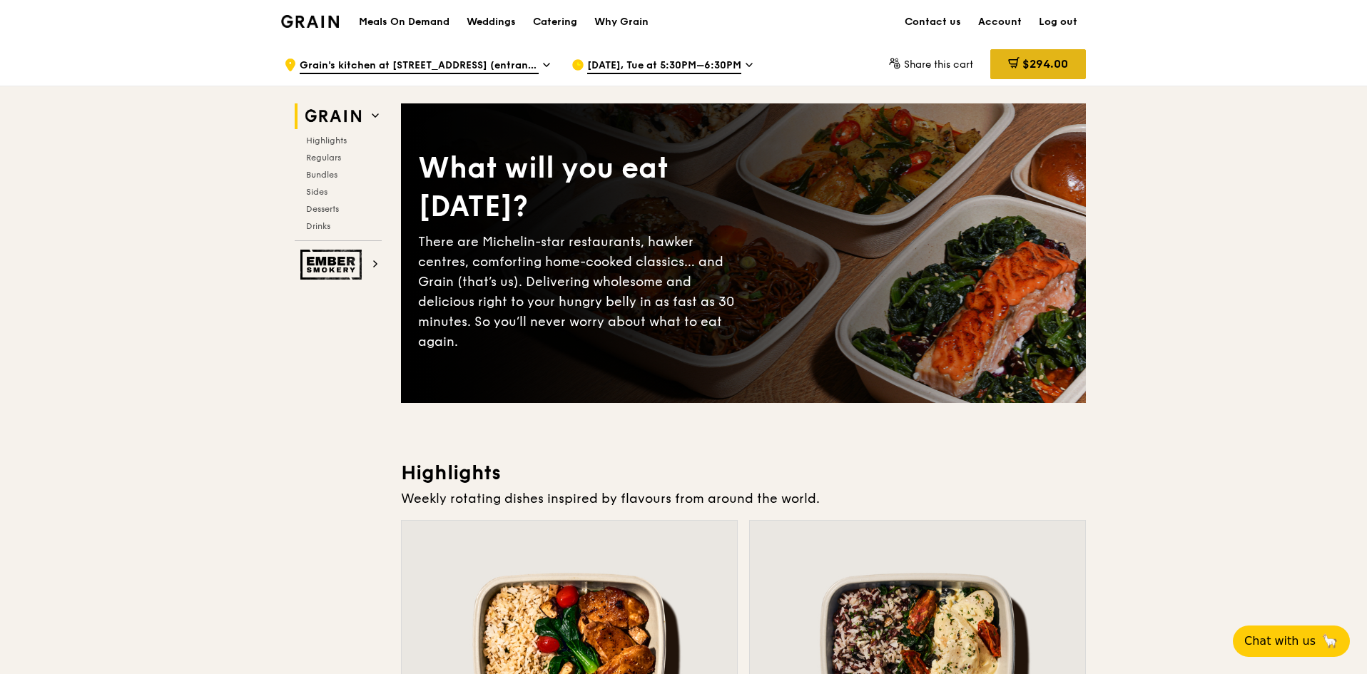
click at [1018, 68] on div "$294.00" at bounding box center [1038, 64] width 96 height 30
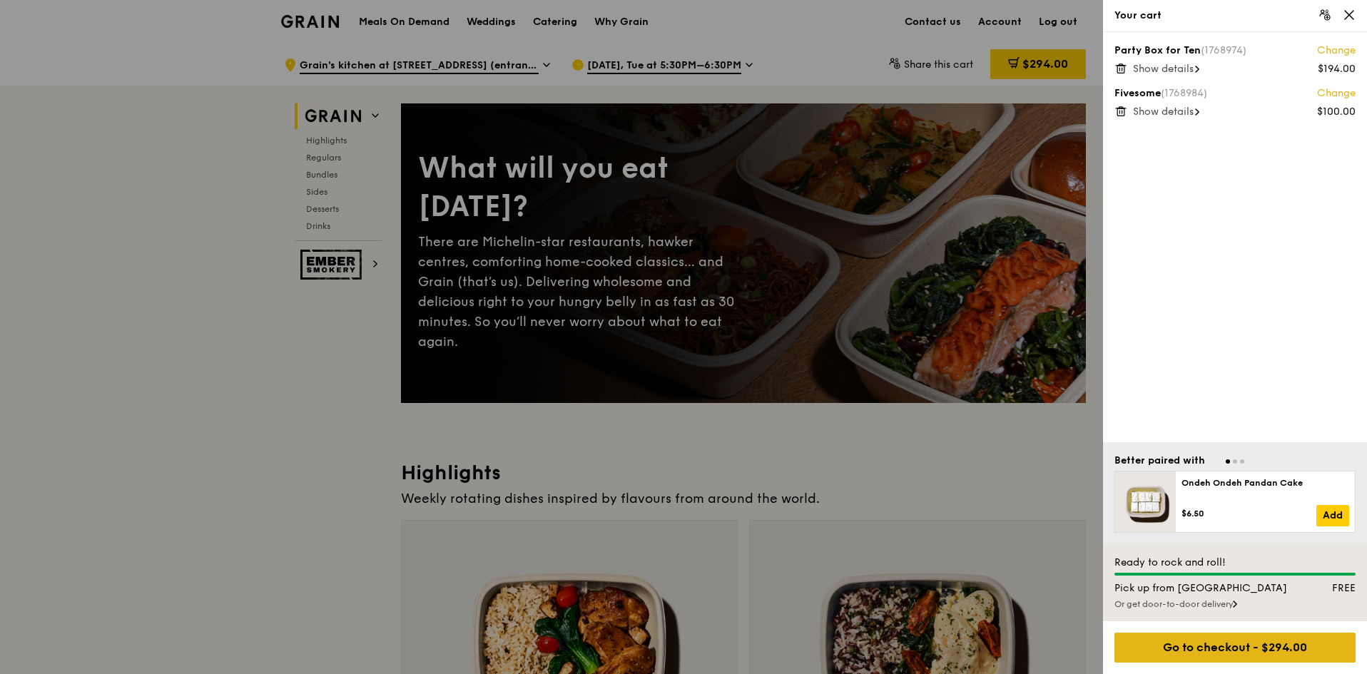
click at [1279, 651] on div "Go to checkout - $294.00" at bounding box center [1234, 648] width 241 height 30
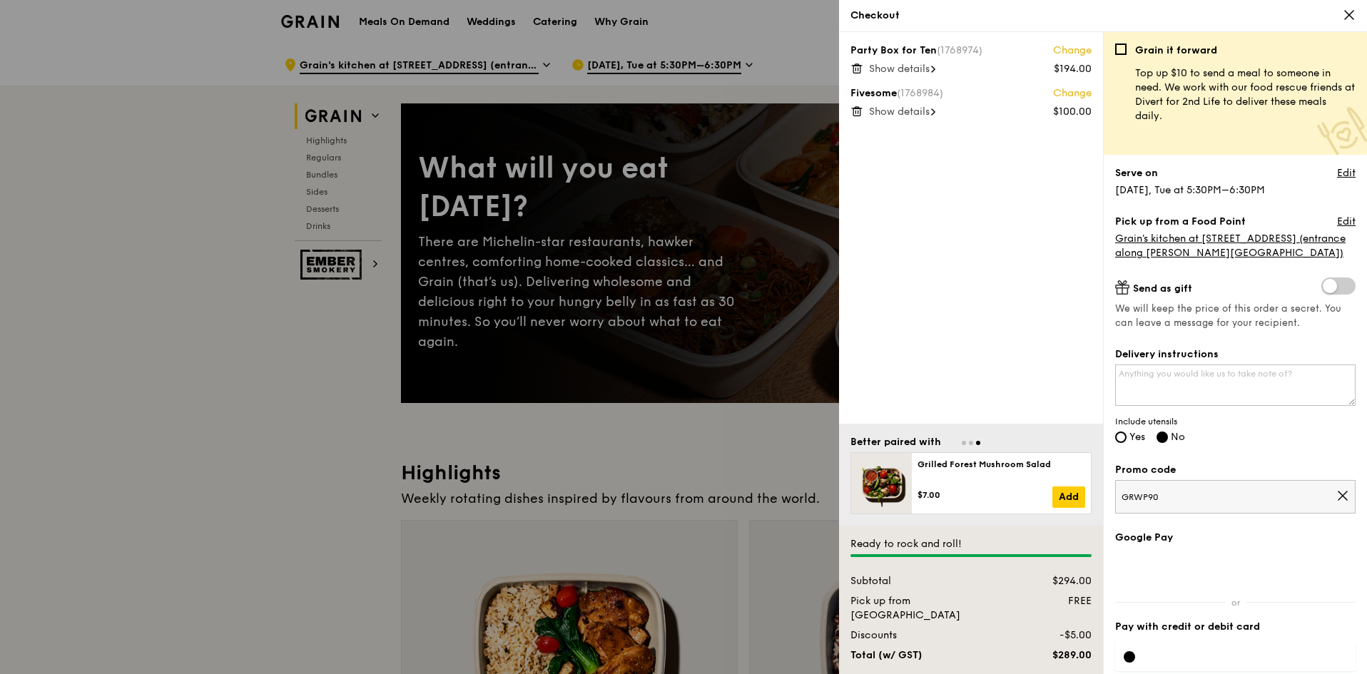
click at [233, 387] on div at bounding box center [683, 337] width 1367 height 674
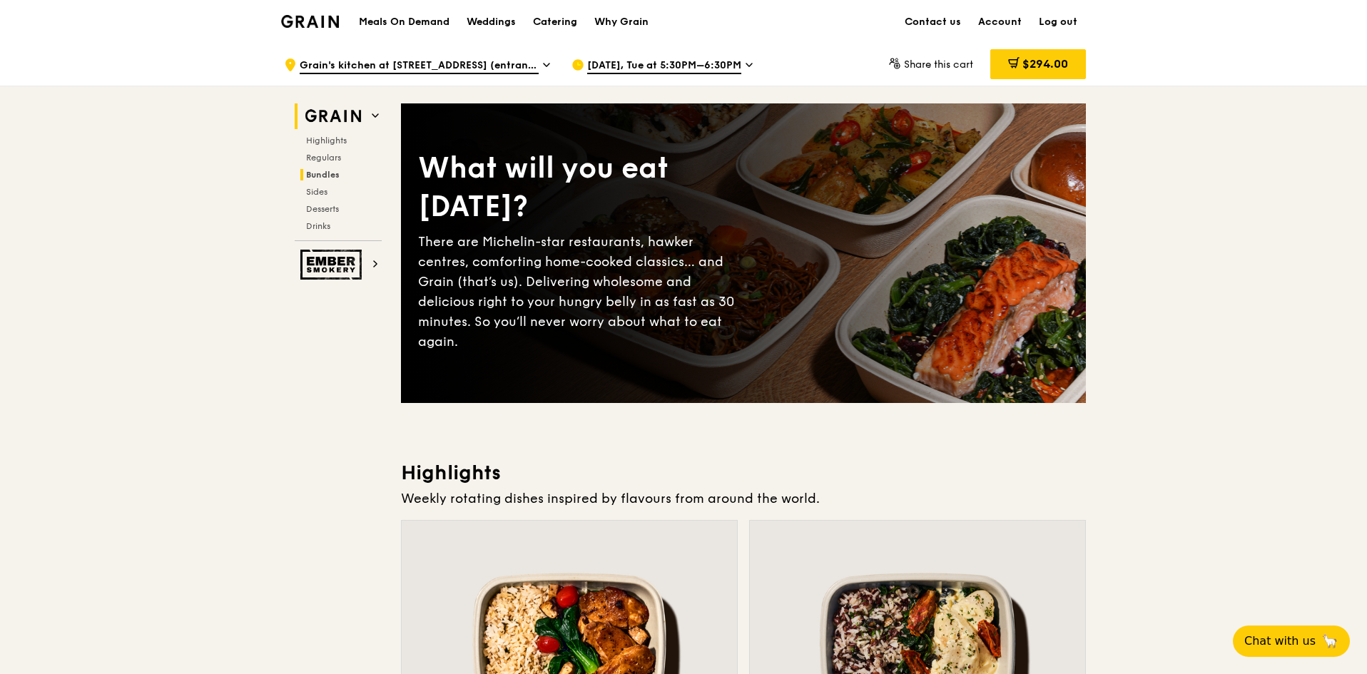
click at [336, 170] on span "Bundles" at bounding box center [323, 175] width 34 height 10
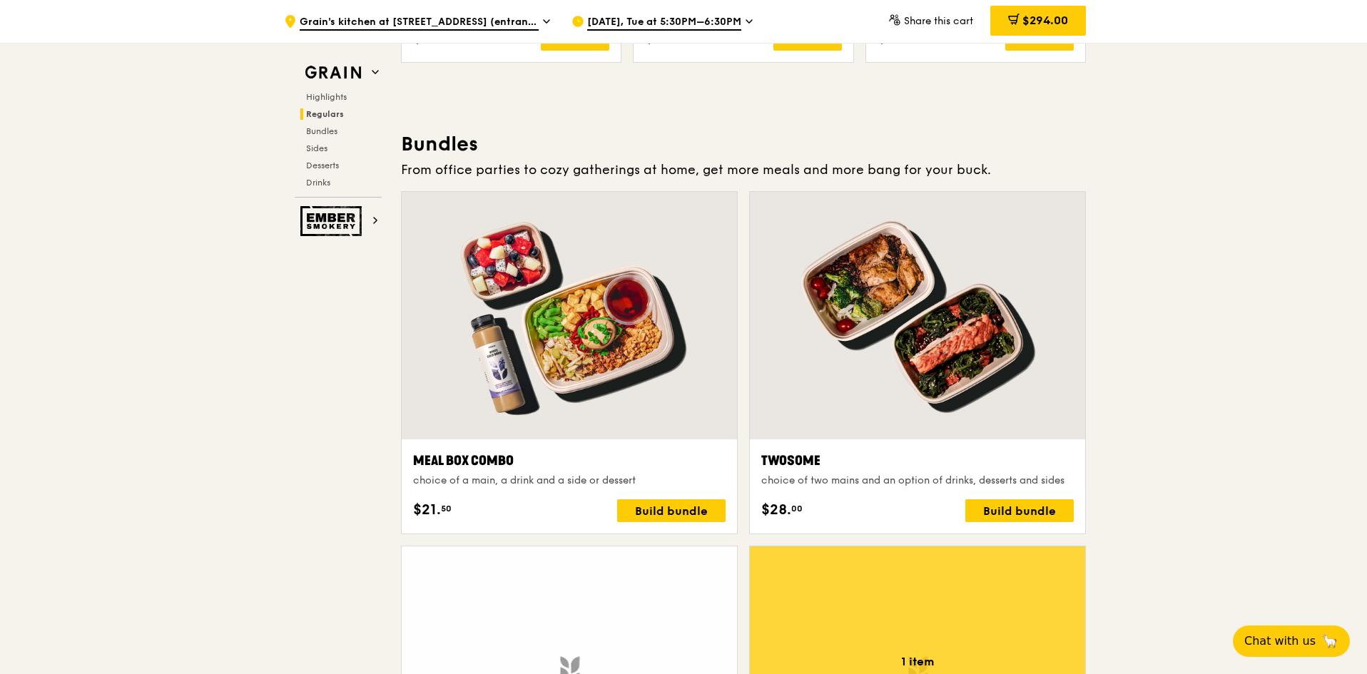
scroll to position [2055, 0]
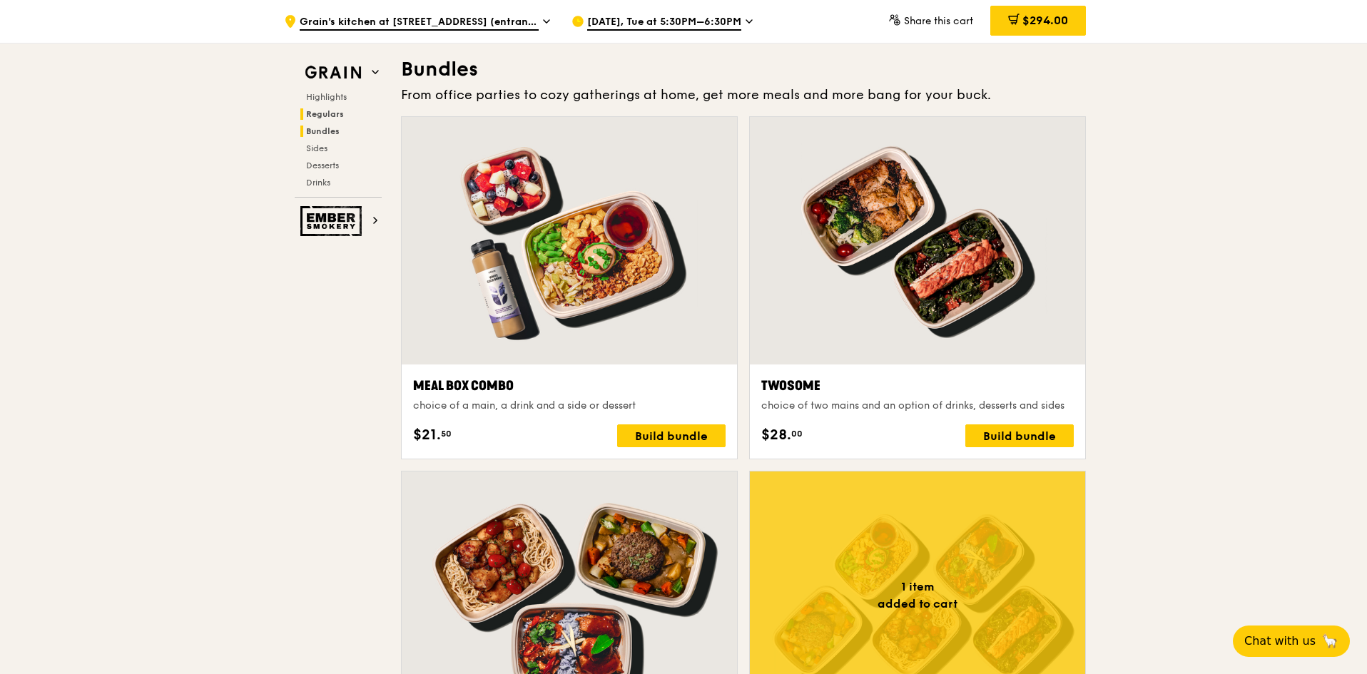
click at [330, 111] on span "Regulars" at bounding box center [325, 114] width 38 height 10
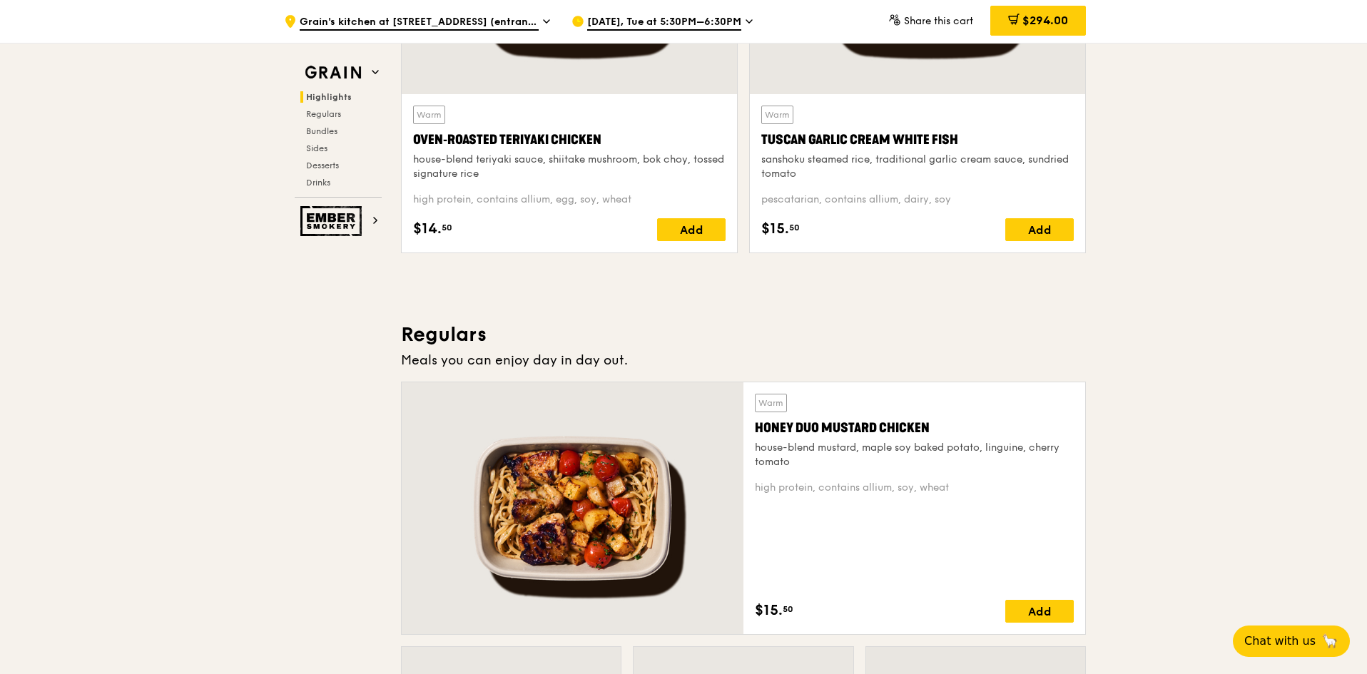
scroll to position [653, 0]
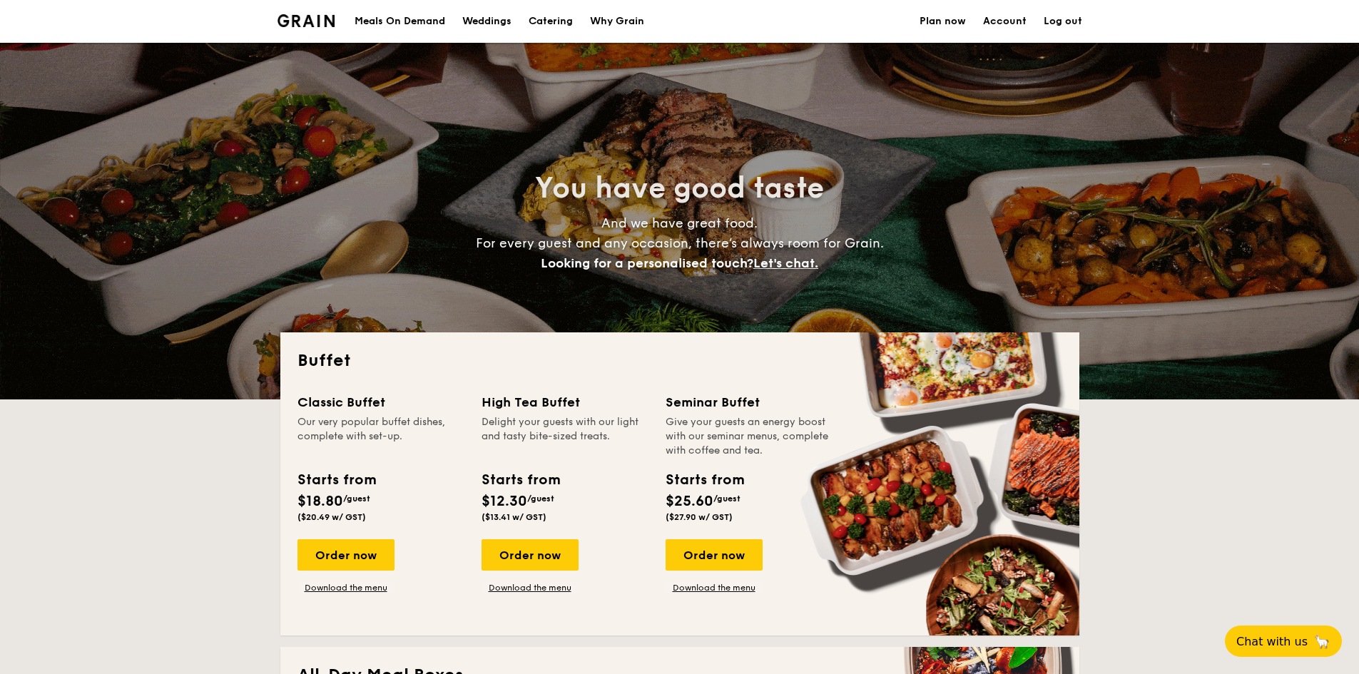
select select
click at [546, 30] on h1 "Catering" at bounding box center [551, 21] width 44 height 43
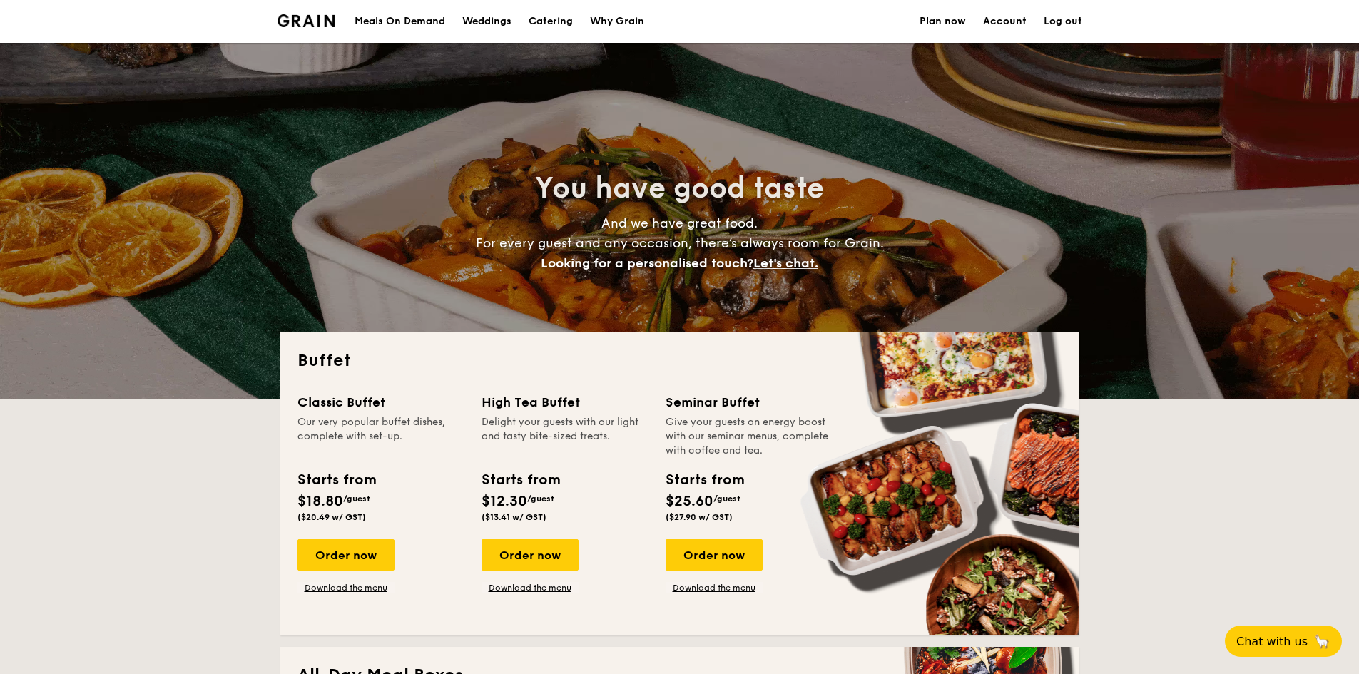
click at [551, 17] on h1 "Catering" at bounding box center [551, 21] width 44 height 43
click at [551, 23] on h1 "Catering" at bounding box center [551, 21] width 44 height 43
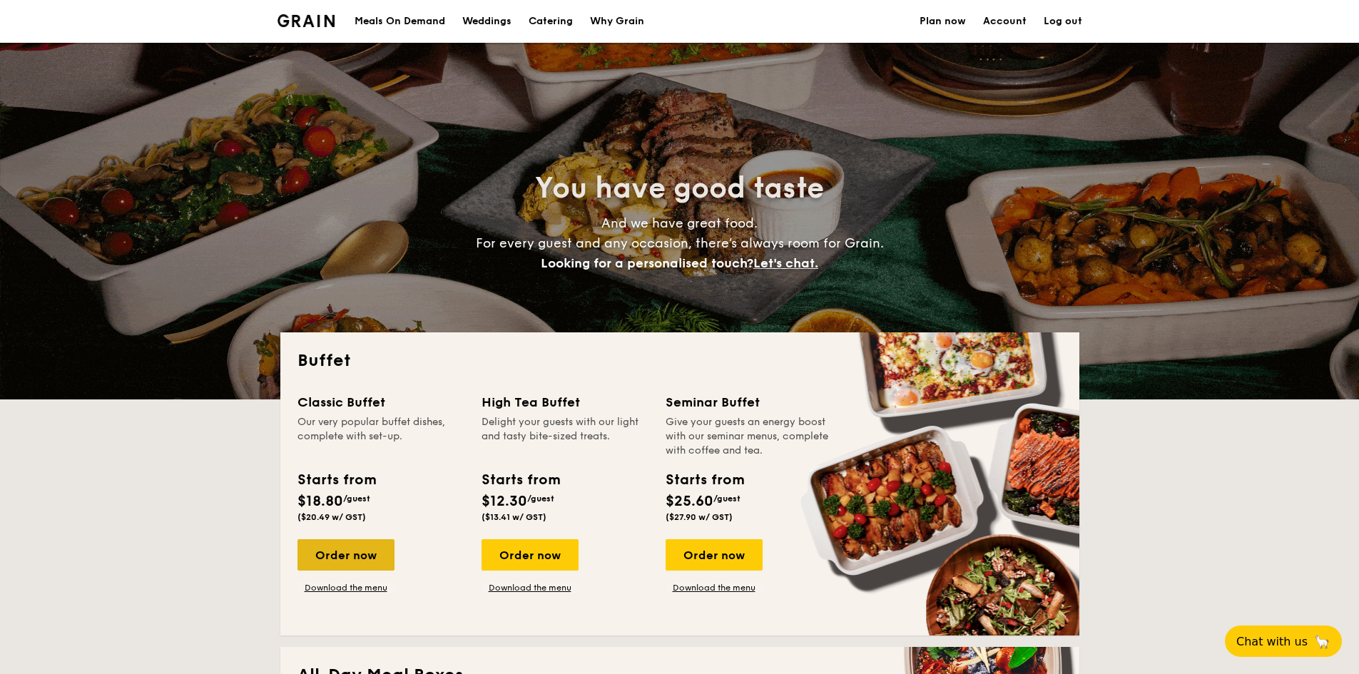
click at [350, 545] on div "Order now" at bounding box center [345, 554] width 97 height 31
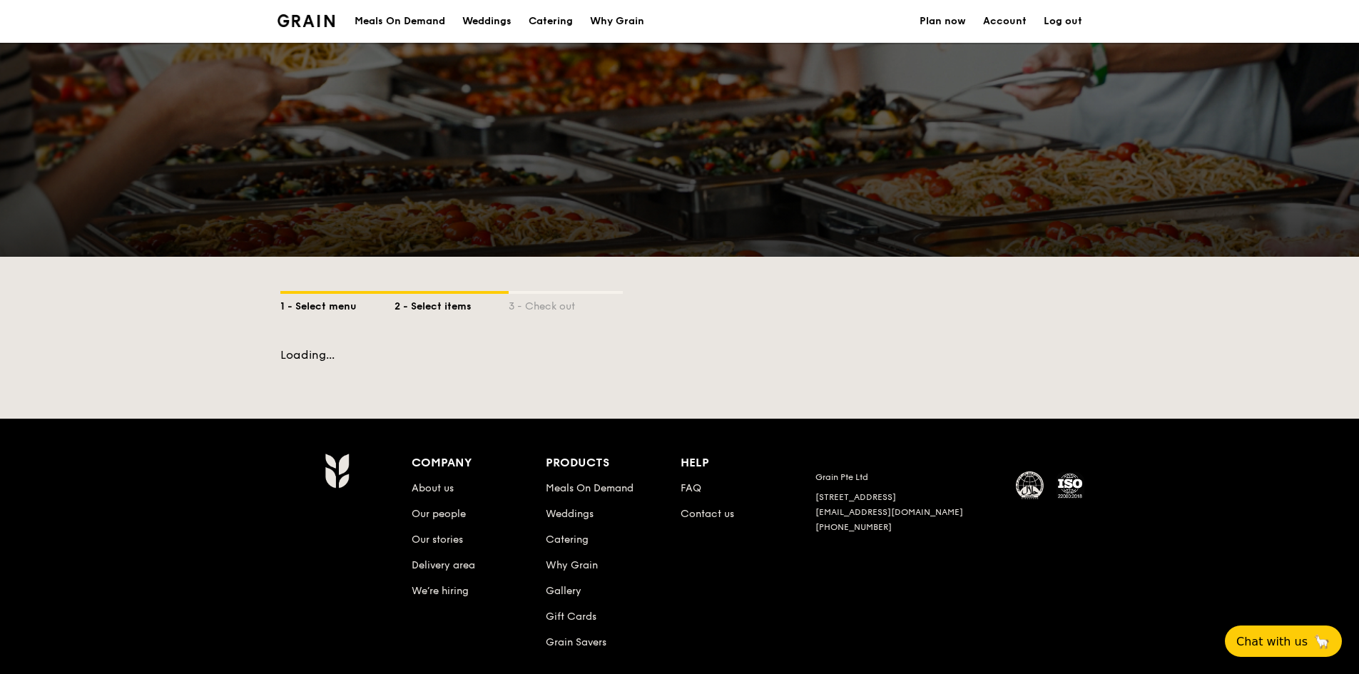
click at [334, 299] on div "1 - Select menu" at bounding box center [337, 304] width 114 height 20
select select
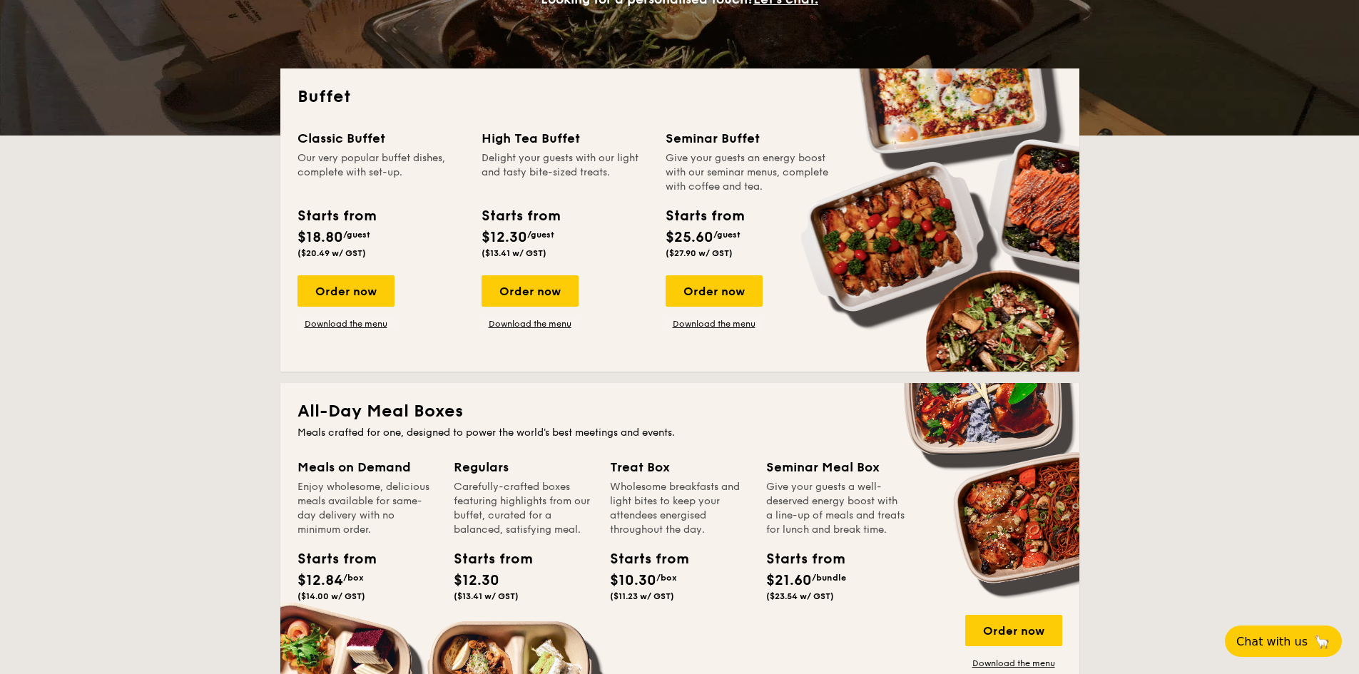
scroll to position [214, 0]
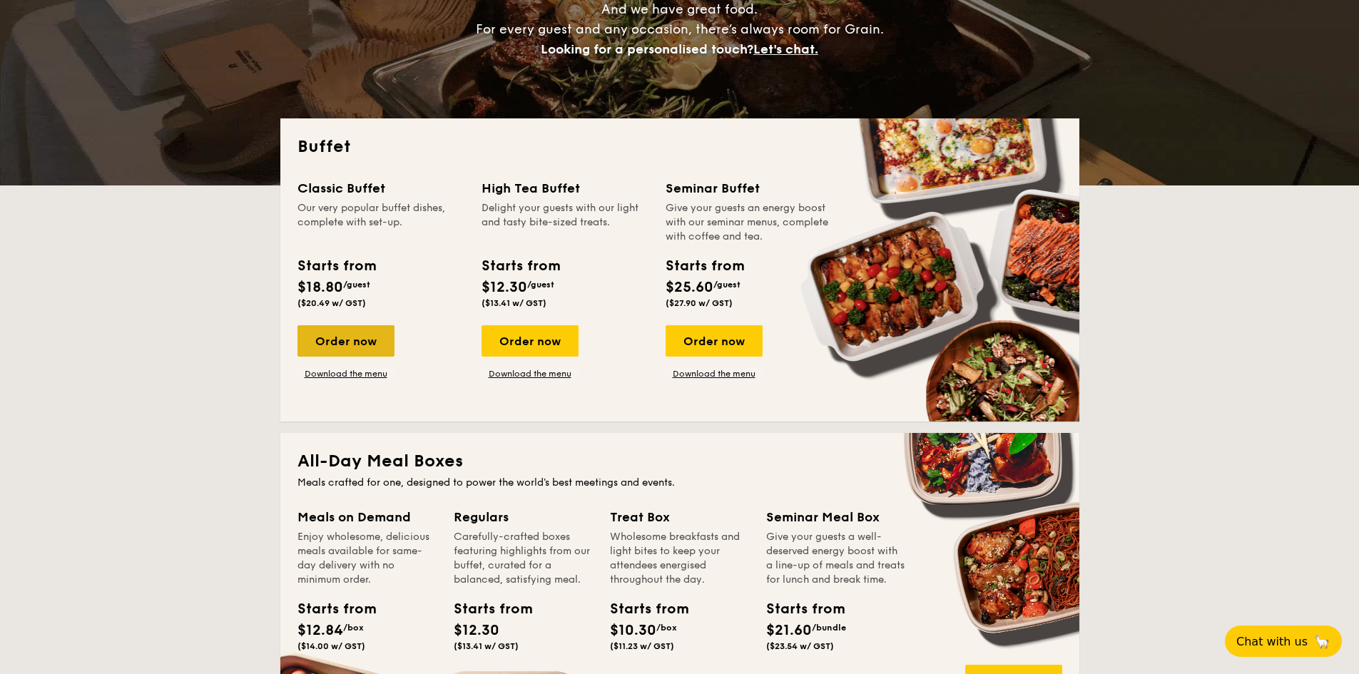
click at [328, 351] on div "Order now" at bounding box center [345, 340] width 97 height 31
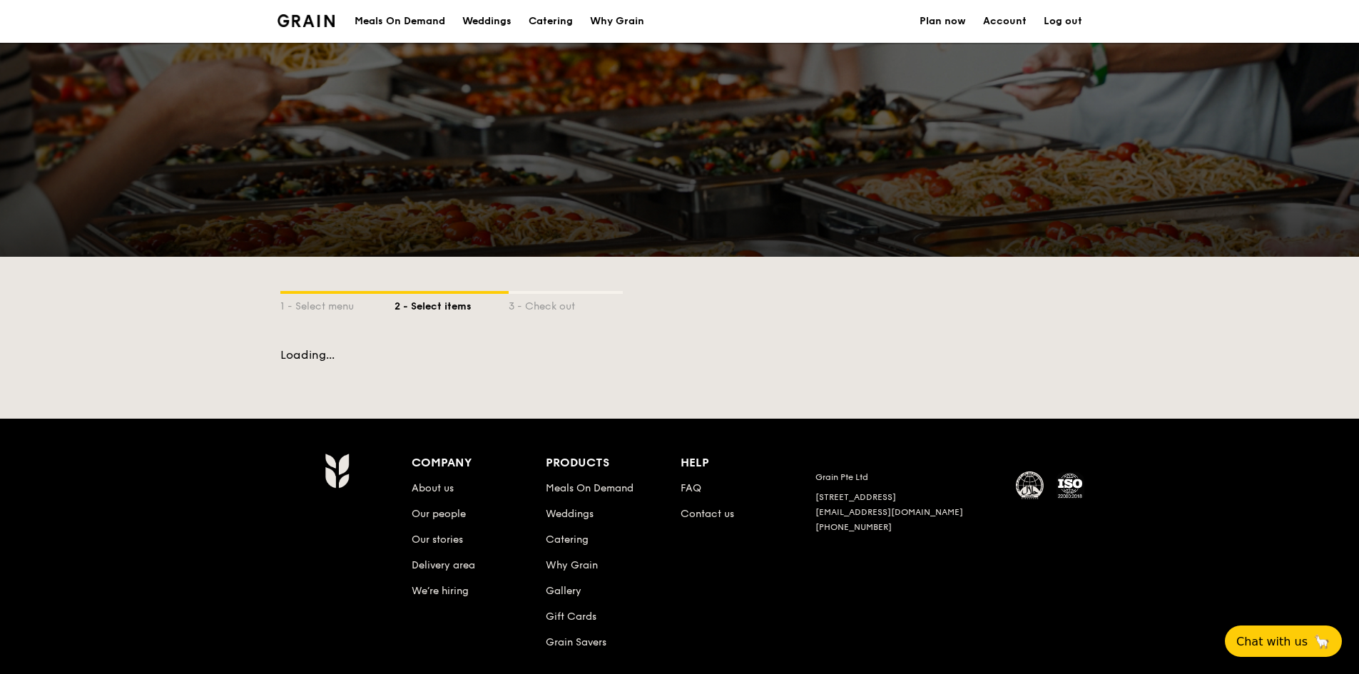
click at [924, 377] on div "Meals On Demand Weddings Catering Why Grain Plan now Account Log out 1 - Select…" at bounding box center [679, 369] width 1359 height 739
click at [314, 305] on div "1 - Select menu" at bounding box center [337, 304] width 114 height 20
select select
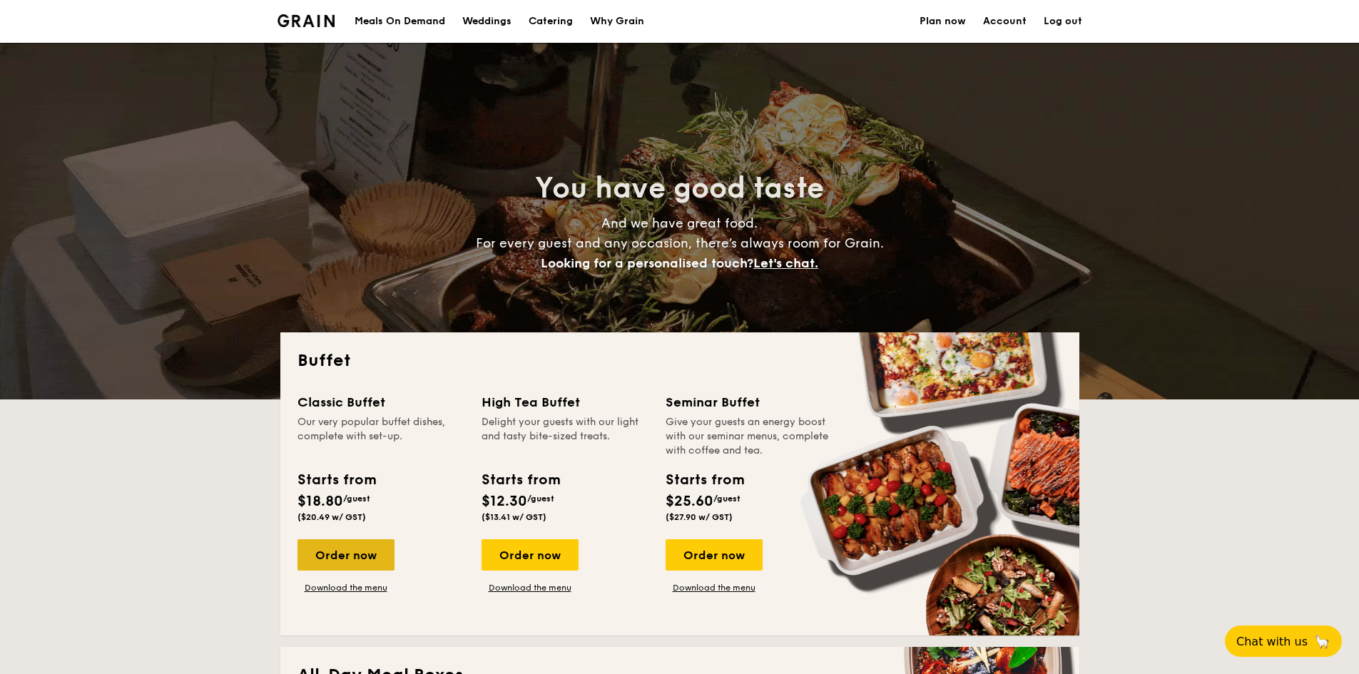
click at [327, 549] on div "Order now" at bounding box center [345, 554] width 97 height 31
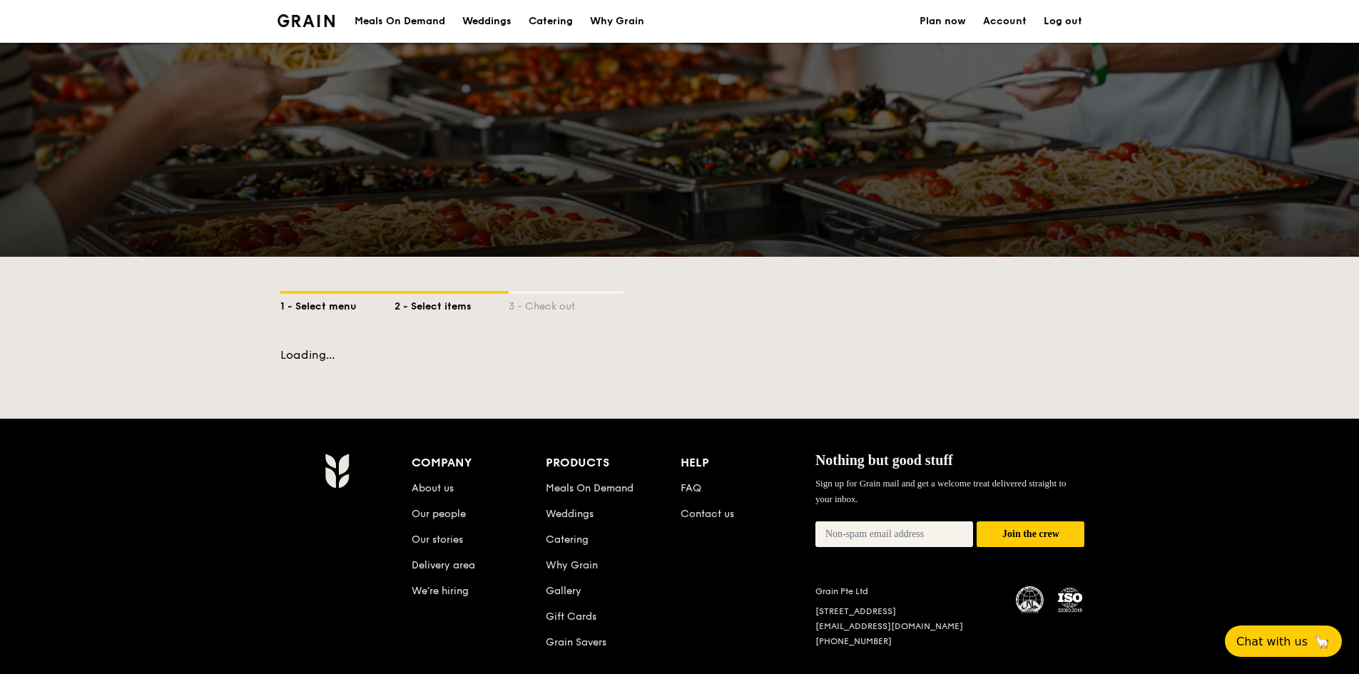
click at [318, 308] on div "1 - Select menu" at bounding box center [337, 304] width 114 height 20
select select
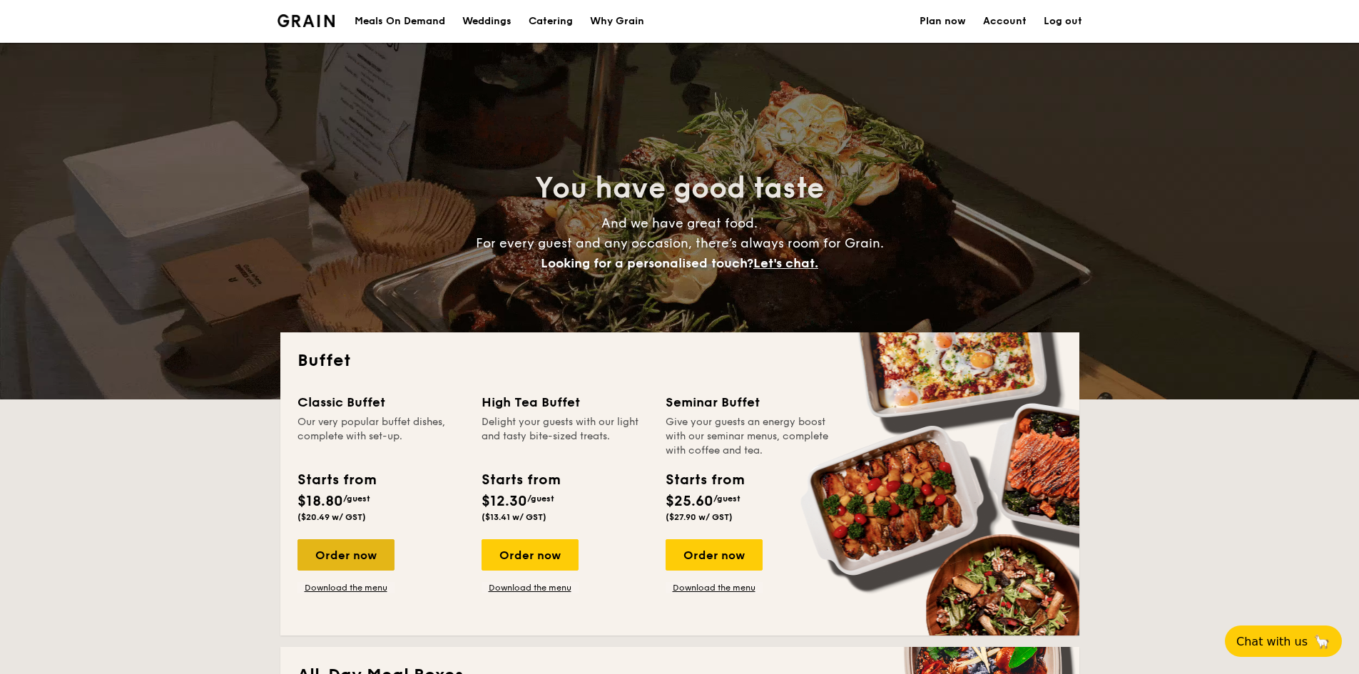
click at [379, 563] on div "Order now" at bounding box center [345, 554] width 97 height 31
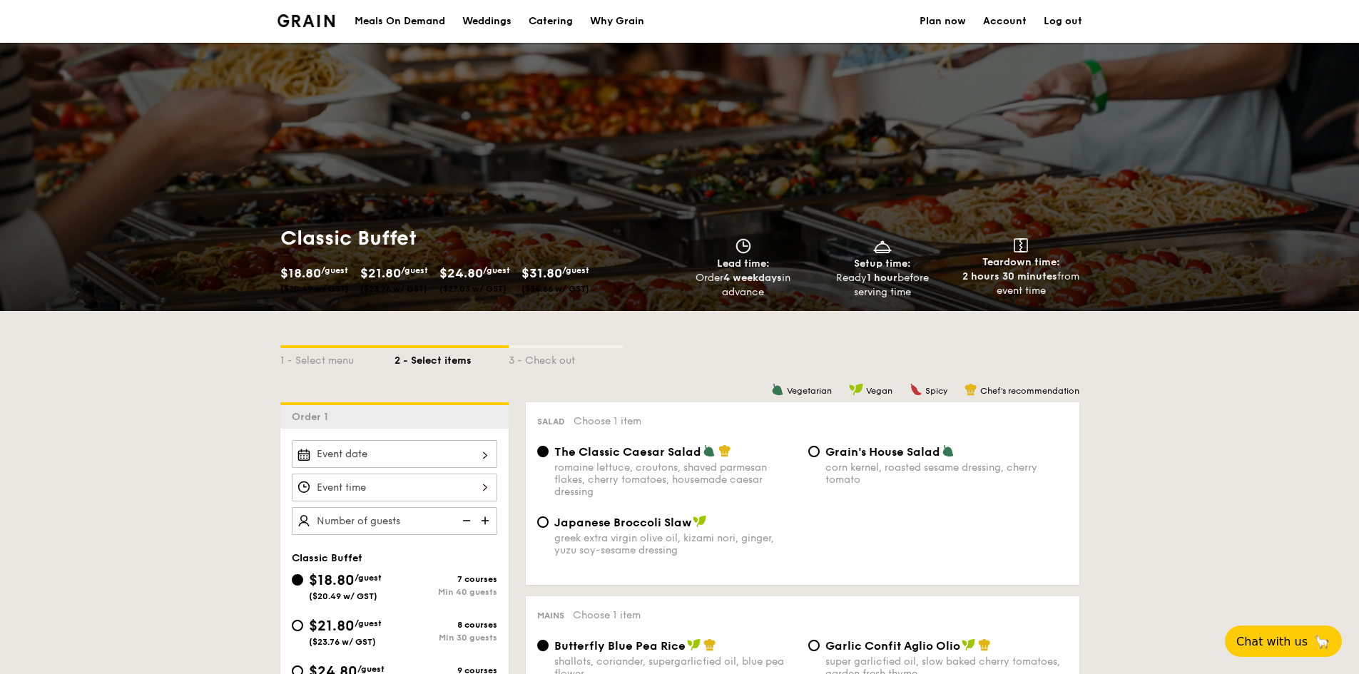
click at [455, 458] on div at bounding box center [394, 454] width 205 height 28
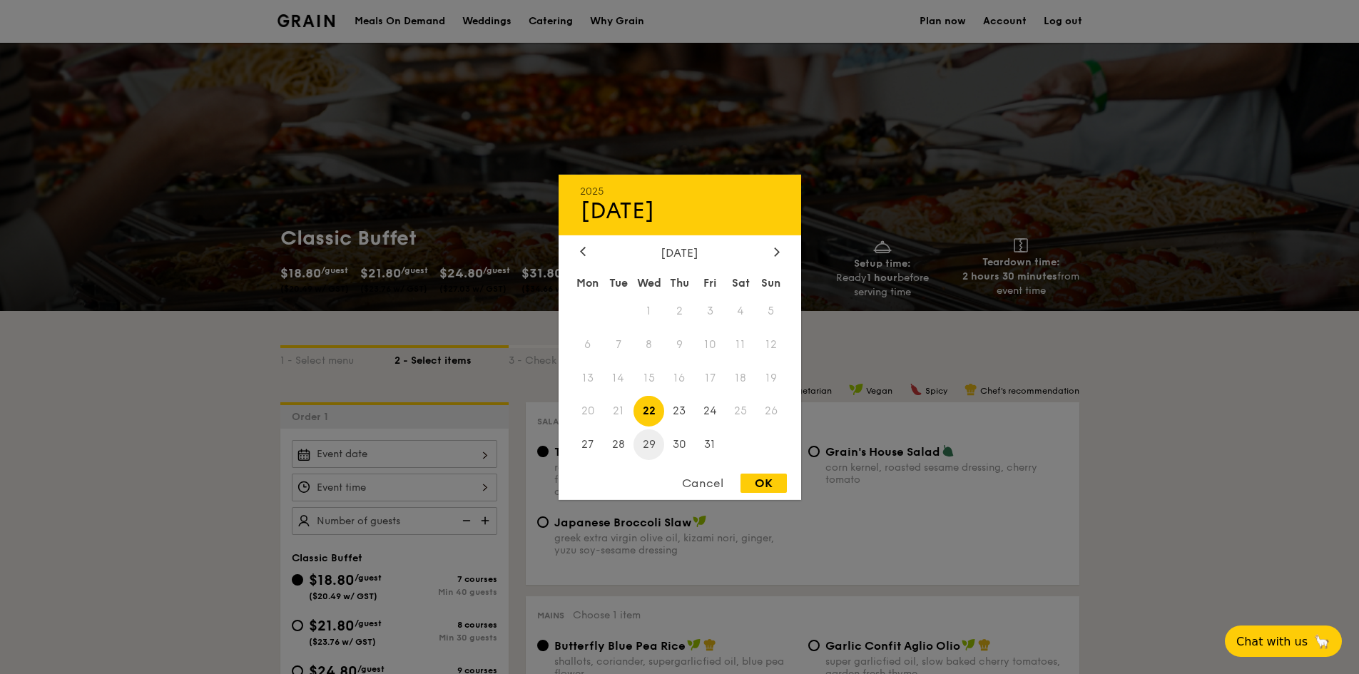
click at [656, 445] on span "29" at bounding box center [648, 444] width 31 height 31
click at [756, 484] on div "OK" at bounding box center [763, 483] width 46 height 19
type input "[DATE]"
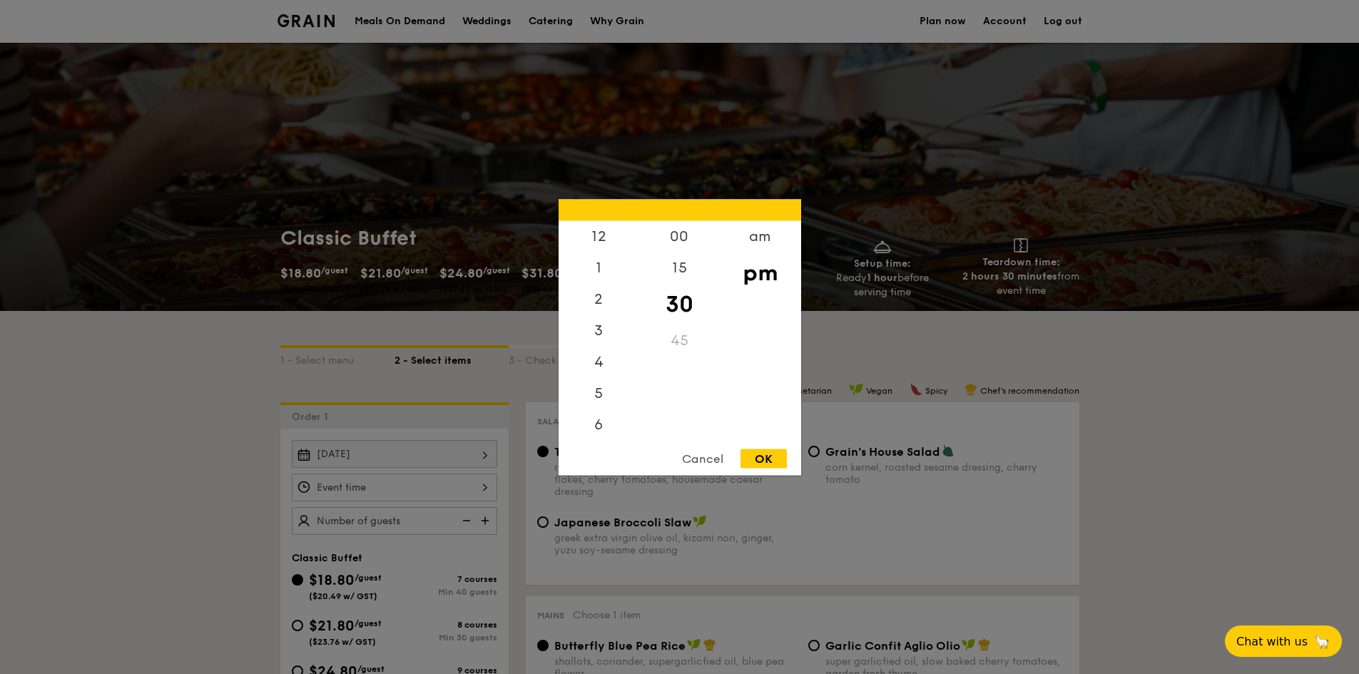
click at [367, 489] on div "12 1 2 3 4 5 6 7 8 9 10 11 00 15 30 45 am pm Cancel OK" at bounding box center [394, 488] width 205 height 28
click at [606, 424] on div "6" at bounding box center [599, 429] width 81 height 41
click at [665, 310] on div "30" at bounding box center [679, 303] width 81 height 41
click at [761, 271] on div "pm" at bounding box center [760, 272] width 81 height 41
click at [768, 455] on div "OK" at bounding box center [763, 458] width 46 height 19
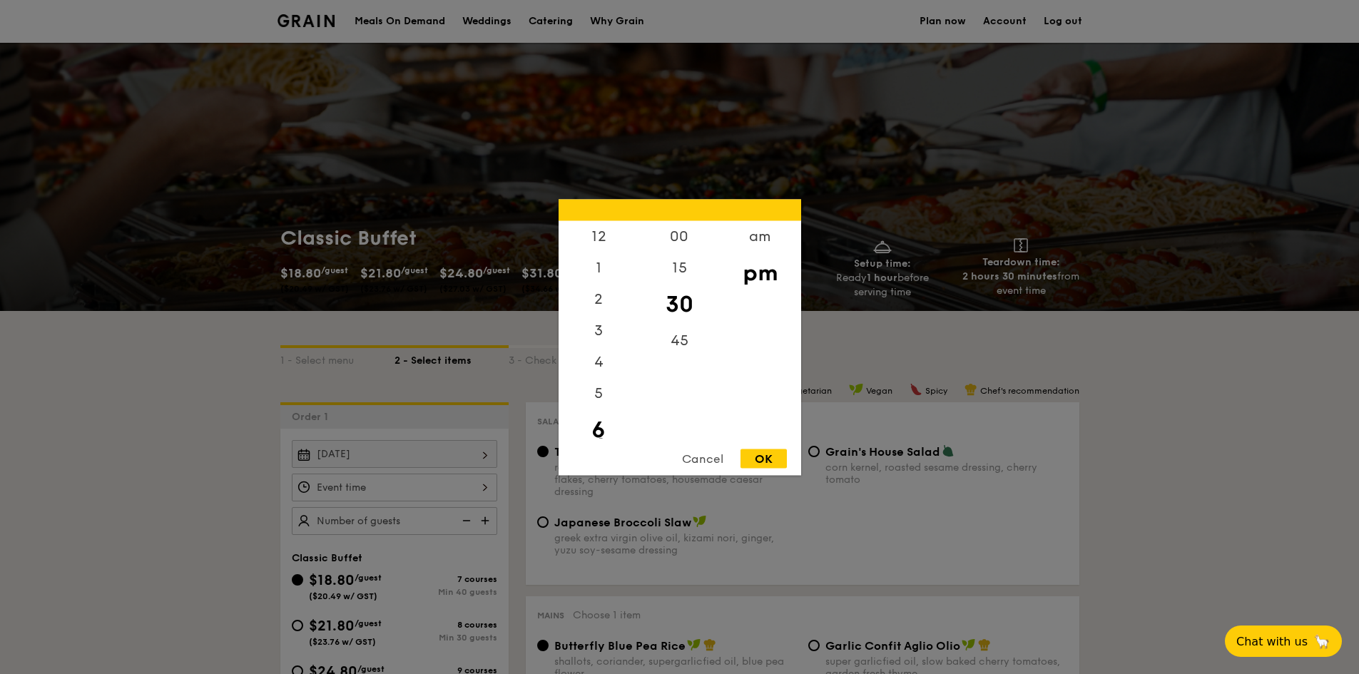
type input "6:30PM"
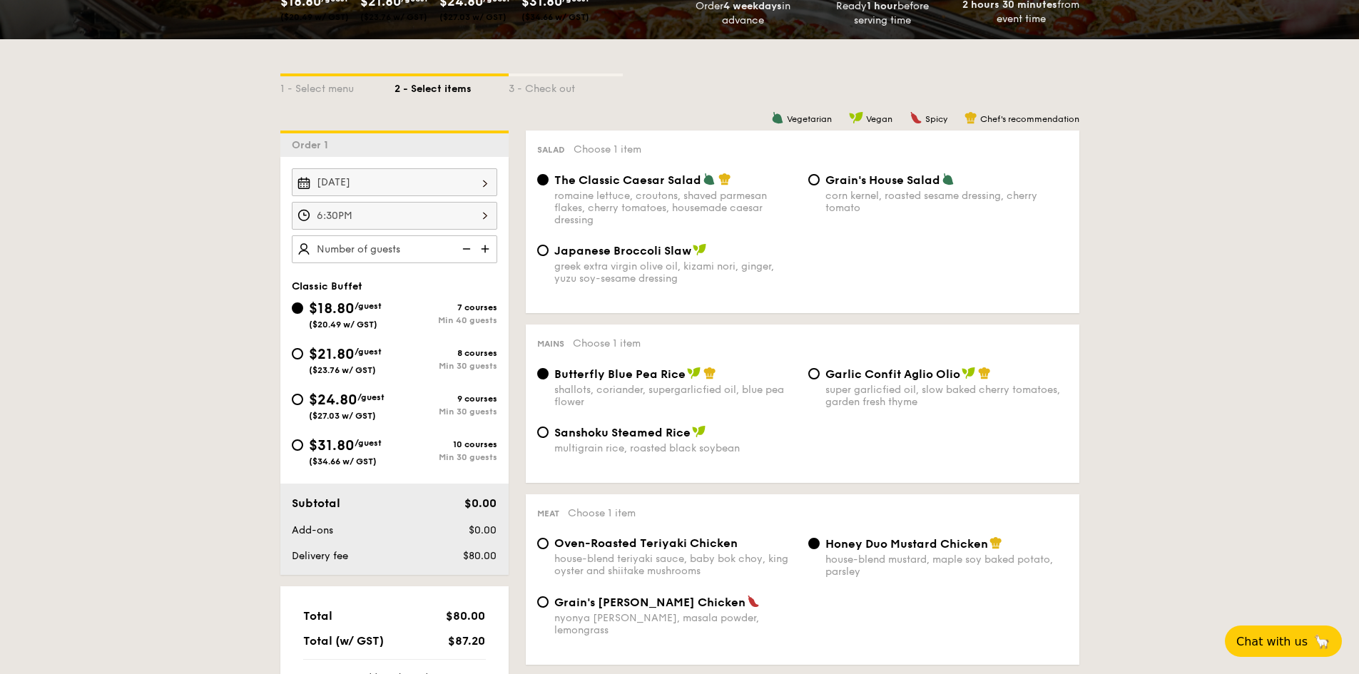
scroll to position [285, 0]
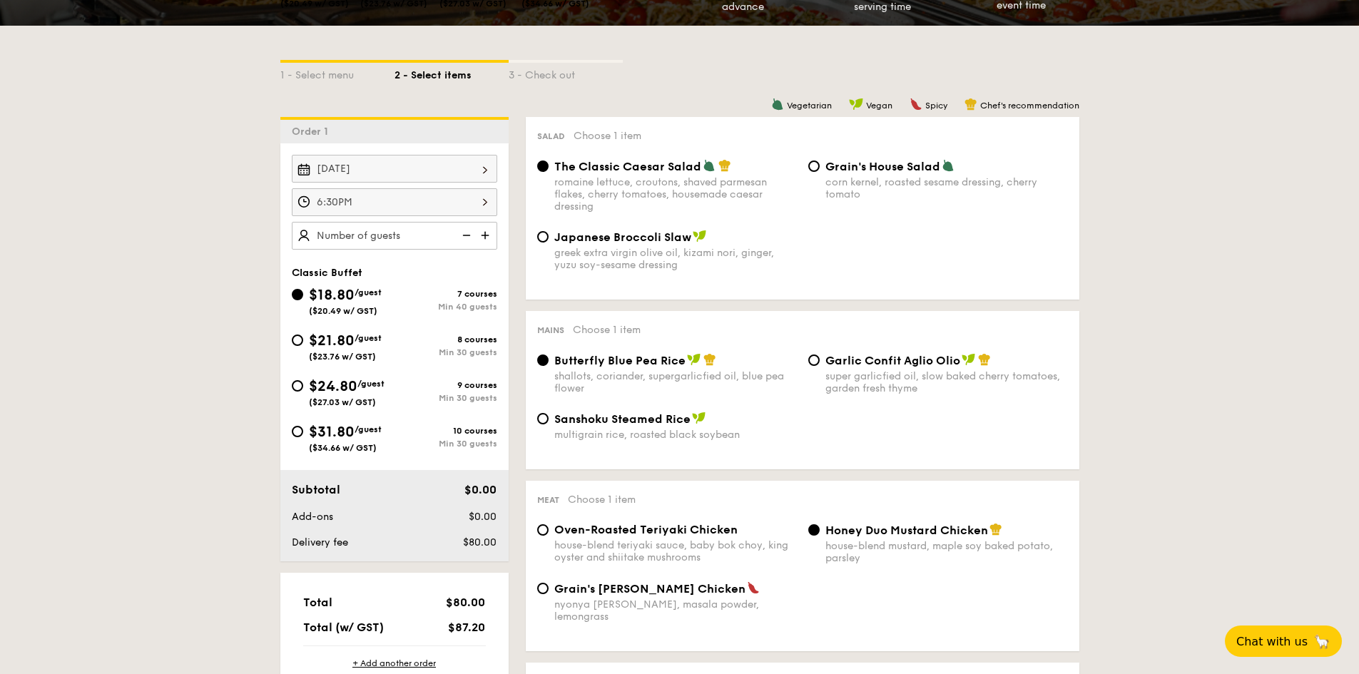
click at [485, 233] on img at bounding box center [486, 235] width 21 height 27
type input "40 guests"
click at [462, 236] on img at bounding box center [464, 235] width 21 height 27
click at [463, 235] on img at bounding box center [464, 235] width 21 height 27
click at [471, 233] on img at bounding box center [464, 235] width 21 height 27
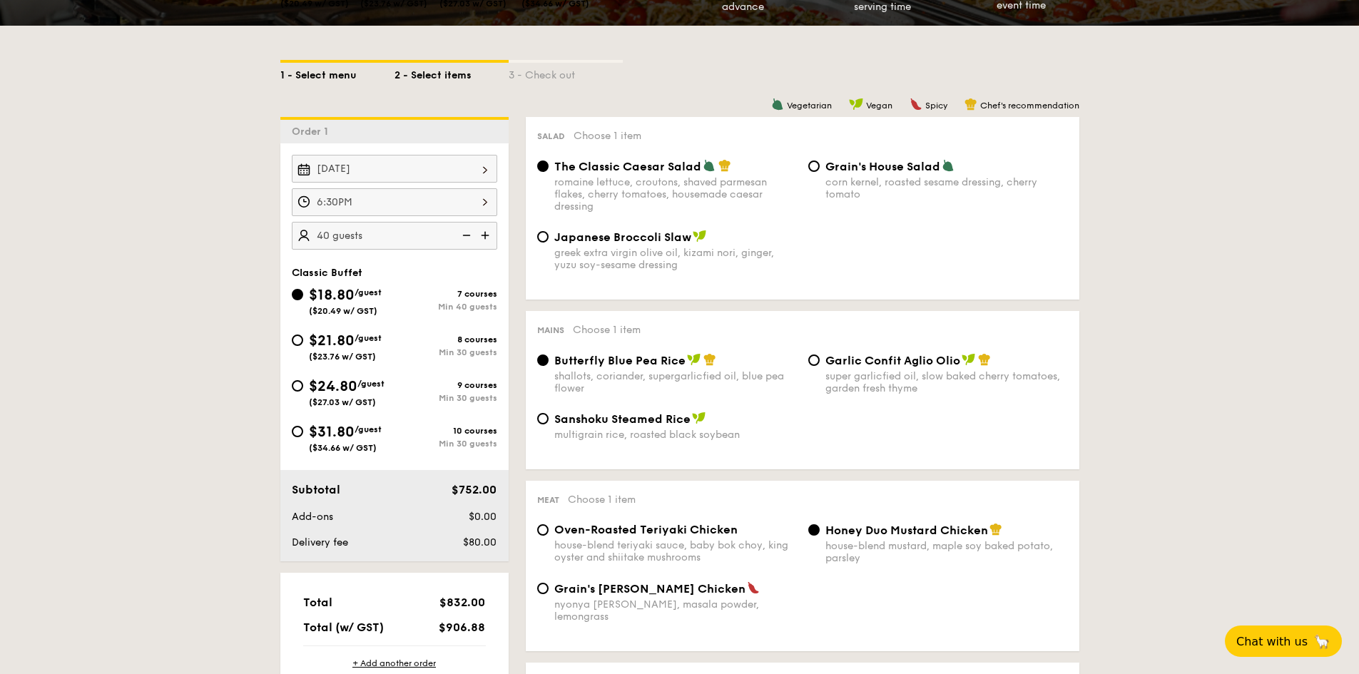
click at [340, 73] on div "1 - Select menu" at bounding box center [337, 73] width 114 height 20
select select
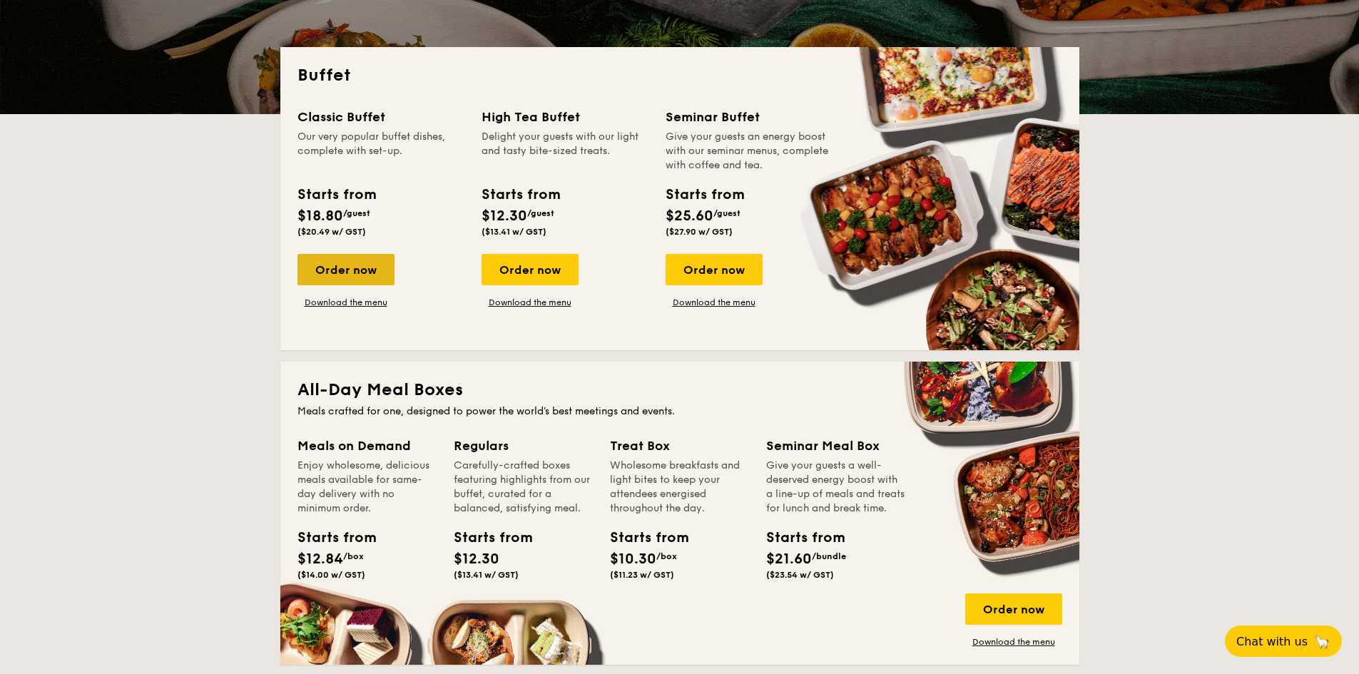
click at [369, 265] on div "Order now" at bounding box center [345, 269] width 97 height 31
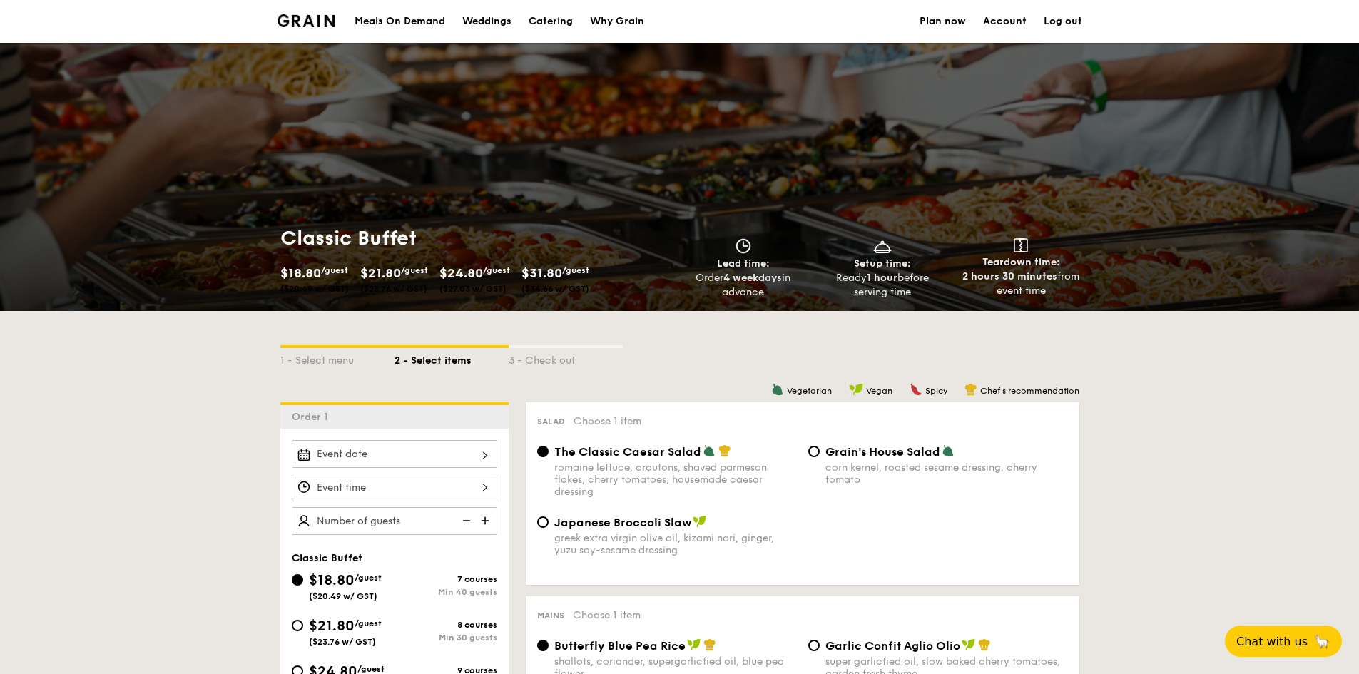
click at [457, 522] on img at bounding box center [464, 520] width 21 height 27
click at [464, 521] on img at bounding box center [464, 520] width 21 height 27
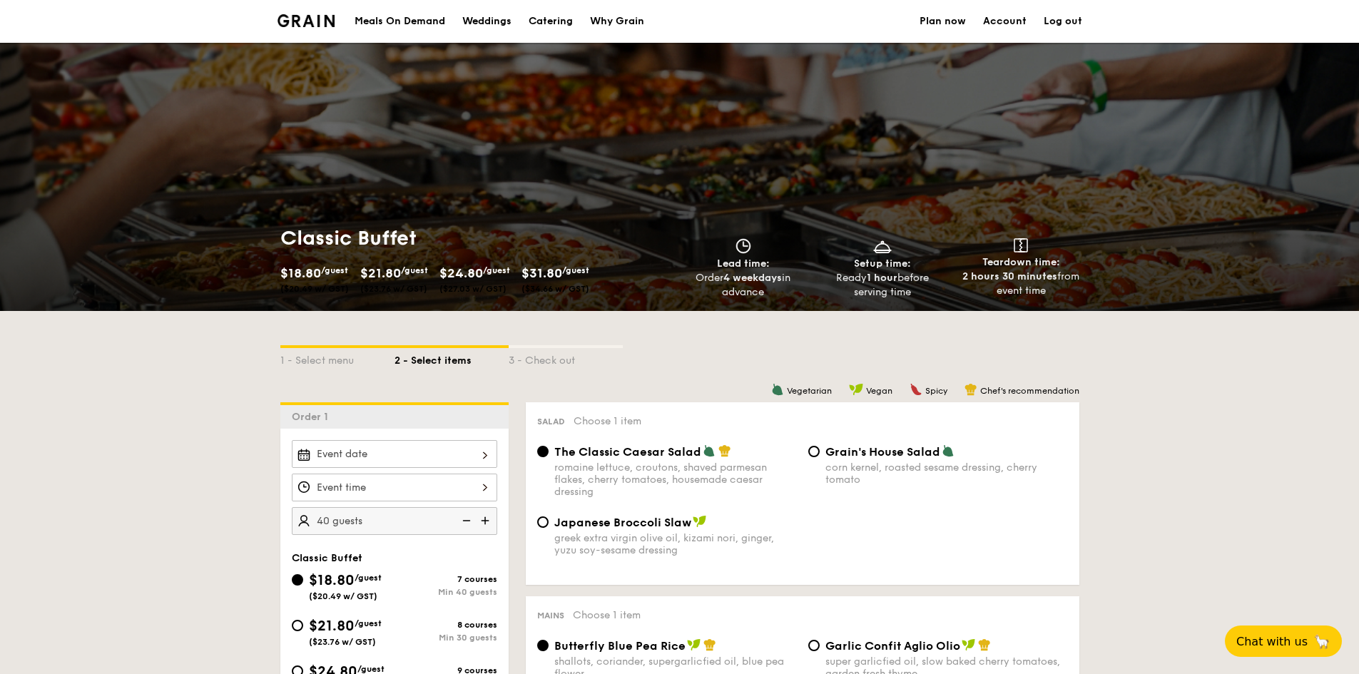
type input "40 guests"
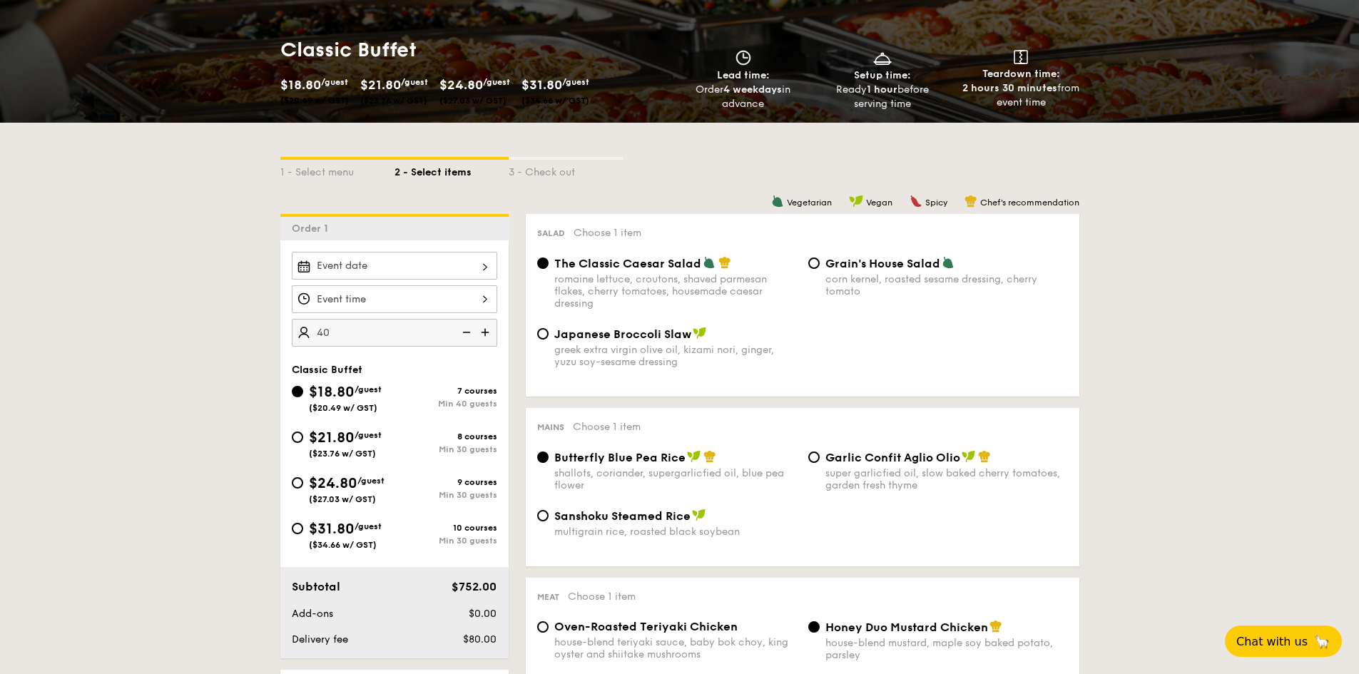
scroll to position [214, 0]
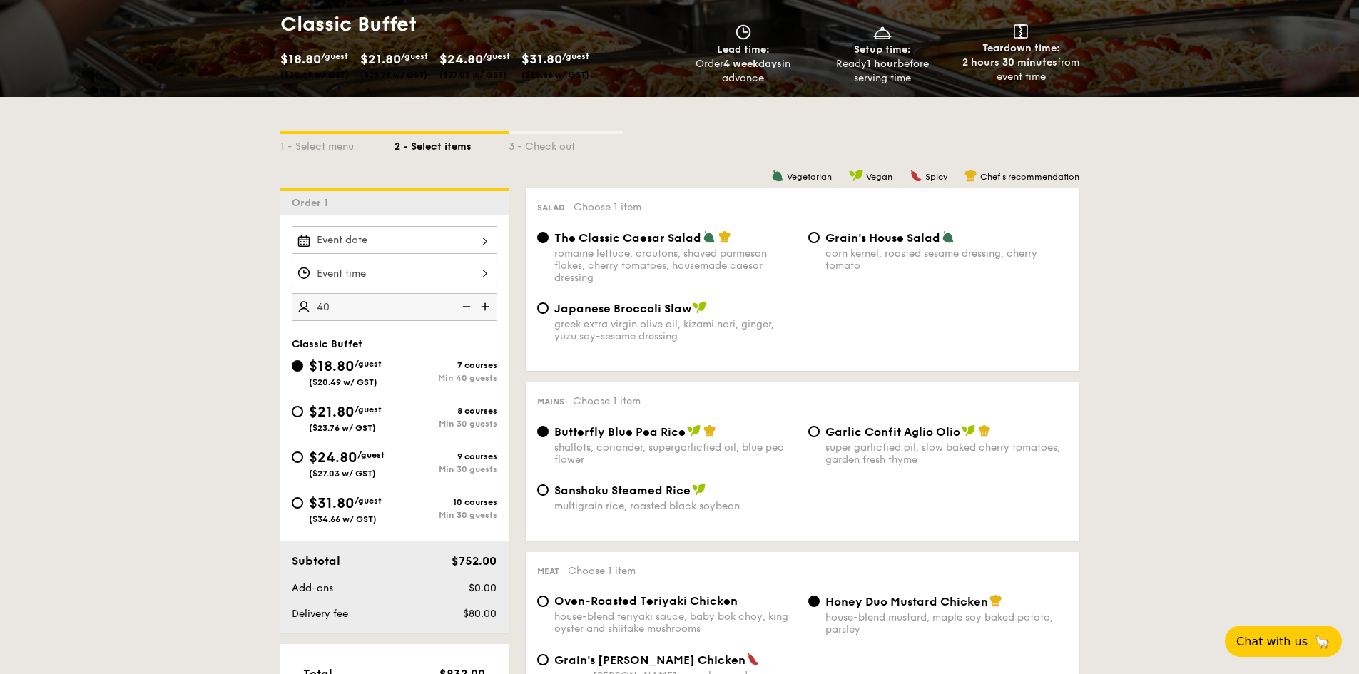
click at [306, 461] on div "$24.80 /guest ($27.03 w/ GST)" at bounding box center [343, 462] width 103 height 31
click at [303, 461] on input "$24.80 /guest ($27.03 w/ GST) 9 courses Min 30 guests" at bounding box center [297, 457] width 11 height 11
radio input "true"
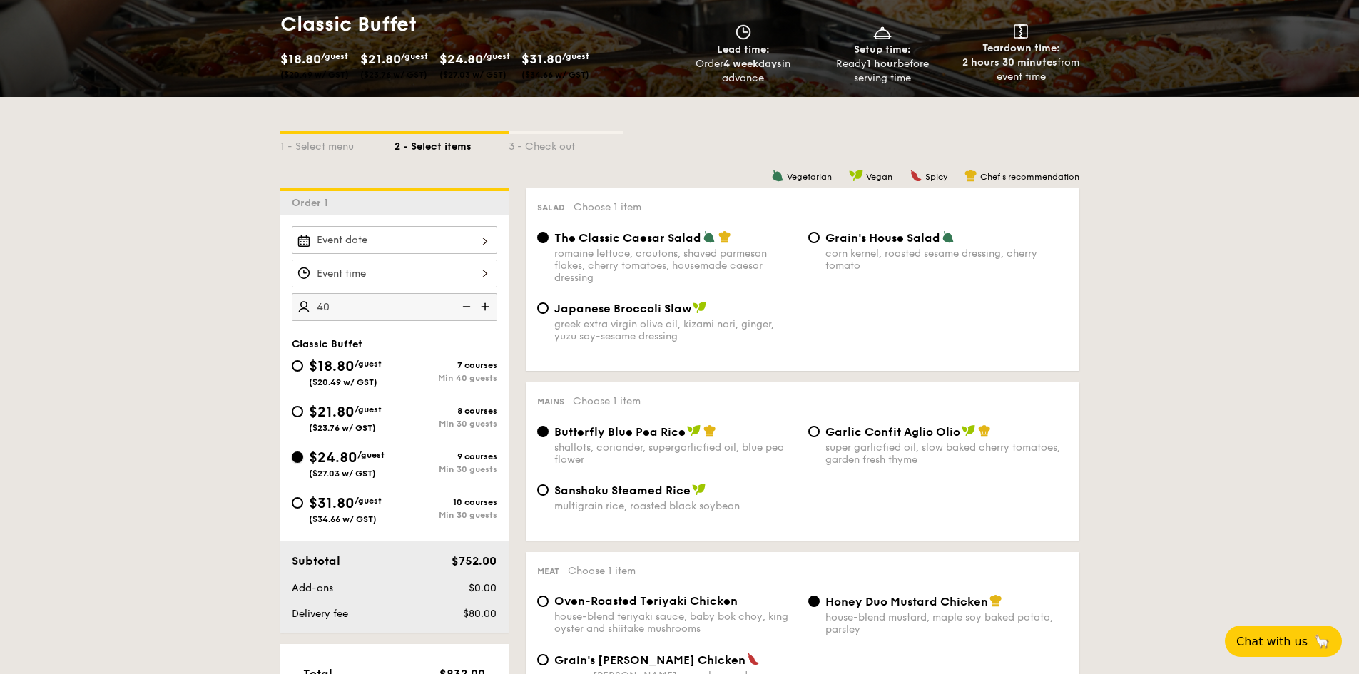
radio input "true"
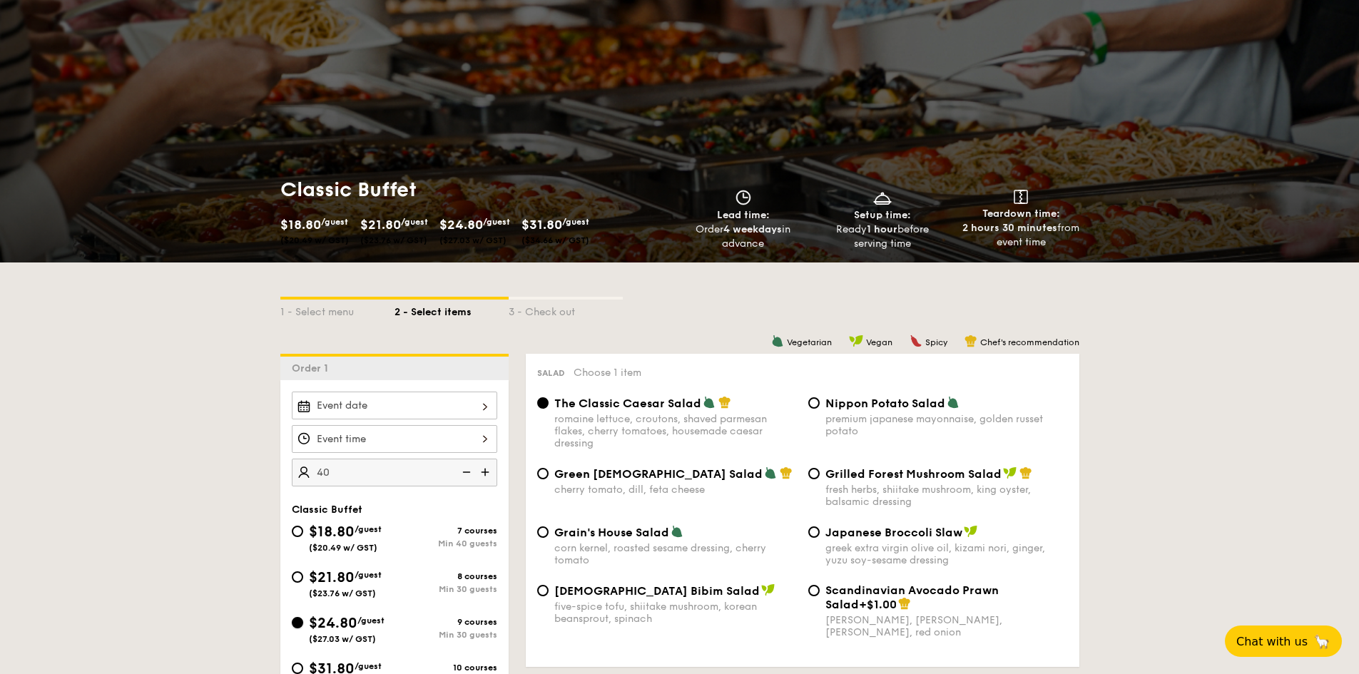
scroll to position [71, 0]
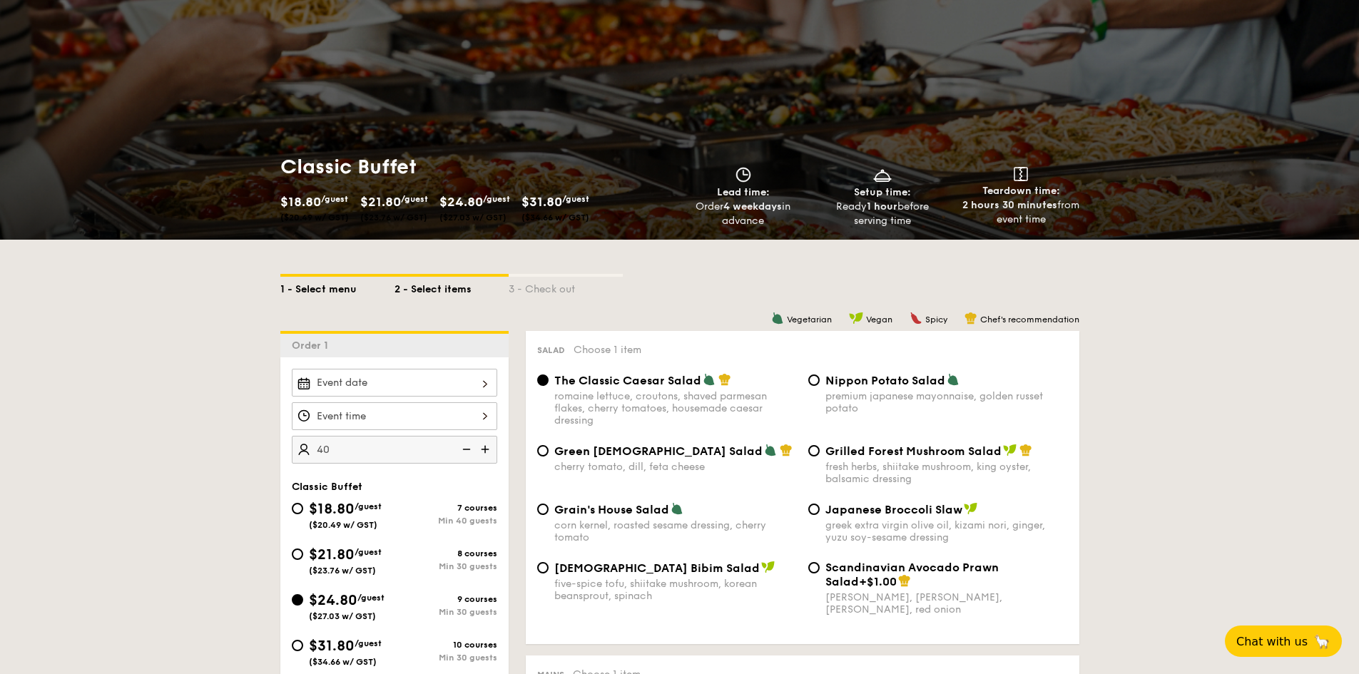
click at [299, 286] on div "1 - Select menu" at bounding box center [337, 287] width 114 height 20
select select
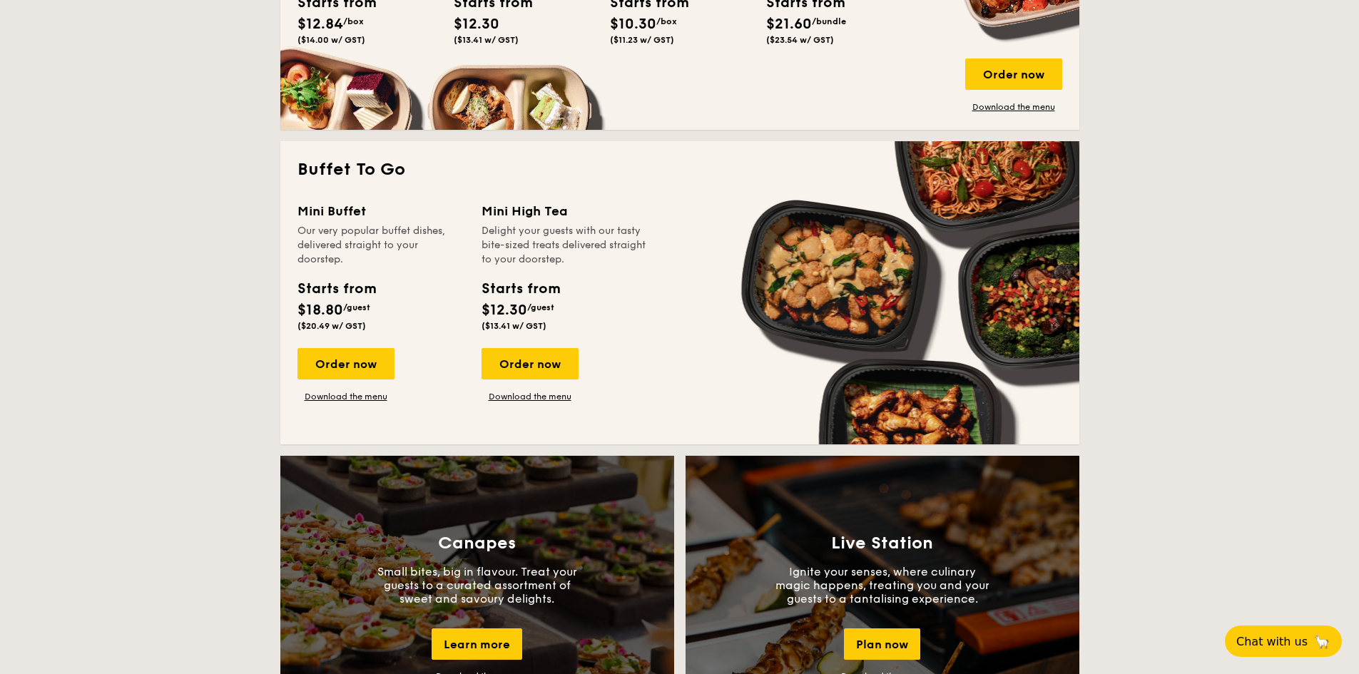
scroll to position [856, 0]
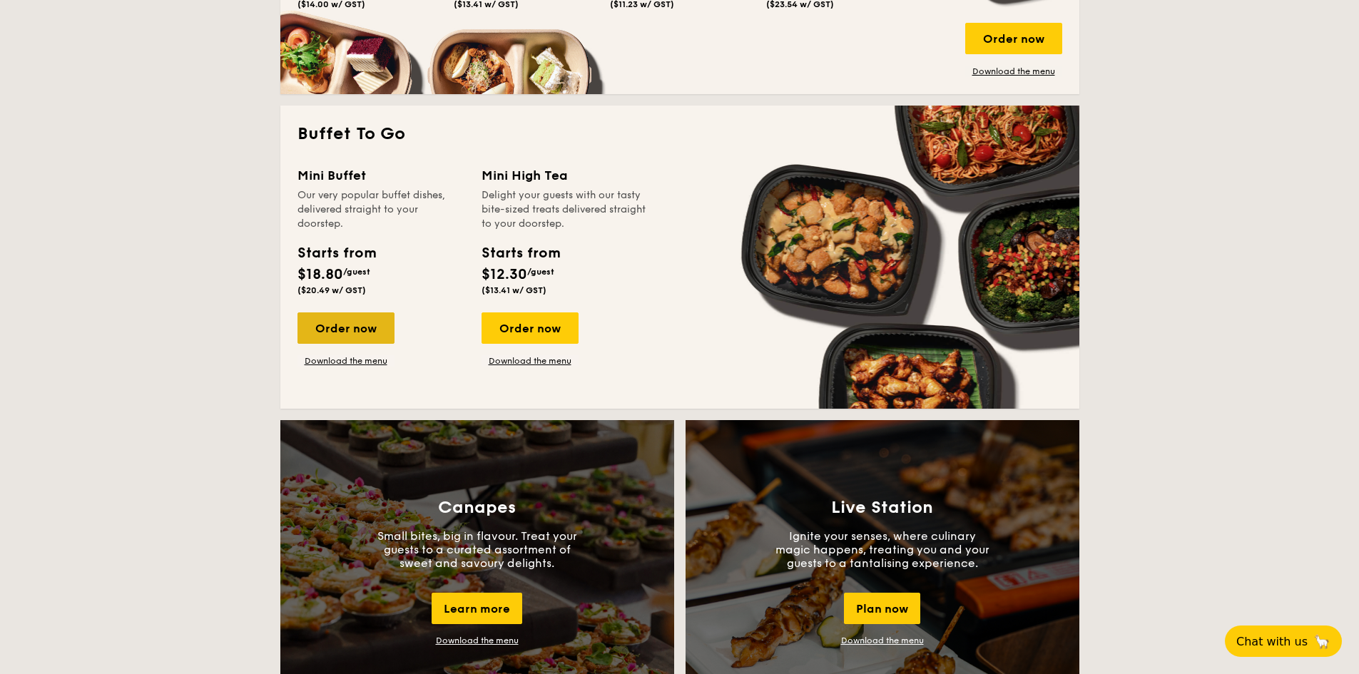
click at [338, 326] on div "Order now" at bounding box center [345, 327] width 97 height 31
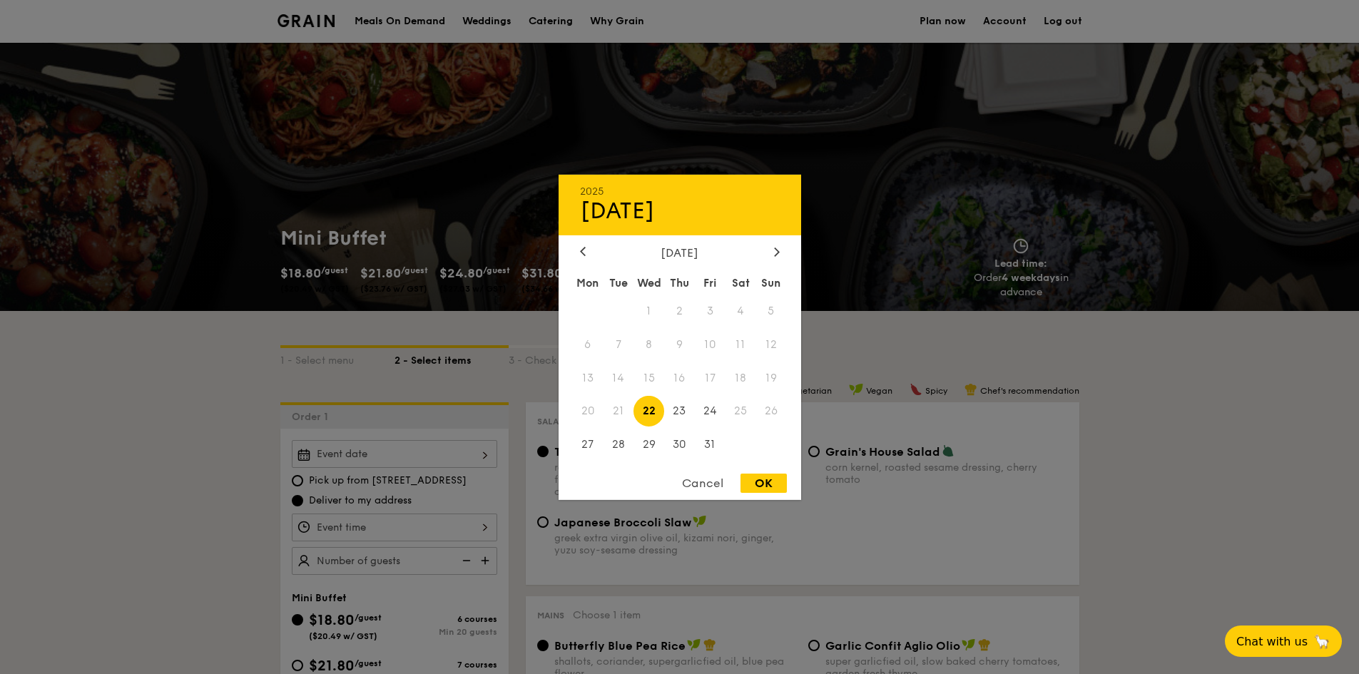
click at [422, 447] on div "2025 Oct 22 October 2025 Mon Tue Wed Thu Fri Sat Sun 1 2 3 4 5 6 7 8 9 10 11 12…" at bounding box center [394, 454] width 205 height 28
click at [654, 446] on span "29" at bounding box center [648, 444] width 31 height 31
click at [756, 488] on div "OK" at bounding box center [763, 483] width 46 height 19
type input "[DATE]"
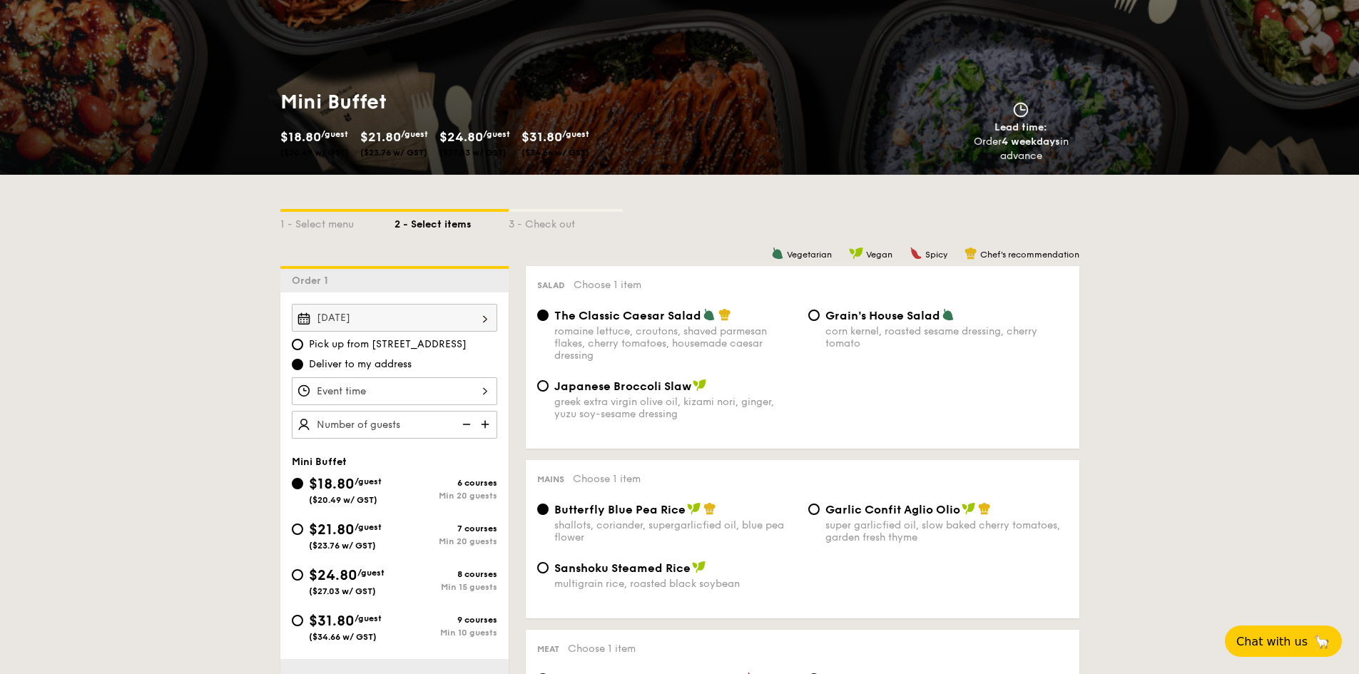
scroll to position [214, 0]
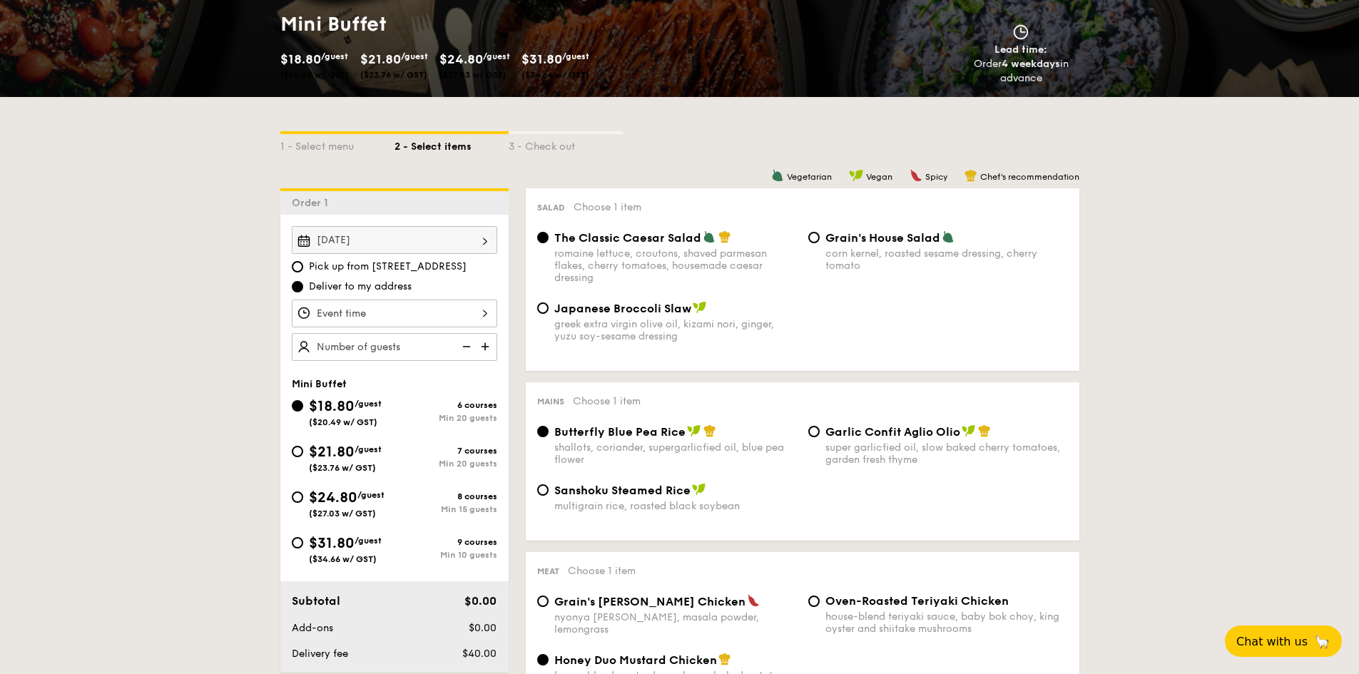
click at [410, 308] on div at bounding box center [394, 314] width 205 height 28
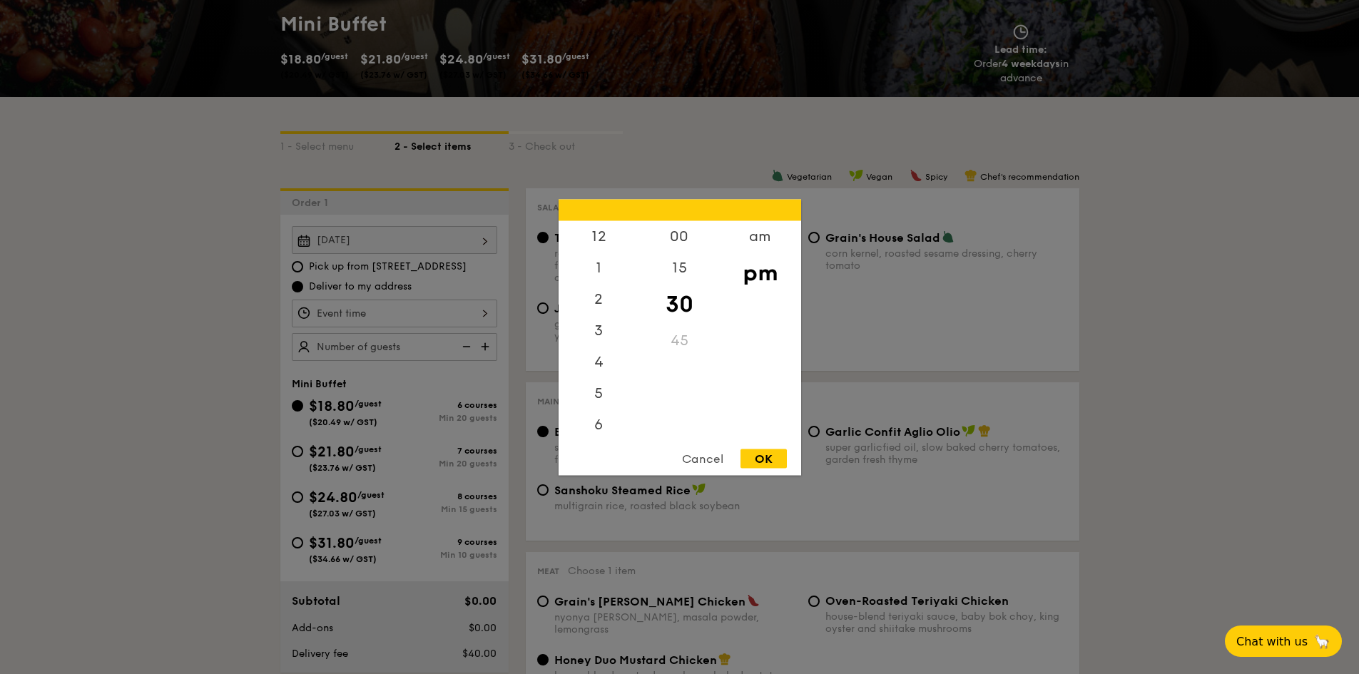
scroll to position [63, 0]
click at [601, 377] on div "6" at bounding box center [599, 366] width 81 height 41
click at [770, 449] on div "OK" at bounding box center [763, 458] width 46 height 19
type input "6:30PM"
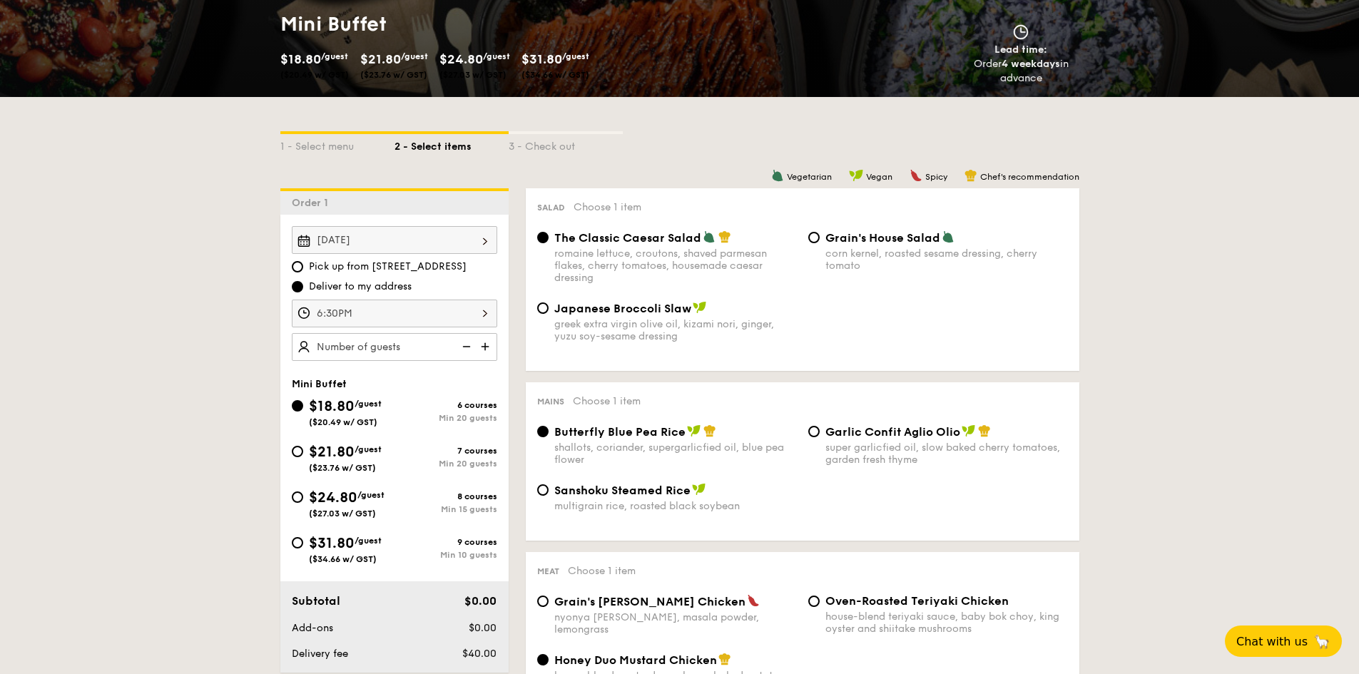
click at [335, 498] on span "$24.80" at bounding box center [333, 497] width 49 height 17
click at [303, 498] on input "$24.80 /guest ($27.03 w/ GST) 8 courses Min 15 guests" at bounding box center [297, 496] width 11 height 11
radio input "true"
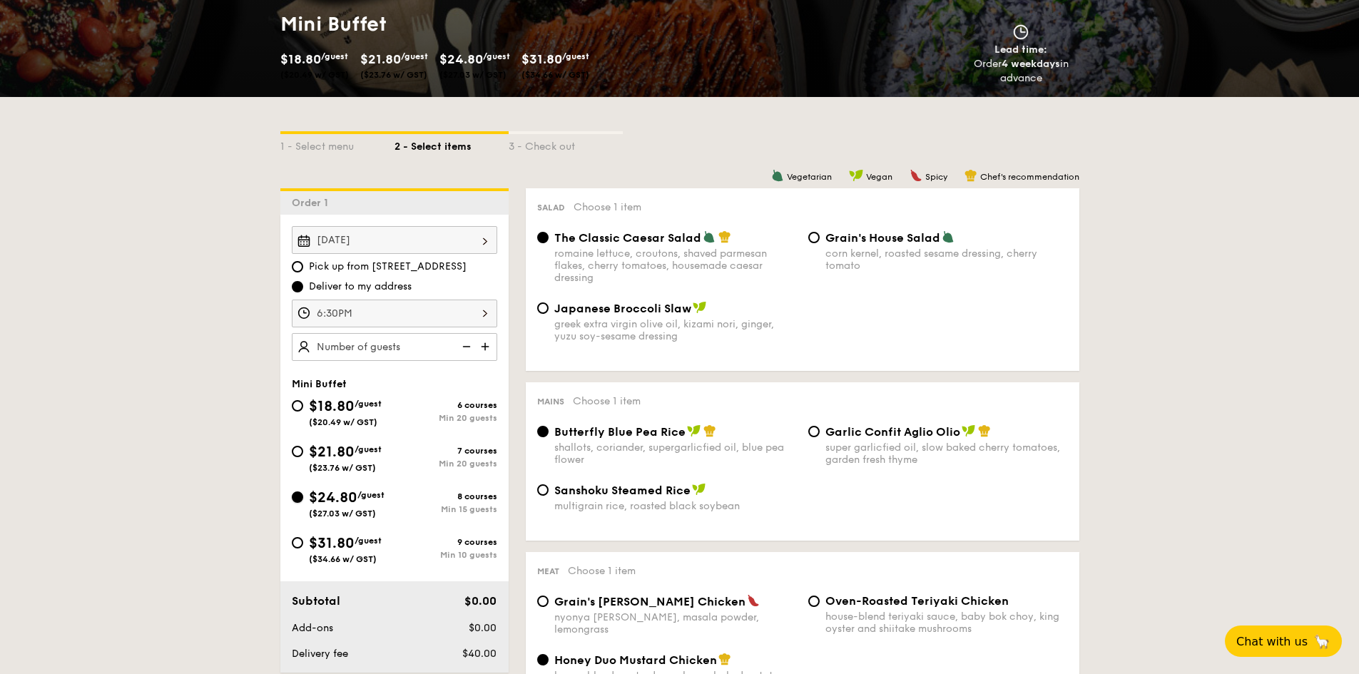
radio input "false"
radio input "true"
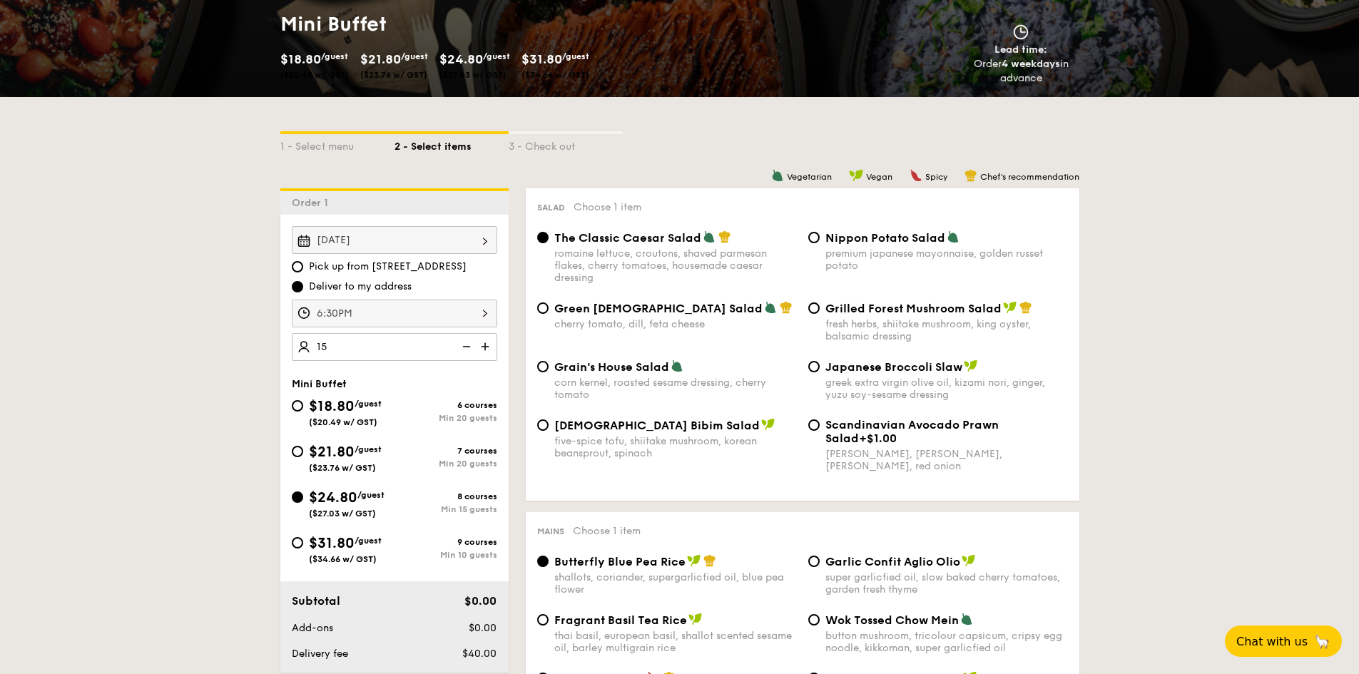
type input "15 guests"
click at [659, 441] on div "five-spice tofu, shiitake mushroom, korean beansprout, spinach" at bounding box center [675, 447] width 243 height 24
click at [549, 431] on input "Korean Bibim Salad five-spice tofu, shiitake mushroom, korean beansprout, spina…" at bounding box center [542, 424] width 11 height 11
radio input "true"
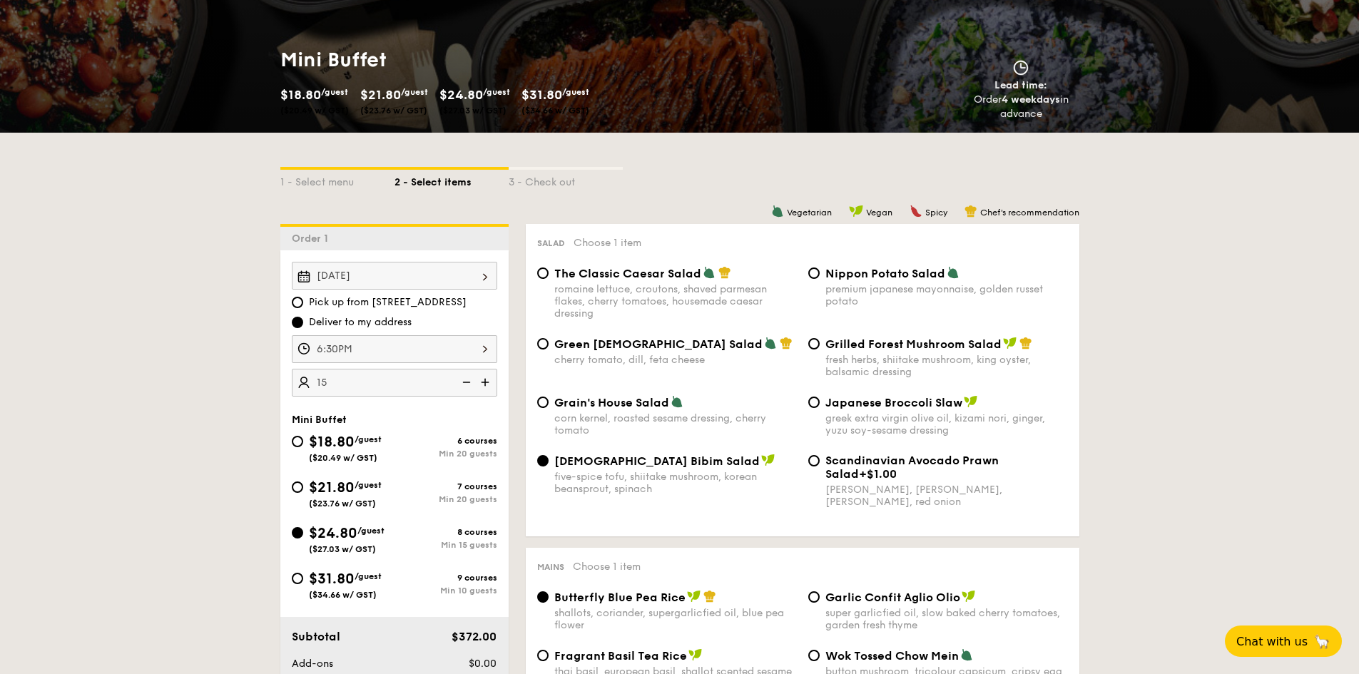
scroll to position [0, 0]
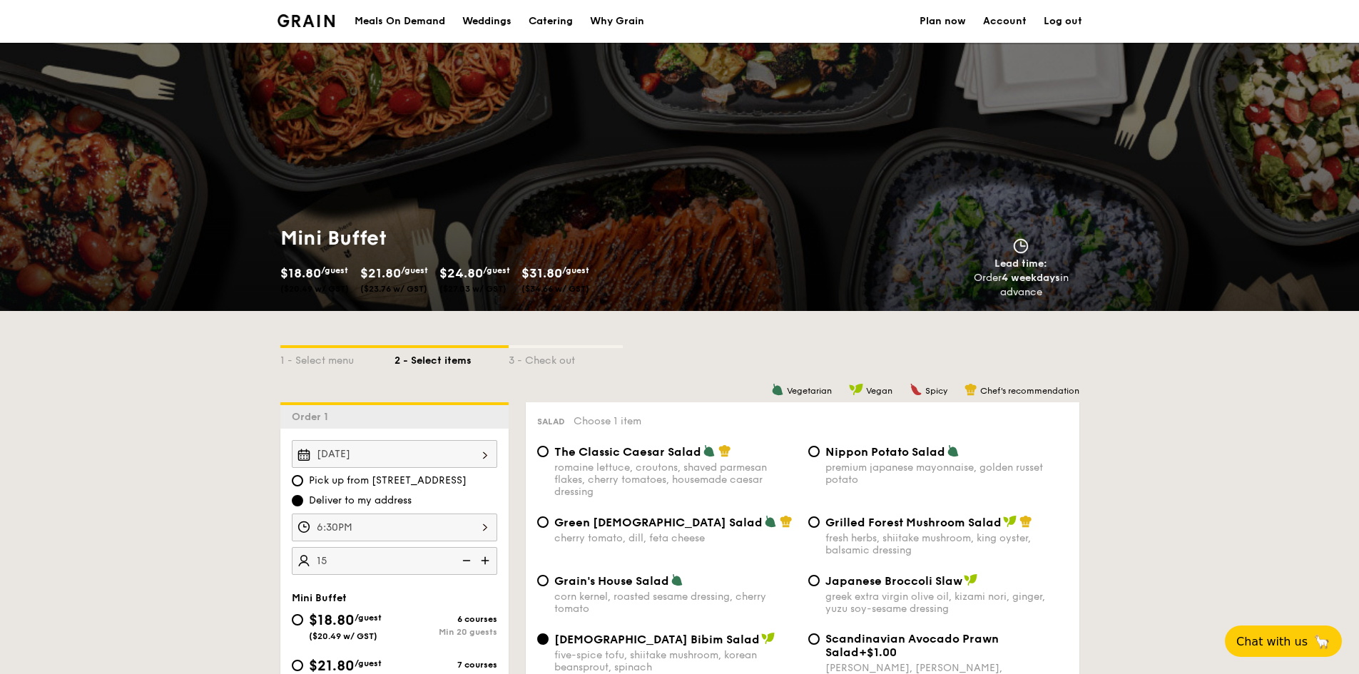
click at [418, 21] on div "Meals On Demand" at bounding box center [400, 21] width 91 height 43
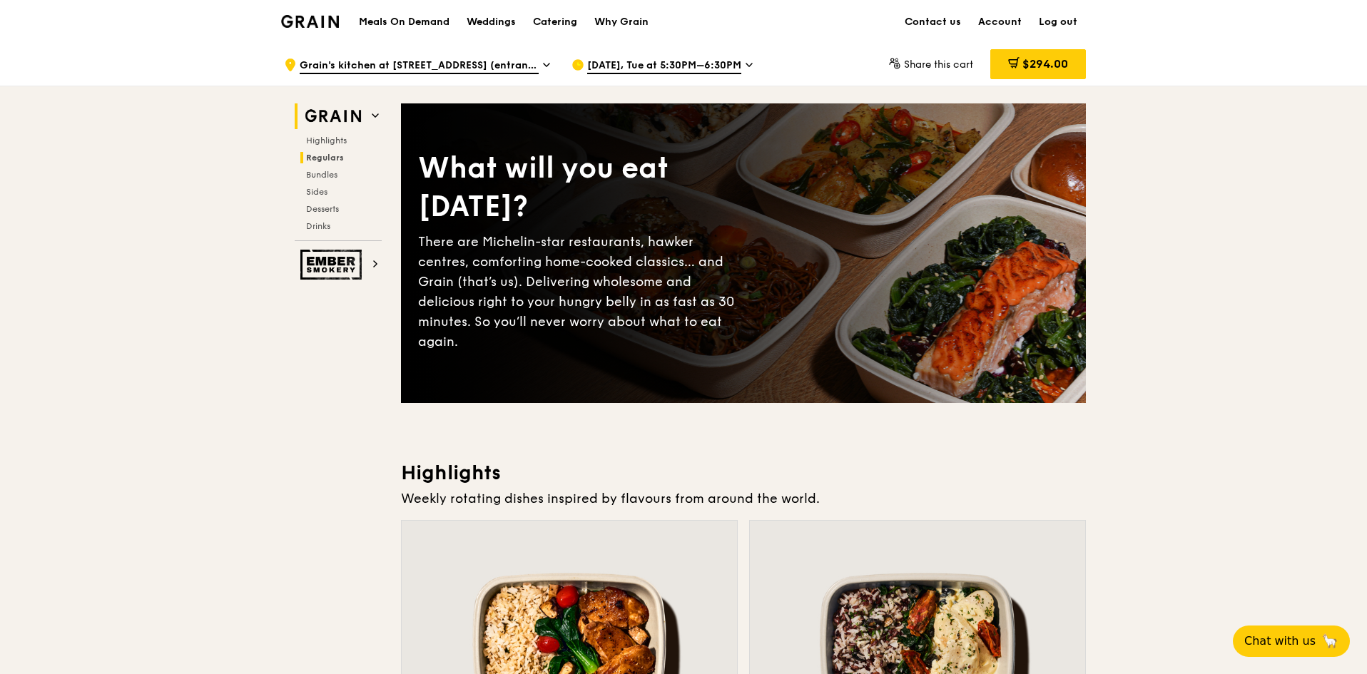
click at [330, 152] on h2 "Regulars" at bounding box center [340, 157] width 81 height 11
click at [551, 19] on div "Catering" at bounding box center [555, 22] width 44 height 43
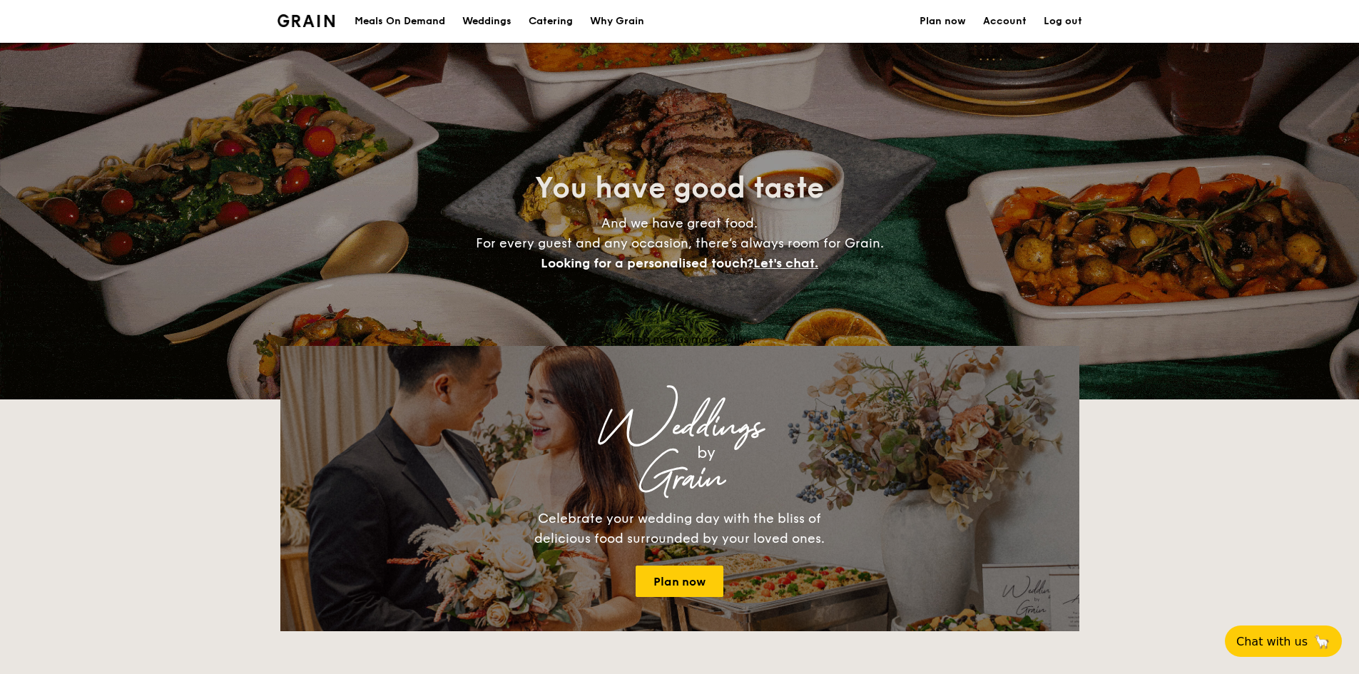
select select
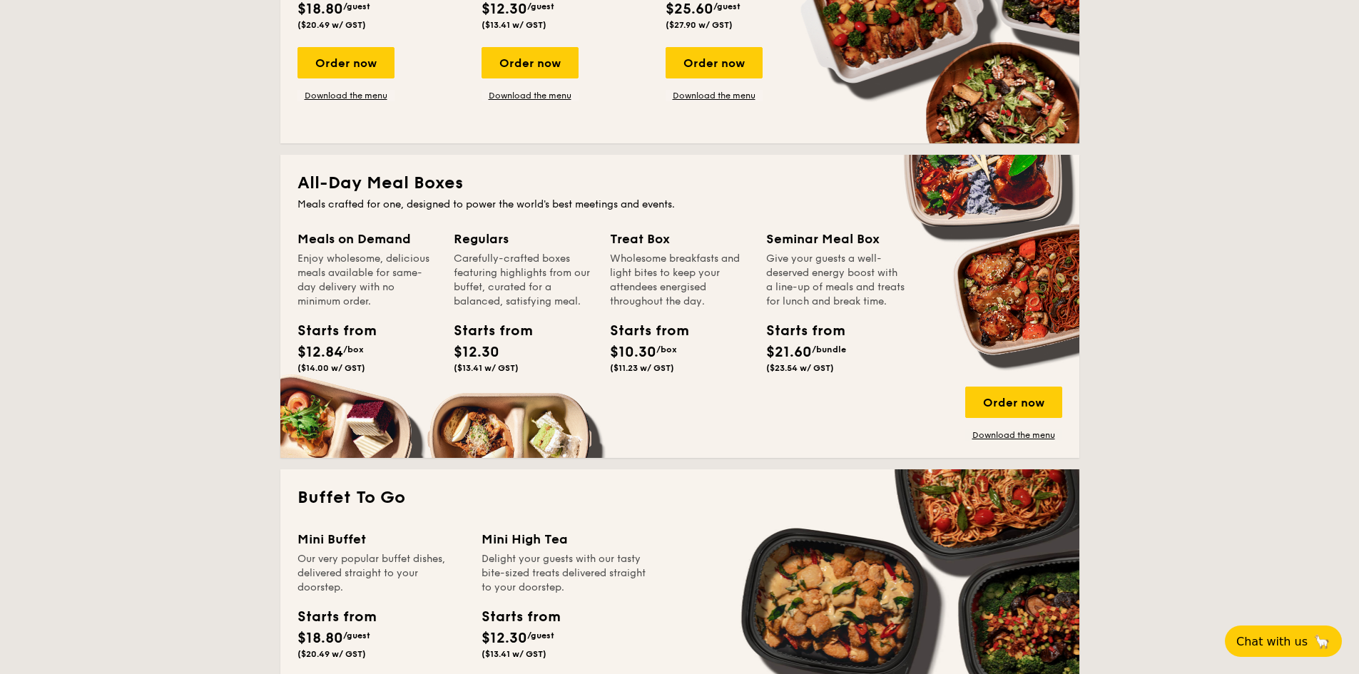
scroll to position [571, 0]
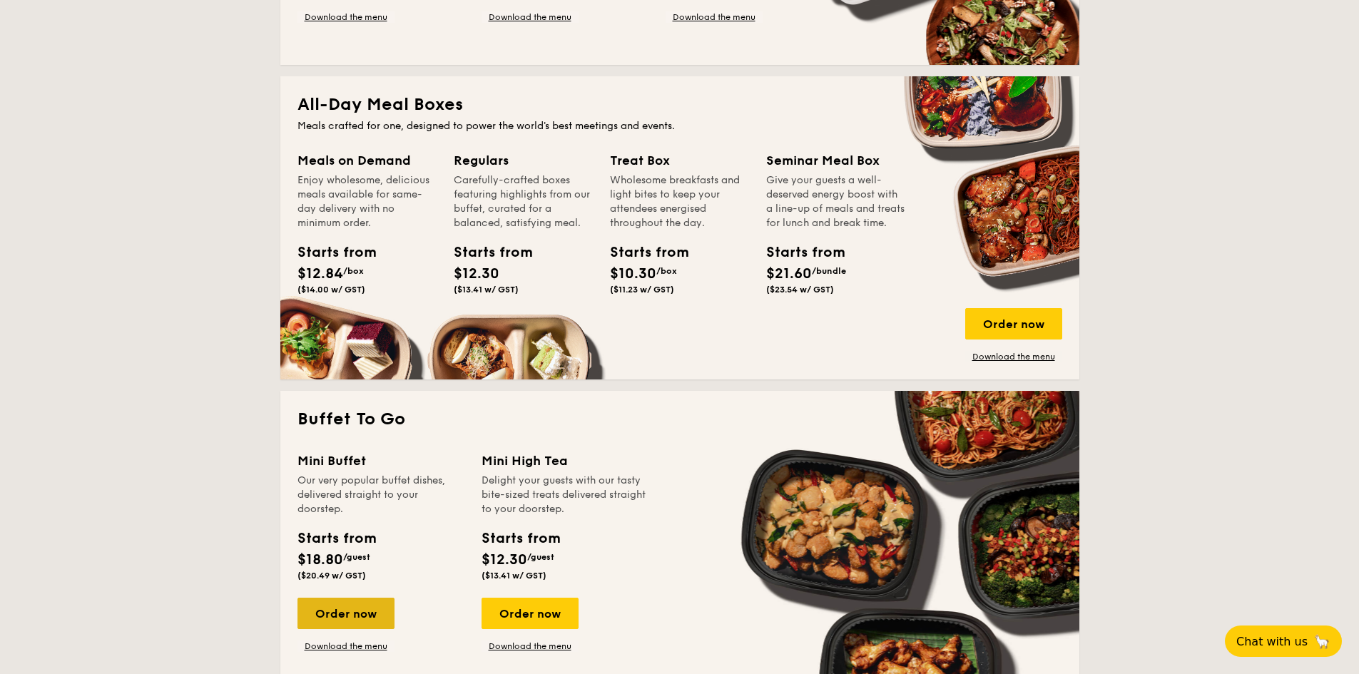
click at [372, 613] on div "Order now" at bounding box center [345, 613] width 97 height 31
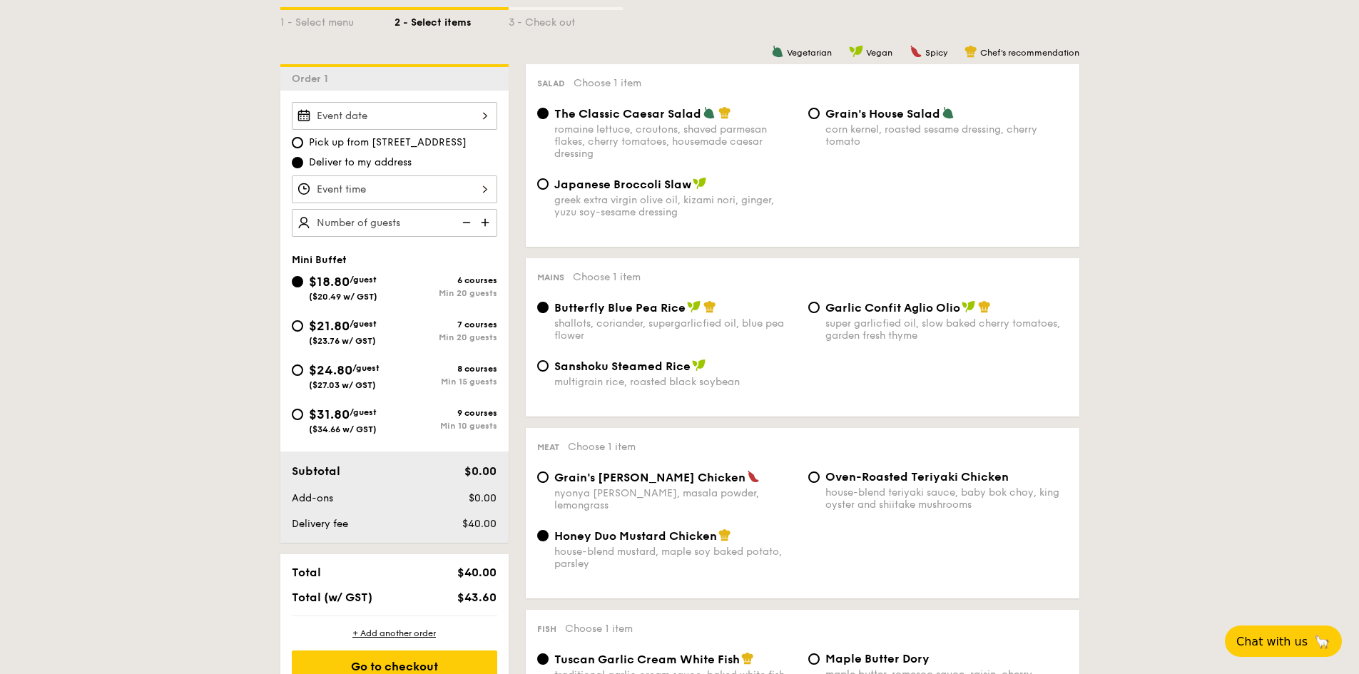
scroll to position [357, 0]
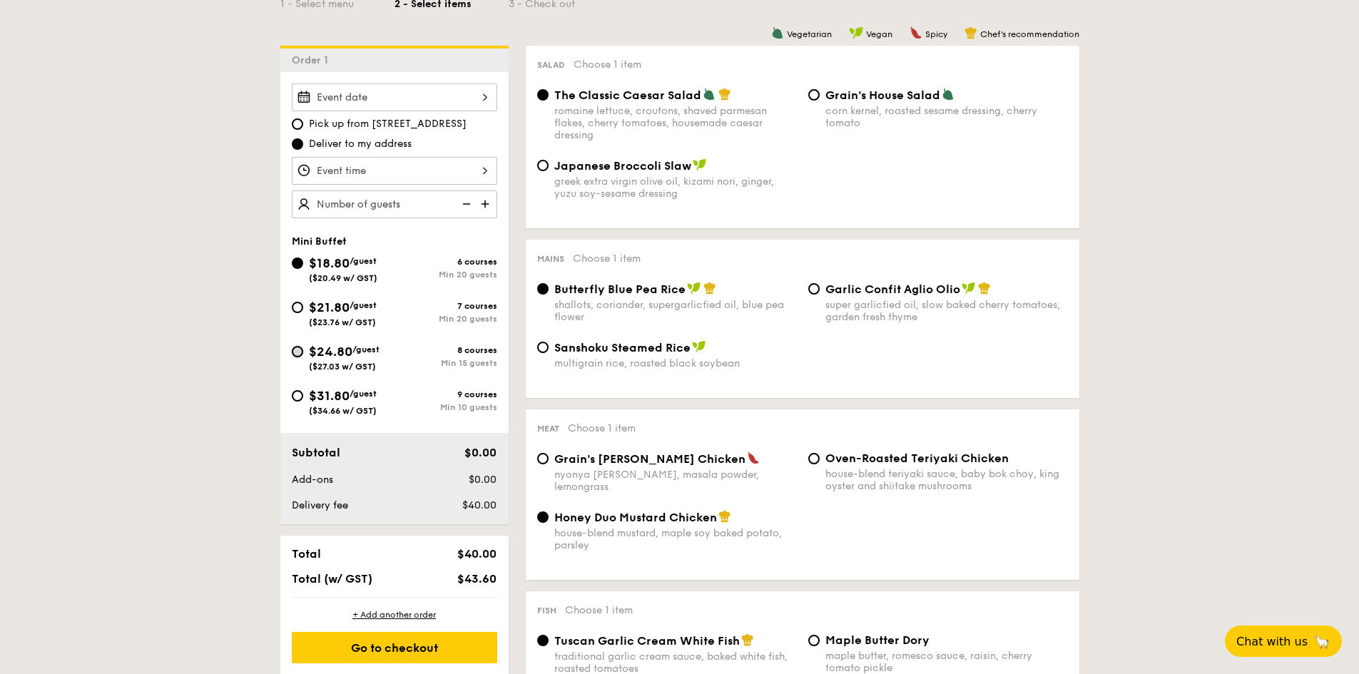
click at [292, 355] on input "$24.80 /guest ($27.03 w/ GST) 8 courses Min 15 guests" at bounding box center [297, 351] width 11 height 11
radio input "true"
radio input "false"
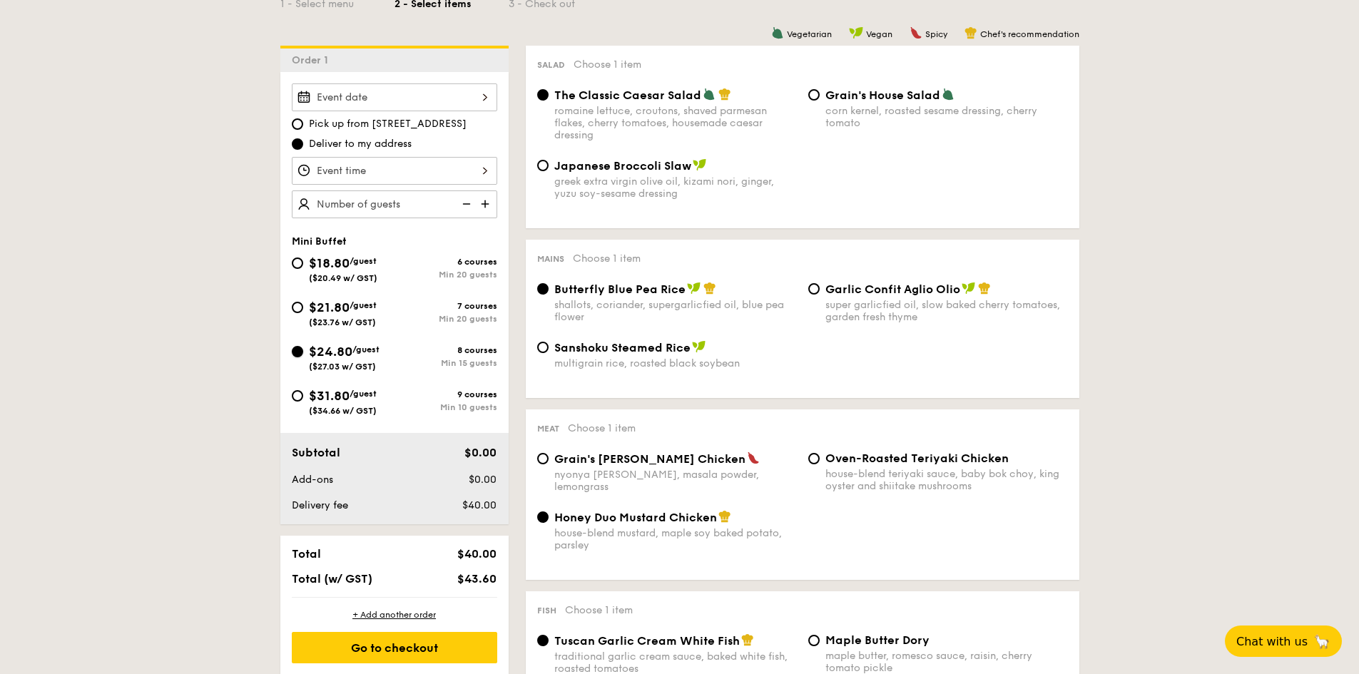
radio input "true"
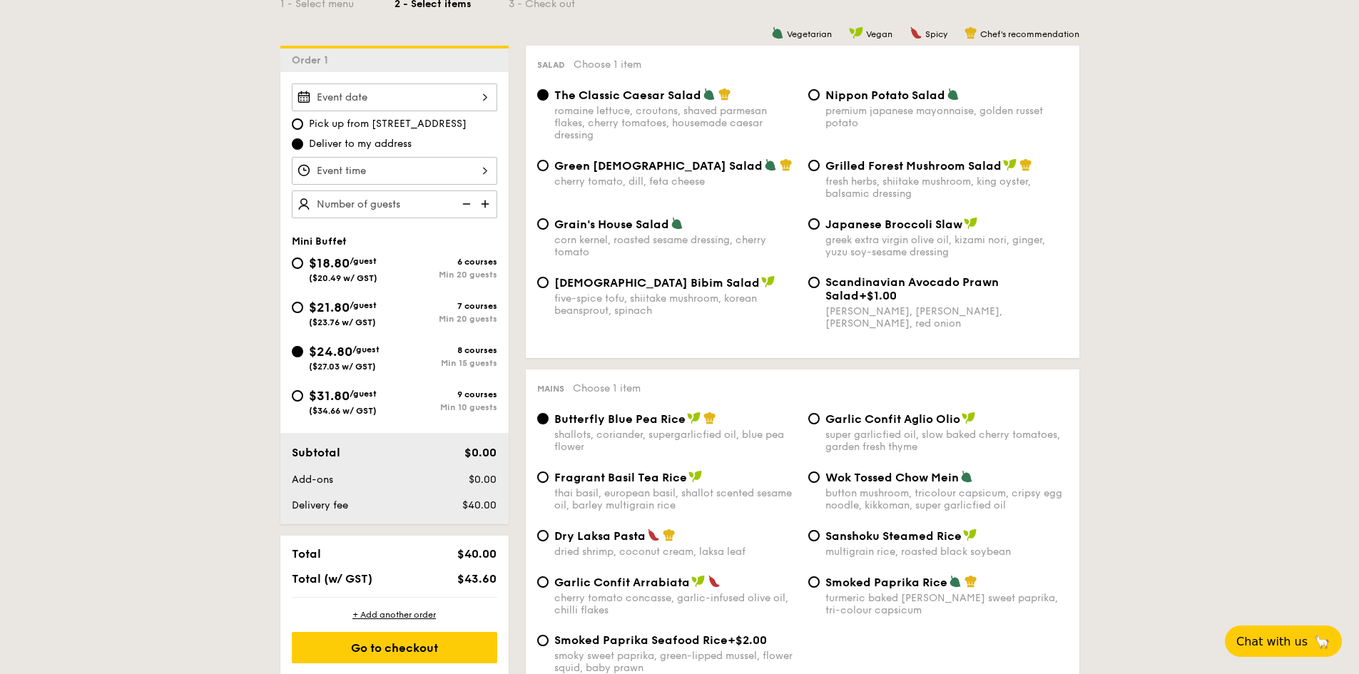
click at [399, 177] on div at bounding box center [394, 171] width 205 height 28
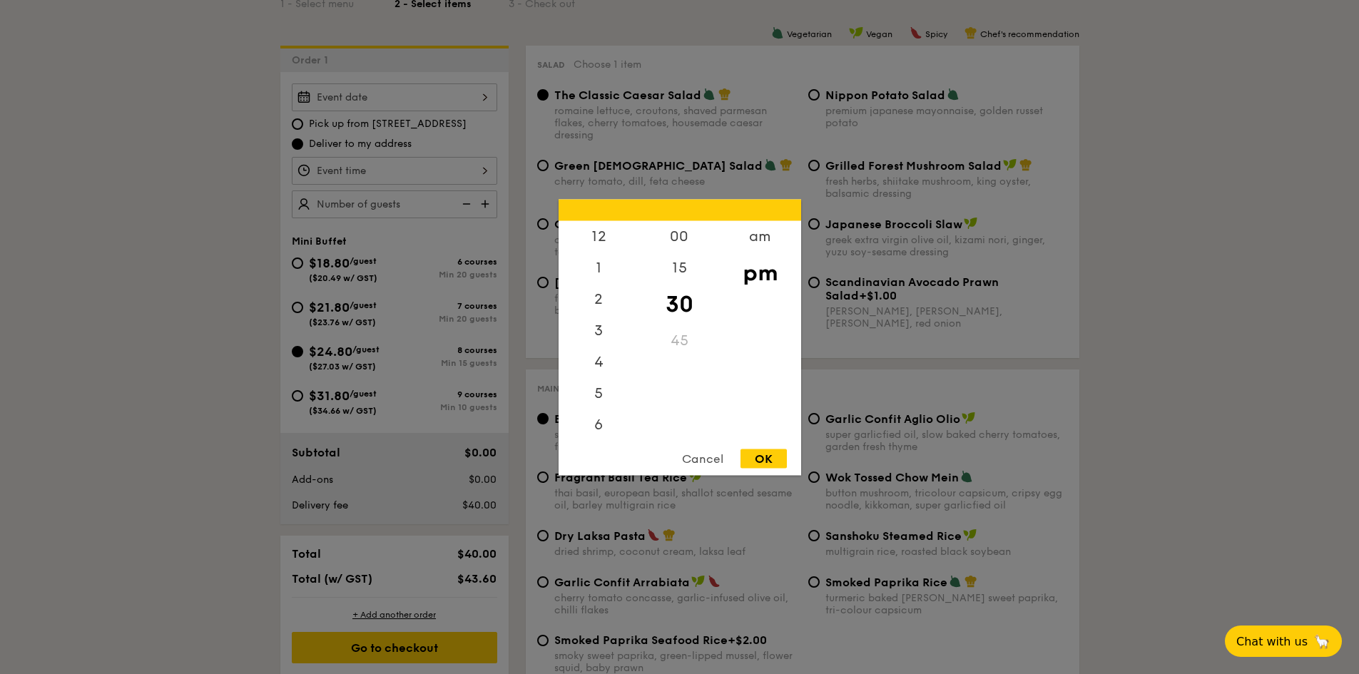
scroll to position [63, 0]
click at [606, 364] on div "6" at bounding box center [599, 366] width 81 height 41
click at [755, 459] on div "OK" at bounding box center [763, 458] width 46 height 19
type input "6:30PM"
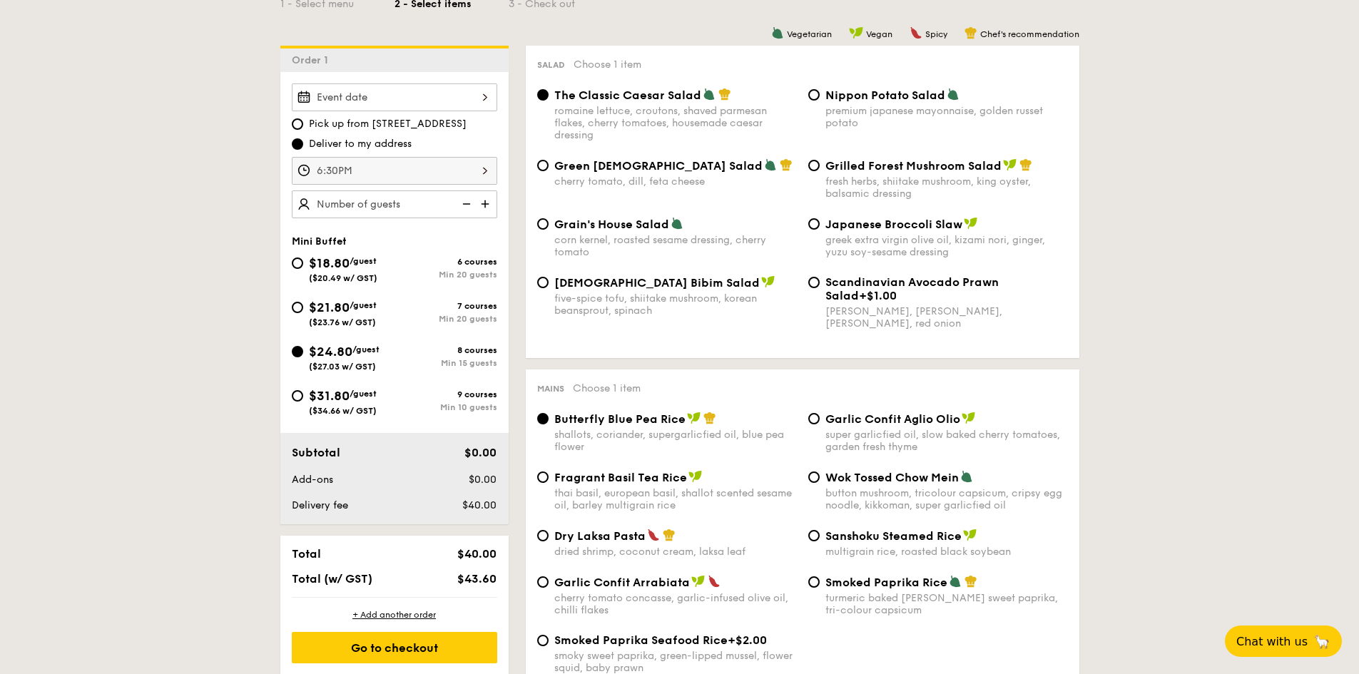
click at [414, 107] on div at bounding box center [394, 97] width 205 height 28
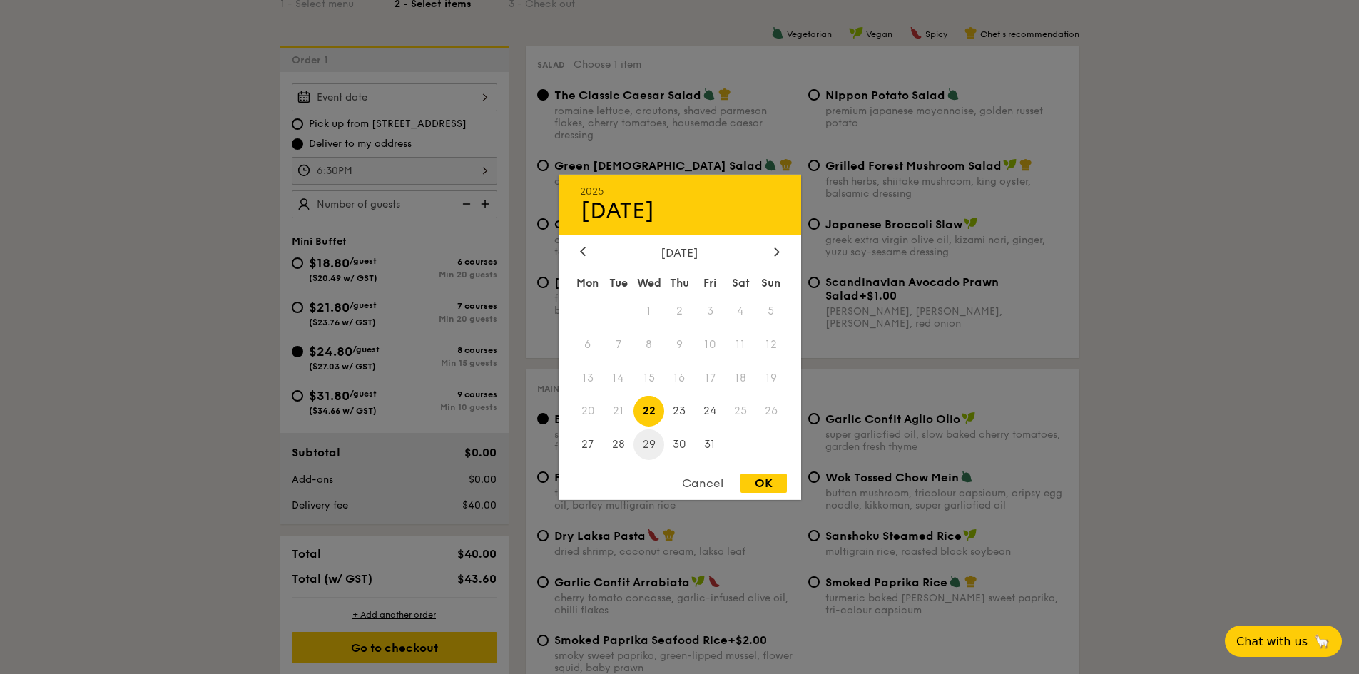
click at [652, 446] on span "29" at bounding box center [648, 444] width 31 height 31
click at [784, 487] on div "OK" at bounding box center [763, 483] width 46 height 19
type input "Oct 29, 2025"
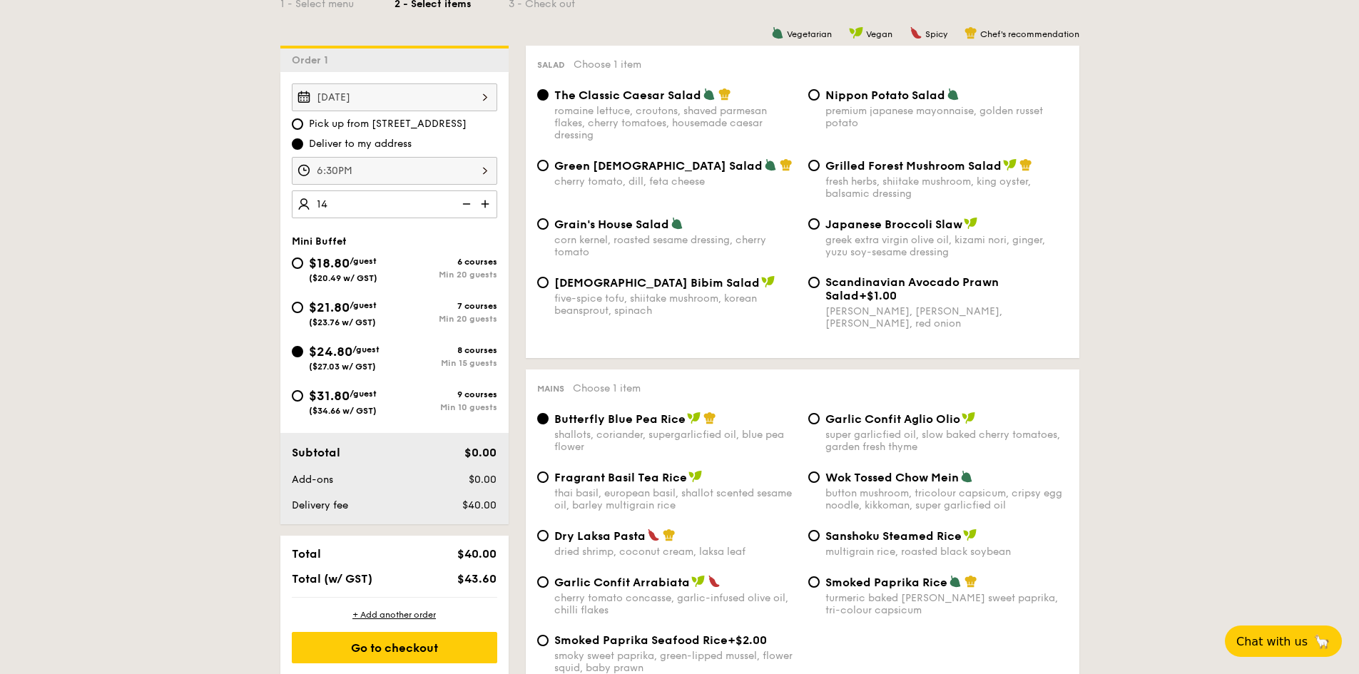
type input "15 guests"
click at [471, 201] on img at bounding box center [464, 203] width 21 height 27
click at [469, 205] on img at bounding box center [464, 203] width 21 height 27
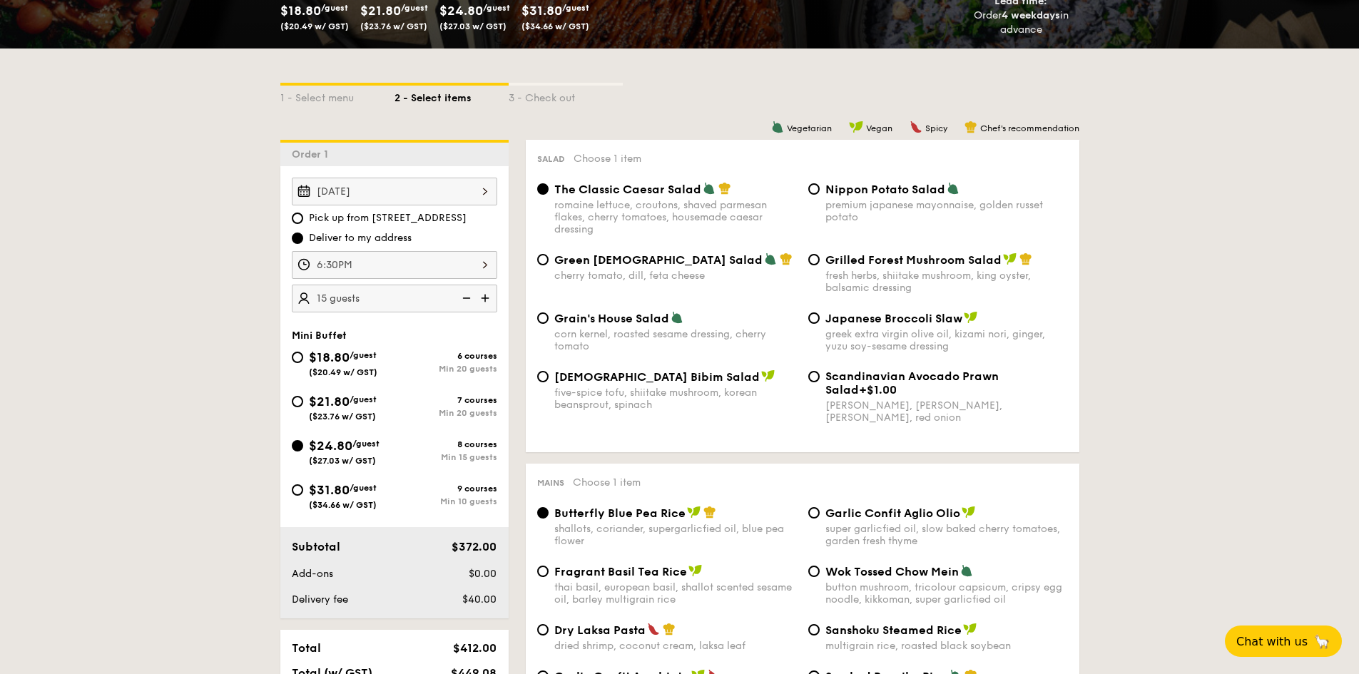
scroll to position [0, 0]
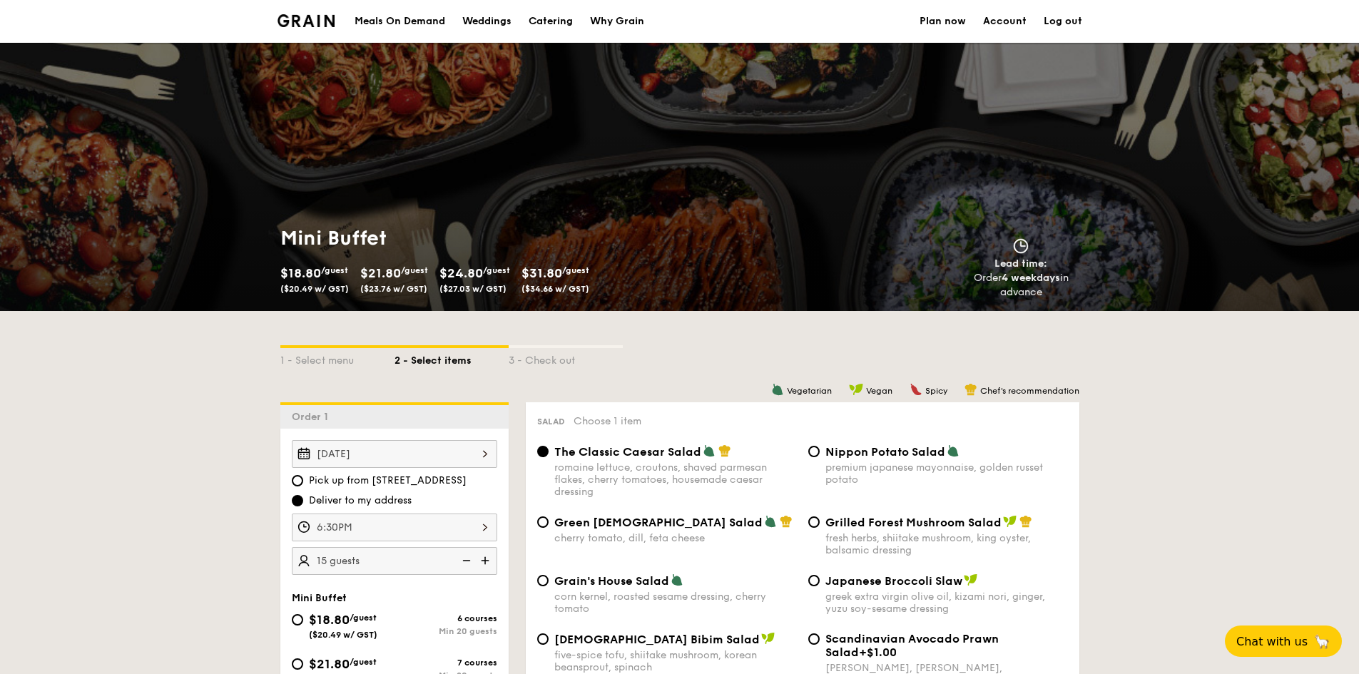
click at [414, 16] on div "Meals On Demand" at bounding box center [400, 21] width 91 height 43
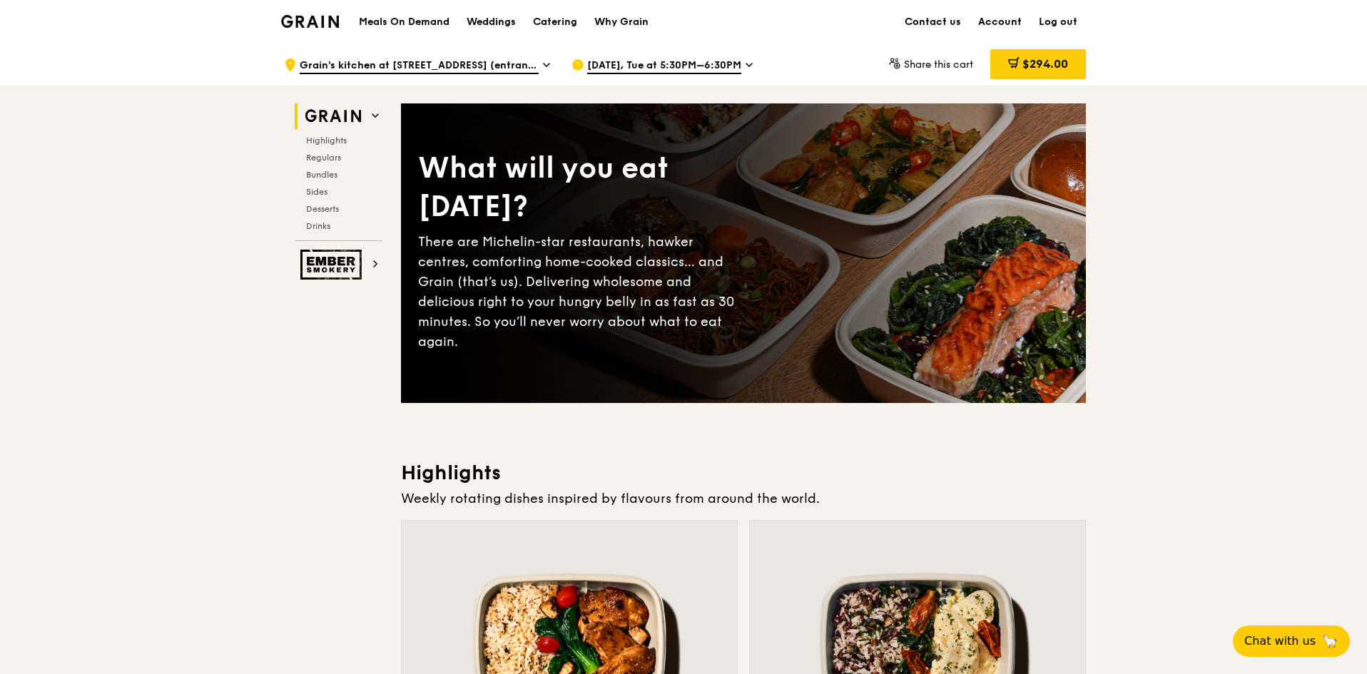
click at [312, 195] on span "Sides" at bounding box center [317, 192] width 23 height 10
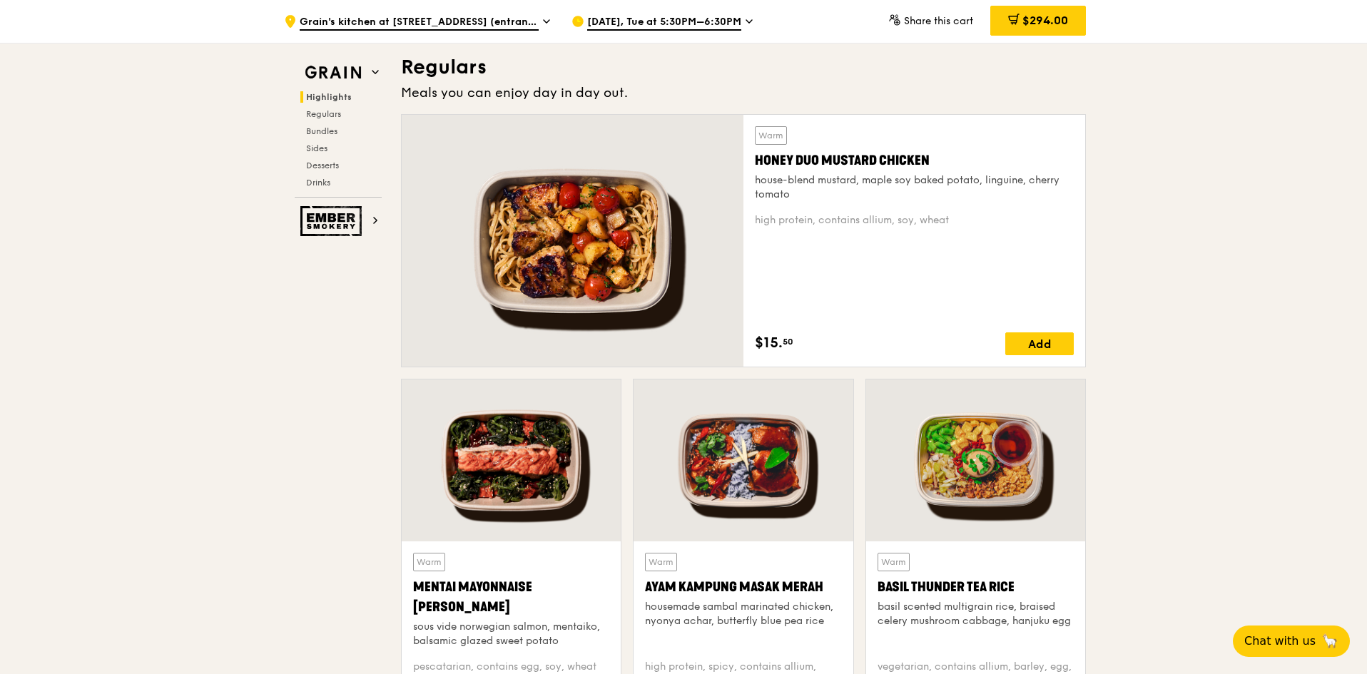
scroll to position [975, 0]
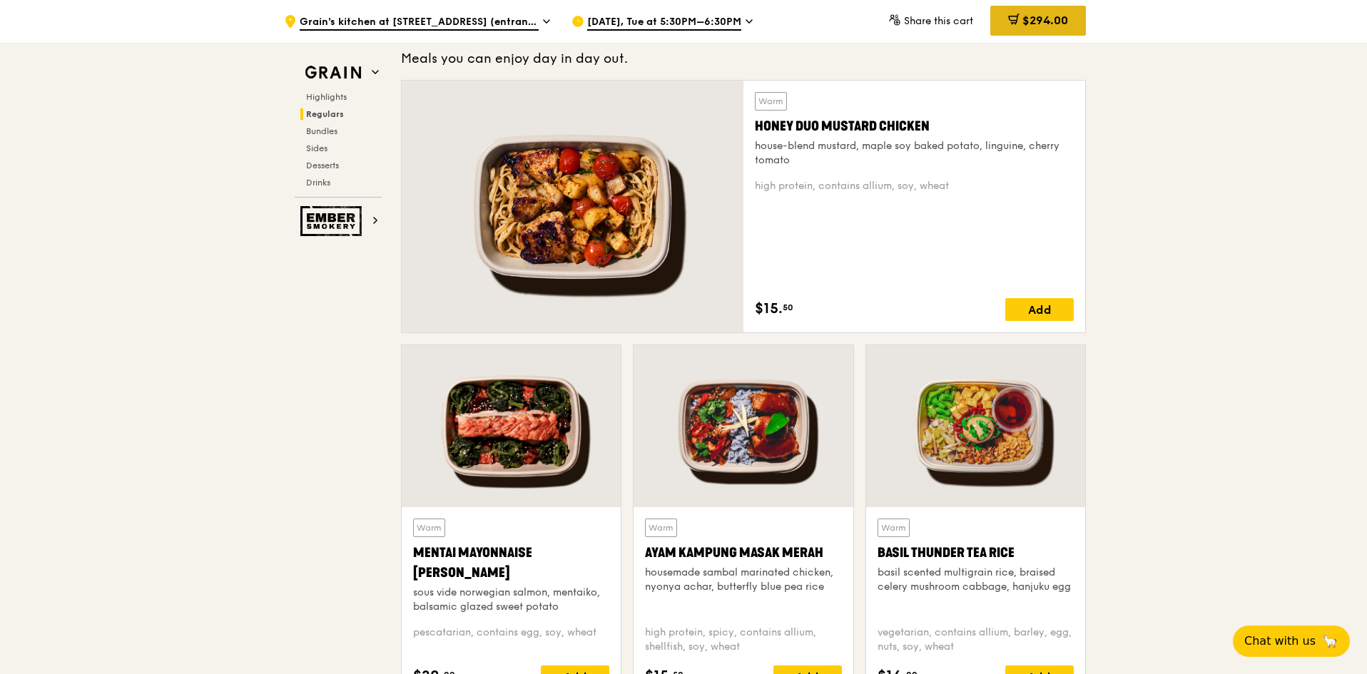
click at [1022, 16] on span "$294.00" at bounding box center [1045, 21] width 46 height 14
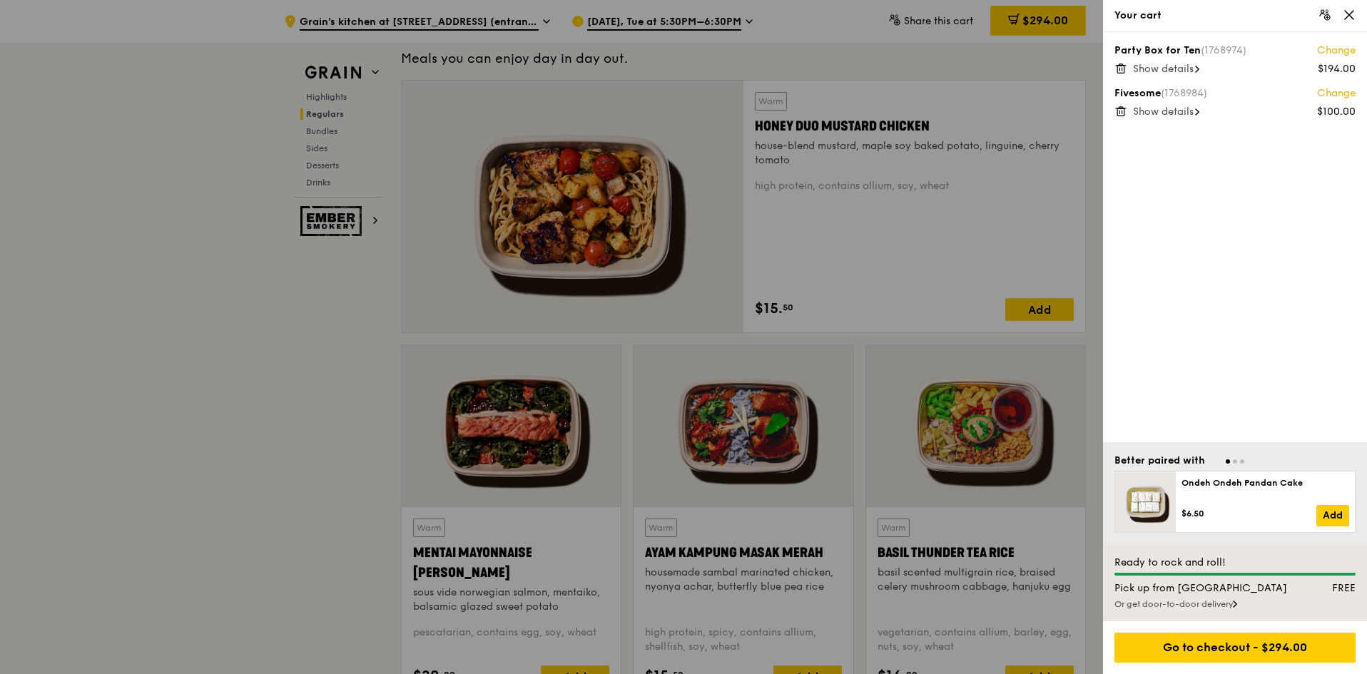
click at [1166, 68] on span "Show details" at bounding box center [1163, 69] width 61 height 12
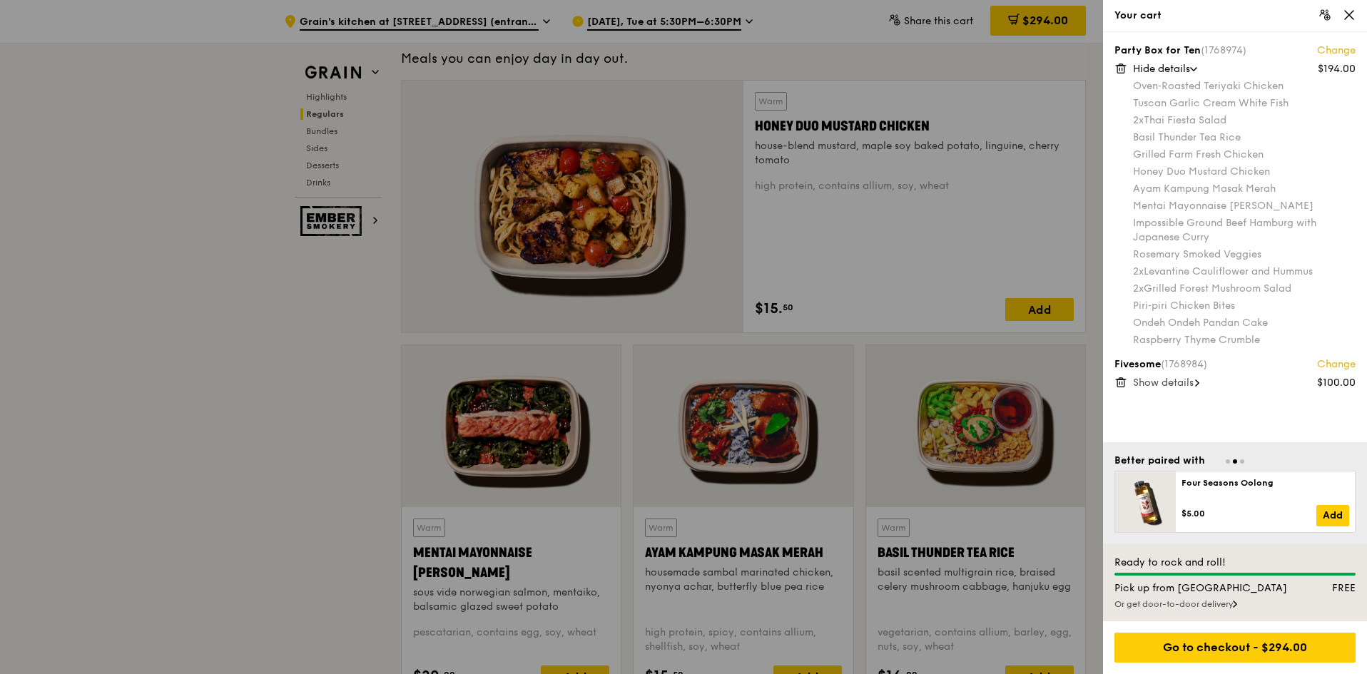
click at [1174, 387] on span "Show details" at bounding box center [1163, 383] width 61 height 12
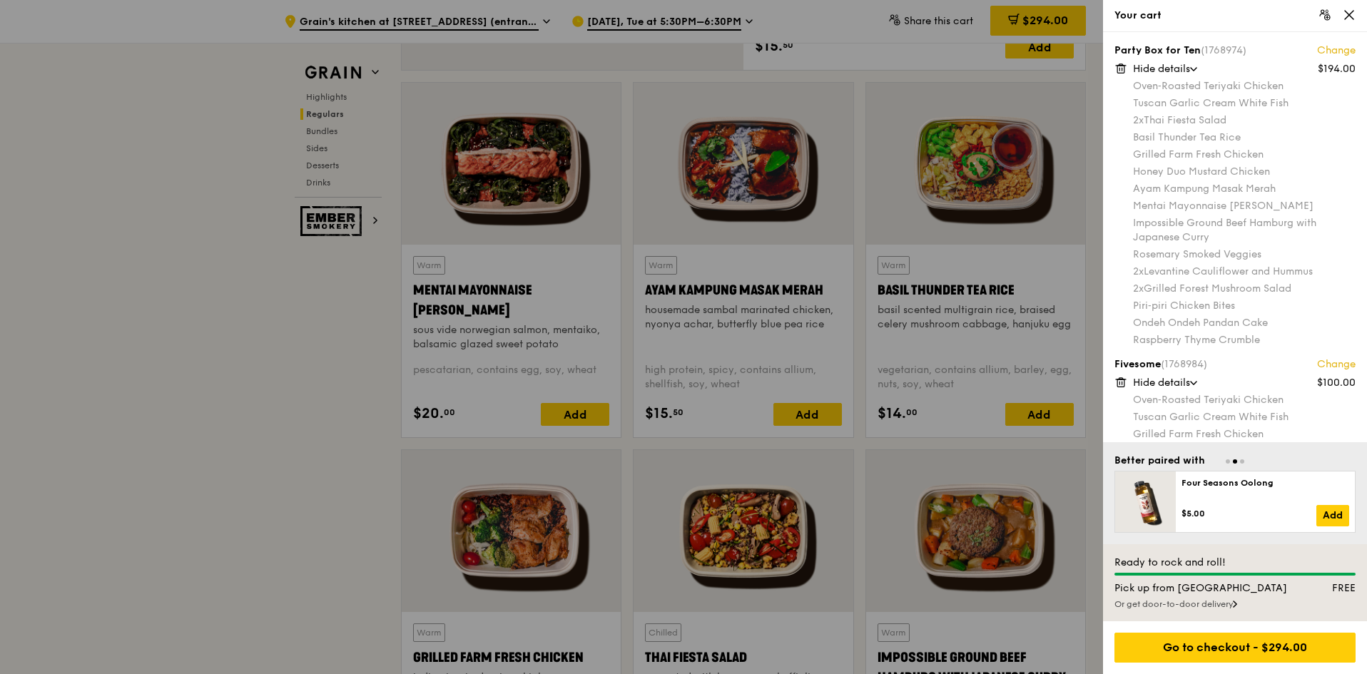
scroll to position [1332, 0]
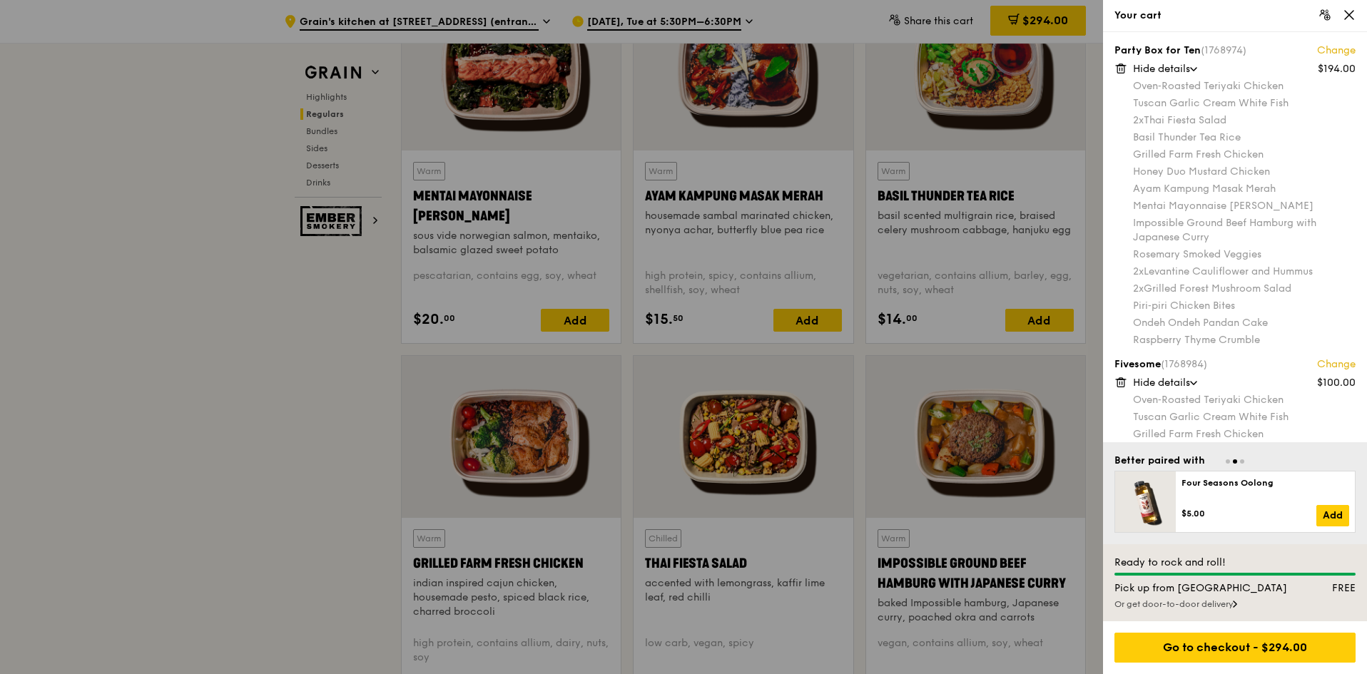
click at [800, 449] on div at bounding box center [683, 337] width 1367 height 674
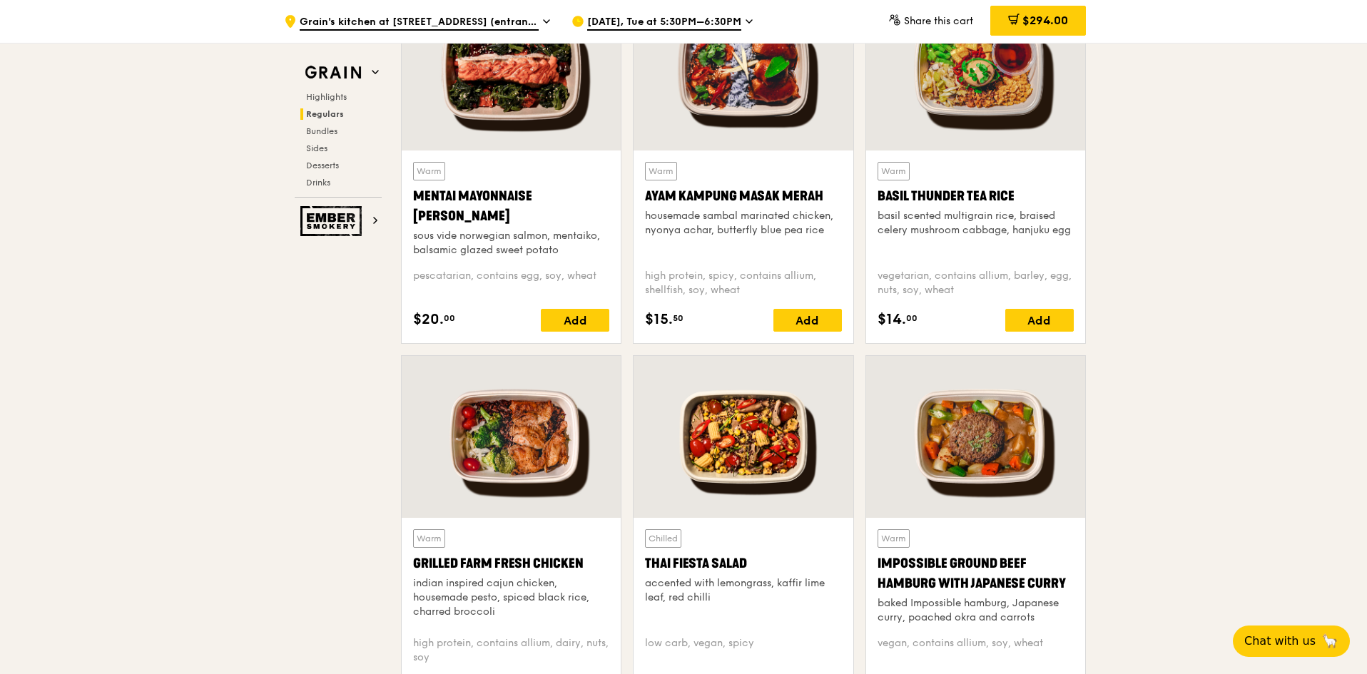
click at [775, 453] on div at bounding box center [742, 437] width 219 height 162
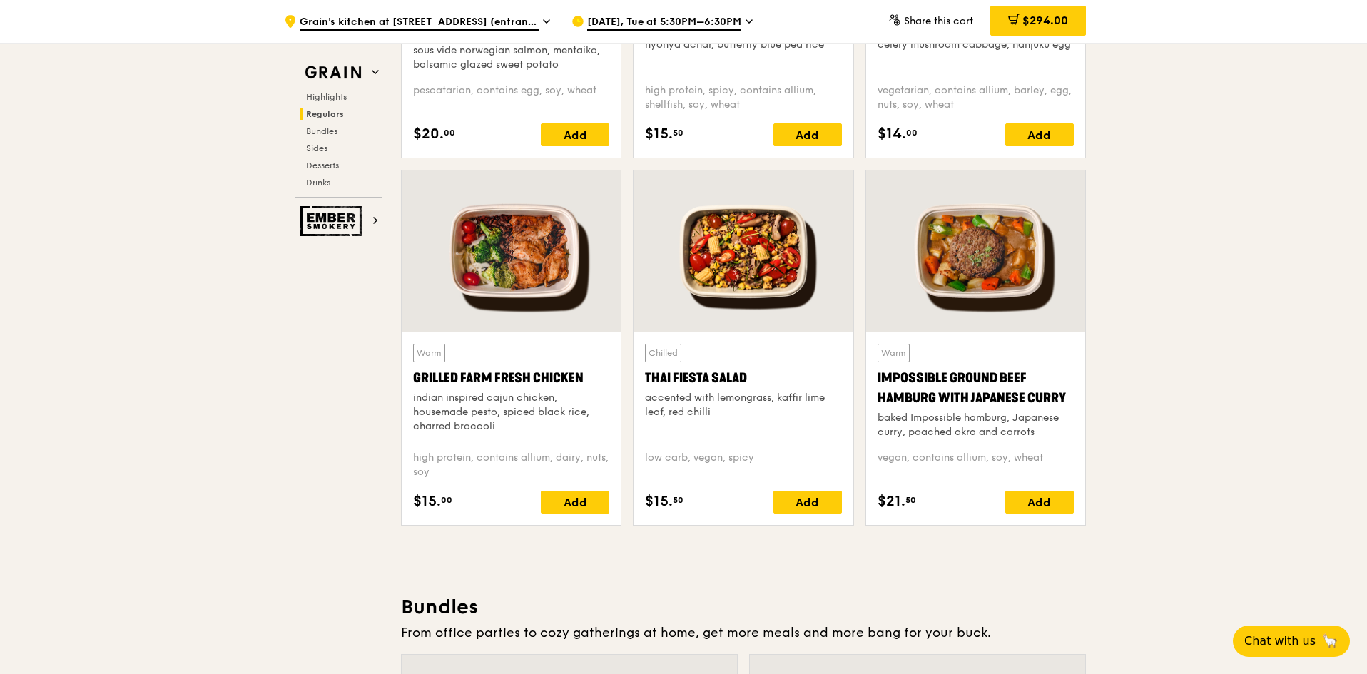
scroll to position [1546, 0]
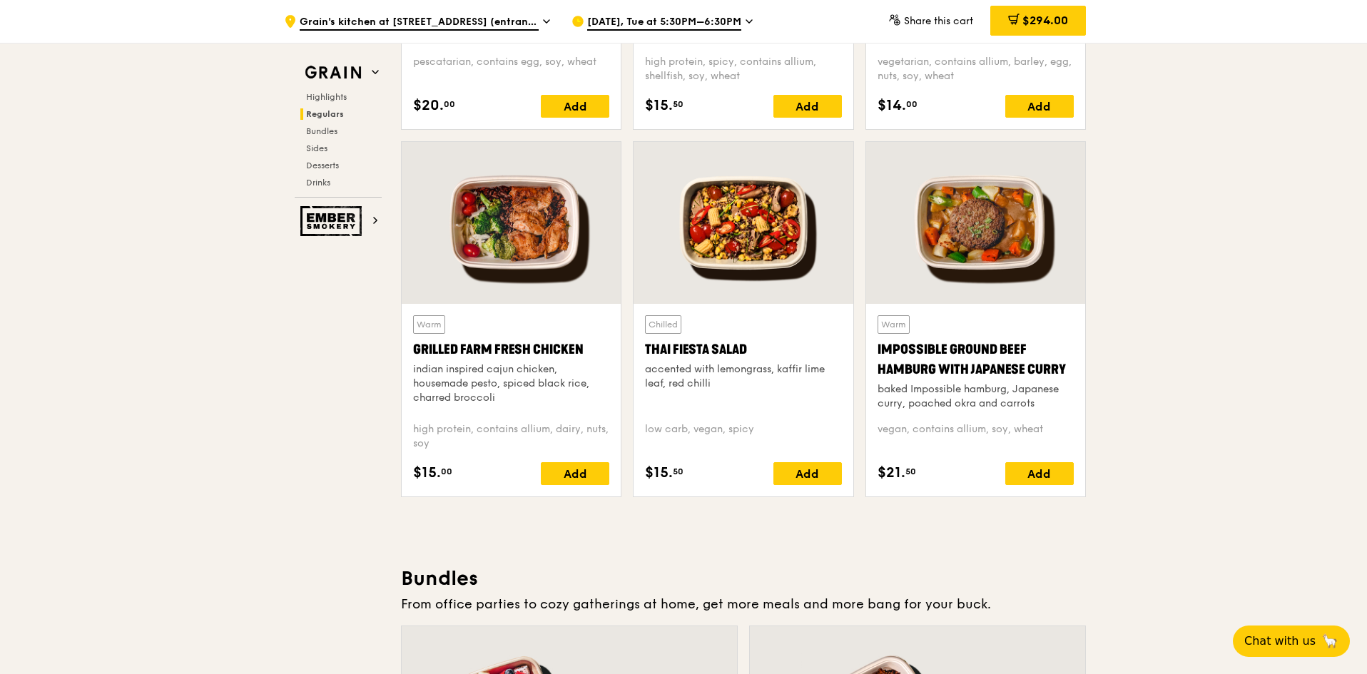
click at [960, 326] on div "Warm Impossible Ground Beef Hamburg with Japanese [PERSON_NAME] baked Impossibl…" at bounding box center [975, 363] width 196 height 96
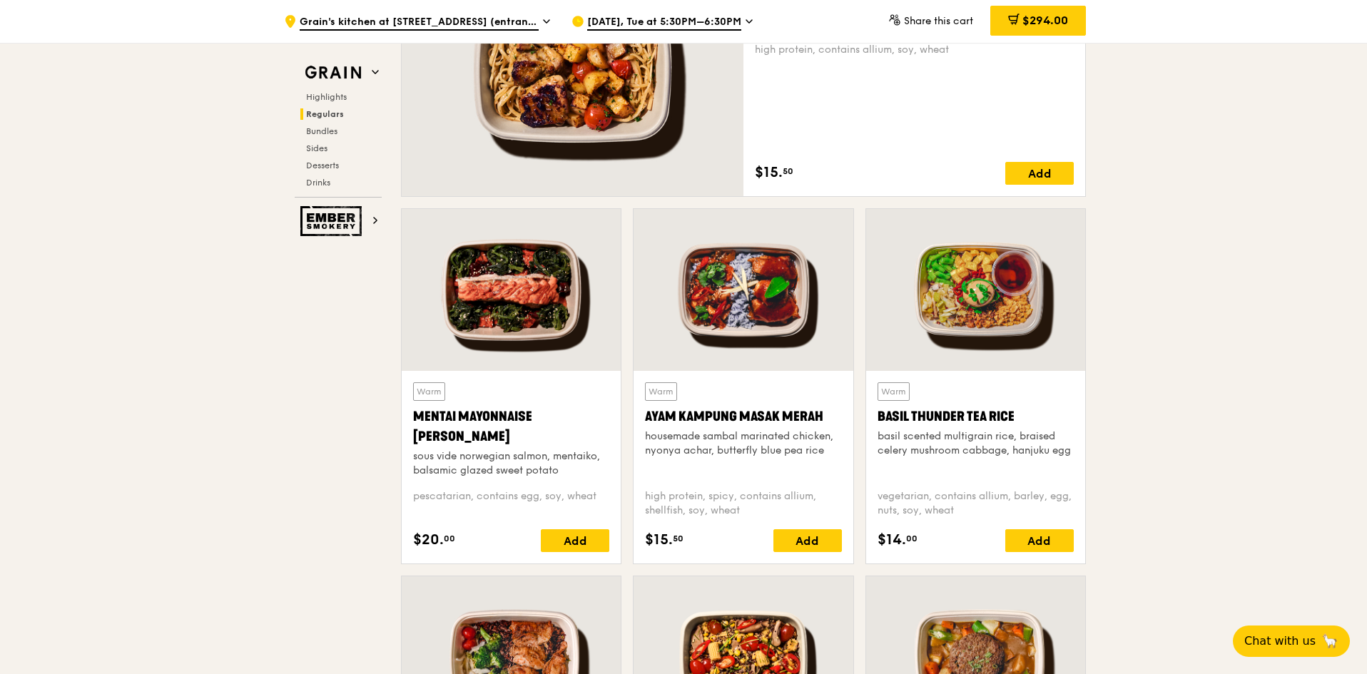
scroll to position [1078, 0]
